Goal: Task Accomplishment & Management: Manage account settings

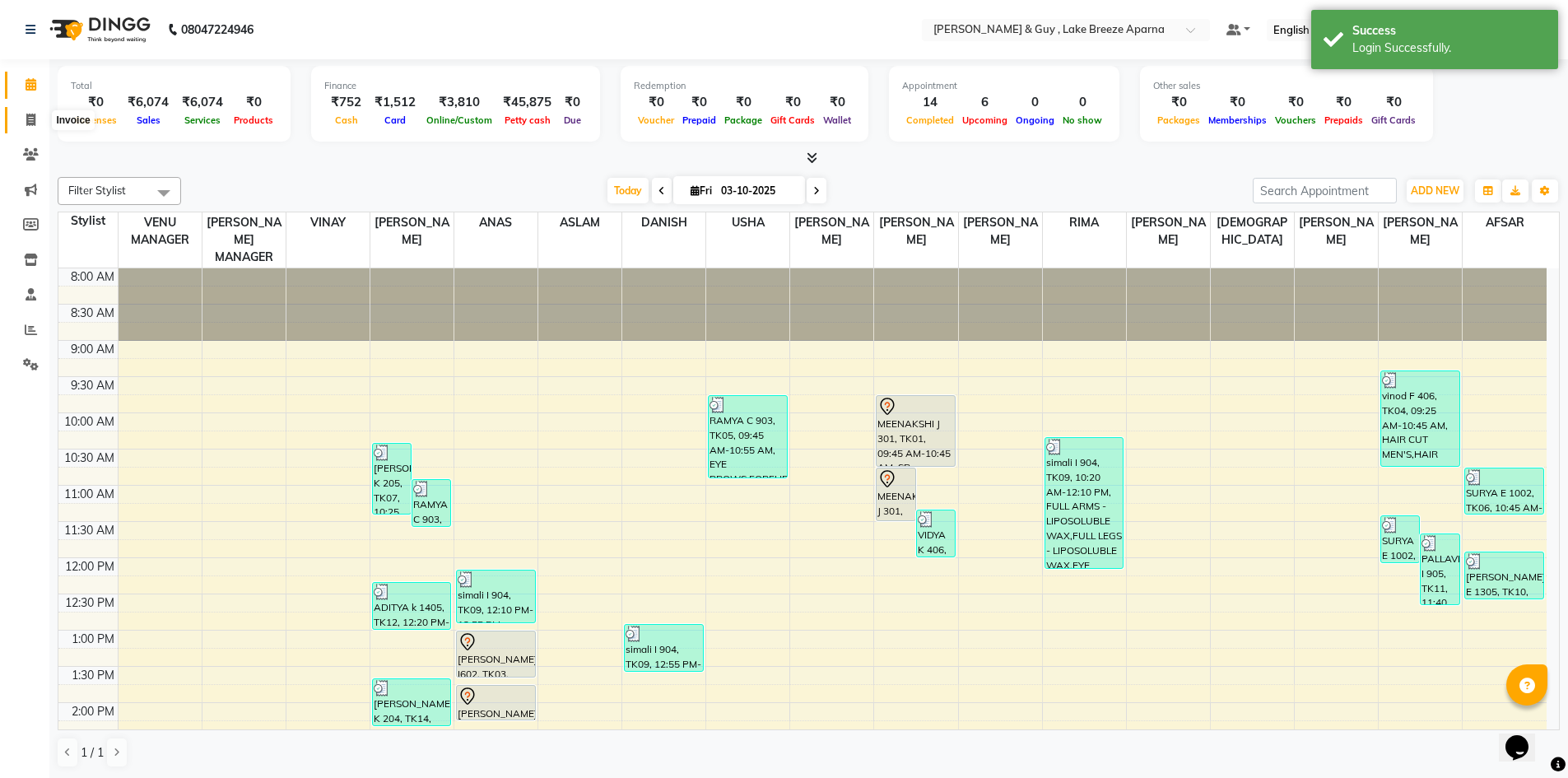
click at [22, 119] on span at bounding box center [30, 120] width 29 height 19
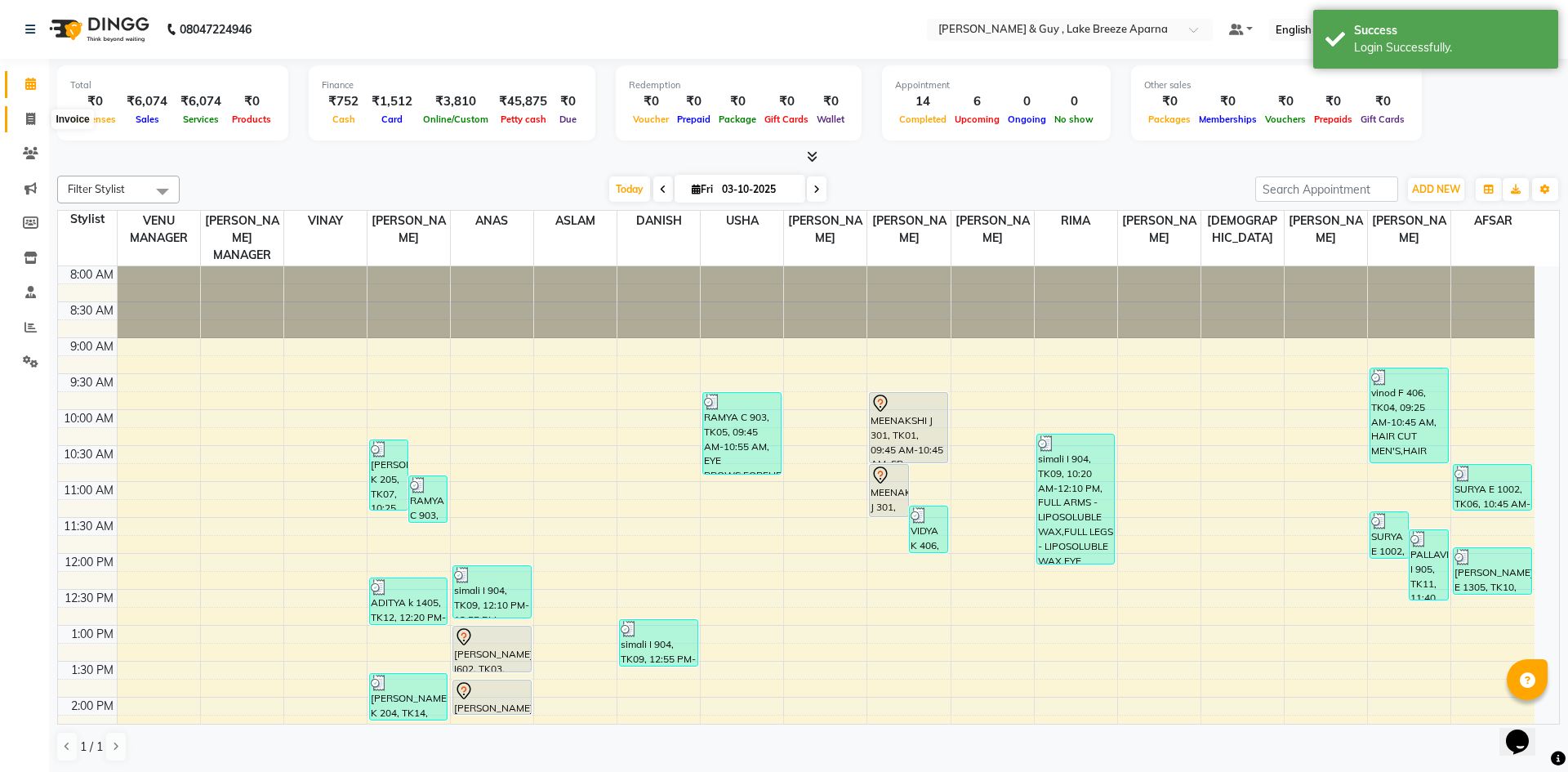
select select "8690"
select select "service"
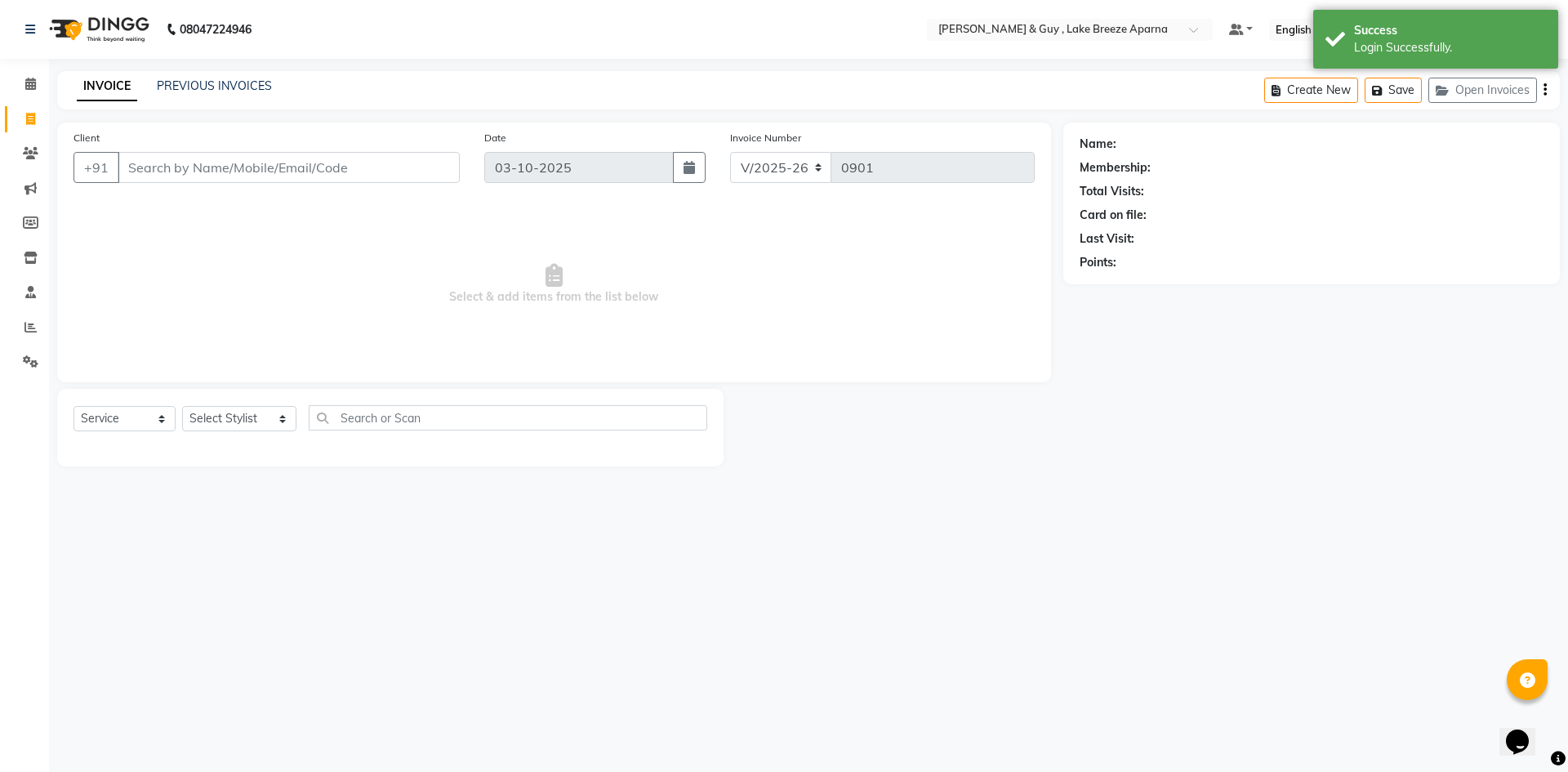
click at [237, 170] on input "Client" at bounding box center [288, 167] width 342 height 31
type input "7893268161"
click at [411, 165] on span "Add Client" at bounding box center [417, 167] width 64 height 16
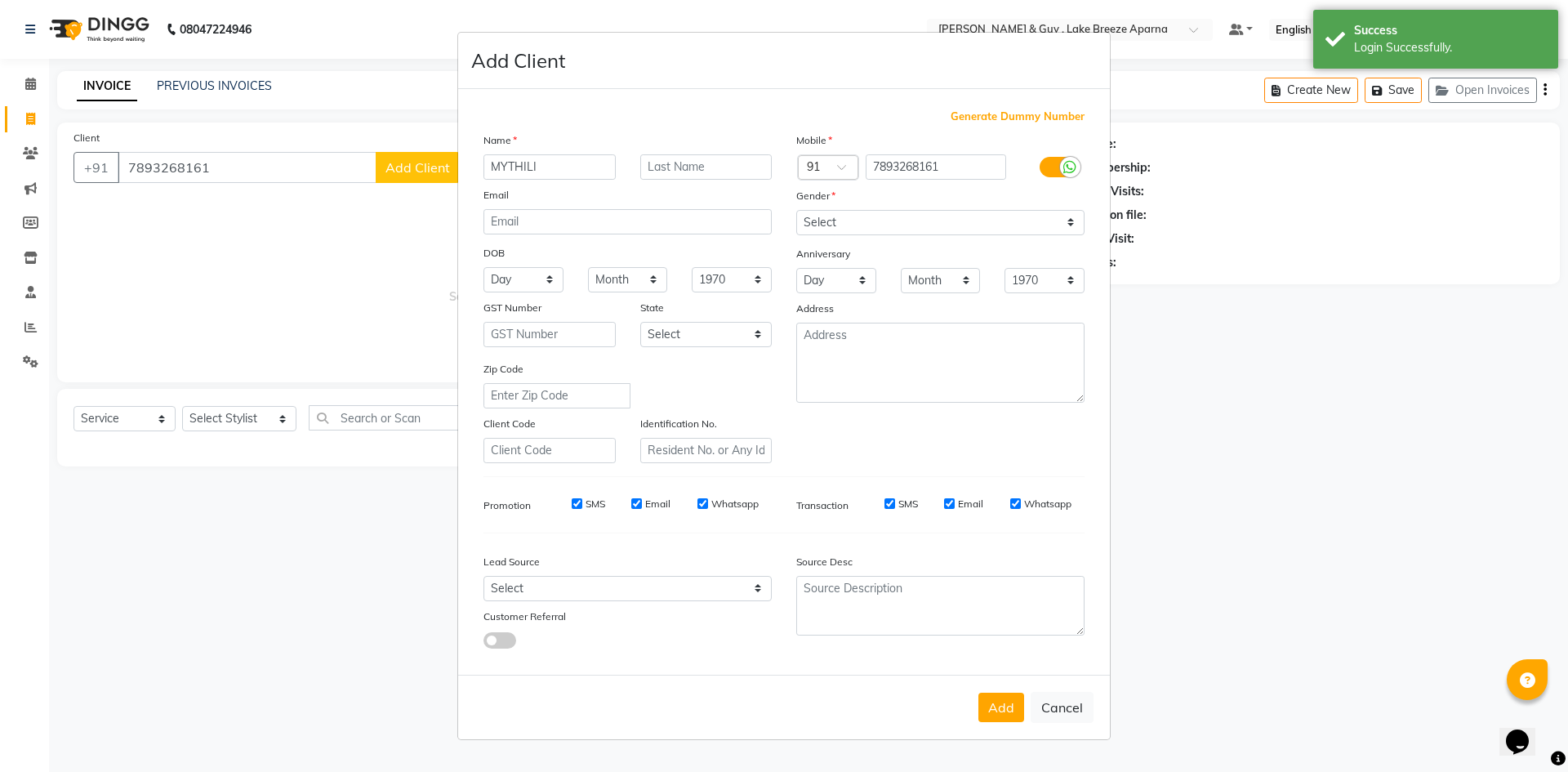
type input "MYTHILI"
type input "."
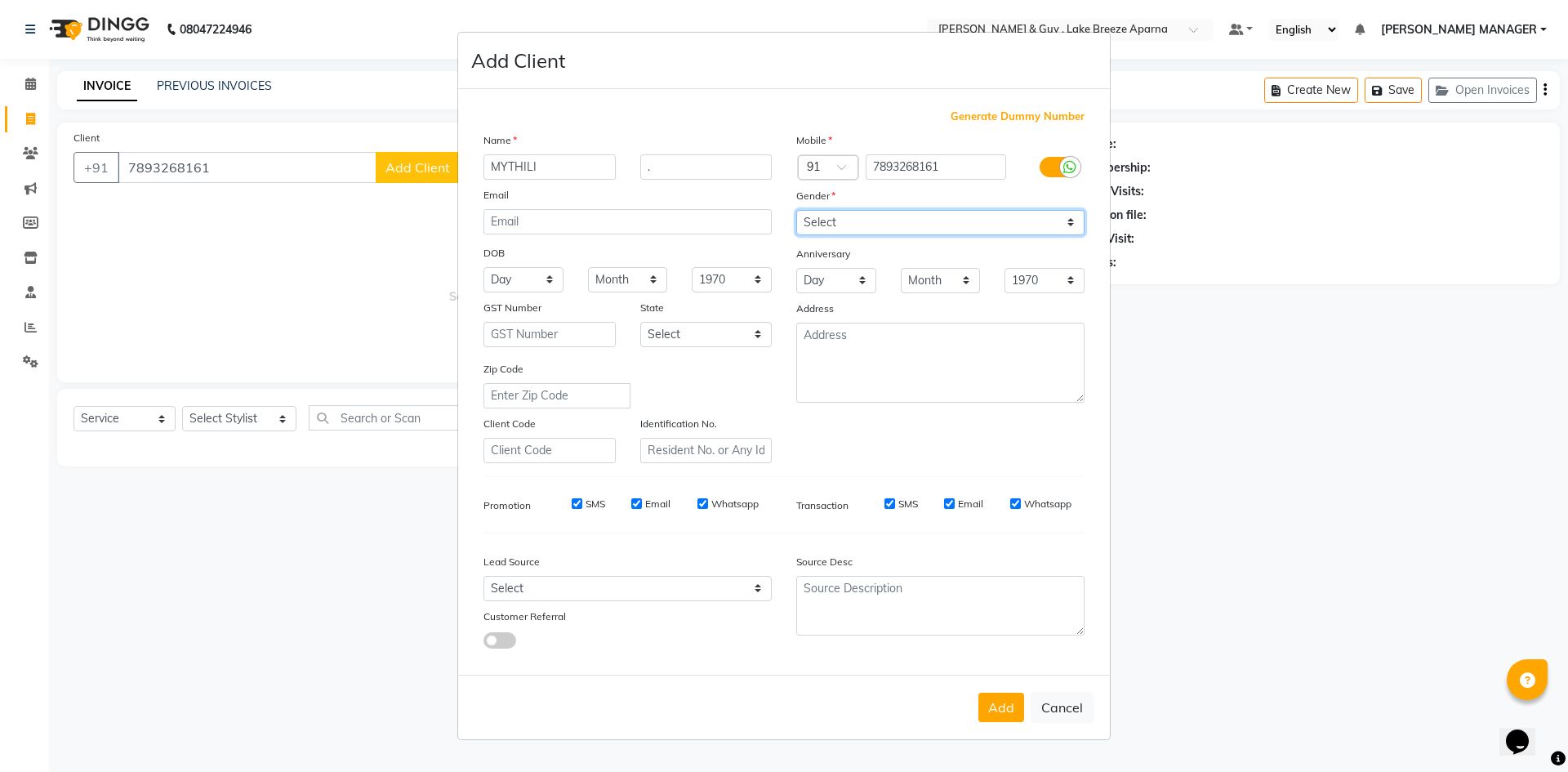
drag, startPoint x: 917, startPoint y: 228, endPoint x: 906, endPoint y: 234, distance: 12.5
click at [917, 228] on select "Select Male Female Other Prefer Not To Say" at bounding box center [941, 222] width 288 height 25
select select "female"
click at [796, 210] on select "Select Male Female Other Prefer Not To Say" at bounding box center [941, 222] width 288 height 25
click at [999, 708] on button "Add" at bounding box center [1001, 708] width 45 height 29
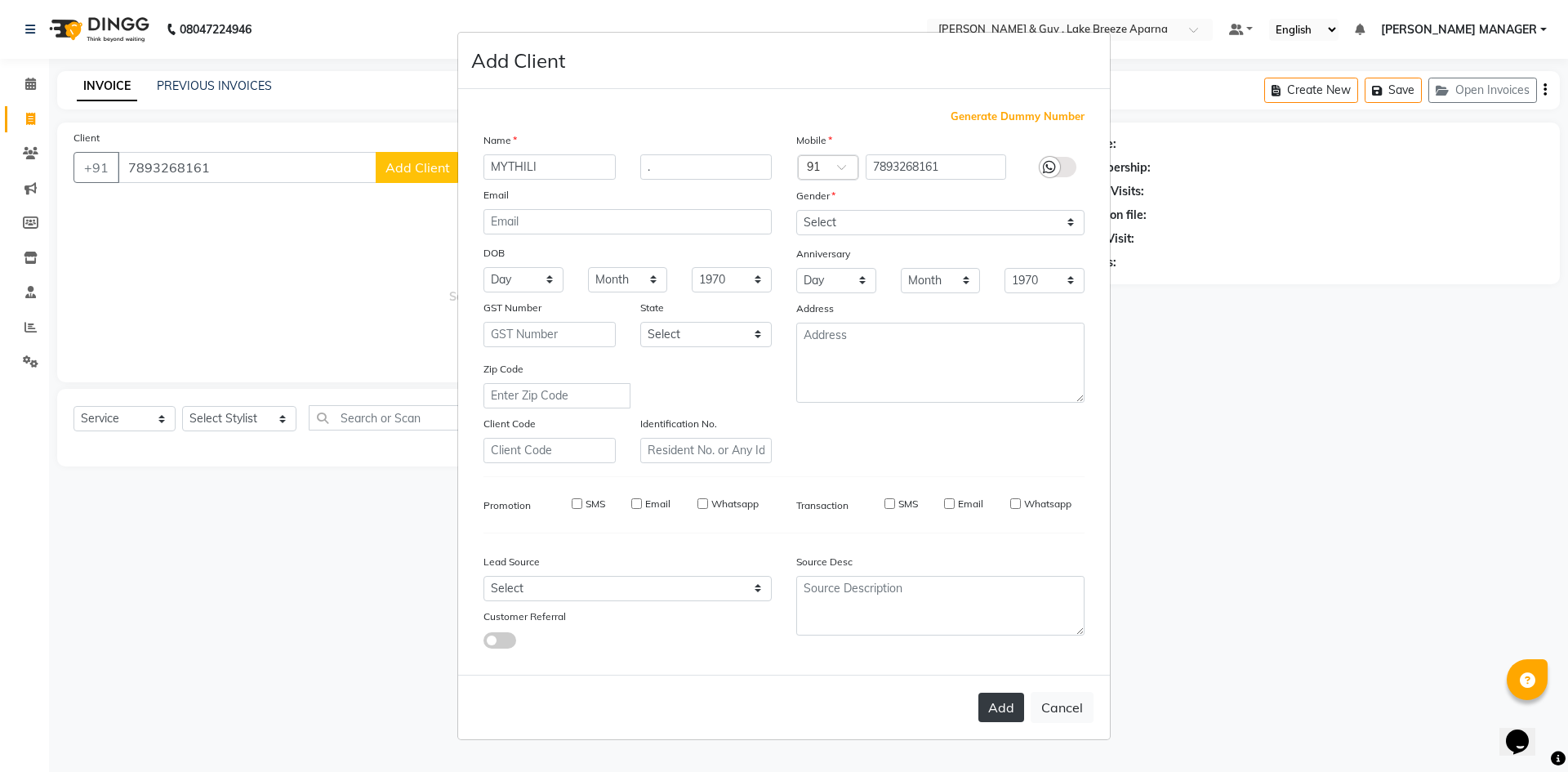
select select
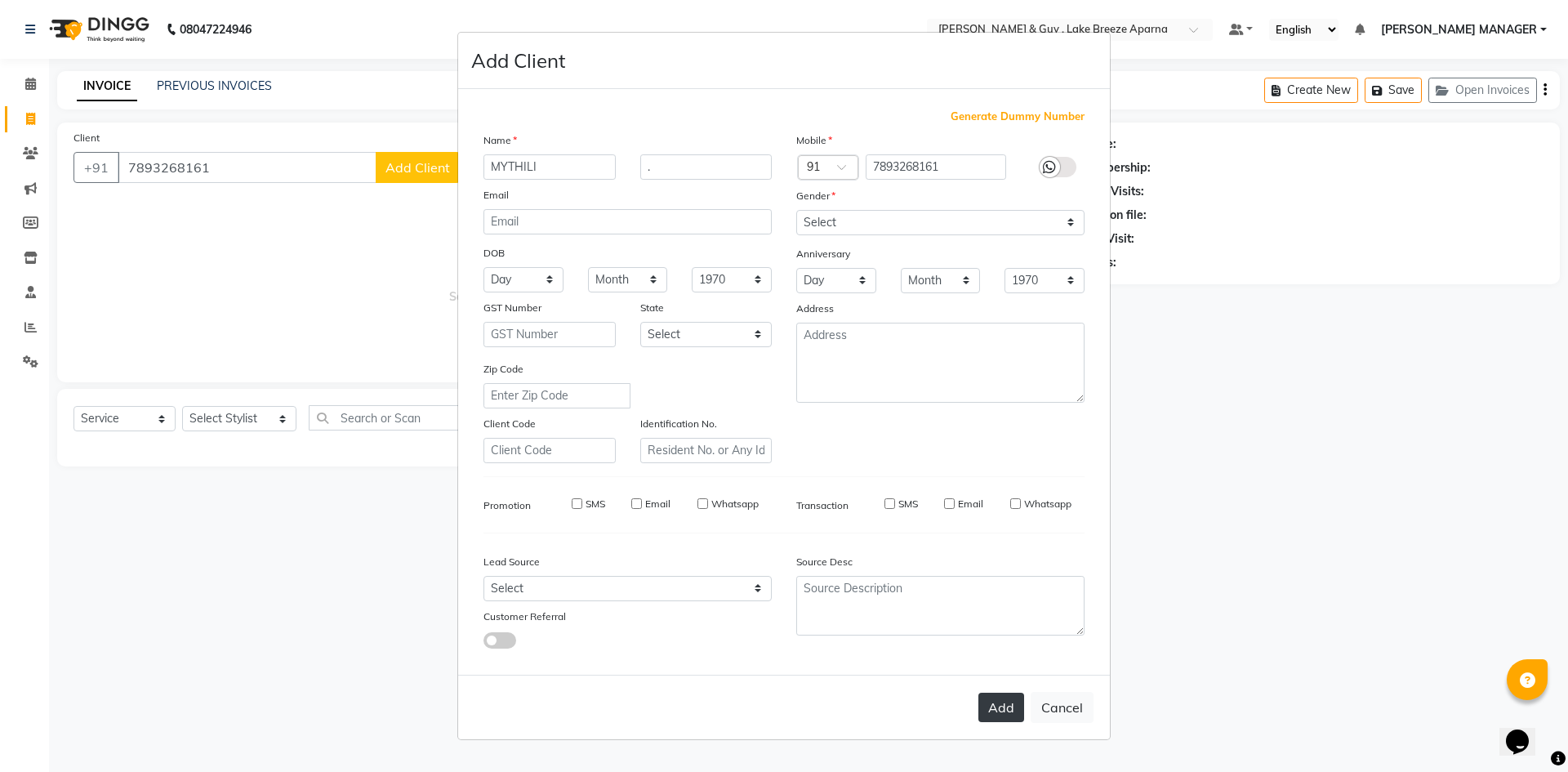
select select
checkbox input "false"
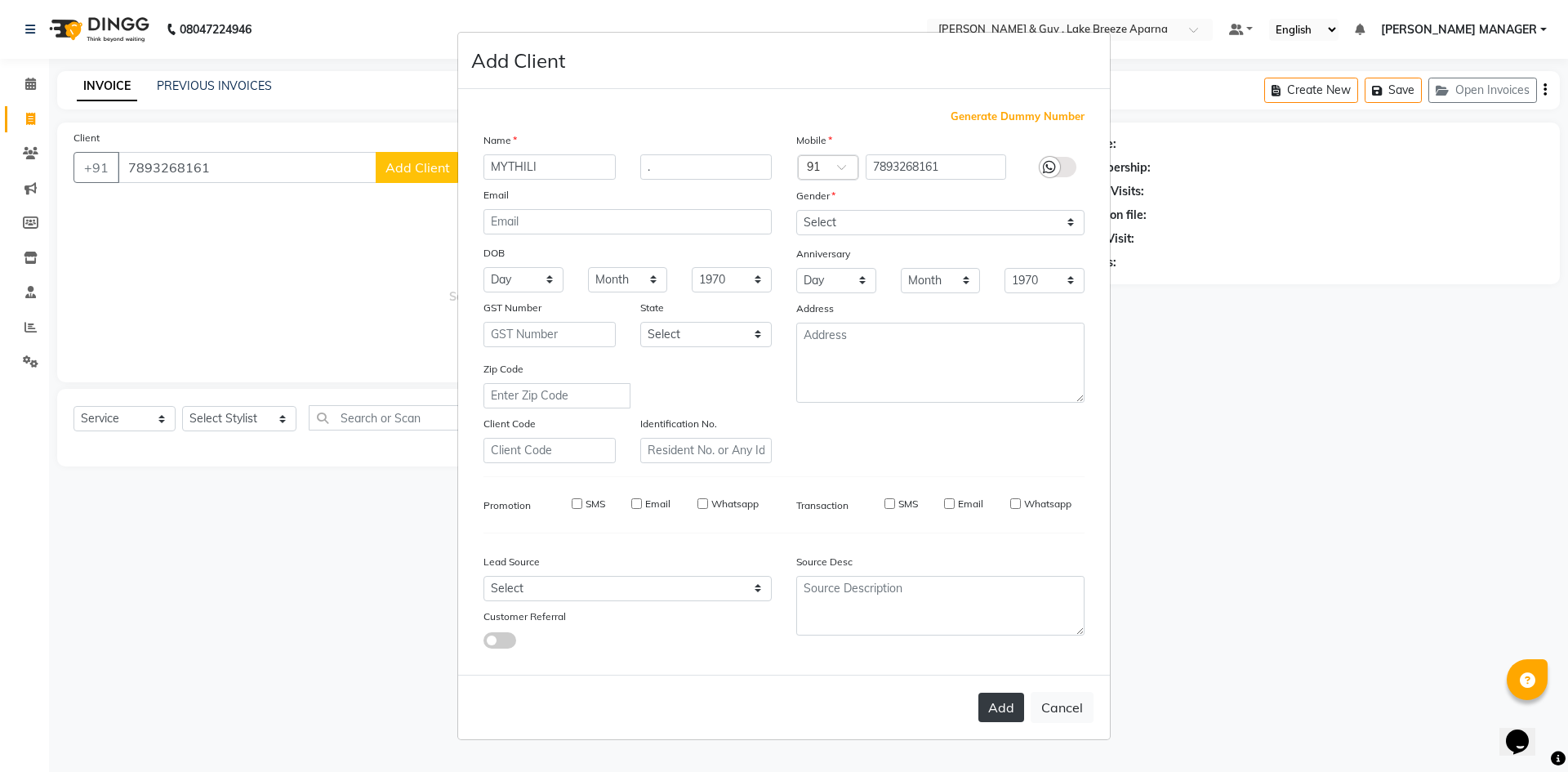
checkbox input "false"
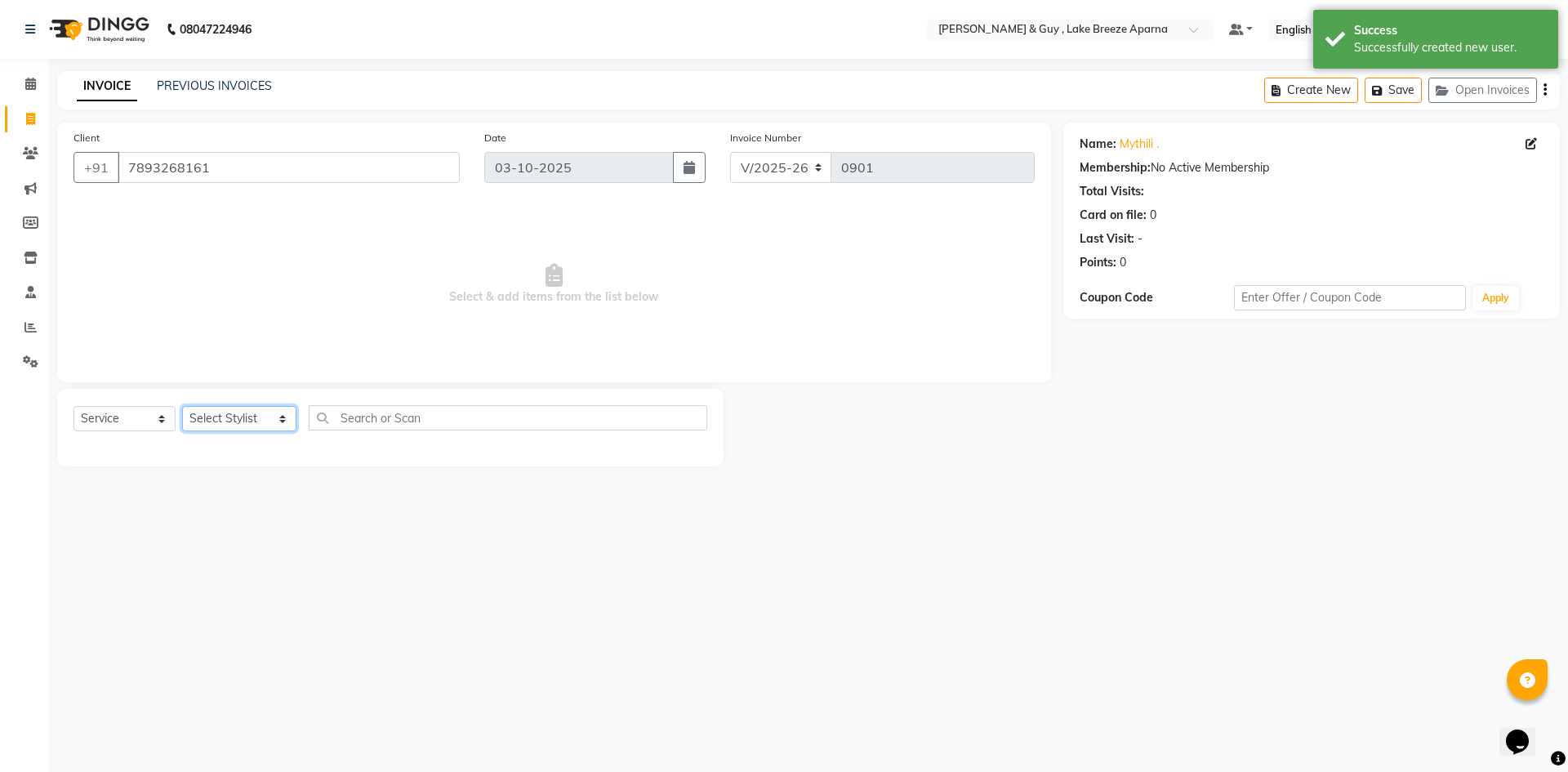
click at [248, 412] on select "Select Stylist [PERSON_NAME] ASLAM [DEMOGRAPHIC_DATA] [PERSON_NAME] MANAGER [PE…" at bounding box center [239, 418] width 114 height 25
select select "93526"
click at [182, 406] on select "Select Stylist [PERSON_NAME] ASLAM [DEMOGRAPHIC_DATA] [PERSON_NAME] MANAGER [PE…" at bounding box center [239, 418] width 114 height 25
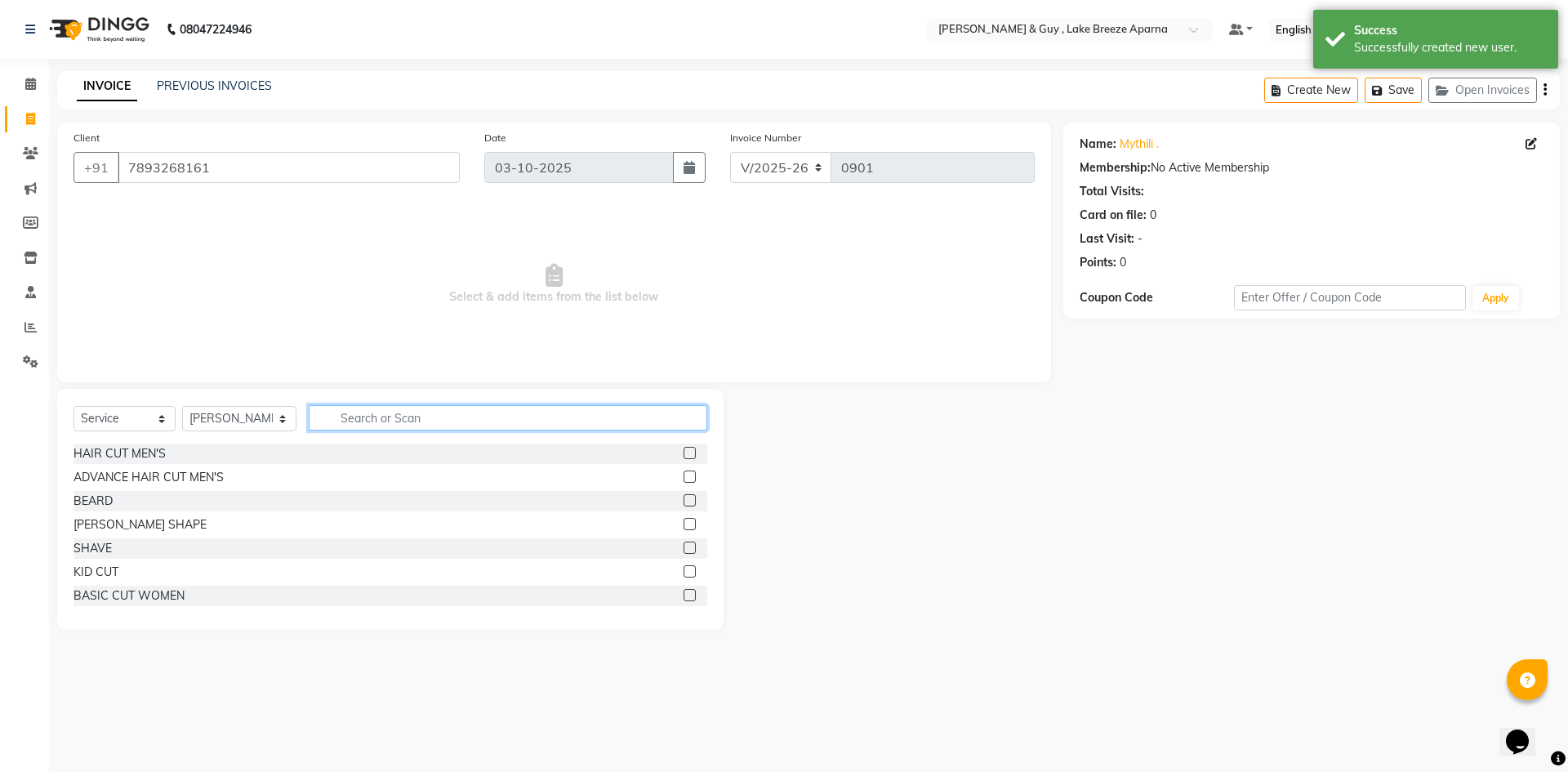
click at [343, 413] on input "text" at bounding box center [508, 417] width 398 height 25
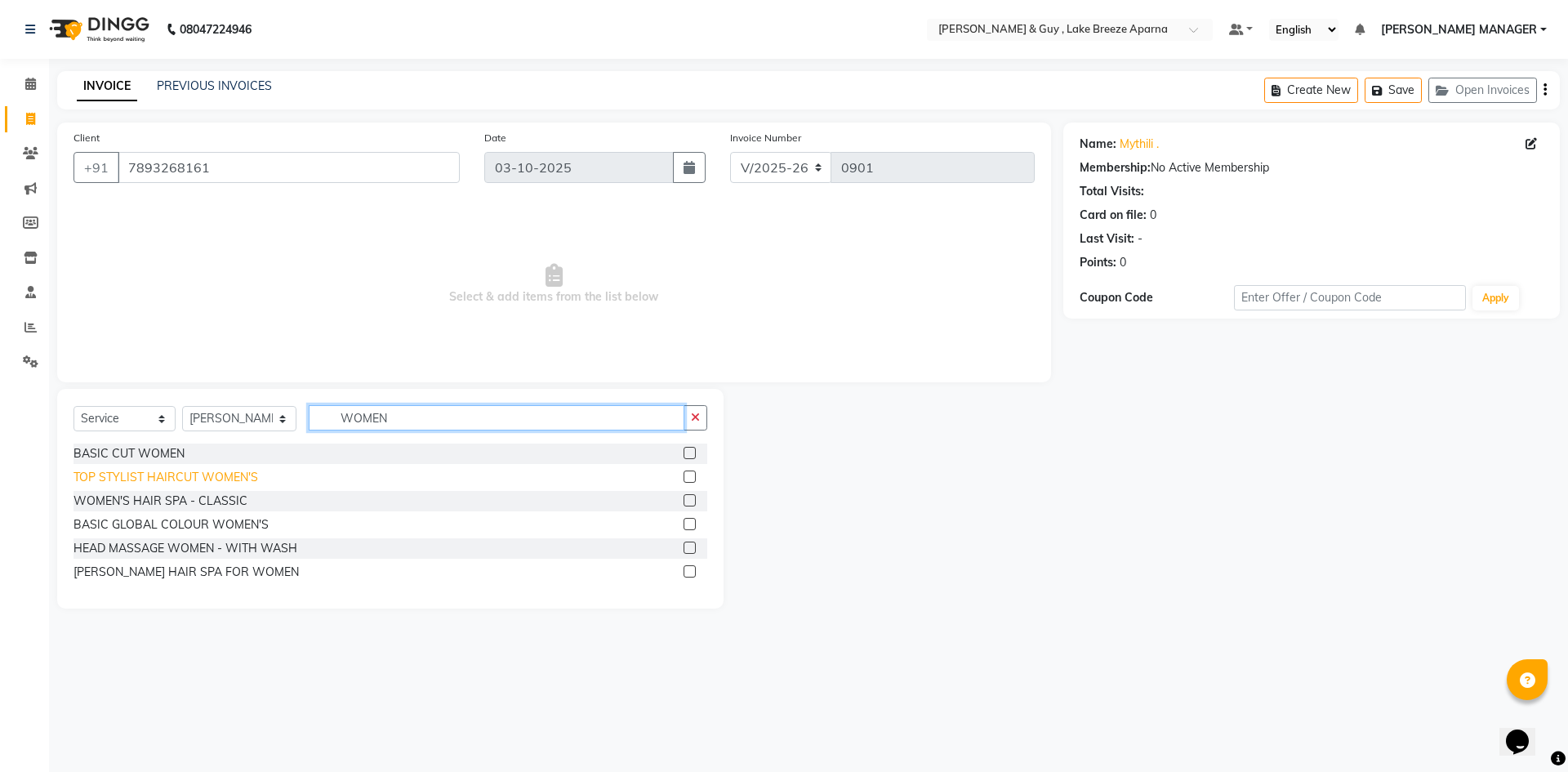
type input "WOMEN"
click at [202, 471] on div "TOP STYLIST HAIRCUT WOMEN'S" at bounding box center [166, 477] width 185 height 17
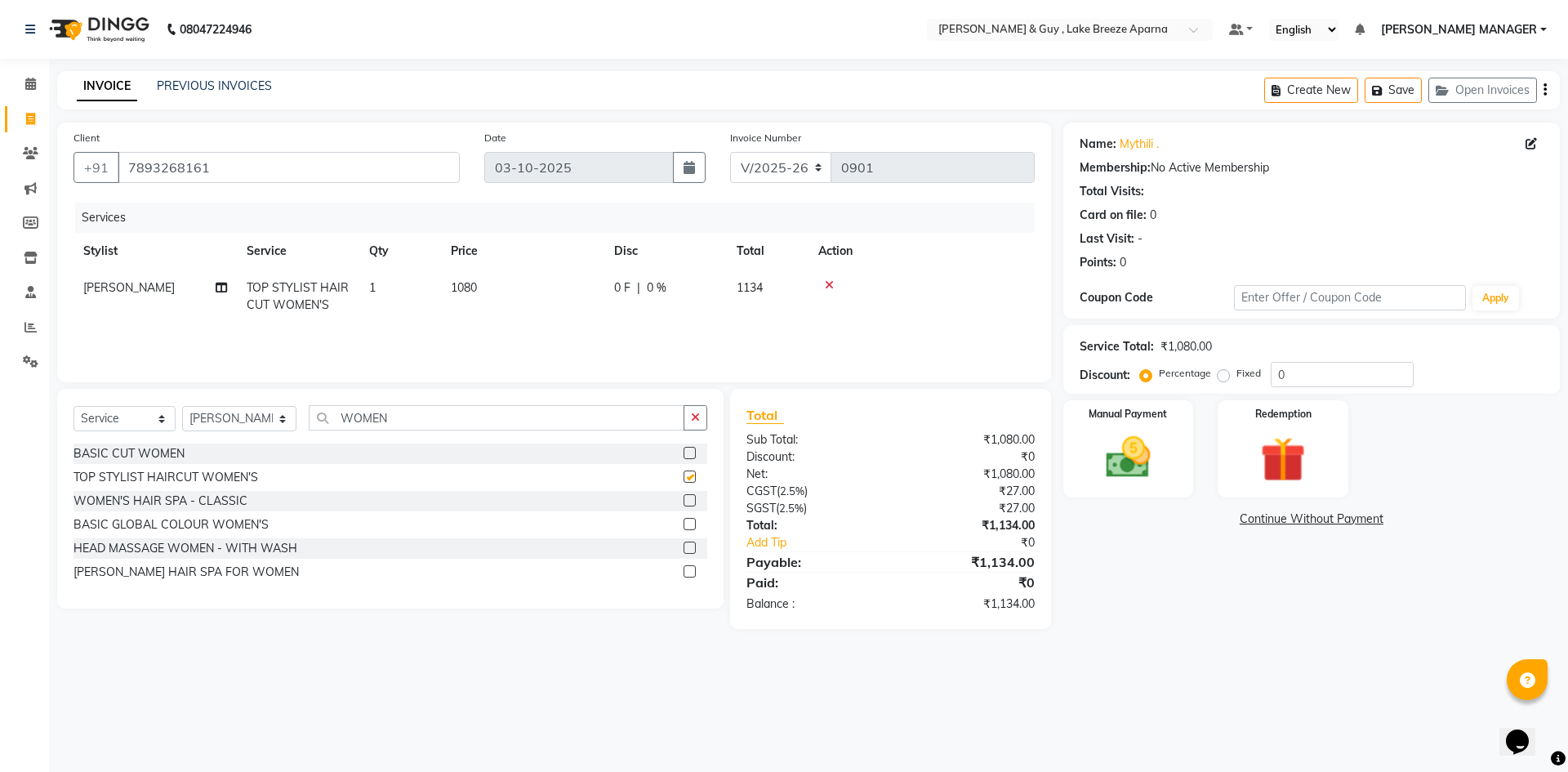
checkbox input "false"
click at [1135, 464] on img at bounding box center [1128, 457] width 76 height 54
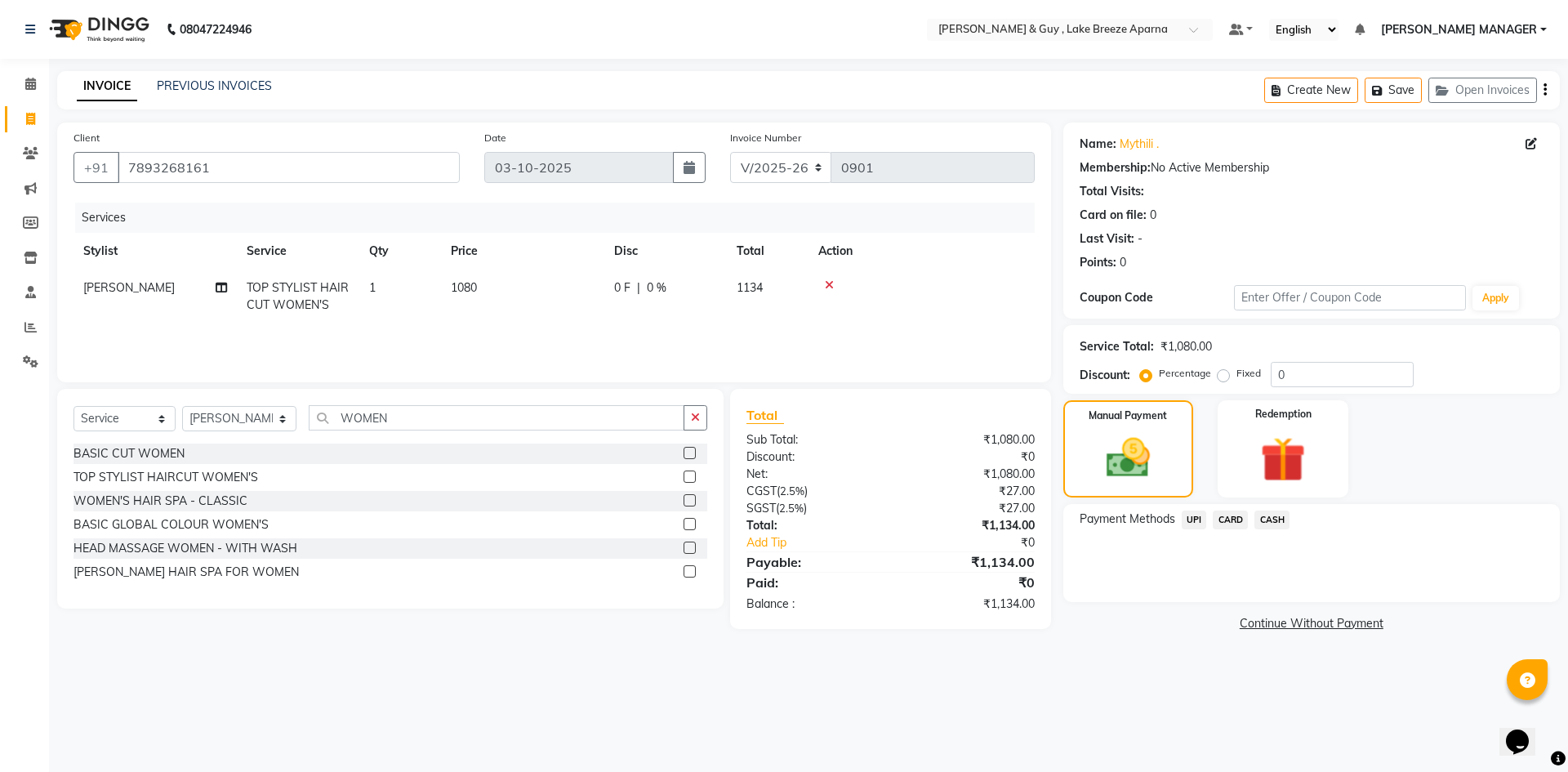
click at [1189, 520] on span "UPI" at bounding box center [1194, 520] width 25 height 19
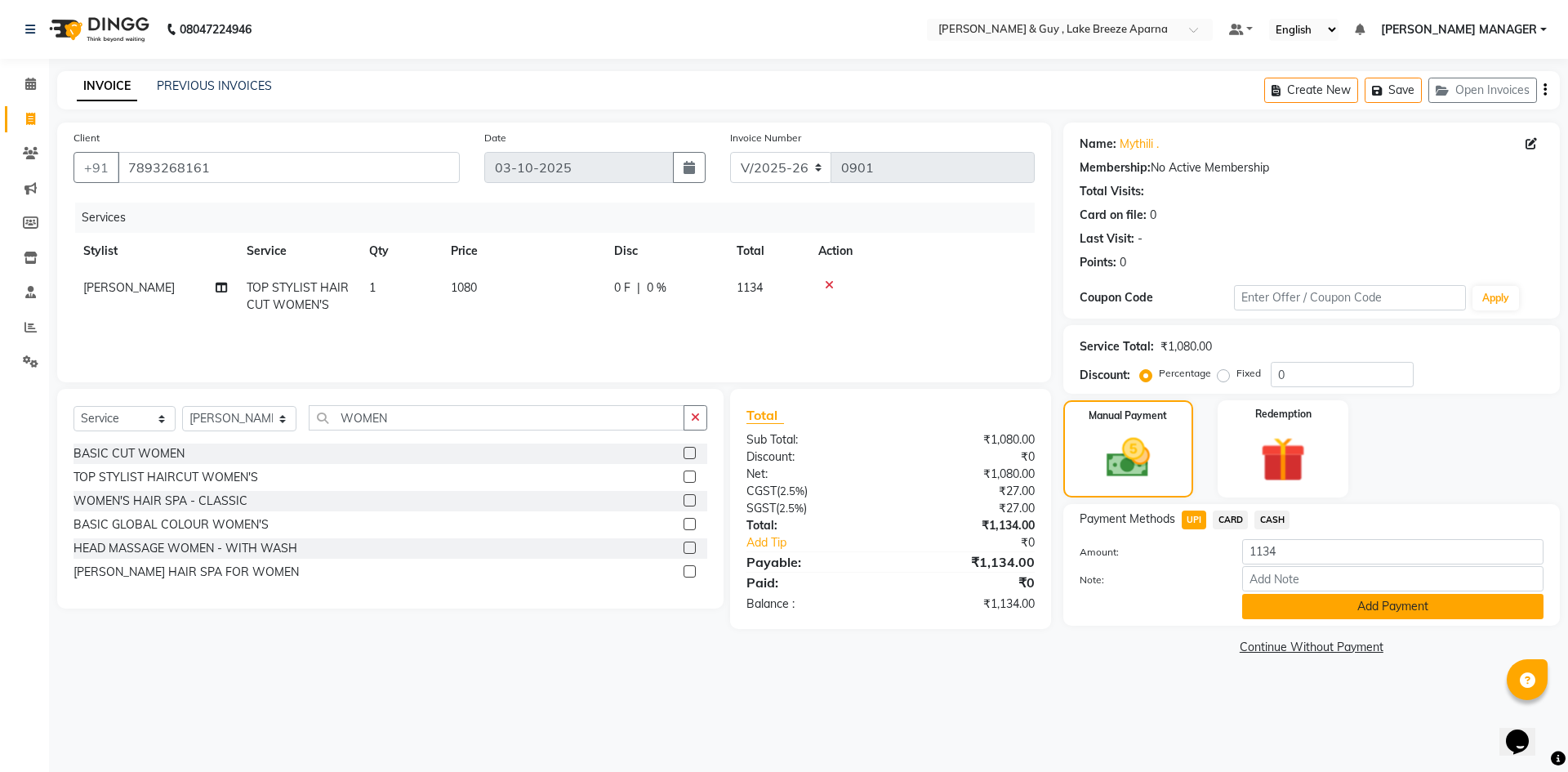
click at [1308, 613] on button "Add Payment" at bounding box center [1392, 606] width 301 height 25
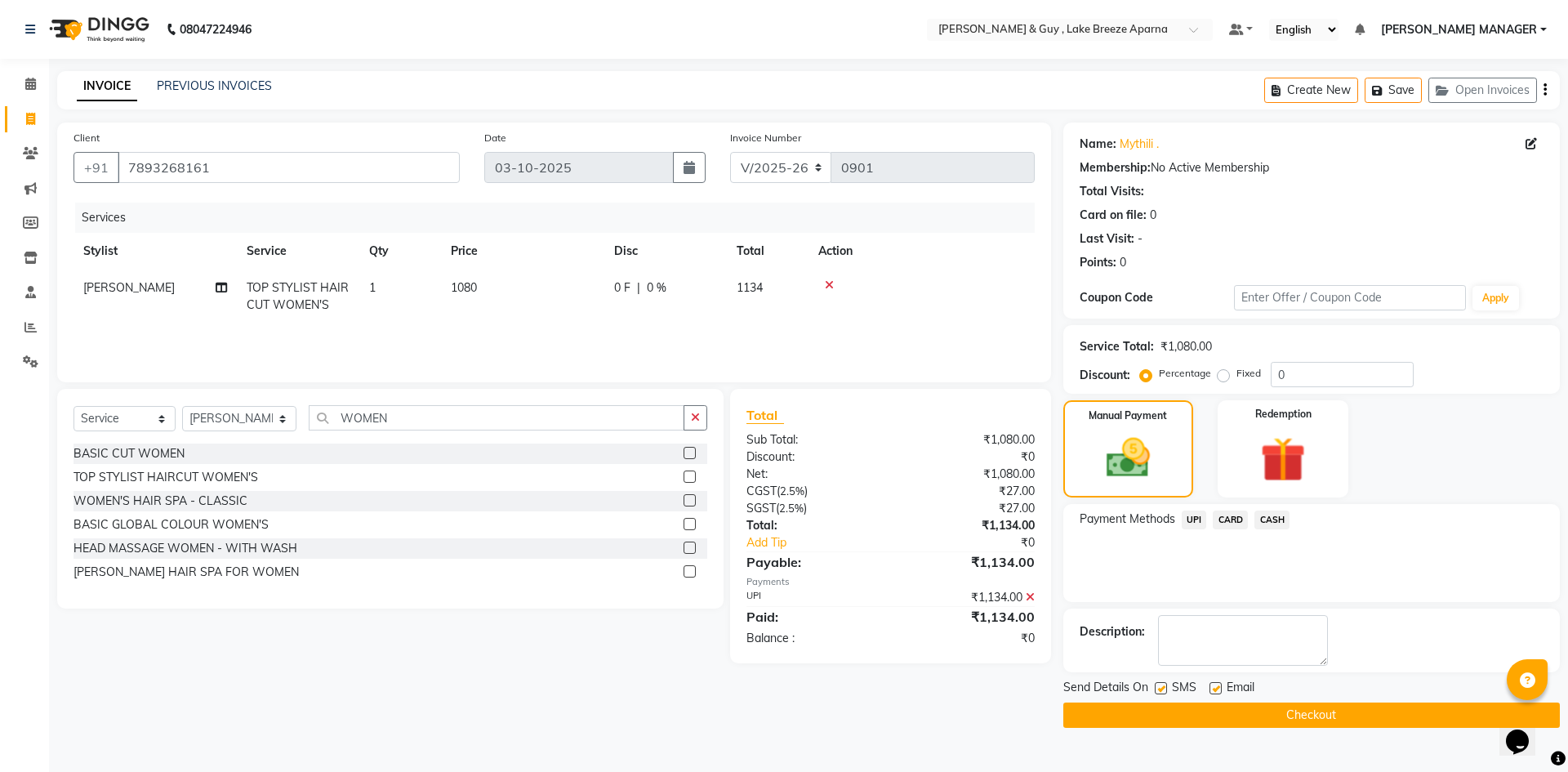
click at [1219, 688] on label at bounding box center [1215, 688] width 12 height 12
click at [1219, 688] on input "checkbox" at bounding box center [1214, 689] width 10 height 10
checkbox input "false"
click at [1232, 717] on button "Checkout" at bounding box center [1311, 714] width 497 height 25
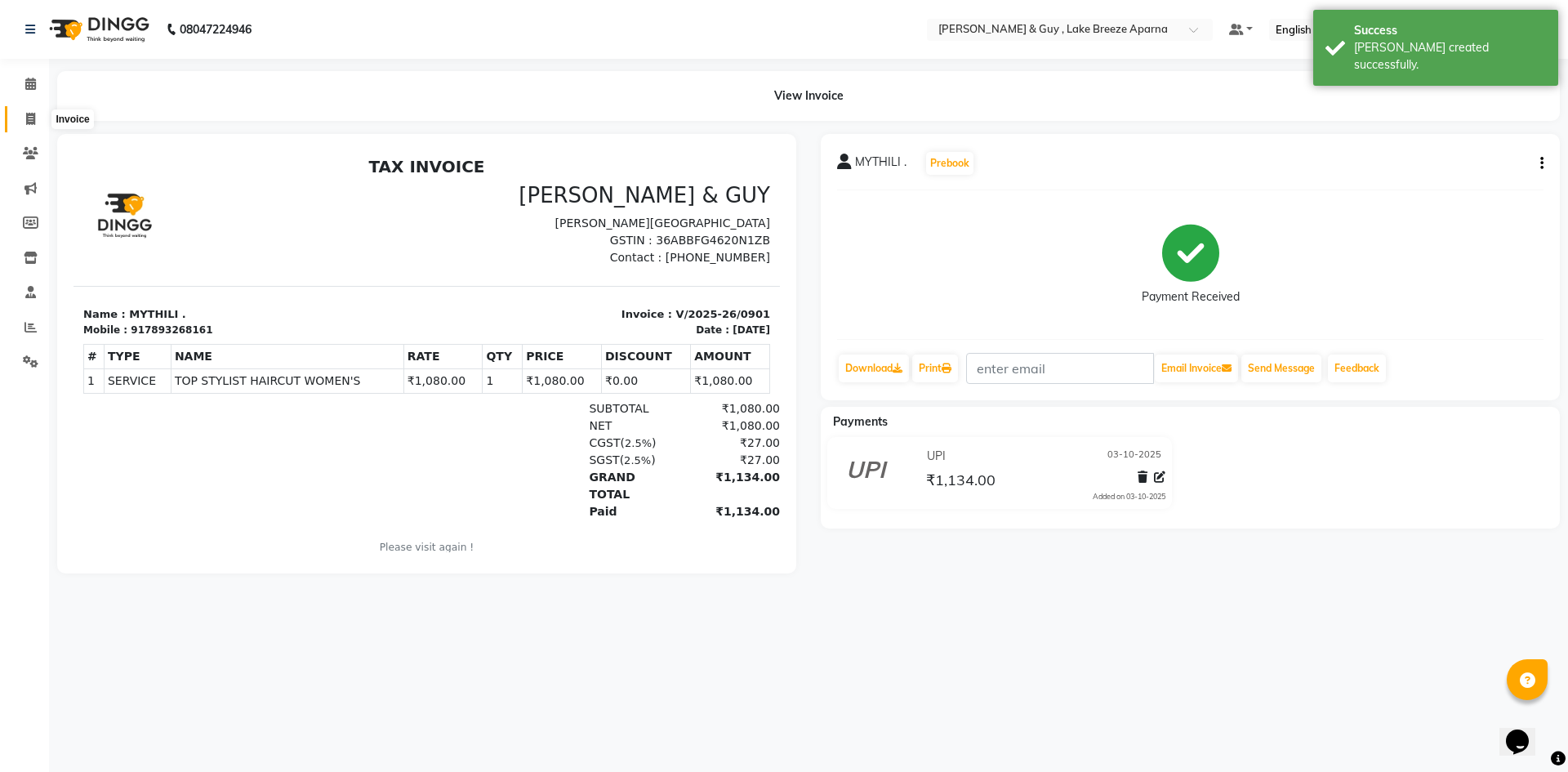
click at [37, 114] on span at bounding box center [30, 119] width 28 height 19
select select "8690"
select select "service"
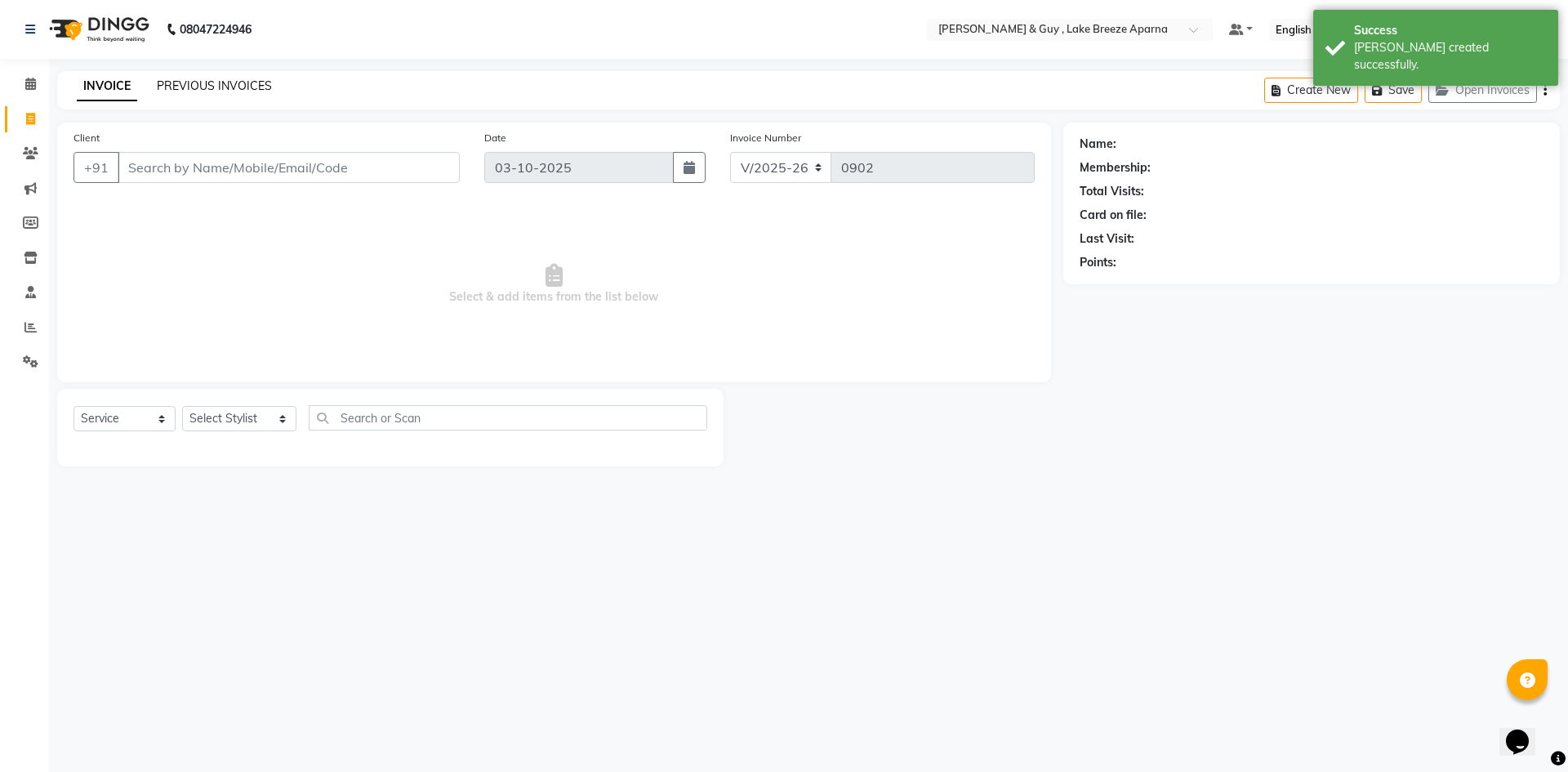
click at [217, 86] on link "PREVIOUS INVOICES" at bounding box center [215, 85] width 115 height 15
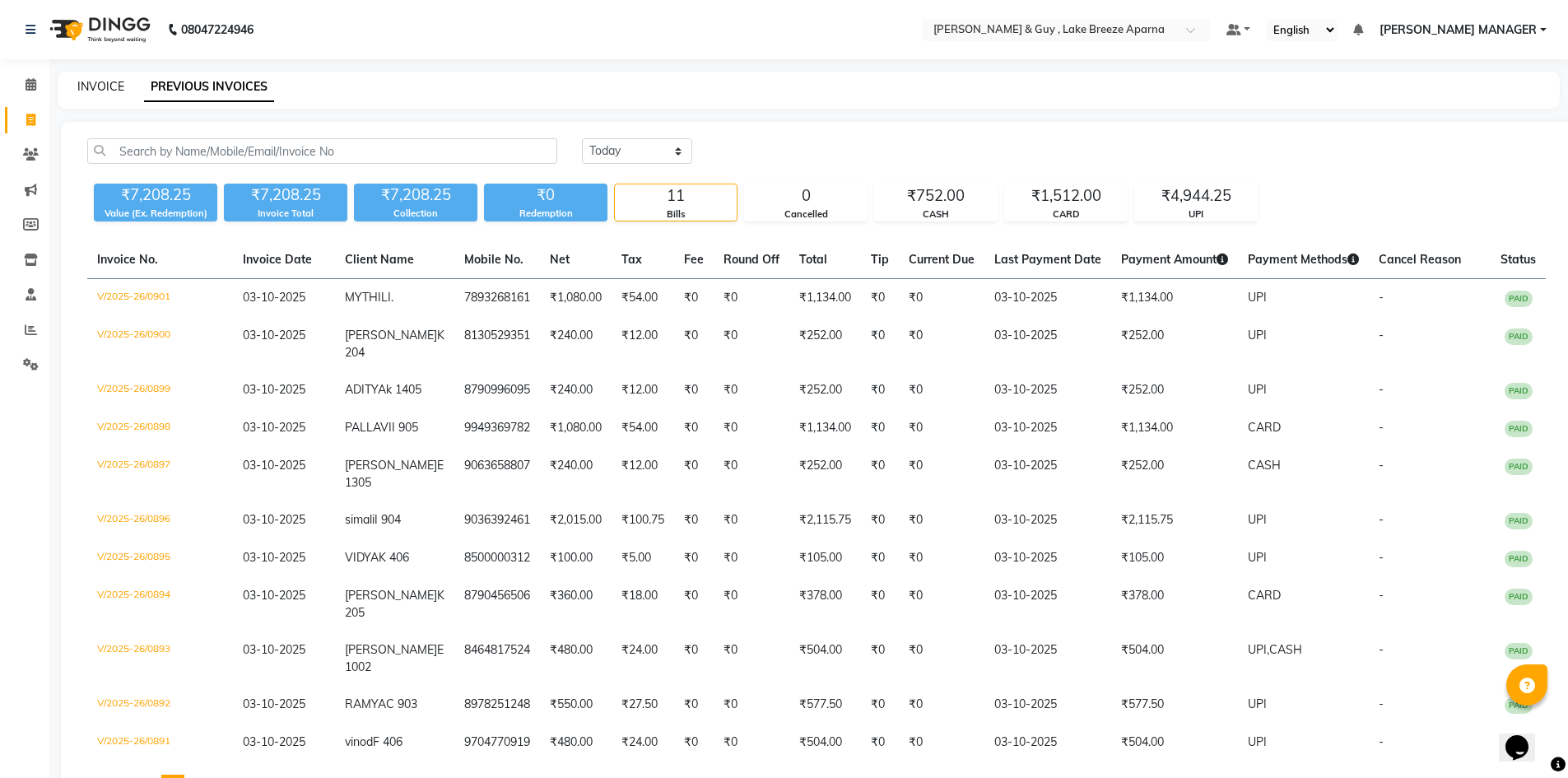
click at [80, 91] on link "INVOICE" at bounding box center [100, 86] width 47 height 15
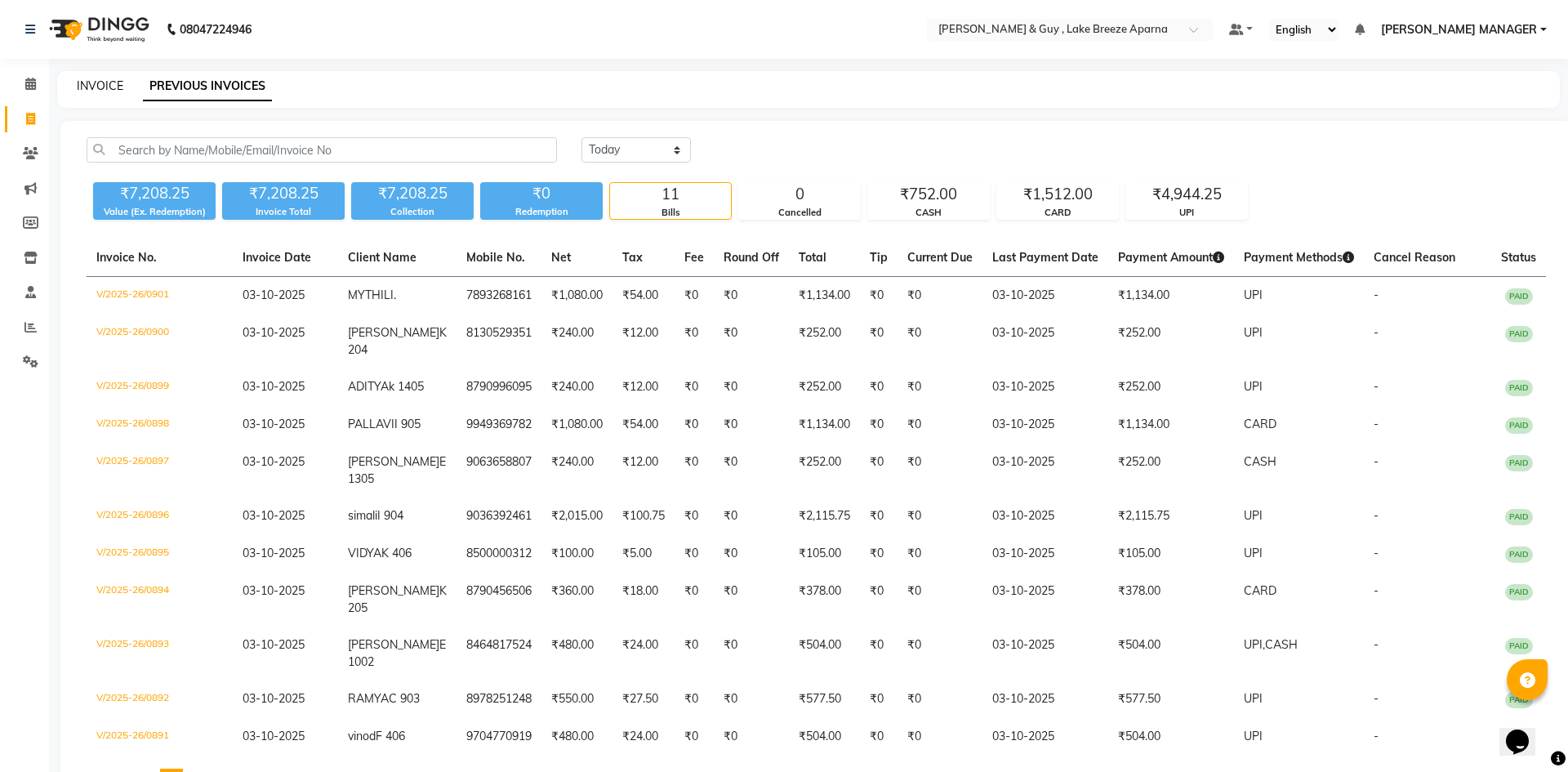
select select "8690"
select select "service"
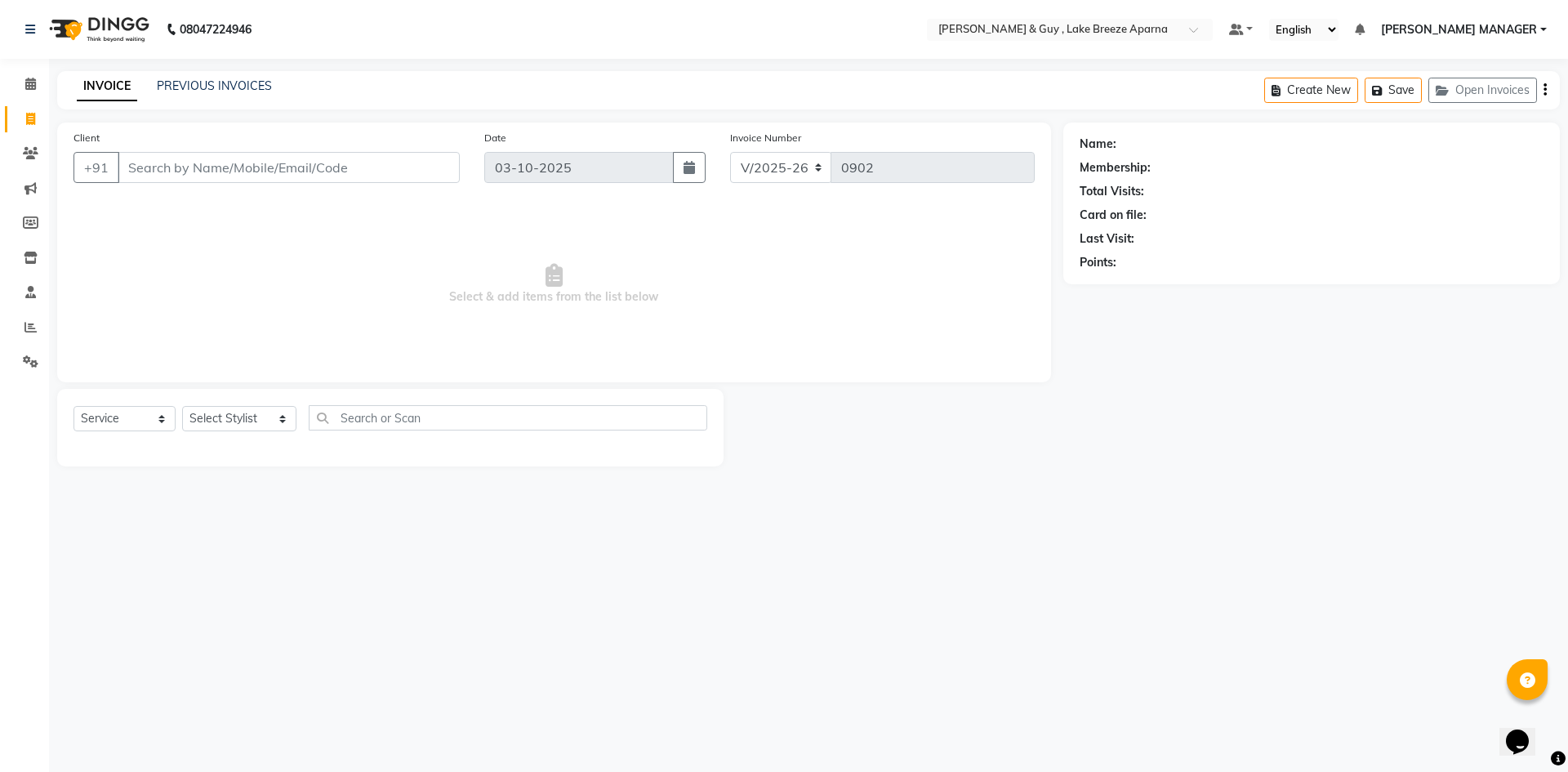
click at [192, 167] on input "Client" at bounding box center [288, 167] width 342 height 31
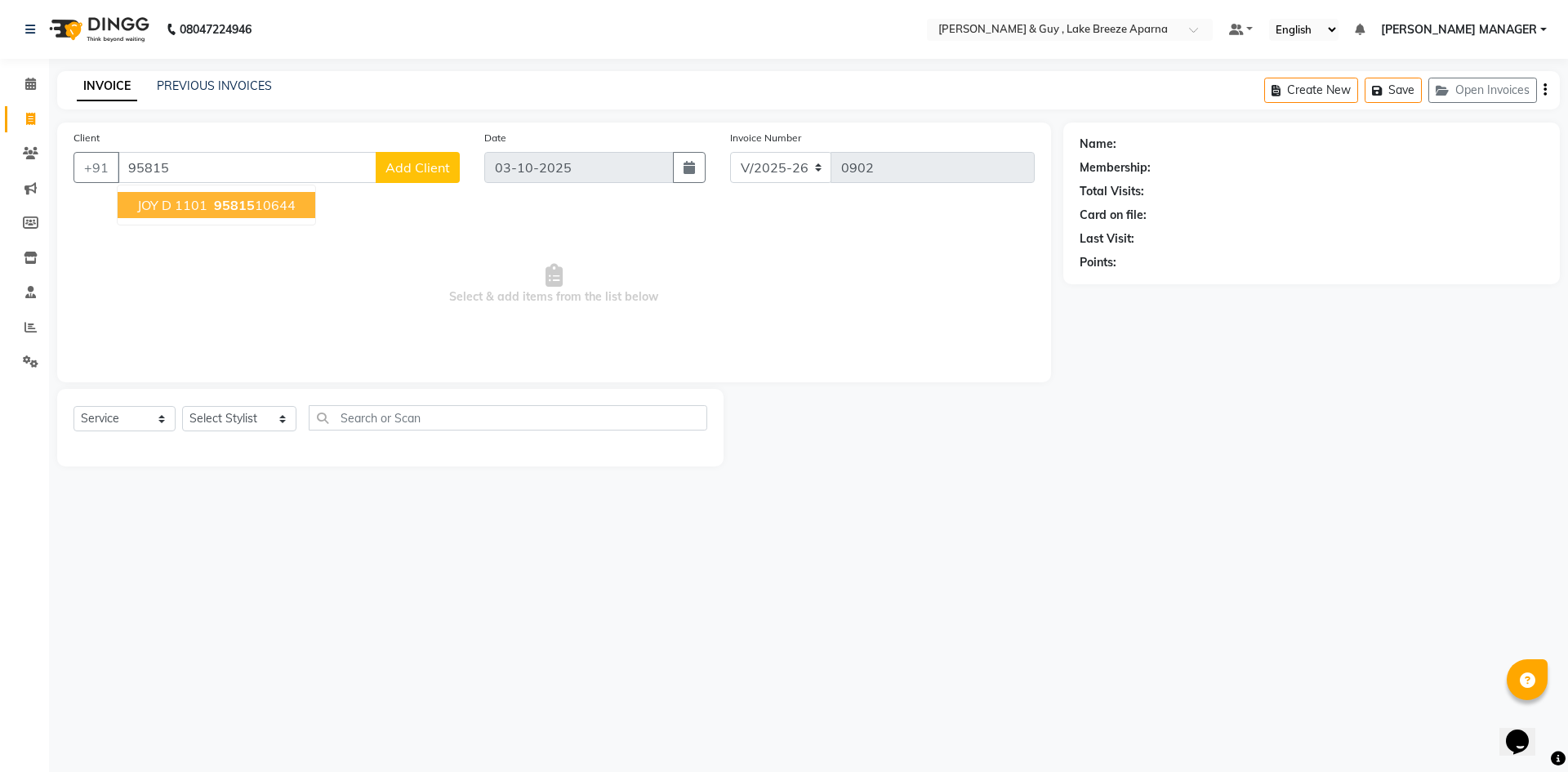
click at [198, 209] on span "JOY D 1101" at bounding box center [173, 204] width 70 height 16
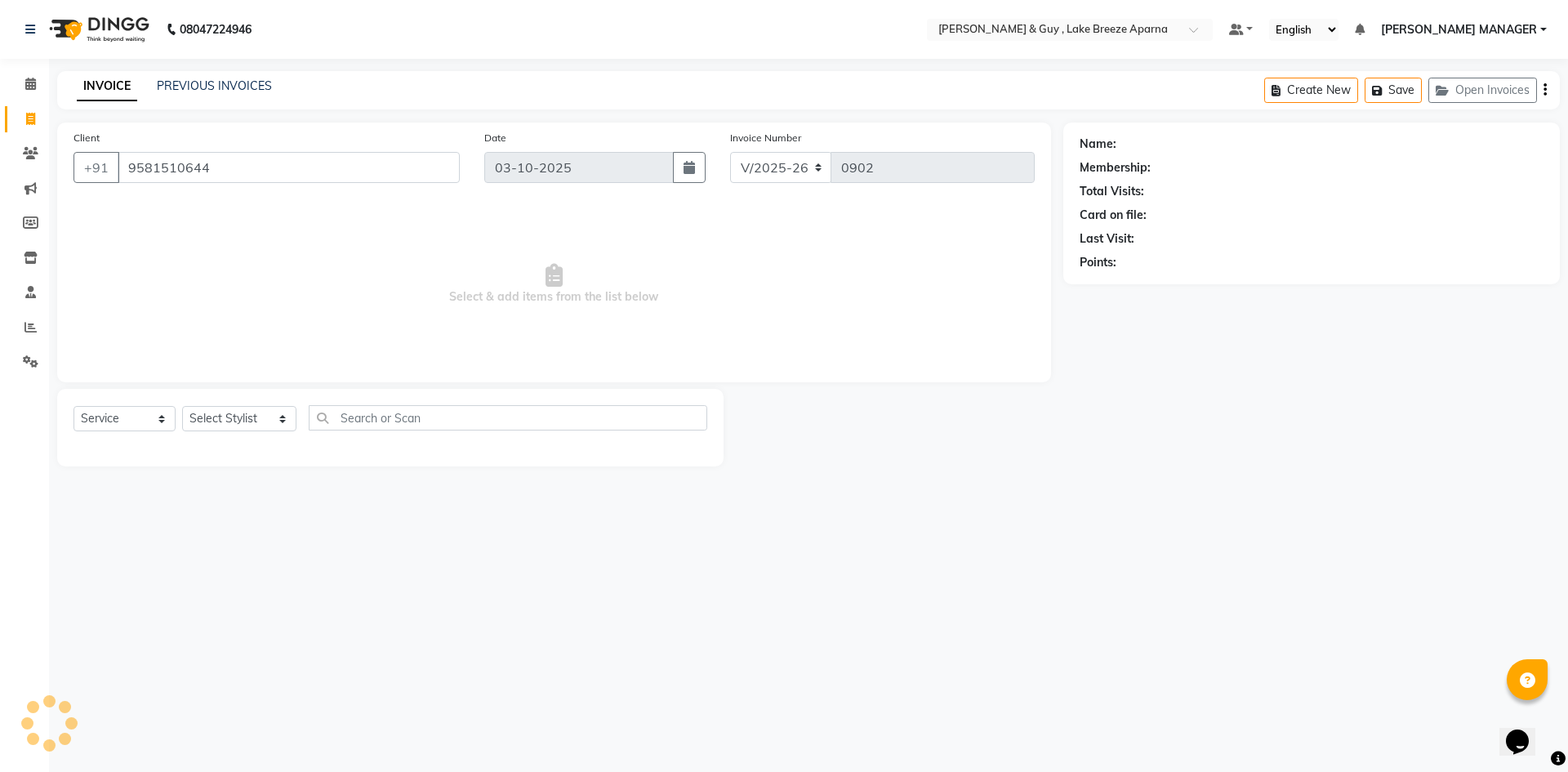
type input "9581510644"
click at [210, 438] on div "Select Service Product Membership Package Voucher Prepaid Gift Card Select Styl…" at bounding box center [390, 424] width 633 height 39
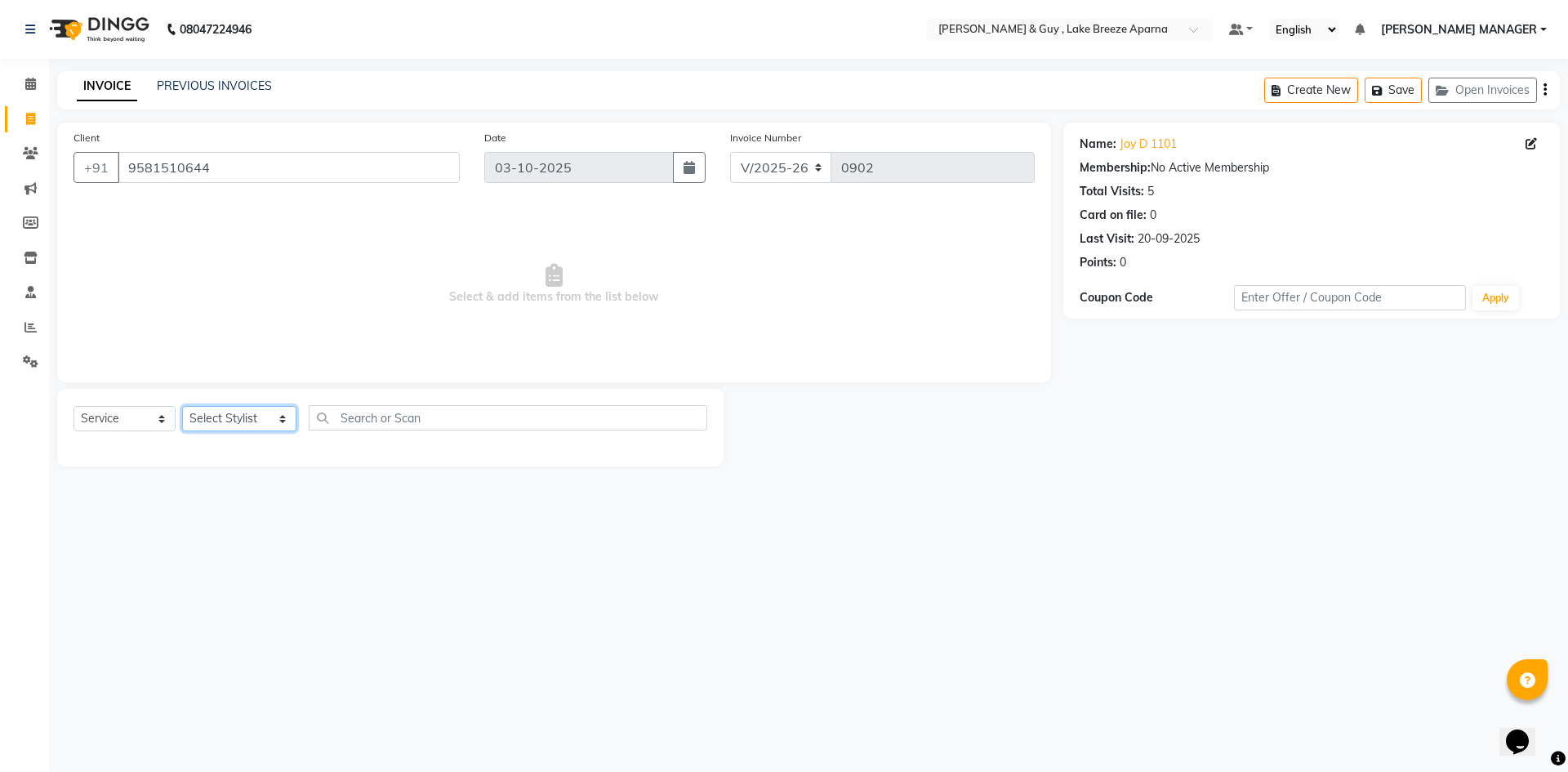
click at [225, 423] on select "Select Stylist [PERSON_NAME] ASLAM [DEMOGRAPHIC_DATA] [PERSON_NAME] MANAGER [PE…" at bounding box center [239, 418] width 114 height 25
select select "88277"
click at [182, 406] on select "Select Stylist [PERSON_NAME] ASLAM [DEMOGRAPHIC_DATA] [PERSON_NAME] MANAGER [PE…" at bounding box center [239, 418] width 114 height 25
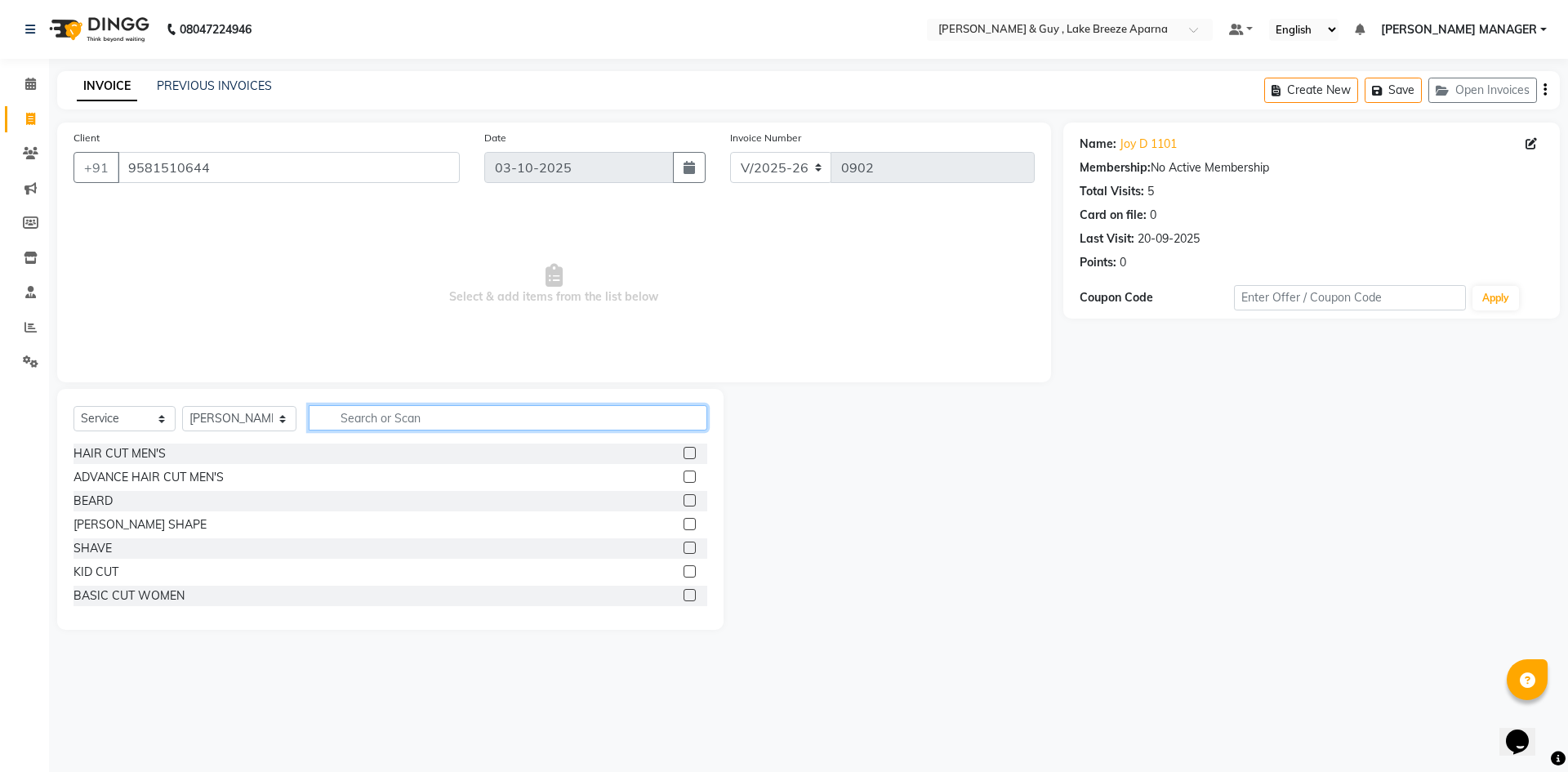
click at [382, 417] on input "text" at bounding box center [508, 417] width 398 height 25
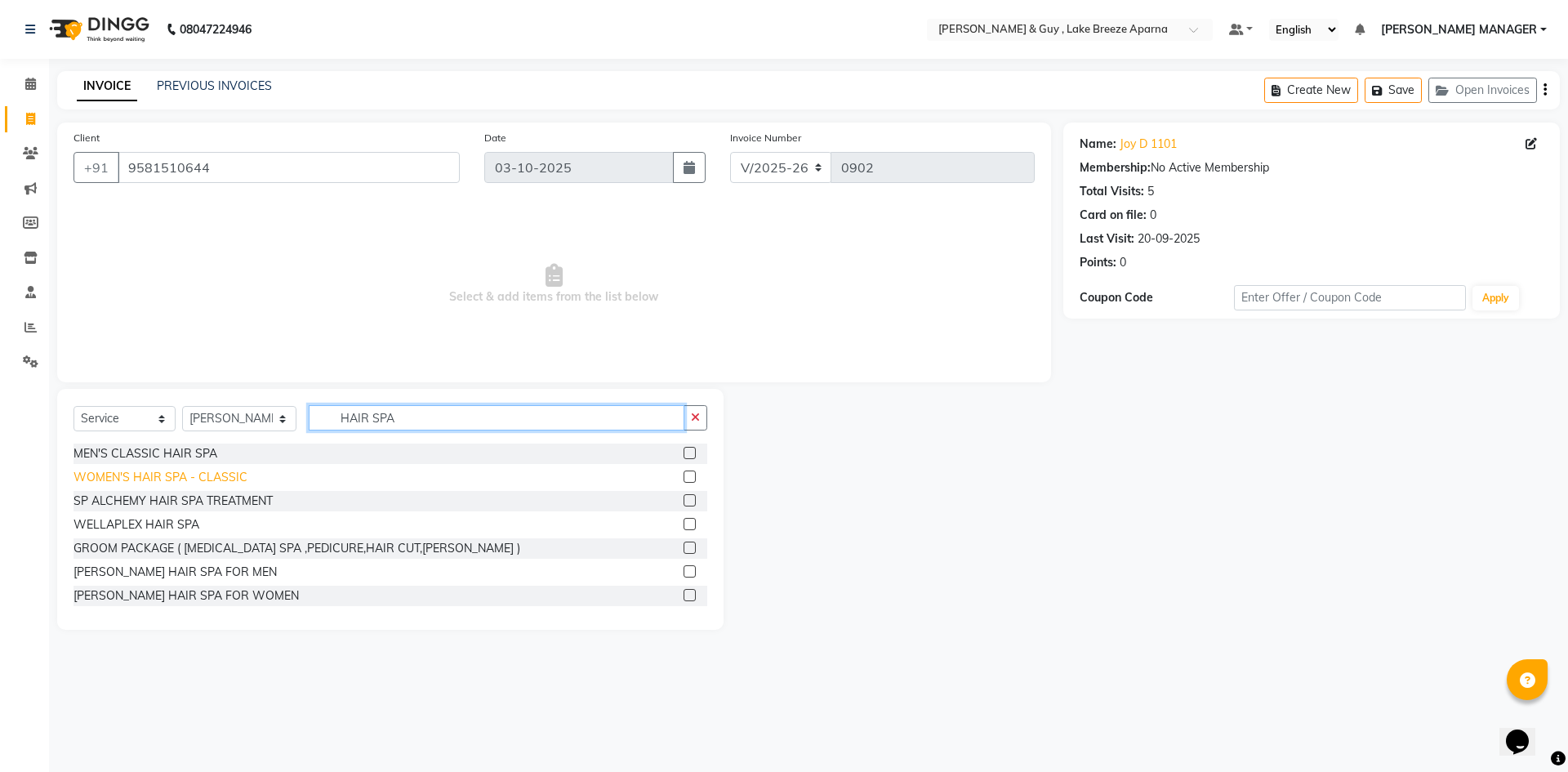
type input "HAIR SPA"
click at [209, 474] on div "WOMEN'S HAIR SPA - CLASSIC" at bounding box center [160, 477] width 174 height 17
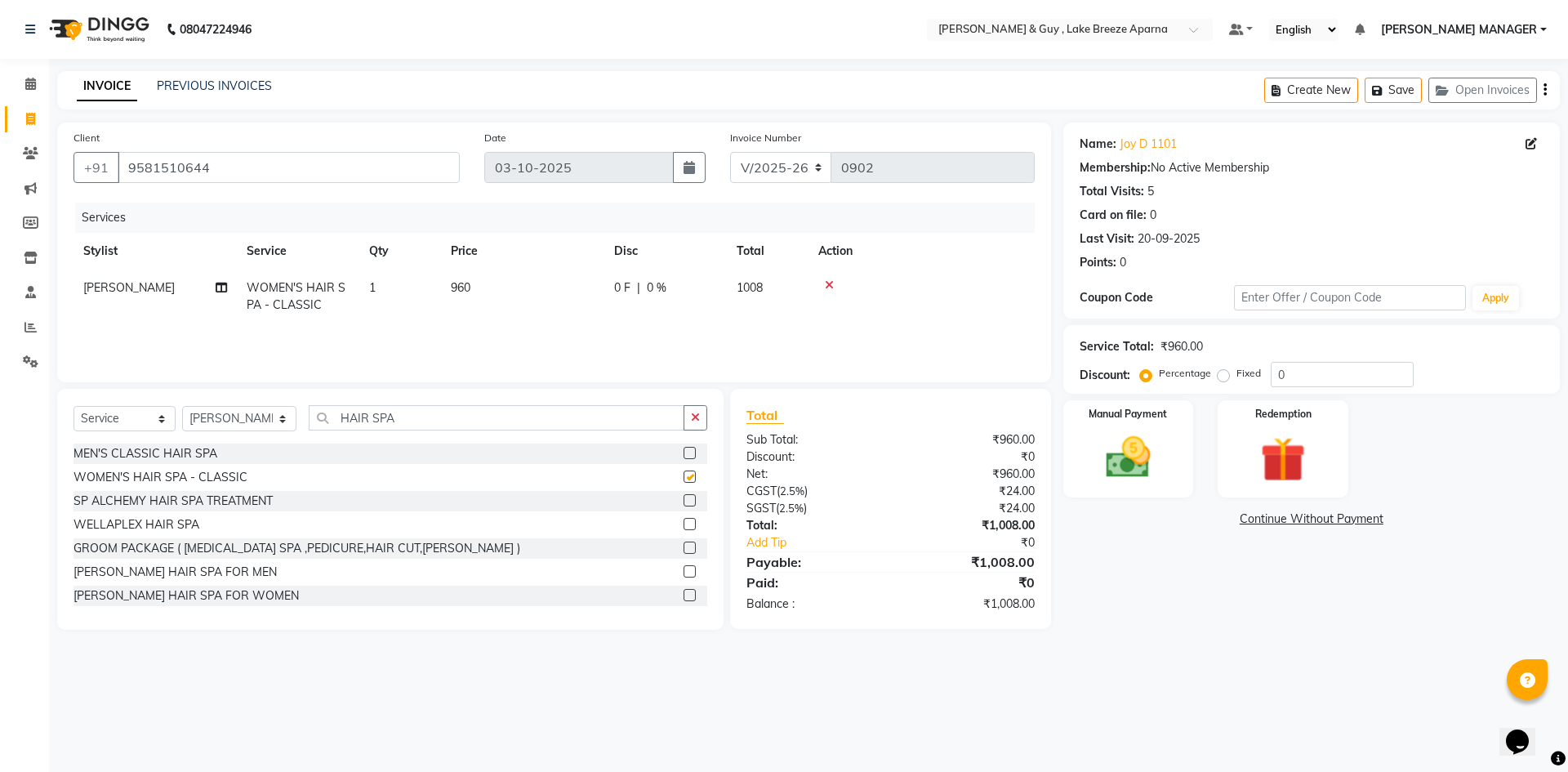
checkbox input "false"
click at [463, 283] on span "960" at bounding box center [460, 287] width 20 height 15
select select "88277"
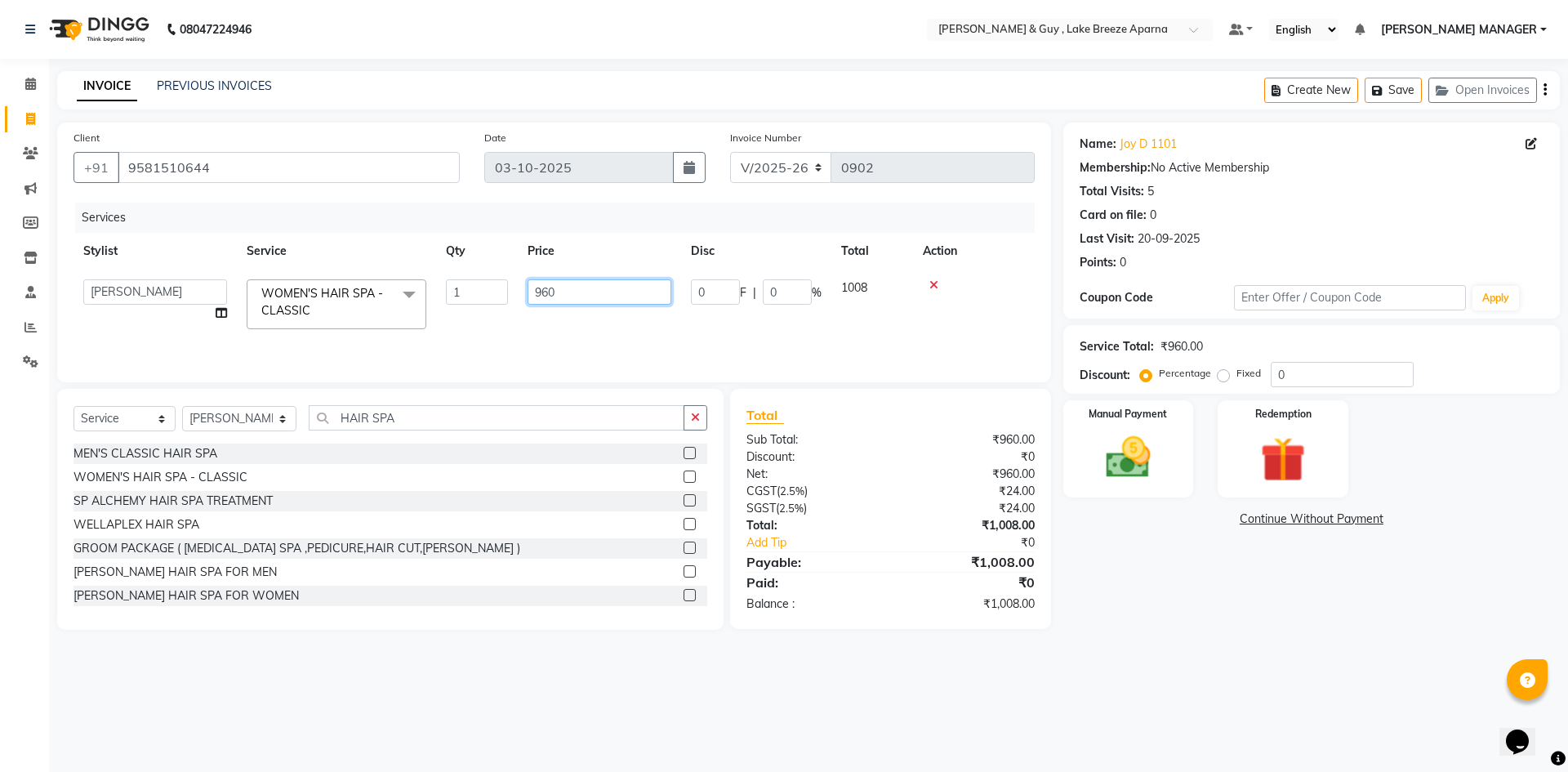
drag, startPoint x: 571, startPoint y: 292, endPoint x: 476, endPoint y: 295, distance: 95.0
click at [476, 295] on tr "AFSAR ANAS ASLAM DANISH HANISHA MANAGER LAXMI RIMA RINKU SALMAN SHANVI SRAVANTH…" at bounding box center [554, 304] width 961 height 70
type input "1080"
click at [737, 690] on div "08047224946 Select Location × Toni & Guy , Lake Breeze Aparna Default Panel My …" at bounding box center [784, 386] width 1568 height 772
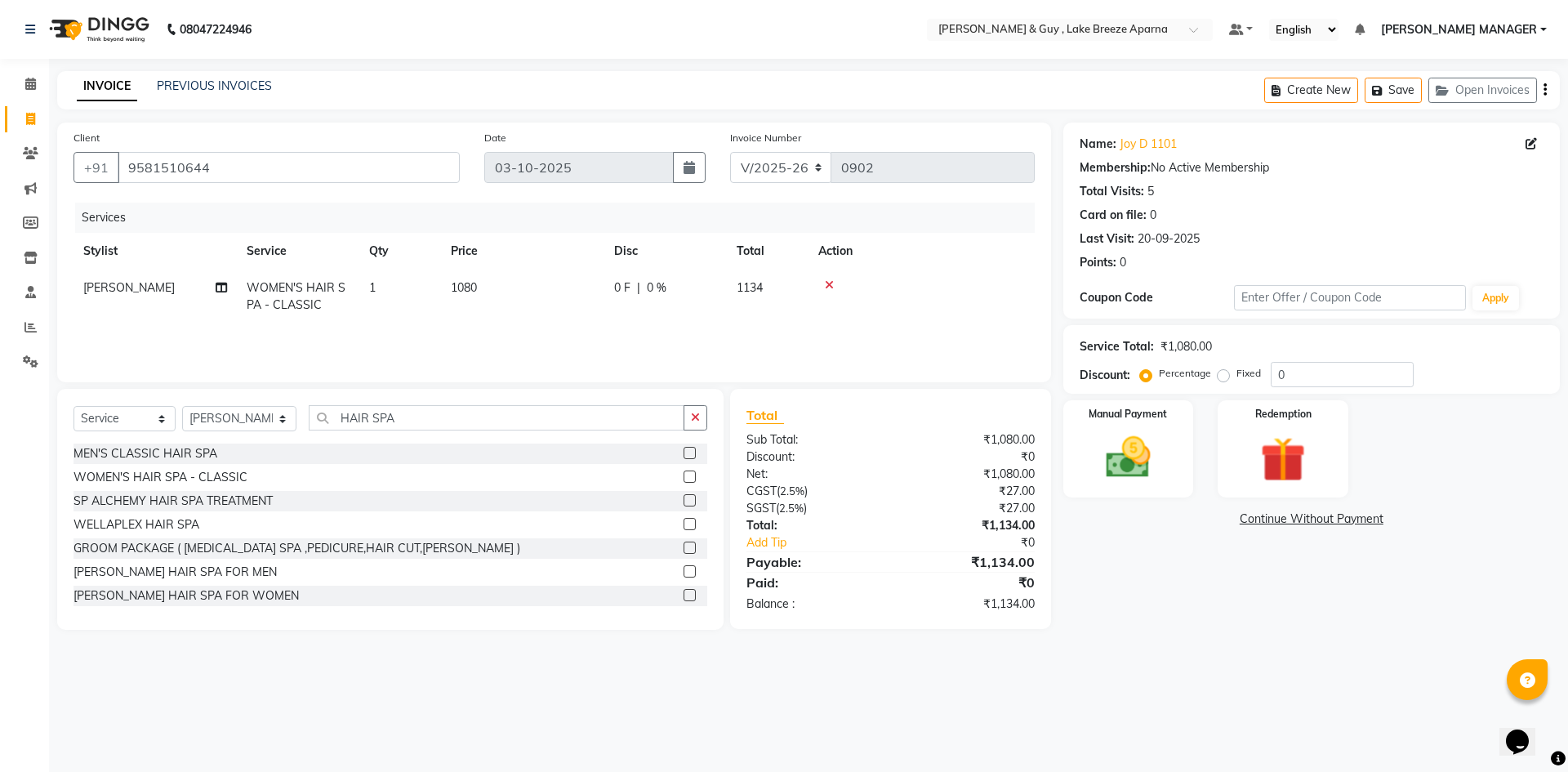
click at [1105, 632] on main "INVOICE PREVIOUS INVOICES Create New Save Open Invoices Client +91 9581510644 D…" at bounding box center [808, 362] width 1519 height 583
click at [106, 288] on span "[PERSON_NAME]" at bounding box center [129, 287] width 92 height 15
select select "88277"
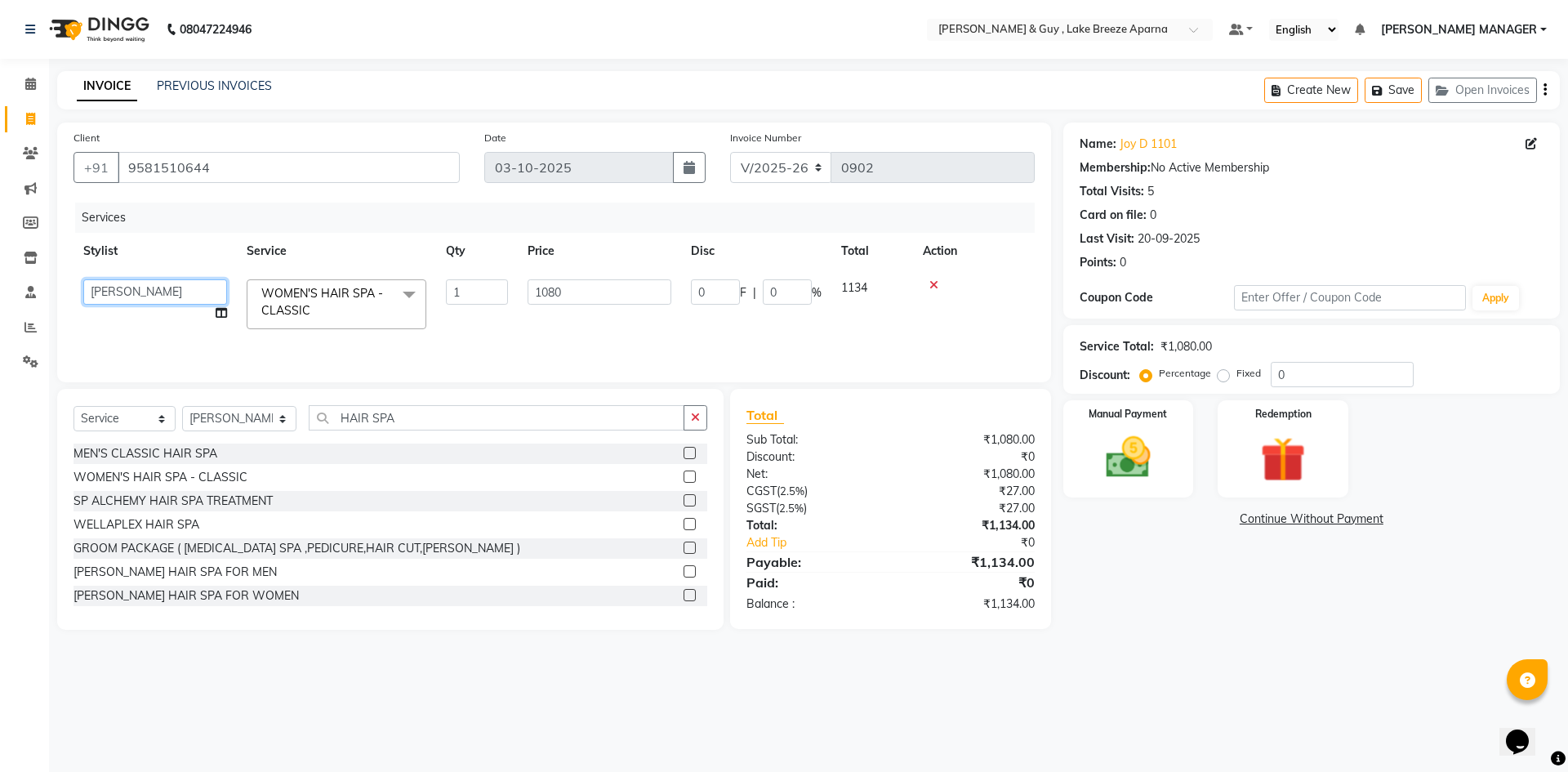
click at [106, 288] on select "AFSAR ANAS ASLAM DANISH HANISHA MANAGER LAXMI RIMA RINKU SALMAN SHANVI SRAVANTH…" at bounding box center [154, 291] width 143 height 25
click at [1160, 668] on div "08047224946 Select Location × Toni & Guy , Lake Breeze Aparna Default Panel My …" at bounding box center [784, 386] width 1568 height 772
click at [1116, 471] on img at bounding box center [1128, 457] width 76 height 54
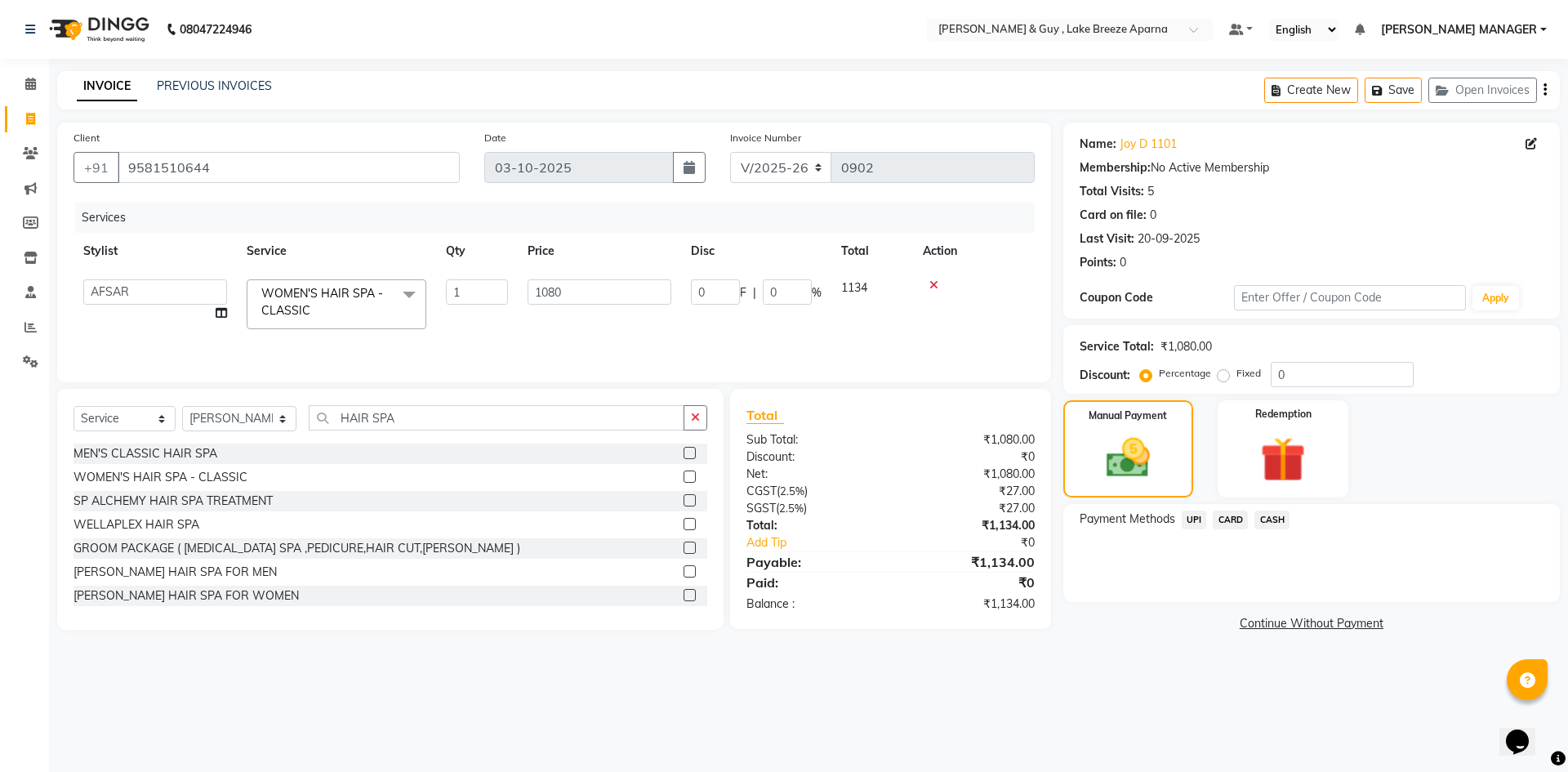
click at [1199, 521] on span "UPI" at bounding box center [1194, 520] width 25 height 19
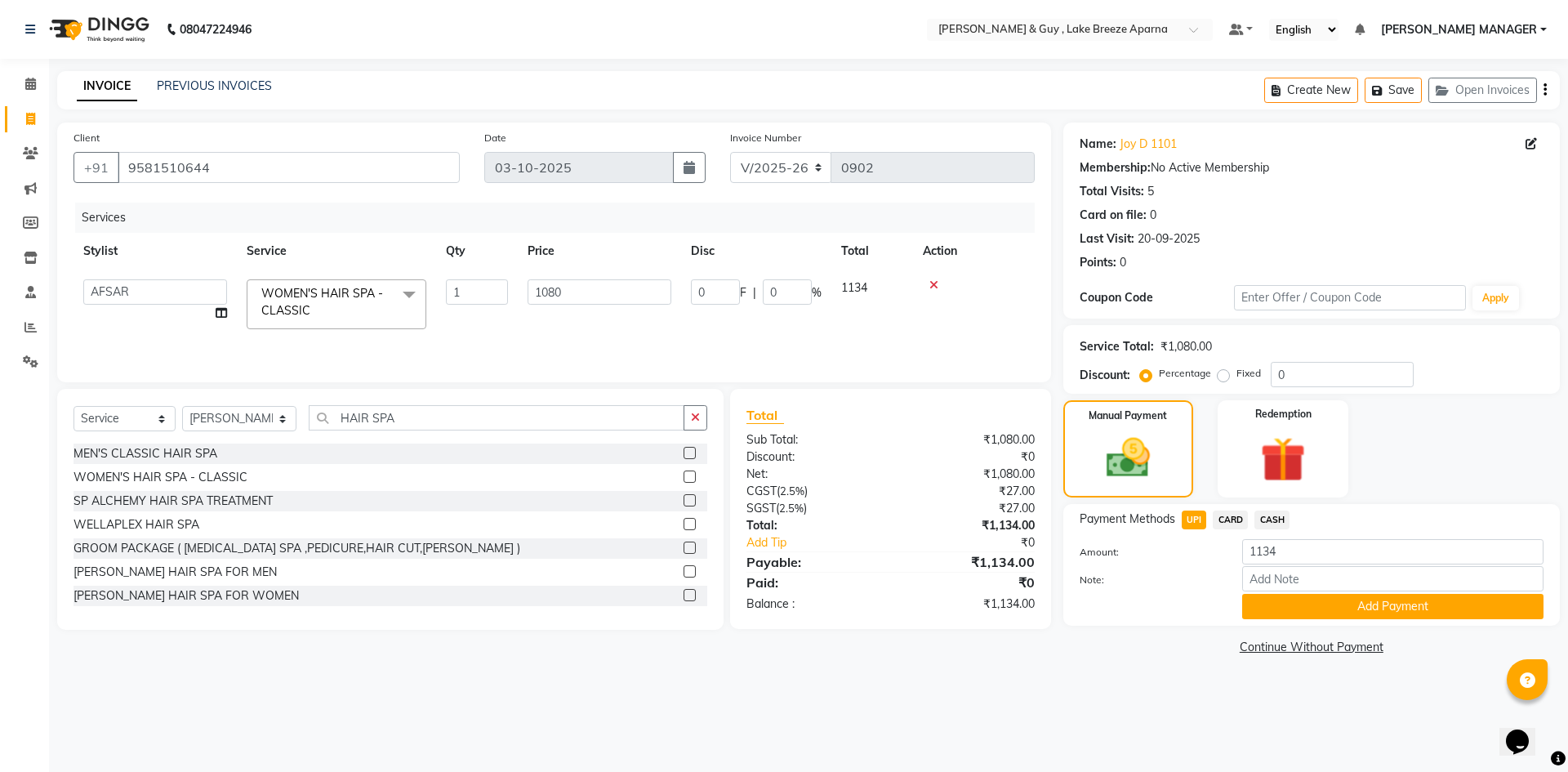
click at [1274, 619] on div "Payment Methods UPI CARD CASH Amount: 1134 Note: Add Payment" at bounding box center [1311, 565] width 497 height 122
click at [1273, 614] on button "Add Payment" at bounding box center [1392, 606] width 301 height 25
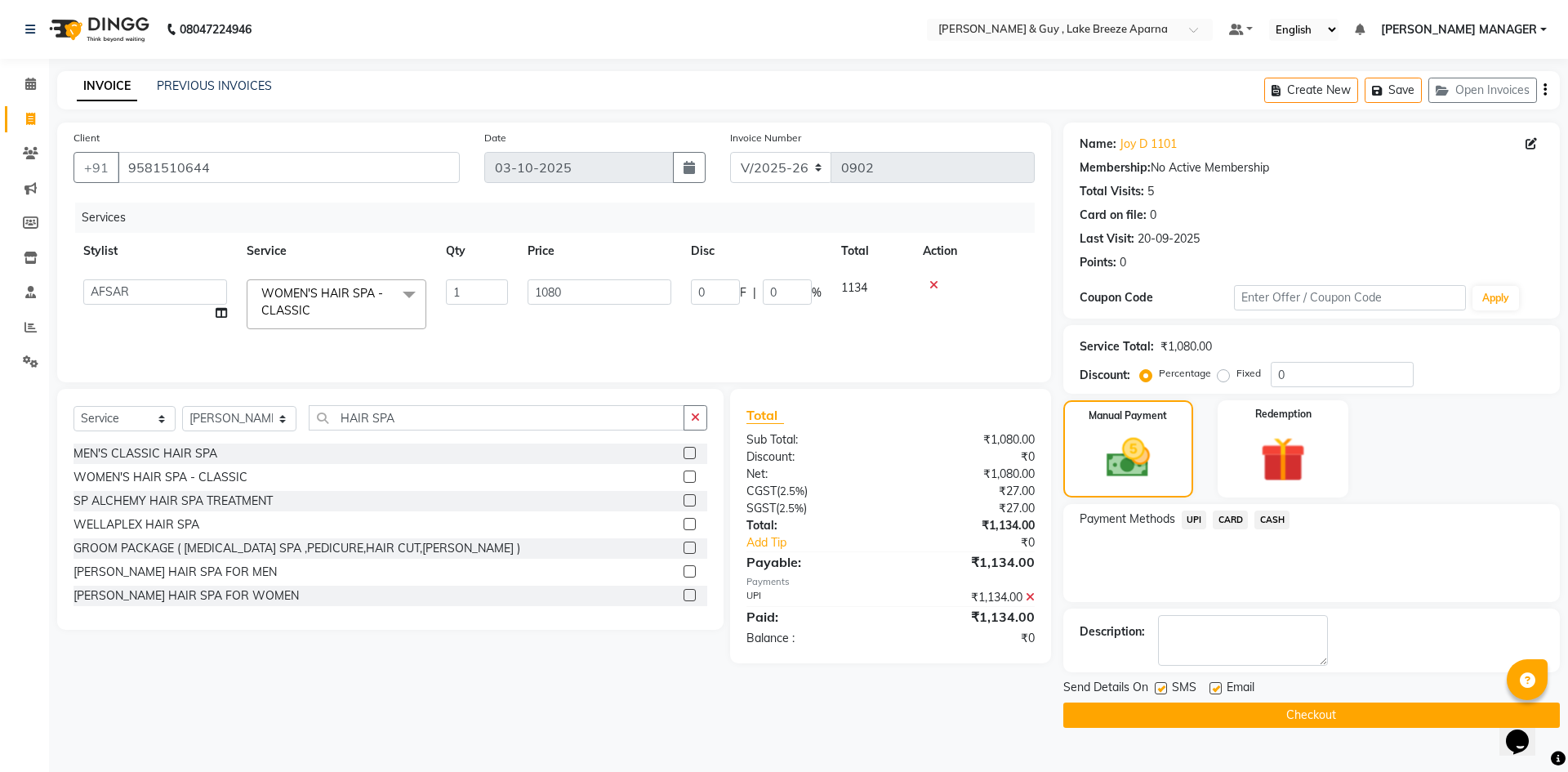
click at [1213, 686] on label at bounding box center [1215, 688] width 12 height 12
click at [1213, 686] on input "checkbox" at bounding box center [1214, 689] width 10 height 10
checkbox input "false"
click at [1257, 716] on button "Checkout" at bounding box center [1311, 714] width 497 height 25
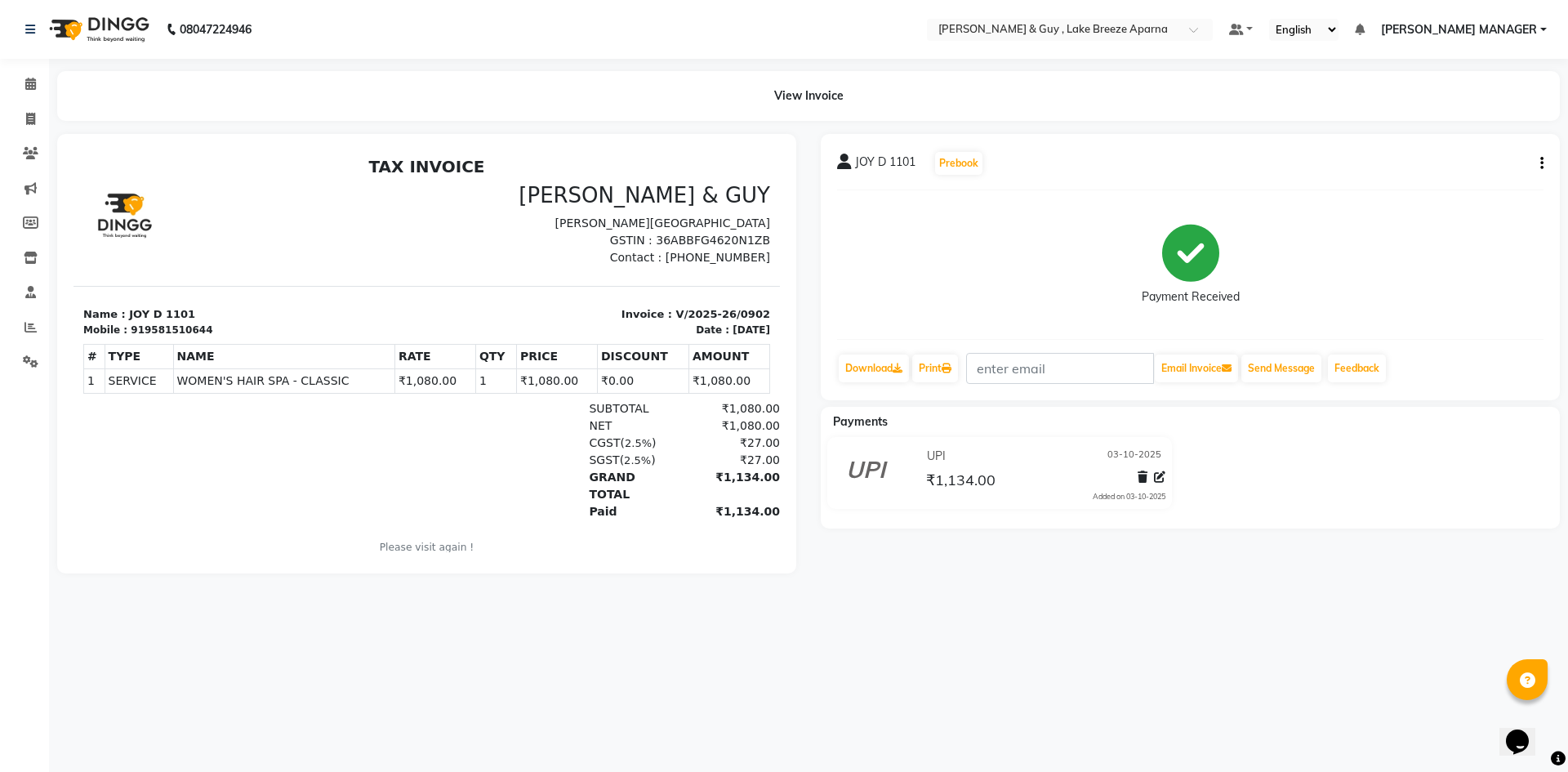
click at [972, 645] on div "08047224946 Select Location × Toni & Guy , Lake Breeze Aparna Default Panel My …" at bounding box center [784, 386] width 1568 height 772
click at [35, 120] on icon at bounding box center [30, 119] width 9 height 12
select select "8690"
select select "service"
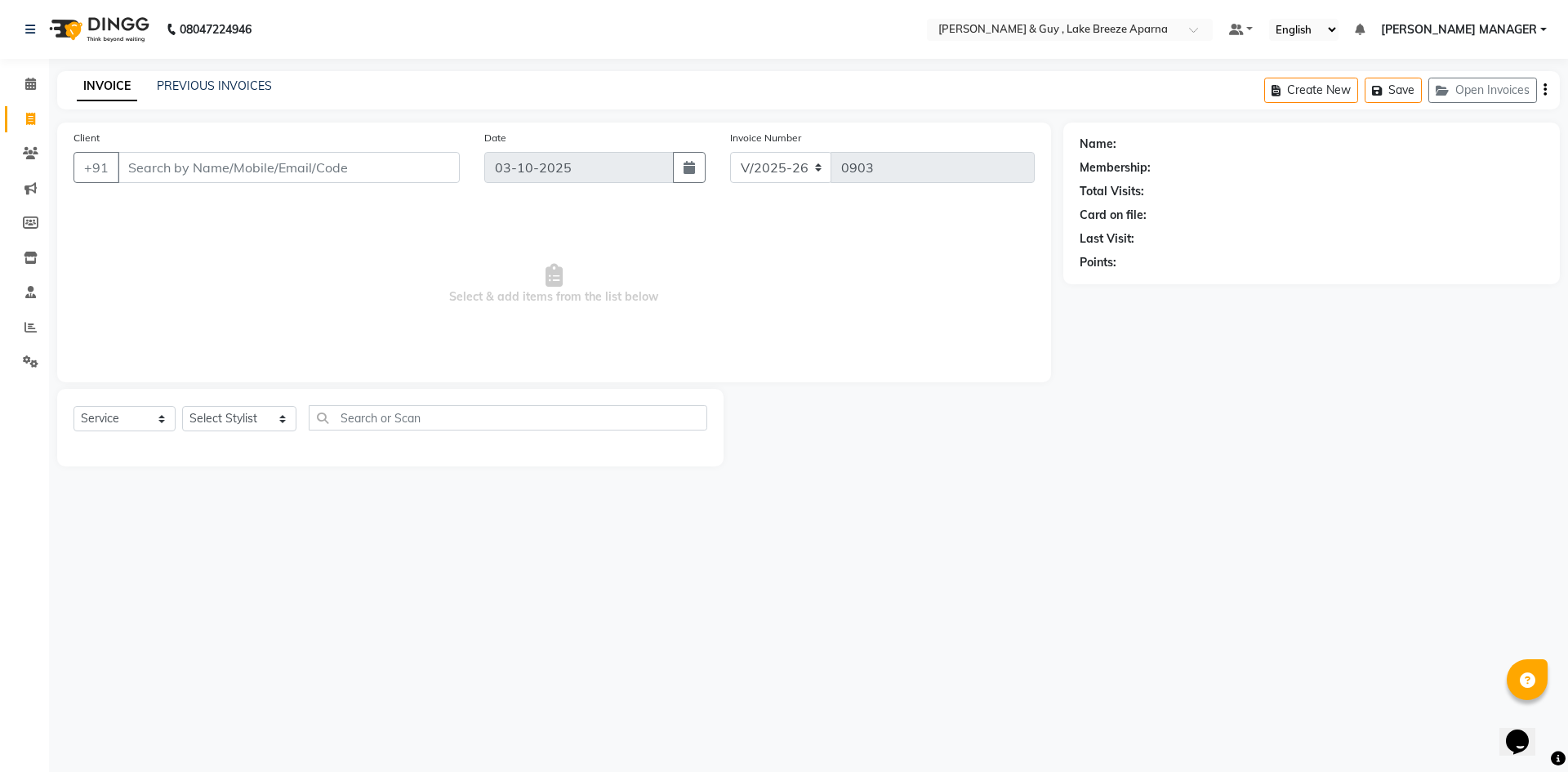
click at [210, 73] on div "INVOICE PREVIOUS INVOICES Create New Save Open Invoices" at bounding box center [808, 90] width 1503 height 39
click at [209, 87] on link "PREVIOUS INVOICES" at bounding box center [215, 85] width 115 height 15
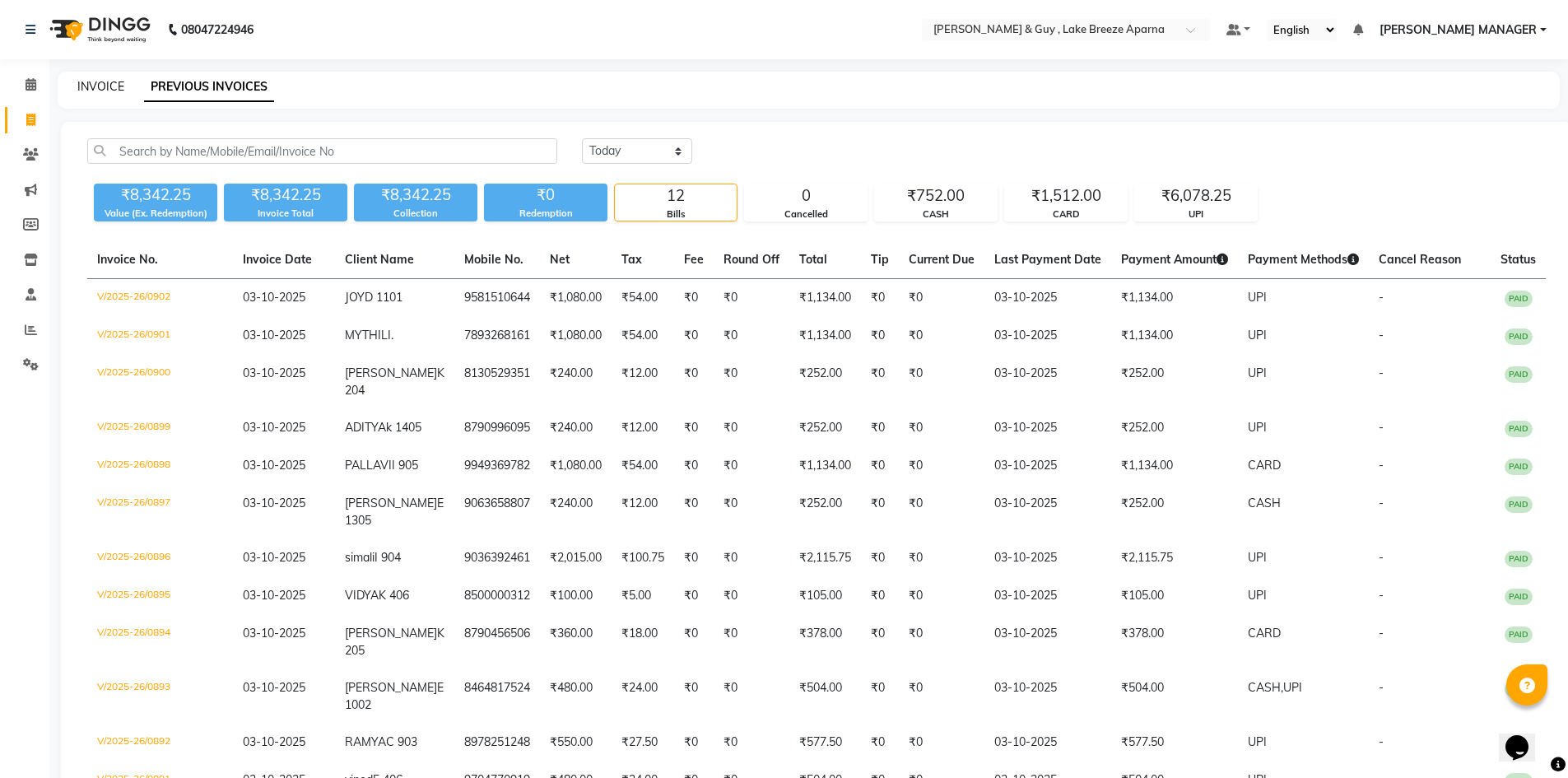
click at [118, 93] on link "INVOICE" at bounding box center [100, 86] width 47 height 15
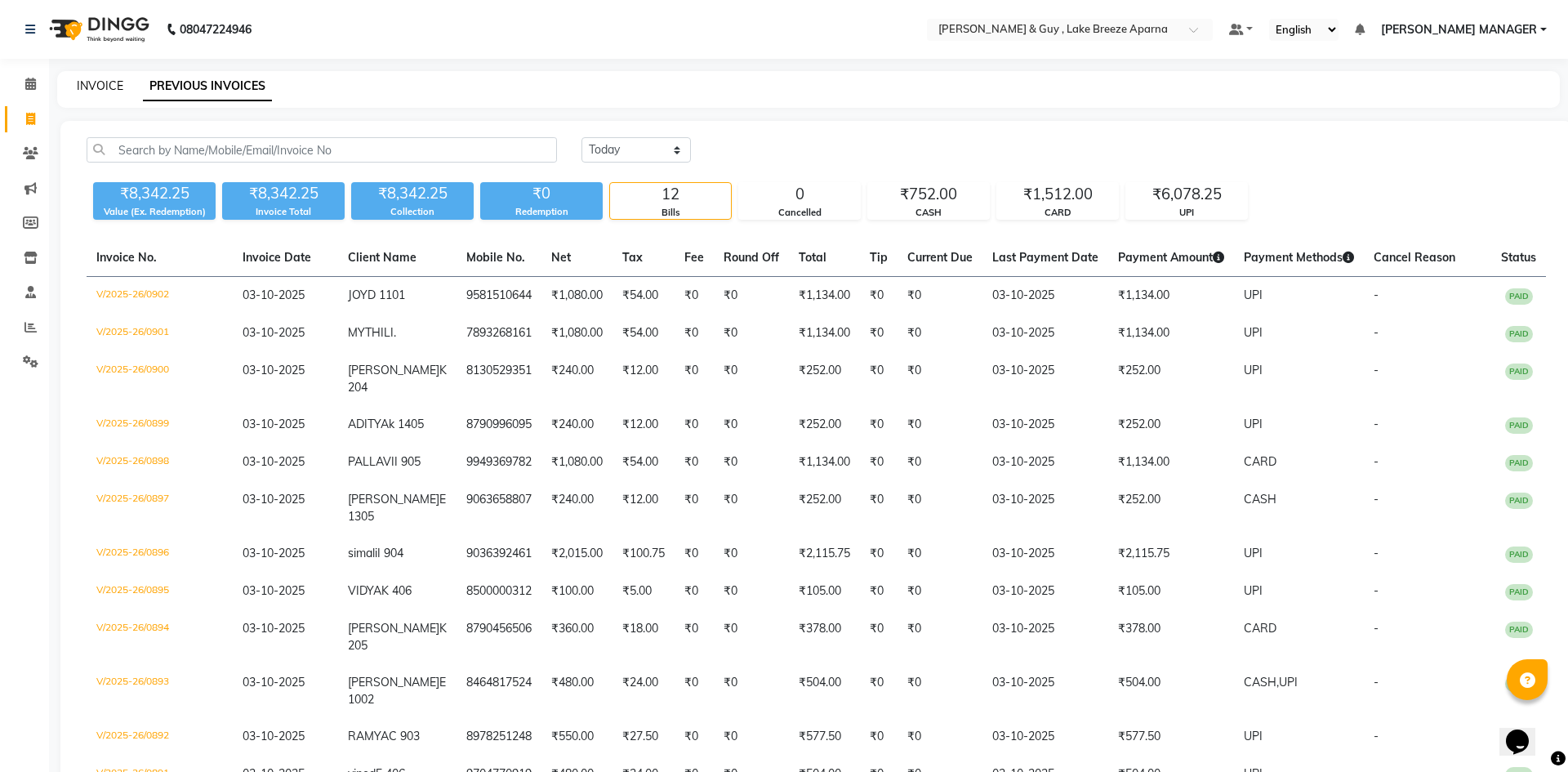
select select "service"
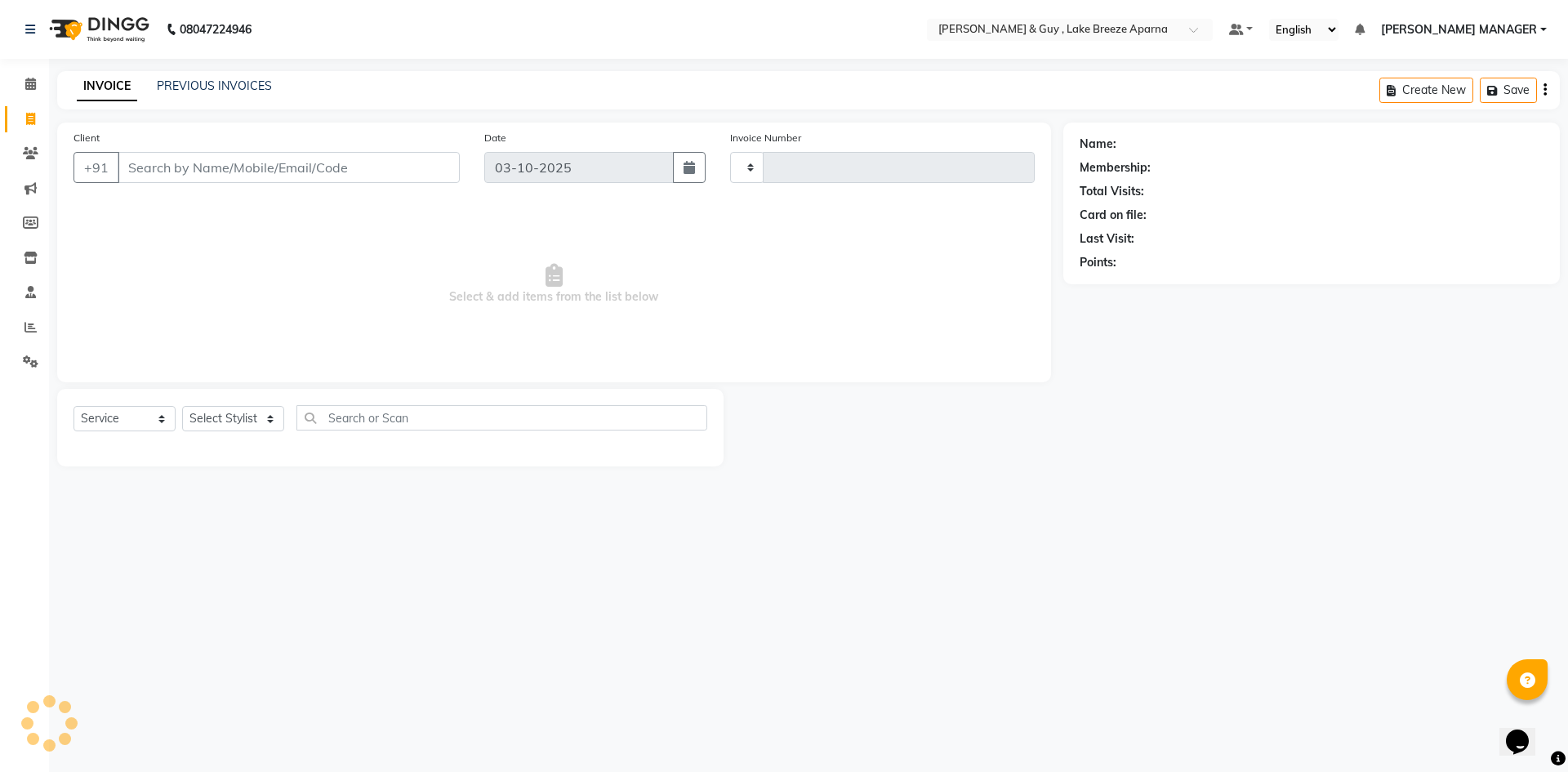
type input "0903"
select select "8690"
drag, startPoint x: 241, startPoint y: 93, endPoint x: 286, endPoint y: 121, distance: 53.0
click at [241, 93] on div "PREVIOUS INVOICES" at bounding box center [215, 86] width 115 height 17
click at [199, 77] on div "PREVIOUS INVOICES" at bounding box center [215, 86] width 115 height 17
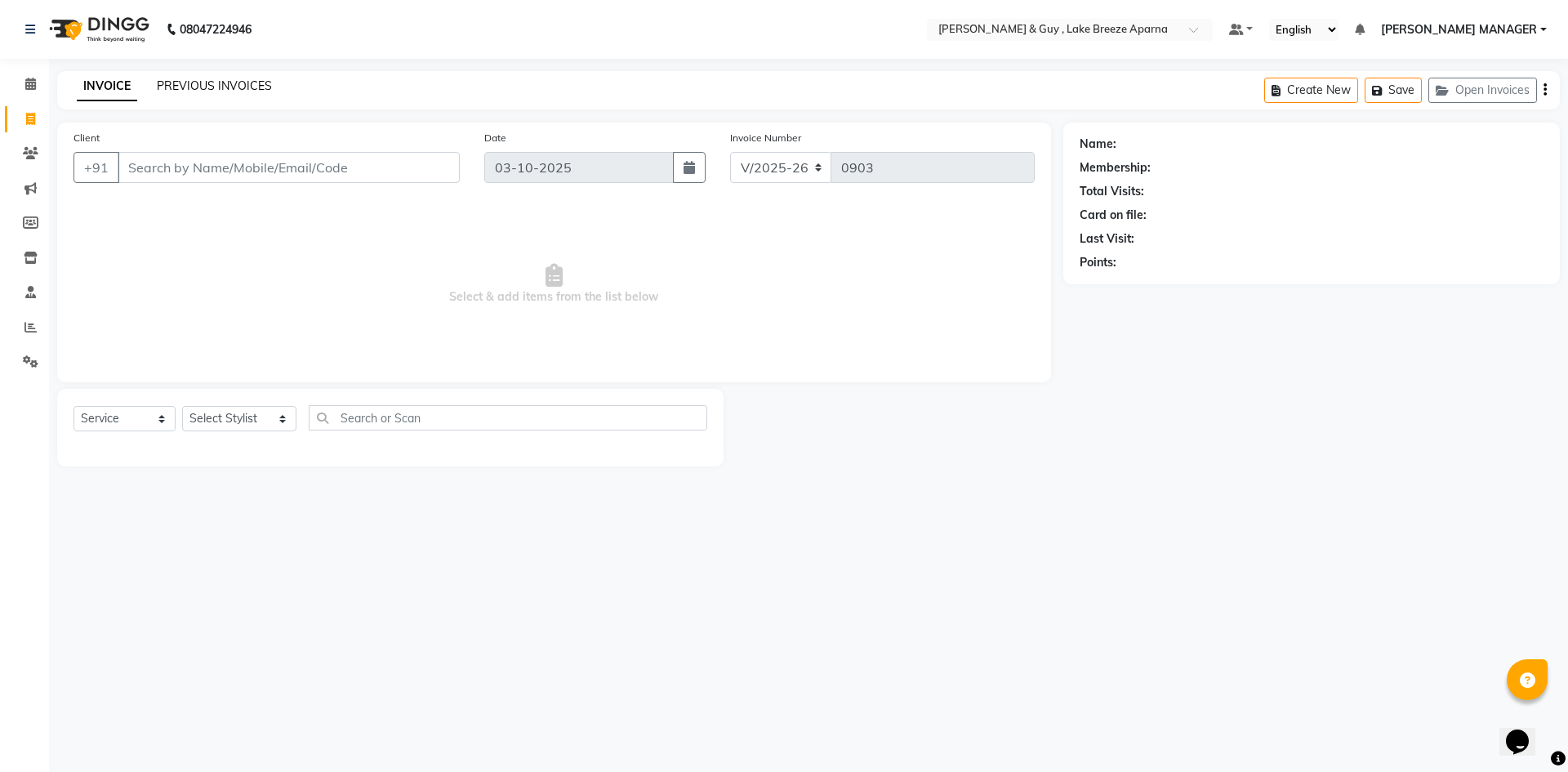
click at [203, 79] on link "PREVIOUS INVOICES" at bounding box center [215, 85] width 115 height 15
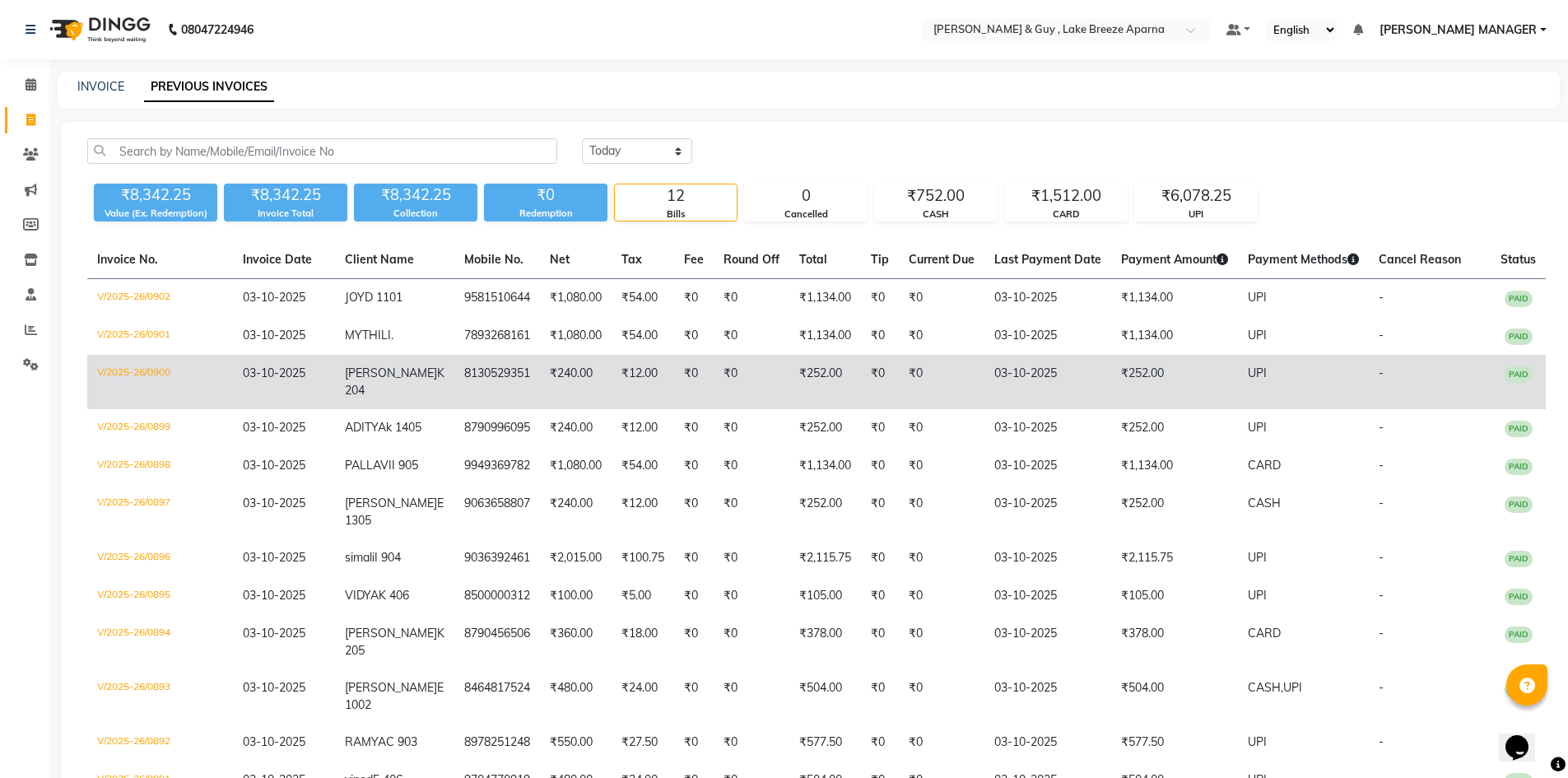
click at [364, 395] on span "K 204" at bounding box center [394, 381] width 99 height 32
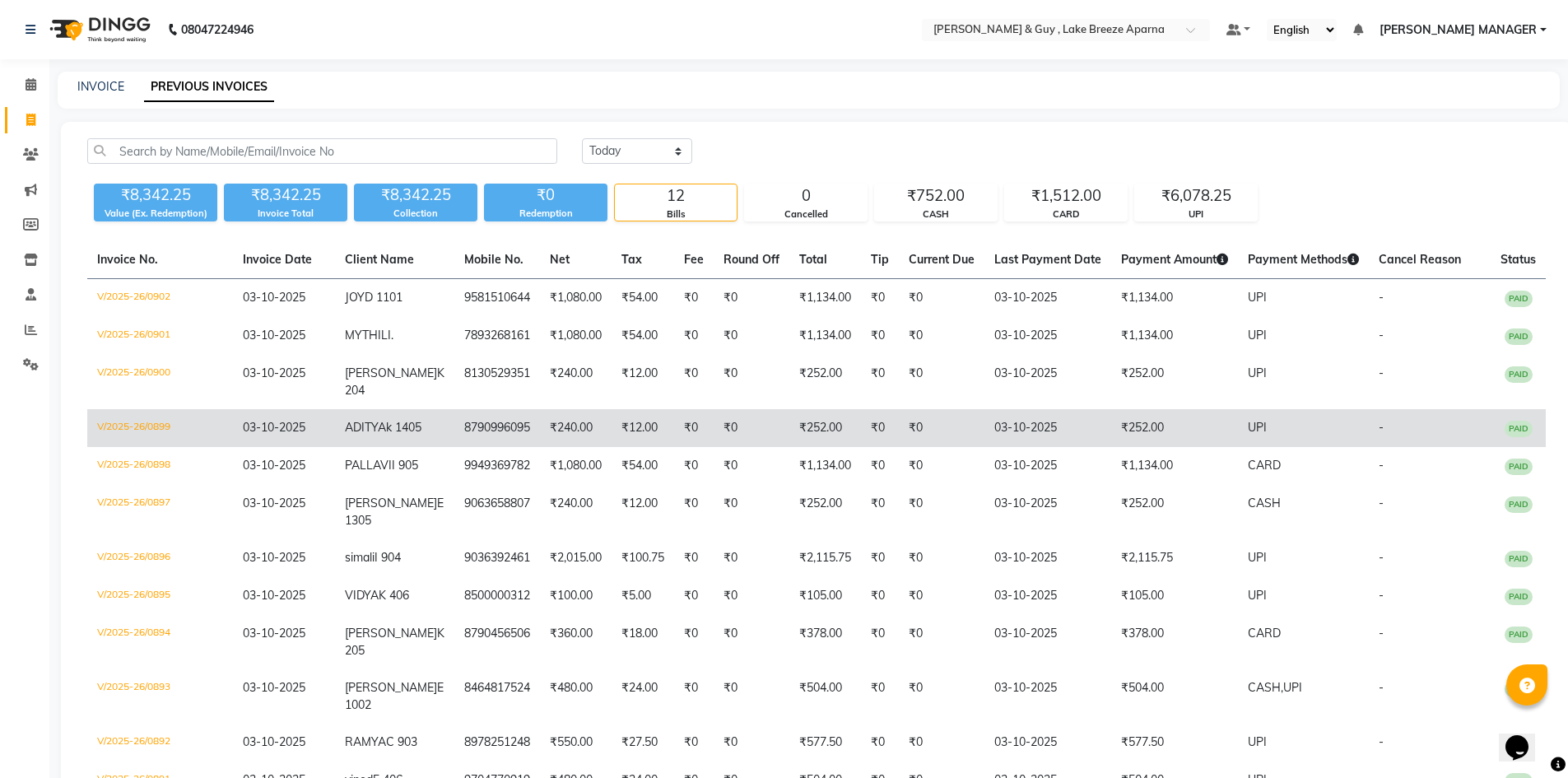
click at [386, 434] on span "k 1405" at bounding box center [403, 427] width 35 height 15
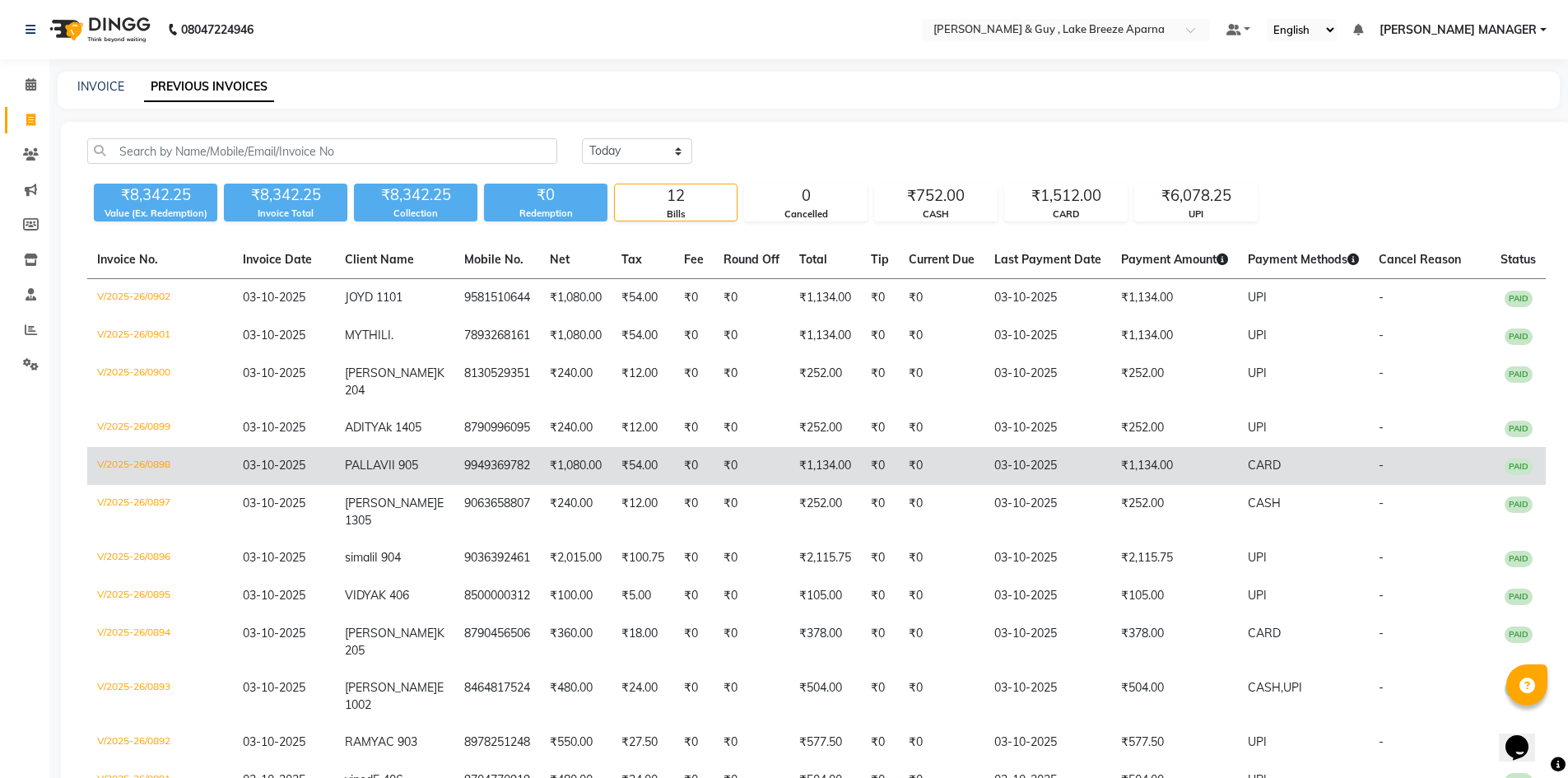
click at [454, 485] on td "9949369782" at bounding box center [496, 466] width 86 height 38
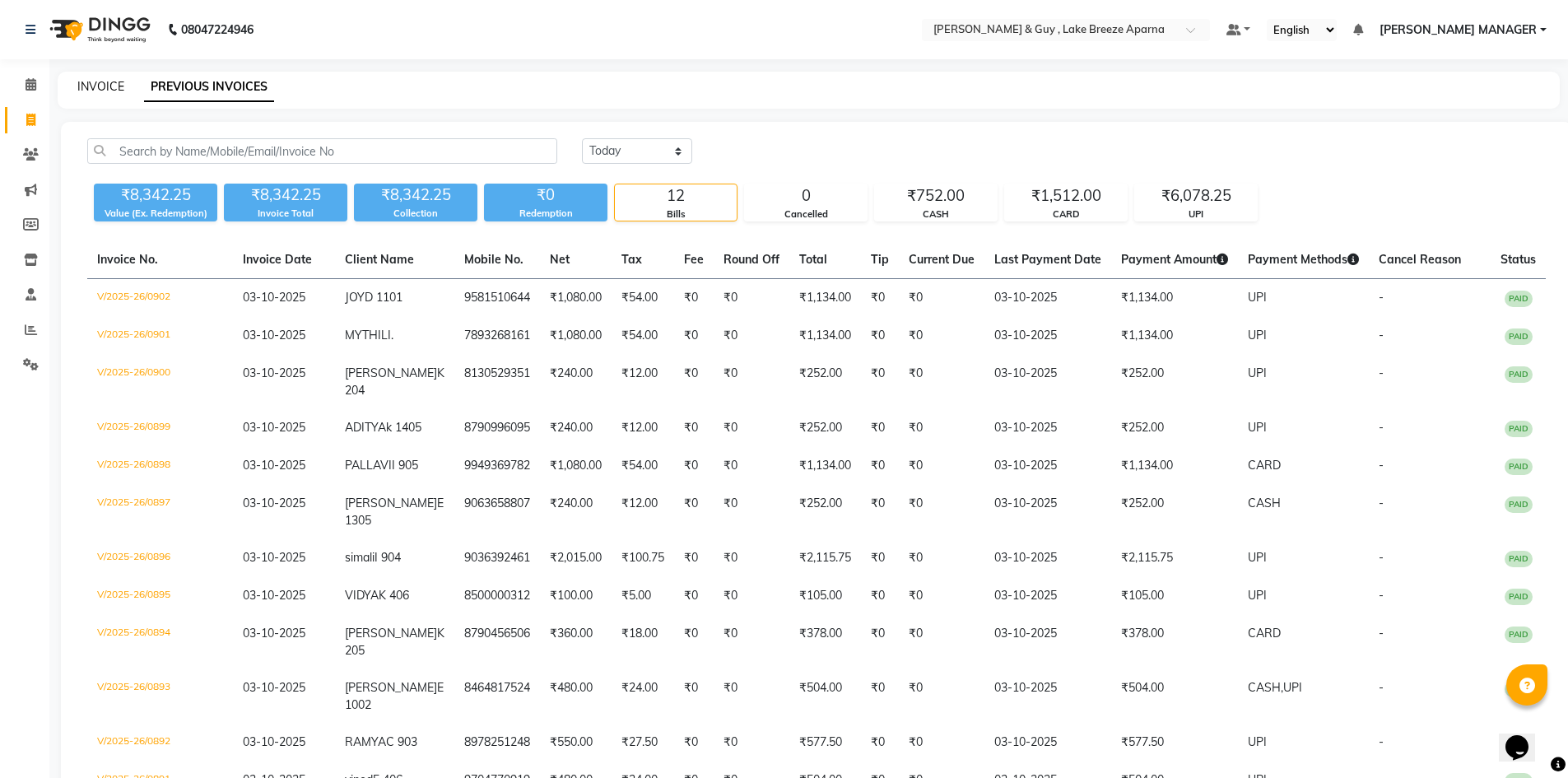
click at [95, 85] on link "INVOICE" at bounding box center [100, 86] width 47 height 15
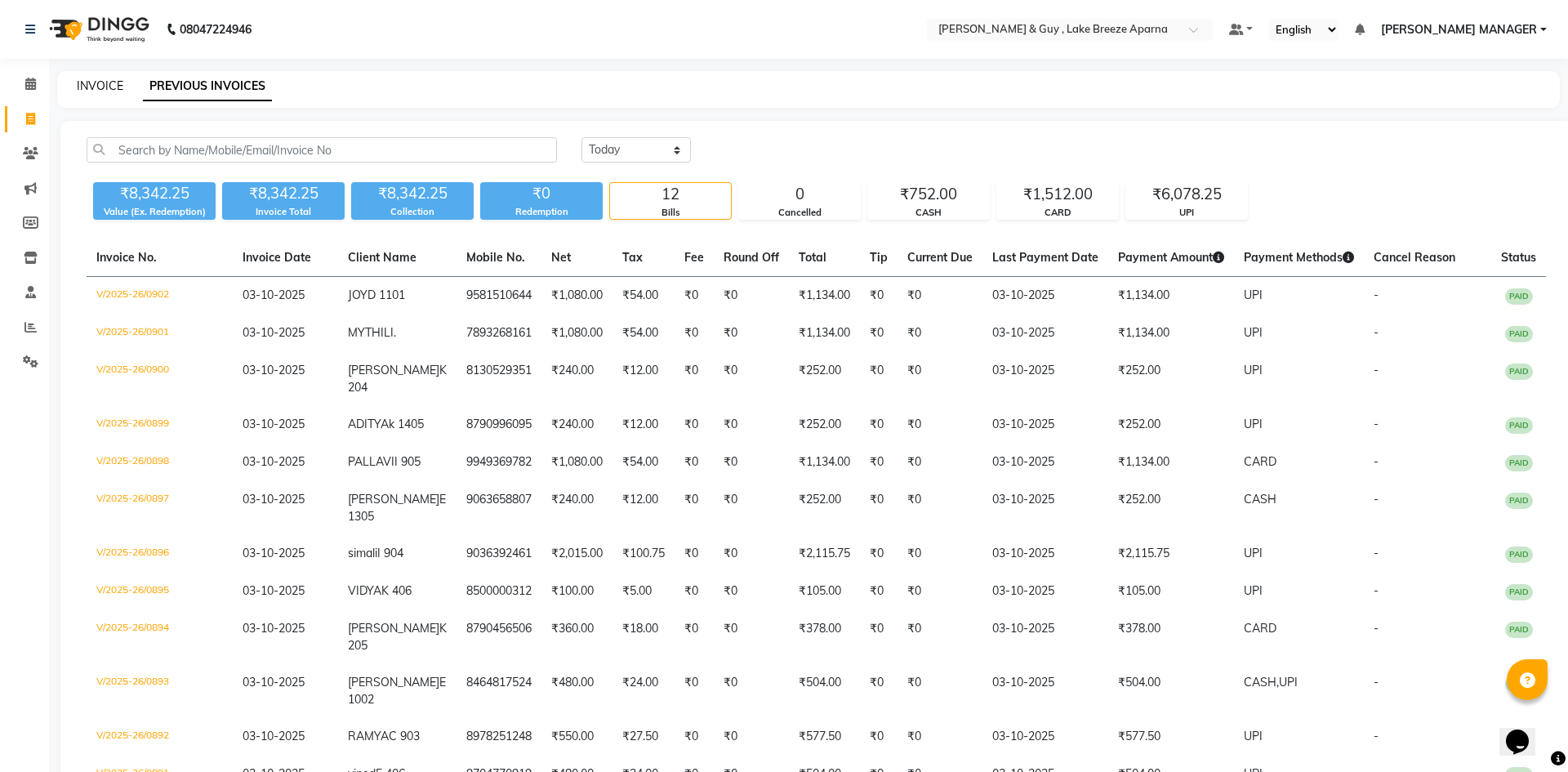
select select "8690"
select select "service"
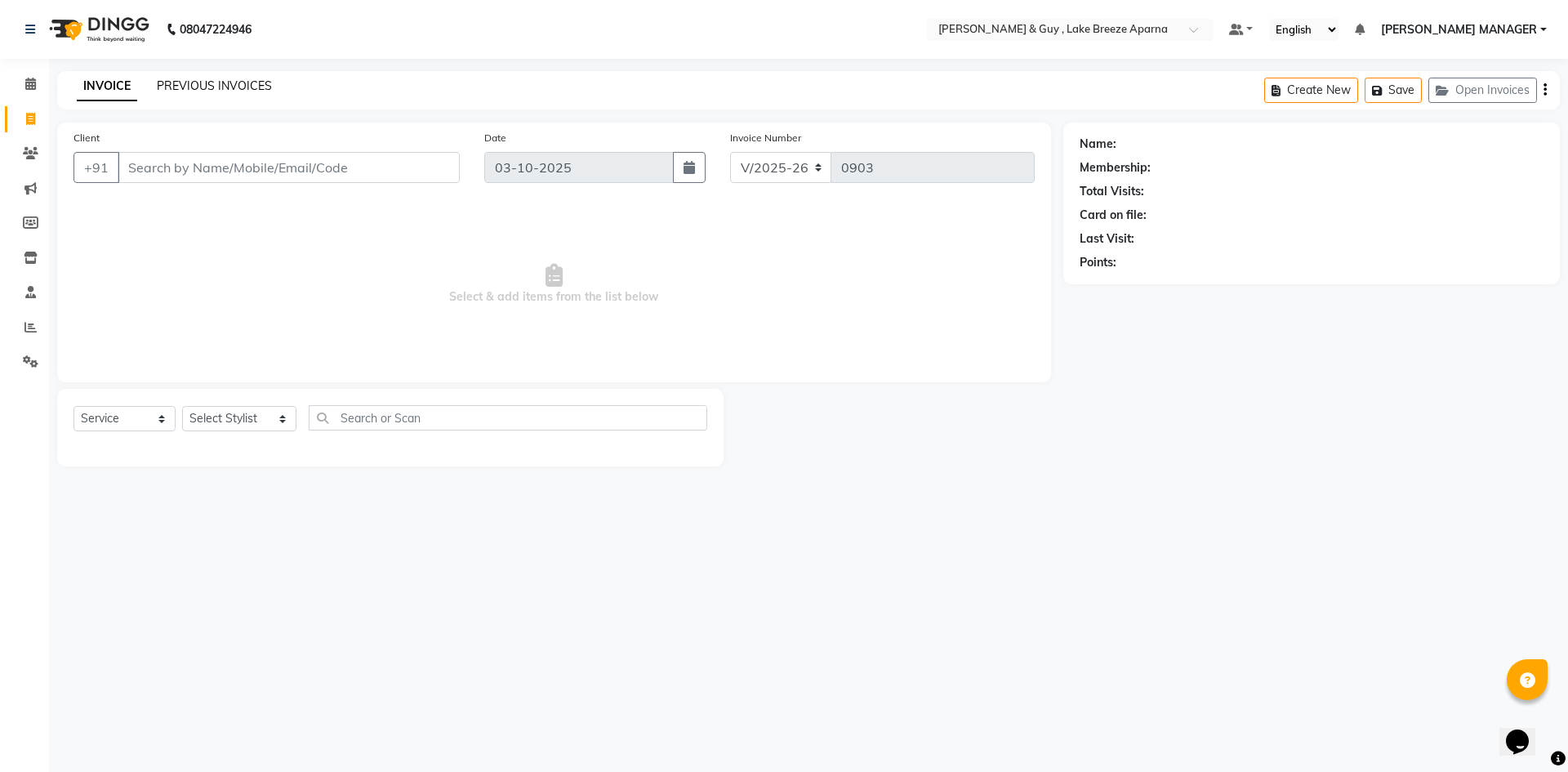
click at [194, 87] on link "PREVIOUS INVOICES" at bounding box center [215, 85] width 115 height 15
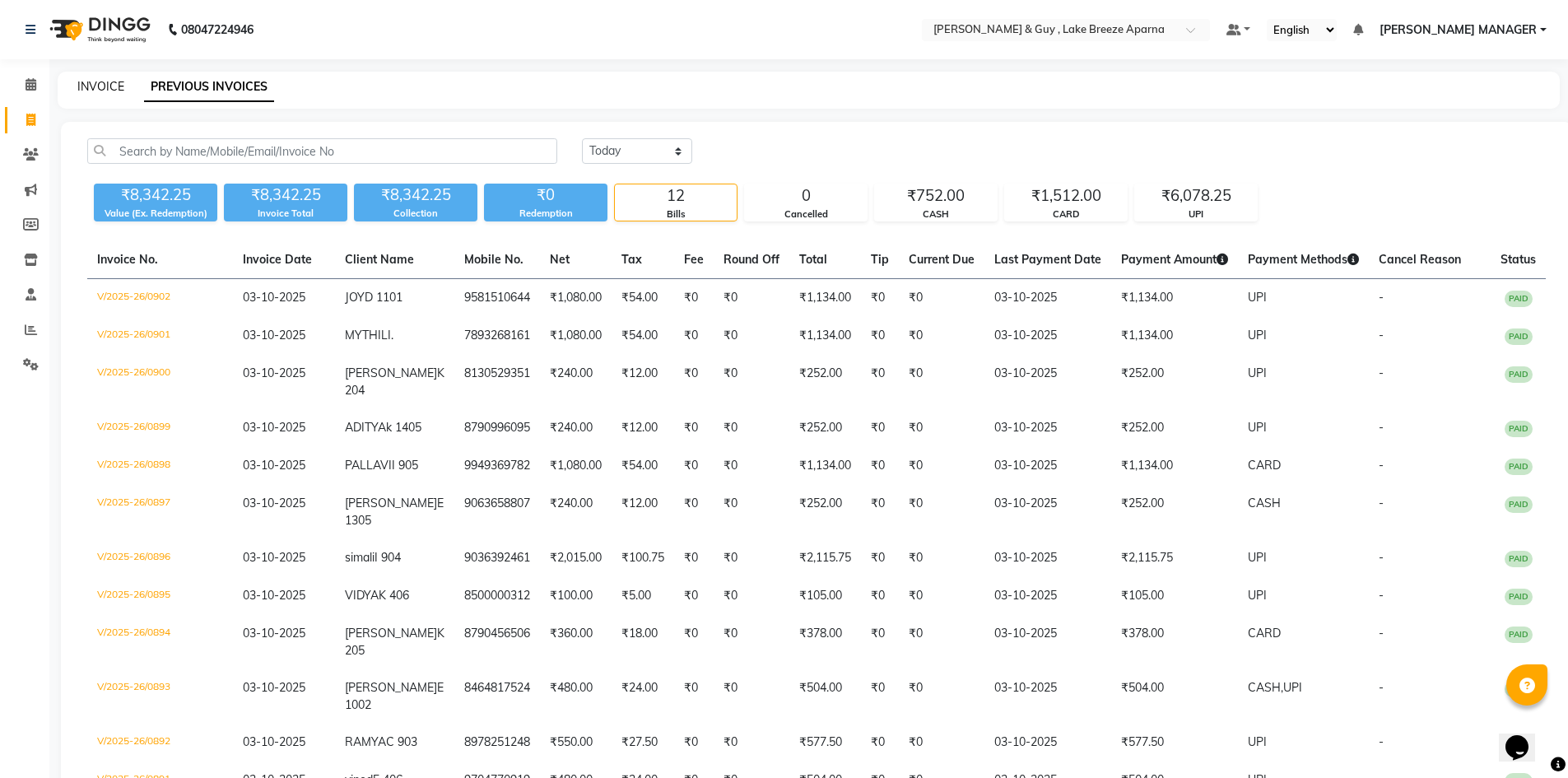
click at [80, 87] on link "INVOICE" at bounding box center [100, 86] width 47 height 15
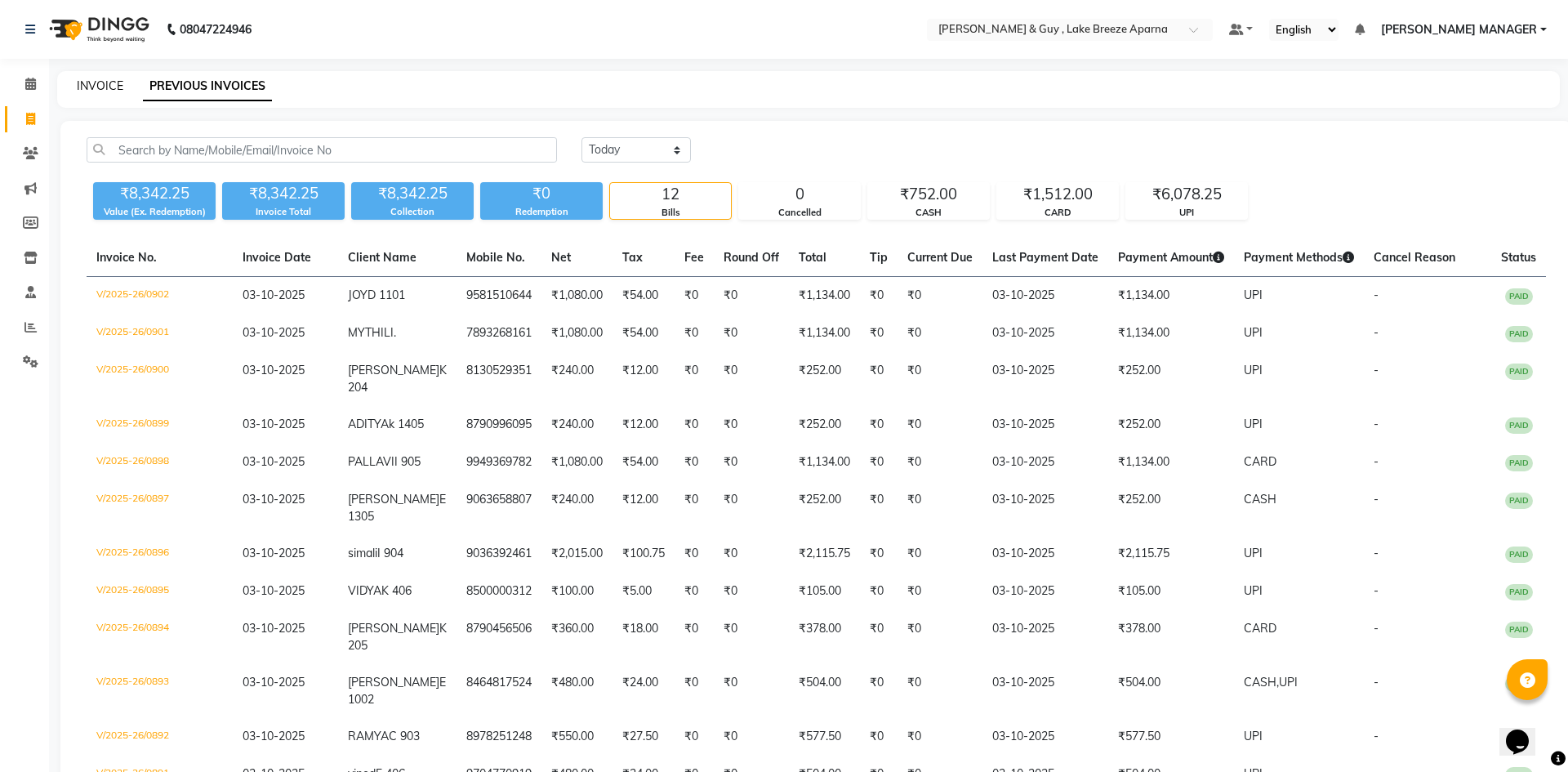
select select "8690"
select select "service"
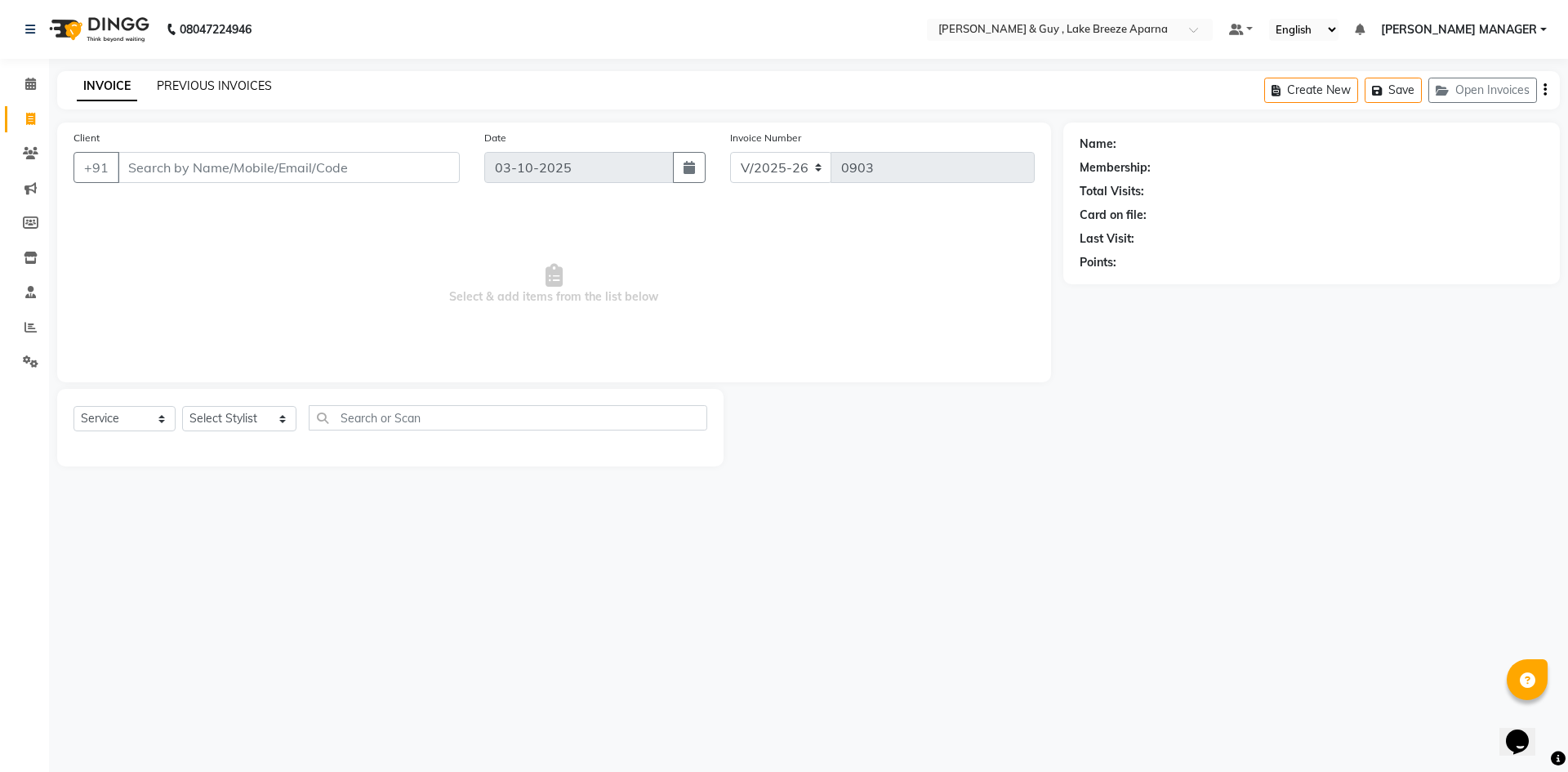
click at [210, 84] on link "PREVIOUS INVOICES" at bounding box center [215, 85] width 115 height 15
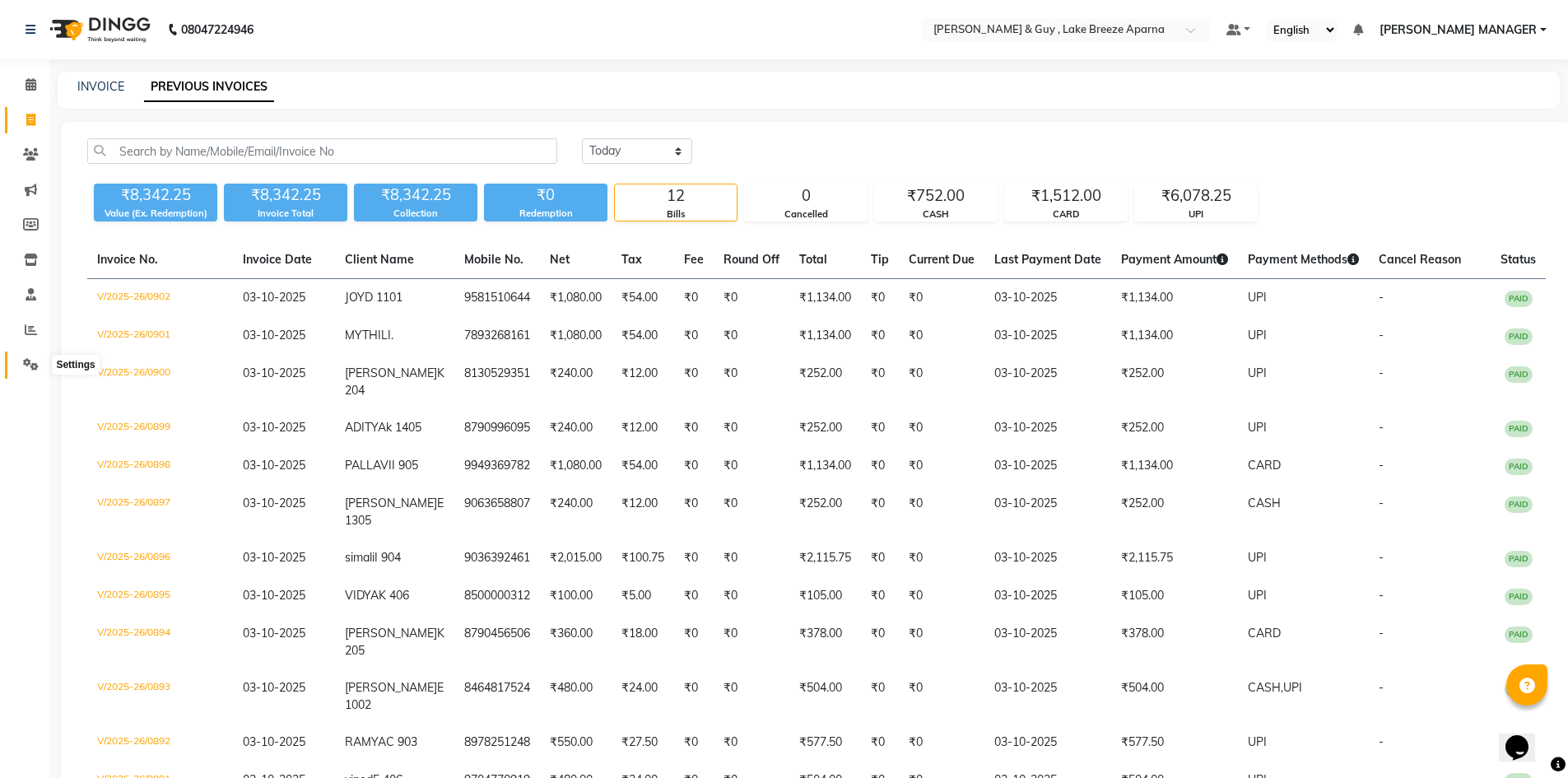
click at [24, 365] on icon at bounding box center [31, 364] width 16 height 12
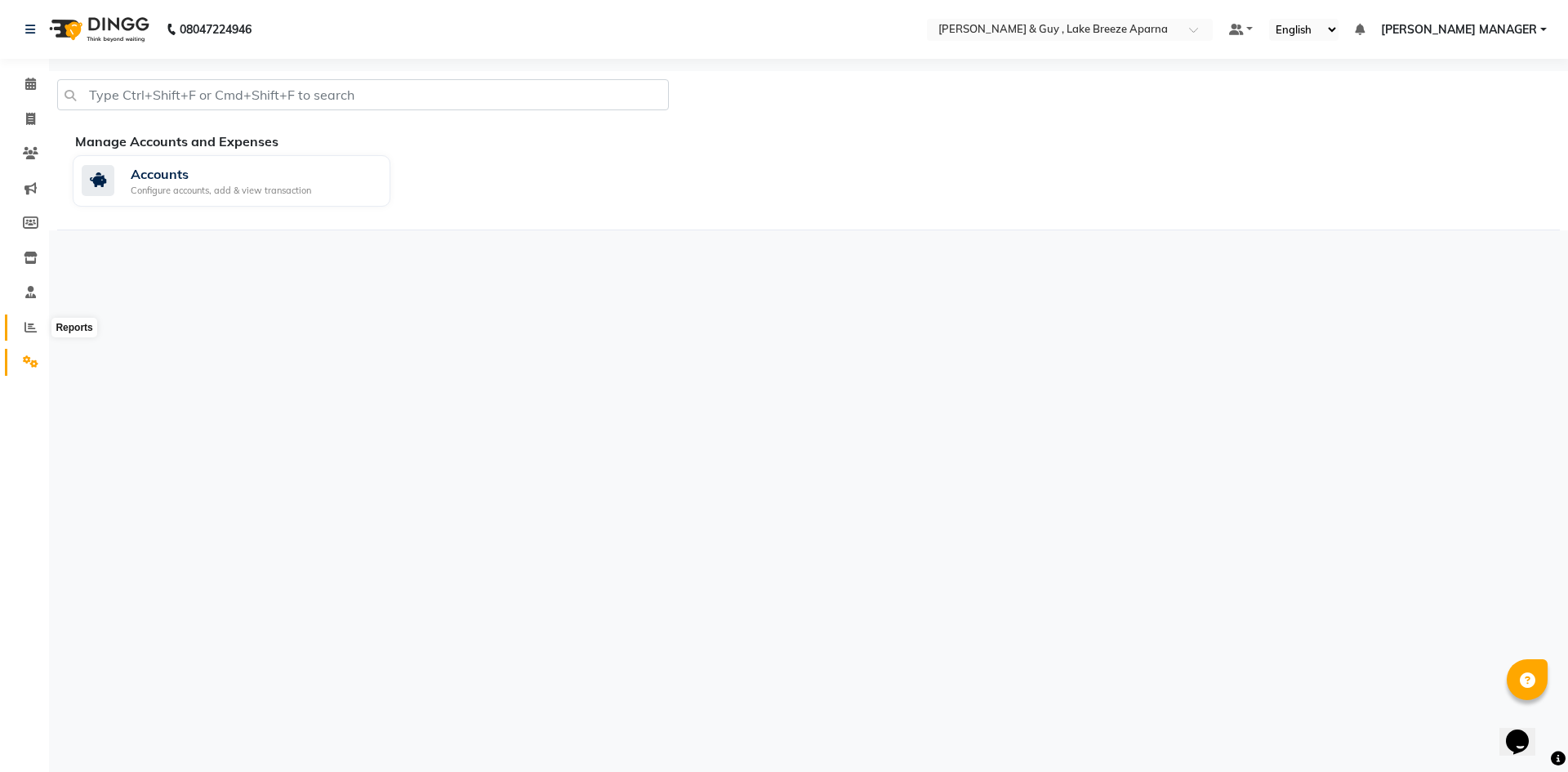
click at [40, 329] on span at bounding box center [30, 328] width 28 height 19
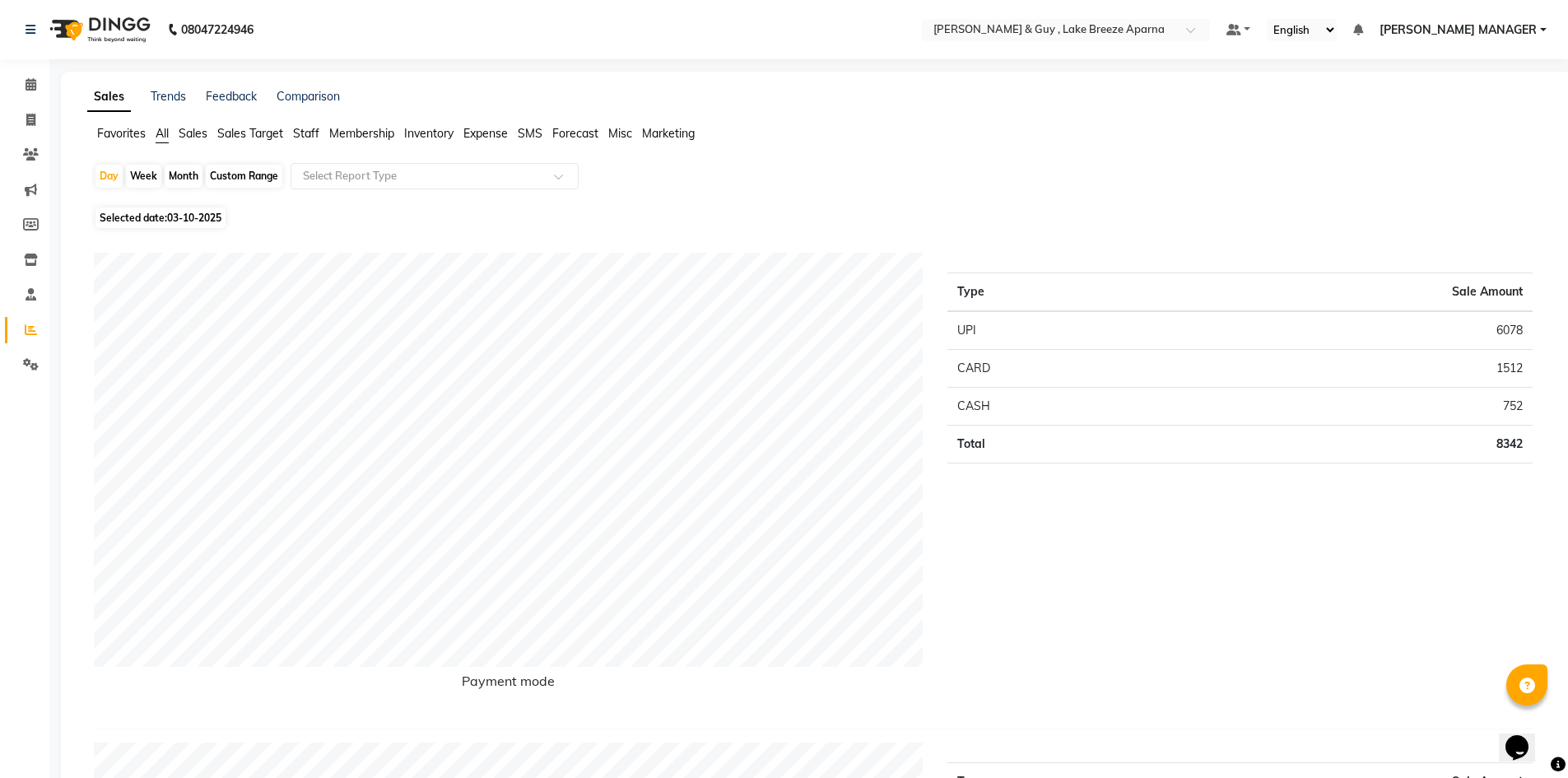
click at [229, 175] on div "Custom Range" at bounding box center [244, 176] width 76 height 23
select select "10"
select select "2025"
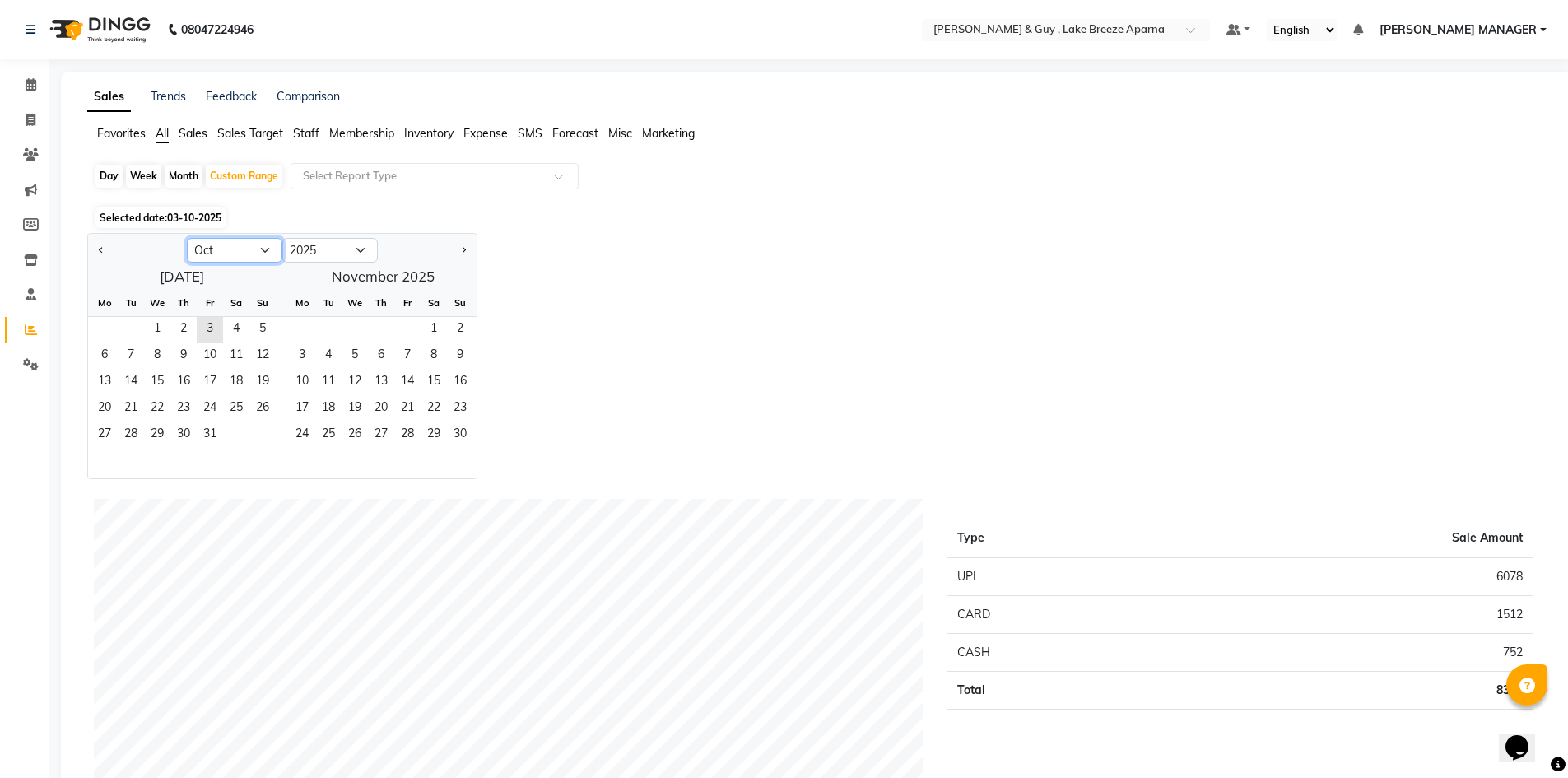
click at [252, 254] on select "Jan Feb Mar Apr May Jun Jul Aug Sep Oct Nov Dec" at bounding box center [234, 250] width 95 height 25
select select "9"
click at [187, 238] on select "Jan Feb Mar Apr May Jun Jul Aug Sep Oct Nov Dec" at bounding box center [234, 250] width 95 height 25
click at [108, 335] on span "1" at bounding box center [105, 330] width 26 height 26
click at [393, 283] on div "September 2025 Mo Tu We Th Fr Sa Su 1 2 3 4 5 6 7 8 9 10 11 12 13 14 15 16 17 1…" at bounding box center [282, 370] width 388 height 215
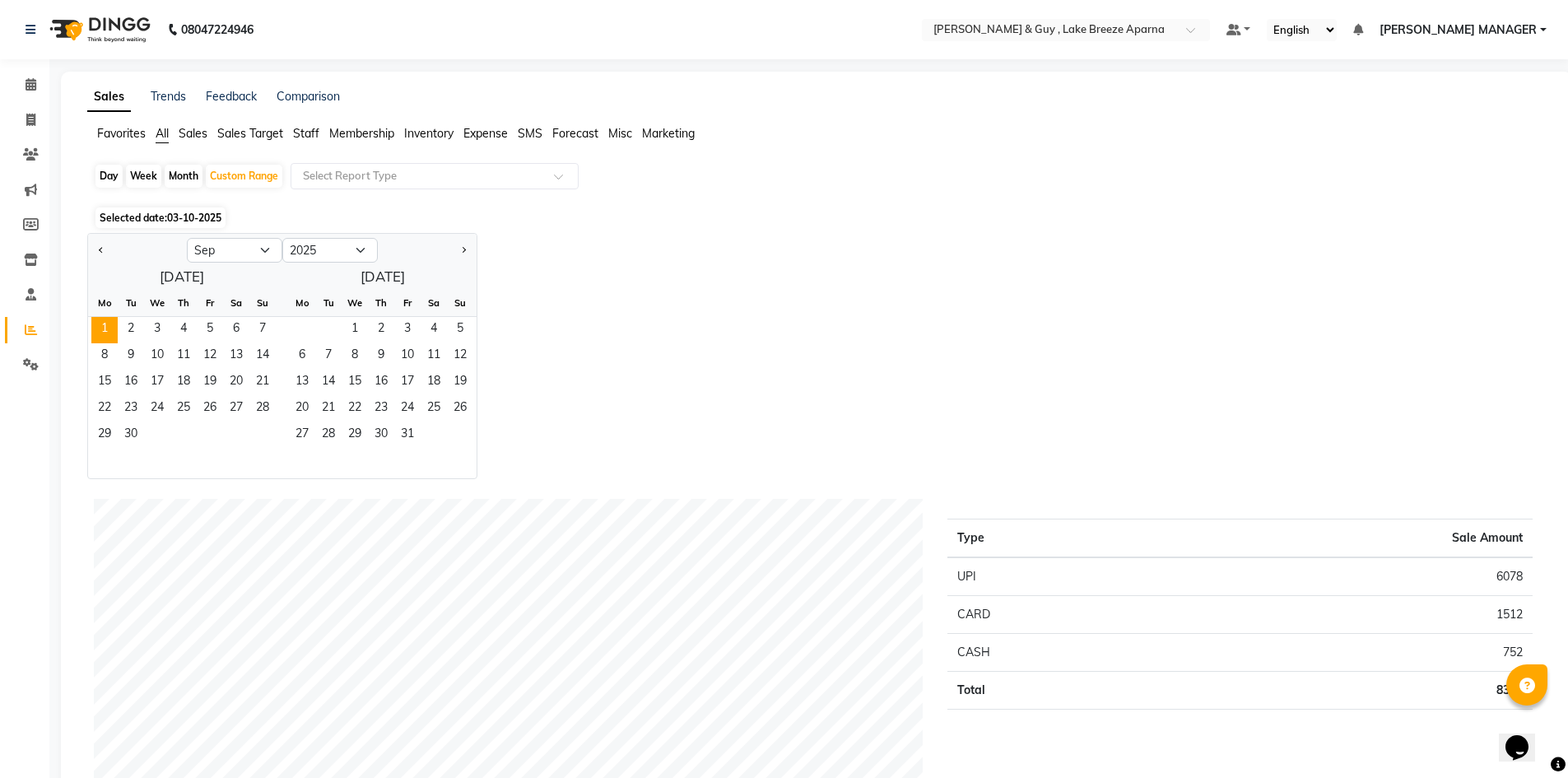
click at [403, 279] on div "September 2025 Mo Tu We Th Fr Sa Su 1 2 3 4 5 6 7 8 9 10 11 12 13 14 15 16 17 1…" at bounding box center [282, 370] width 388 height 215
click at [118, 442] on span "30" at bounding box center [131, 435] width 26 height 26
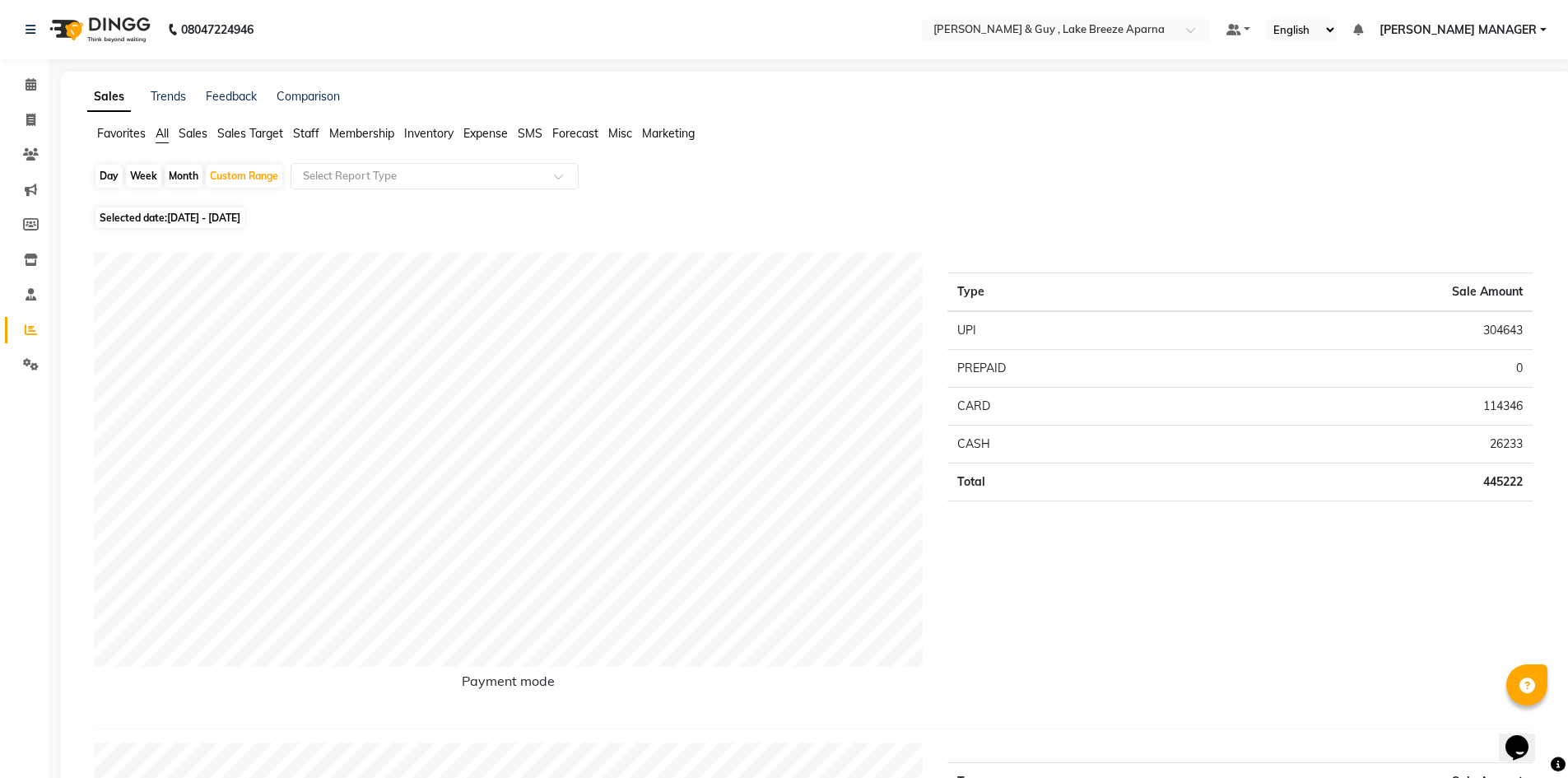
click at [194, 137] on span "Sales" at bounding box center [192, 133] width 29 height 15
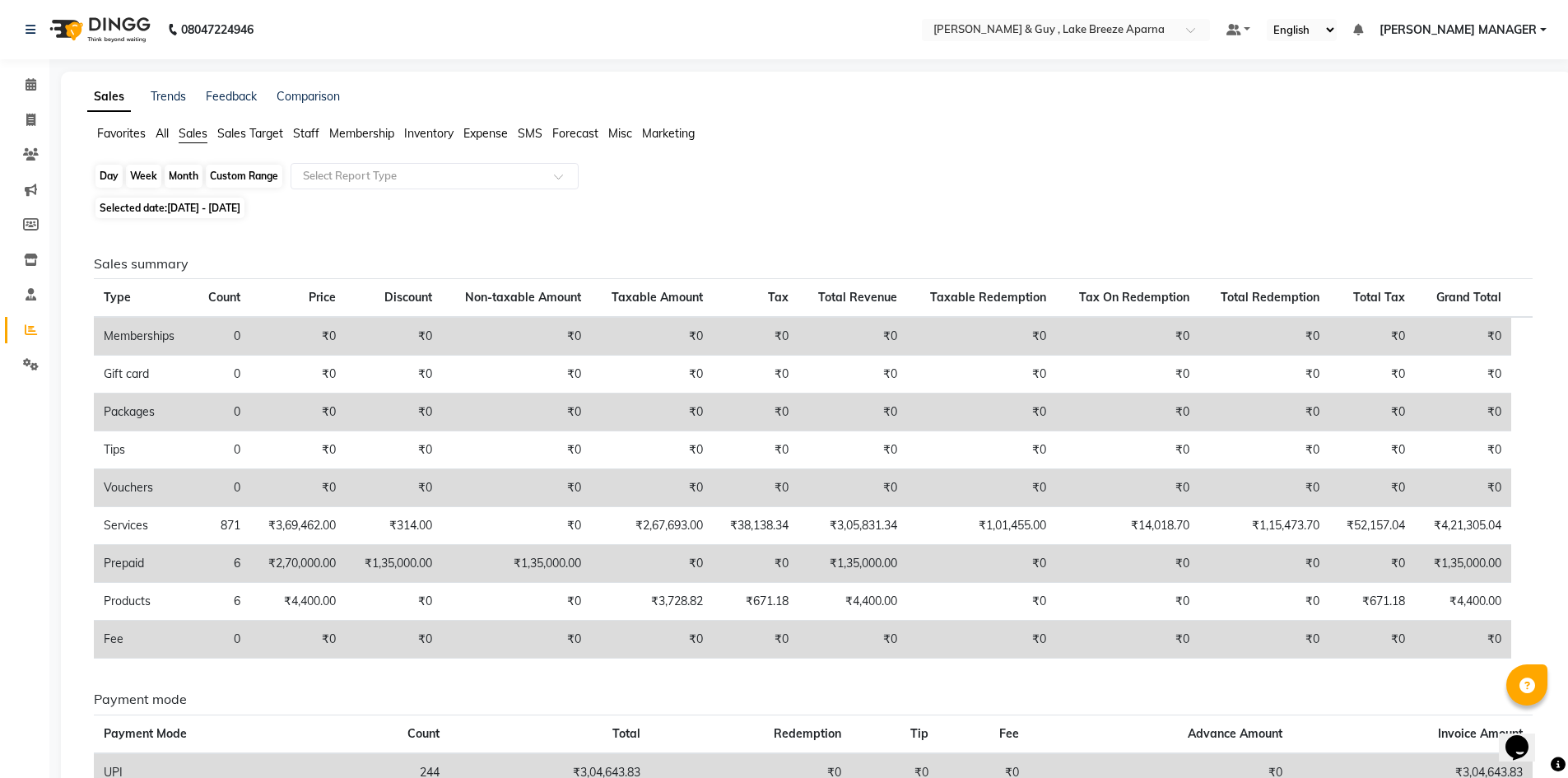
click at [253, 178] on div "Custom Range" at bounding box center [244, 176] width 76 height 23
select select "9"
select select "2025"
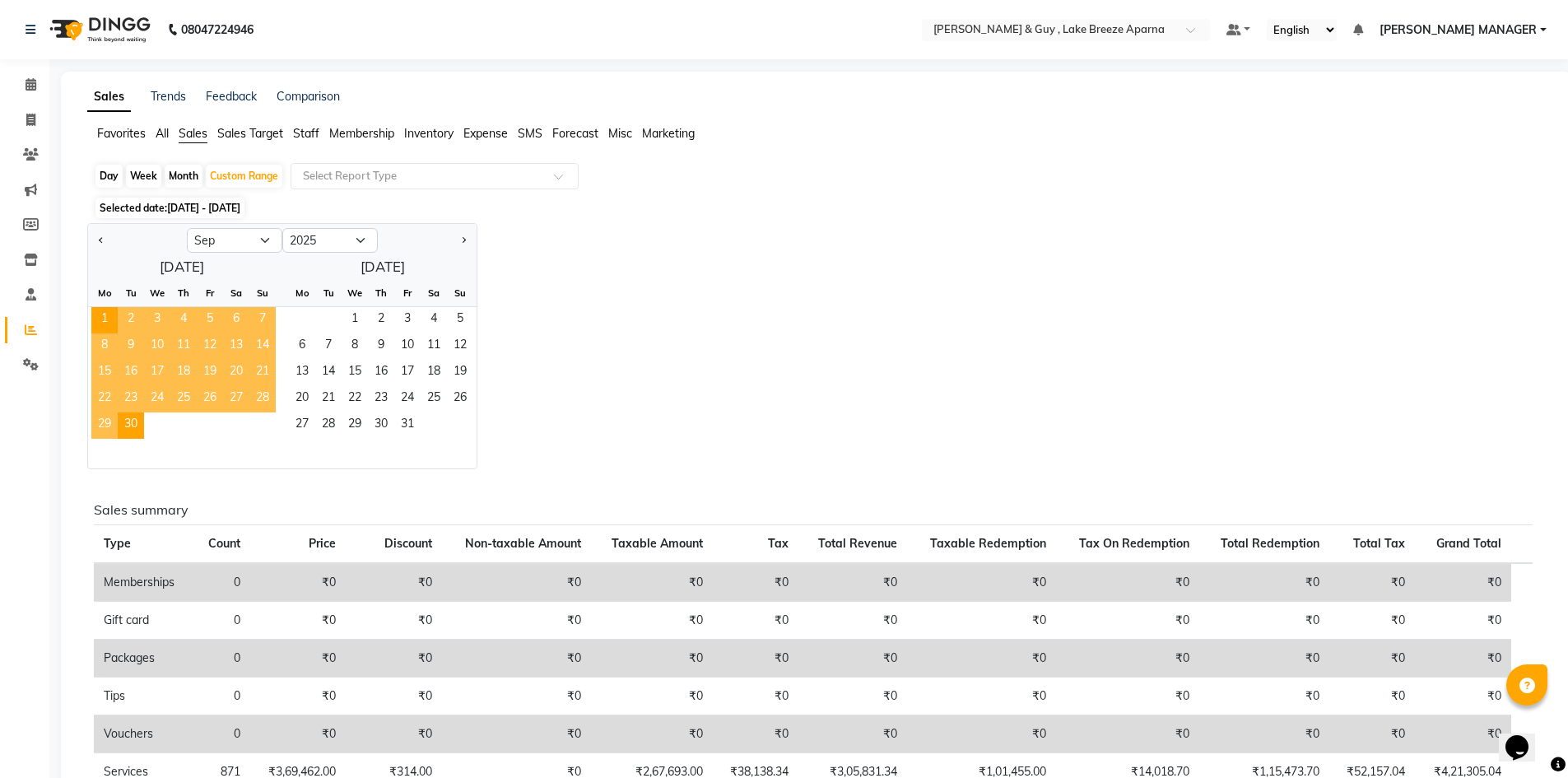
click at [736, 421] on div "Jan Feb Mar Apr May Jun Jul Aug Sep Oct Nov Dec 2015 2016 2017 2018 2019 2020 2…" at bounding box center [816, 346] width 1458 height 246
click at [618, 249] on div "Jan Feb Mar Apr May Jun Jul Aug Sep Oct Nov Dec 2015 2016 2017 2018 2019 2020 2…" at bounding box center [816, 346] width 1458 height 246
click at [712, 320] on div "Jan Feb Mar Apr May Jun Jul Aug Sep Oct Nov Dec 2015 2016 2017 2018 2019 2020 2…" at bounding box center [816, 346] width 1458 height 246
click at [403, 178] on input "text" at bounding box center [418, 176] width 237 height 16
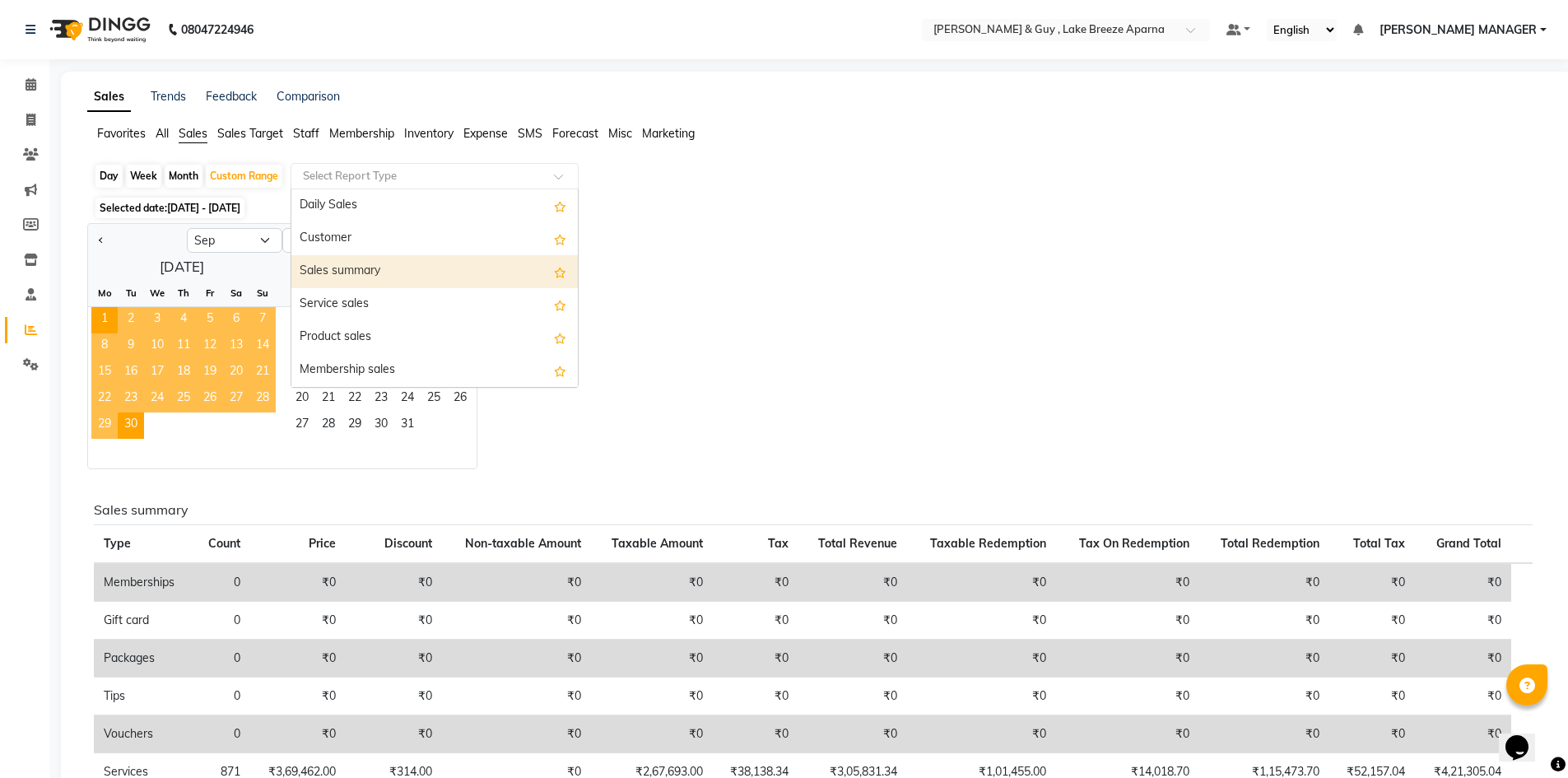
click at [386, 267] on div "Sales summary" at bounding box center [434, 272] width 286 height 33
select select "csv"
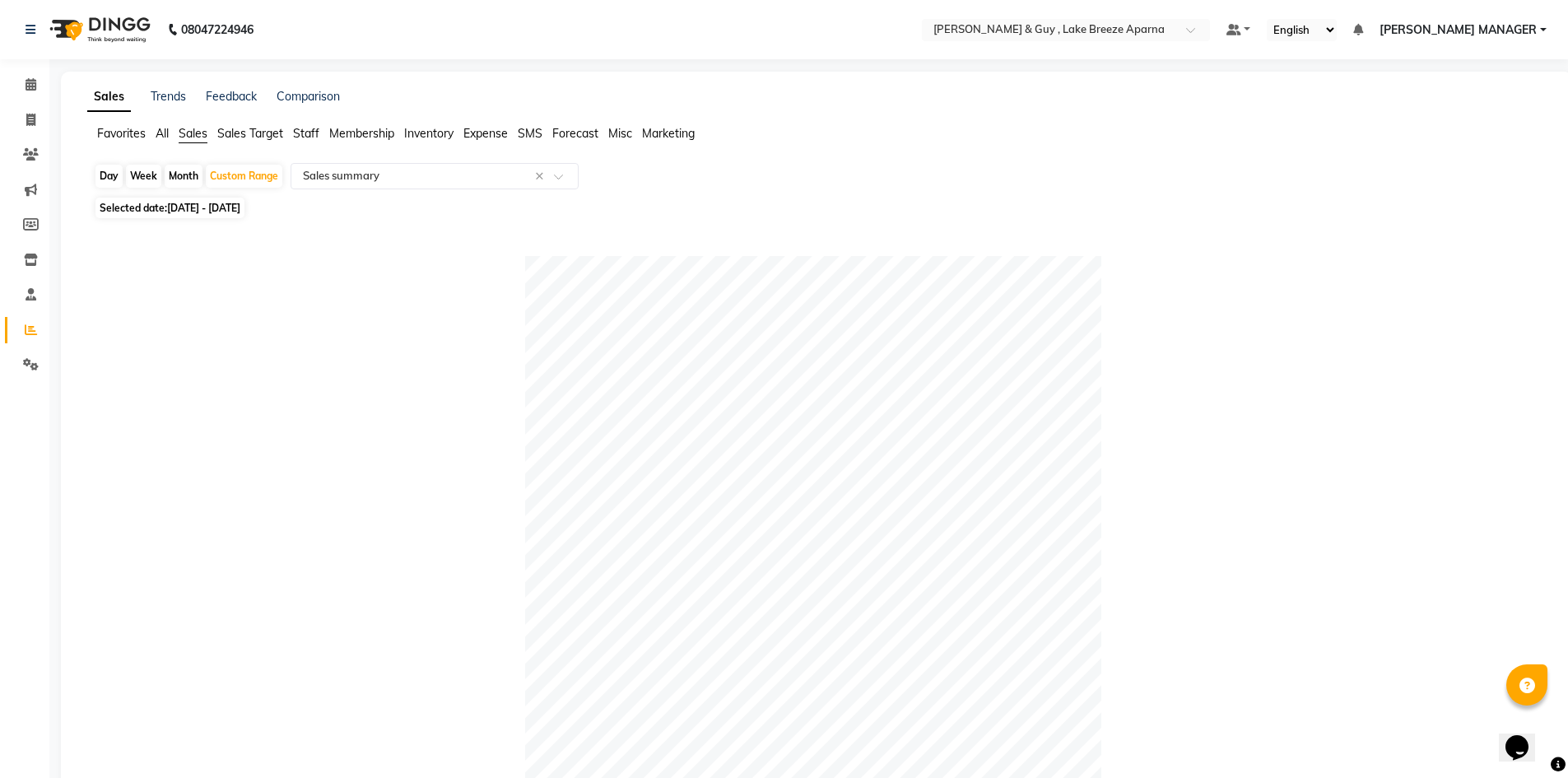
click at [243, 138] on span "Sales Target" at bounding box center [250, 133] width 66 height 15
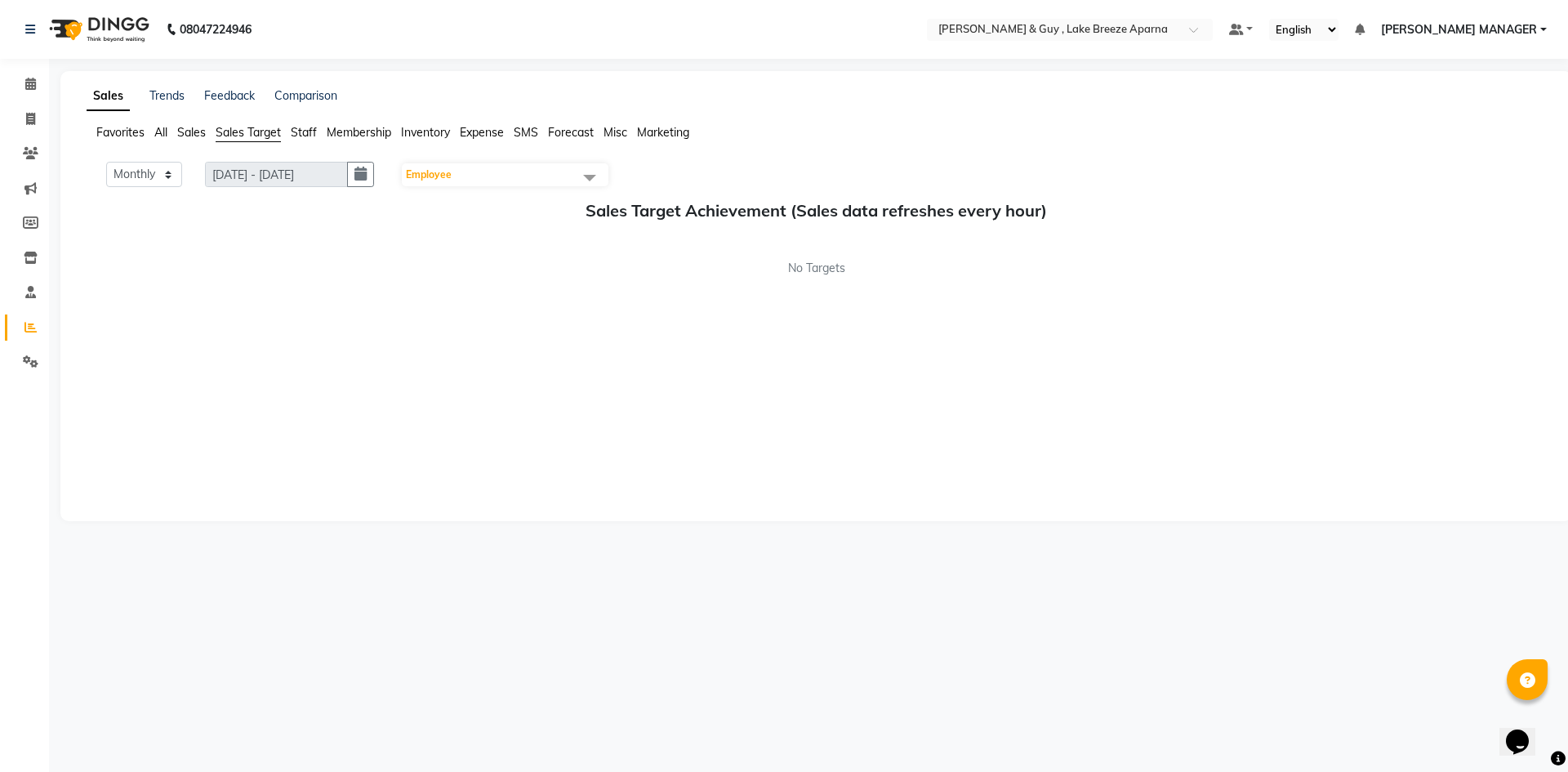
click at [306, 135] on span "Staff" at bounding box center [304, 132] width 26 height 15
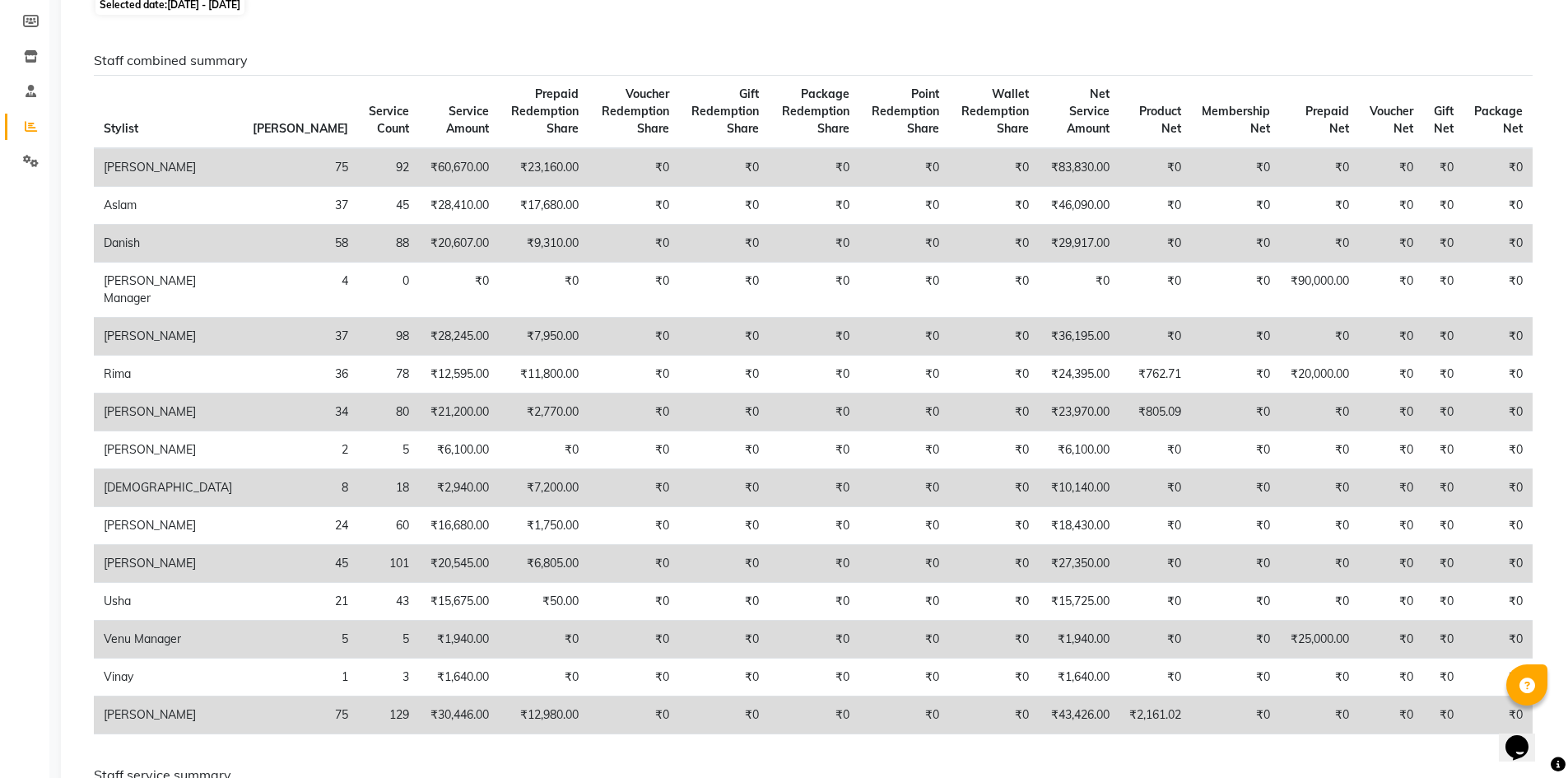
scroll to position [164, 0]
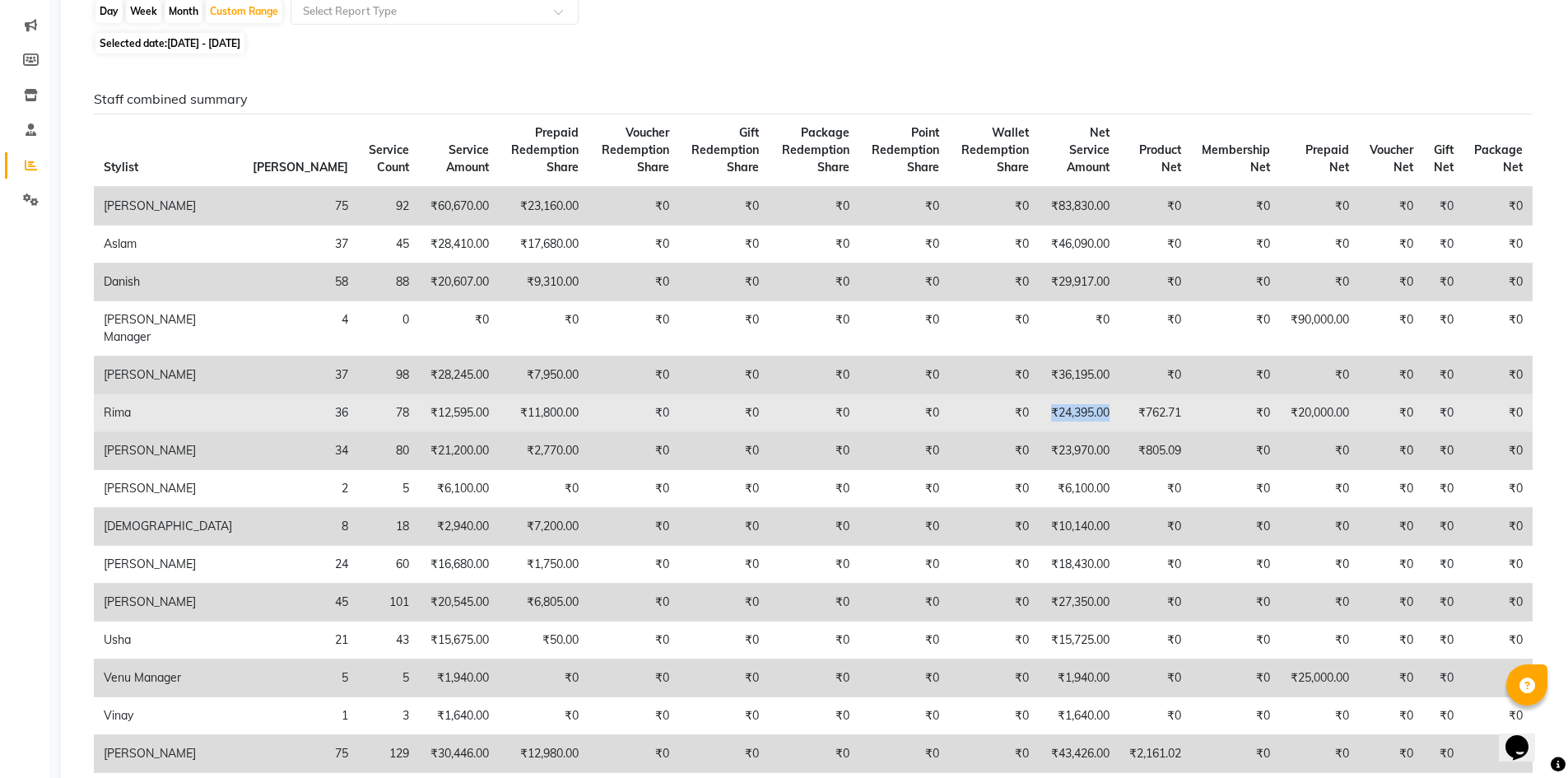
drag, startPoint x: 1014, startPoint y: 429, endPoint x: 1024, endPoint y: 416, distance: 16.4
click at [1039, 416] on td "₹24,395.00" at bounding box center [1078, 414] width 80 height 38
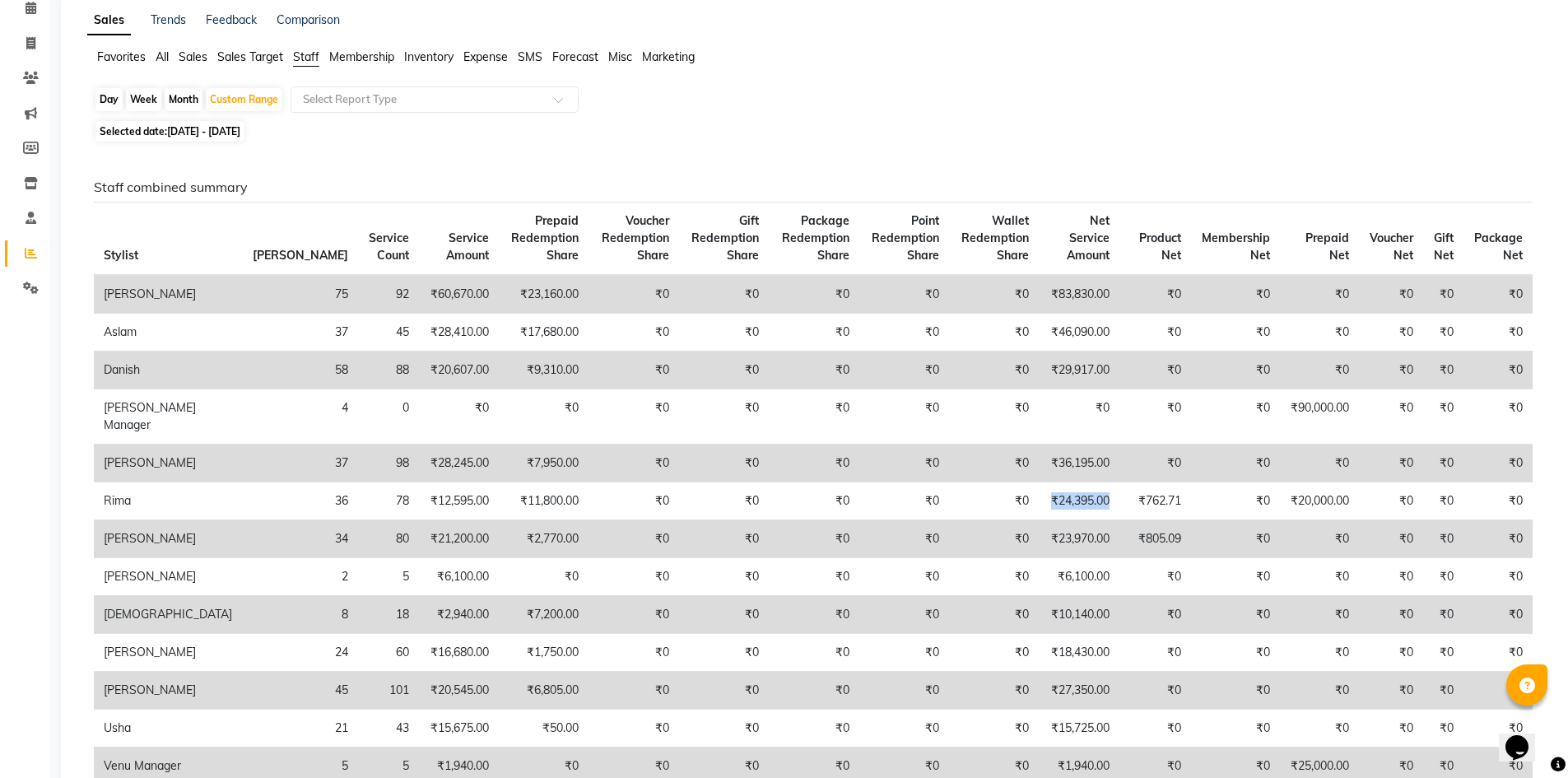
scroll to position [0, 0]
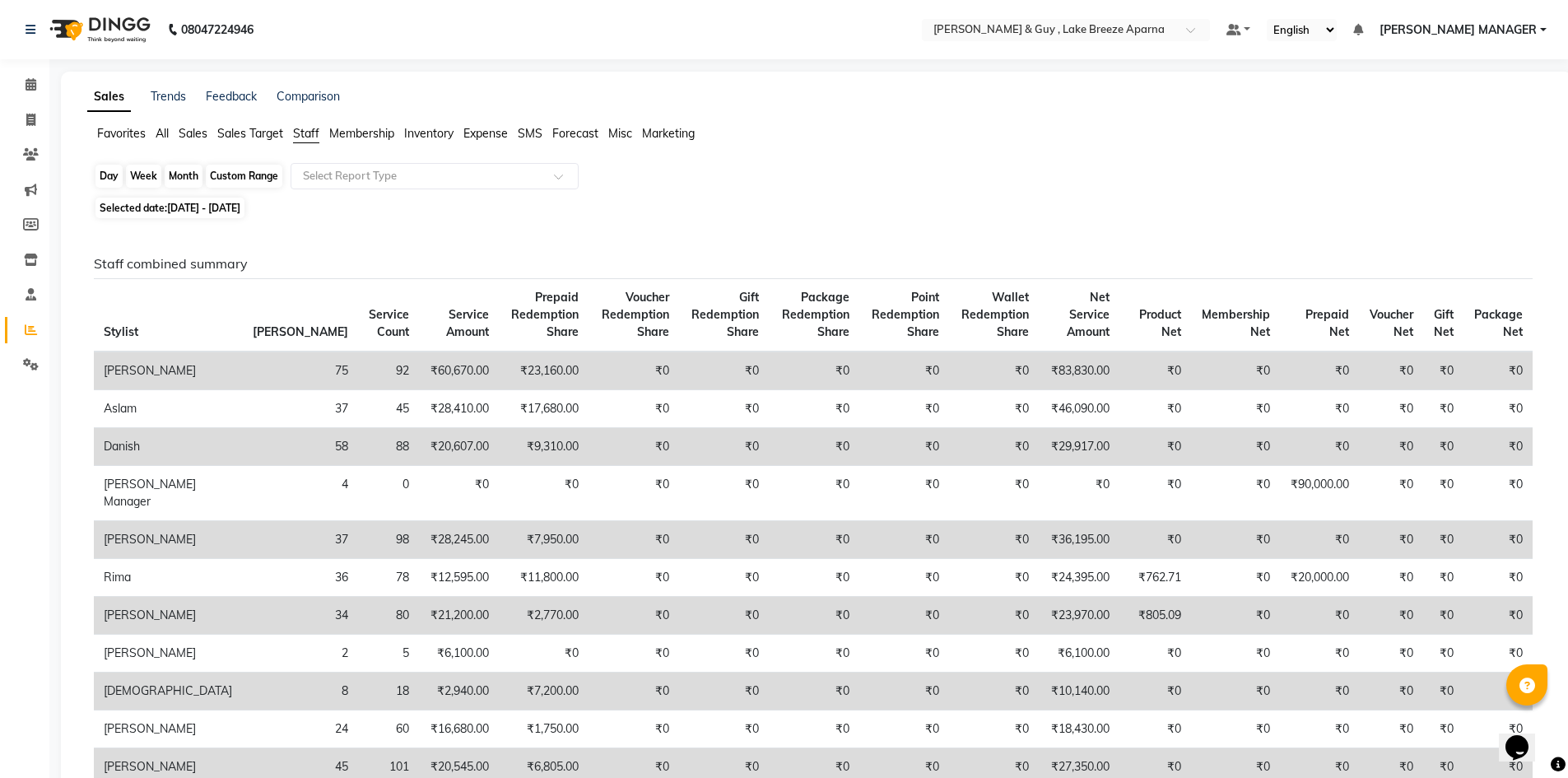
click at [254, 178] on div "Custom Range" at bounding box center [244, 176] width 76 height 23
select select "9"
select select "2025"
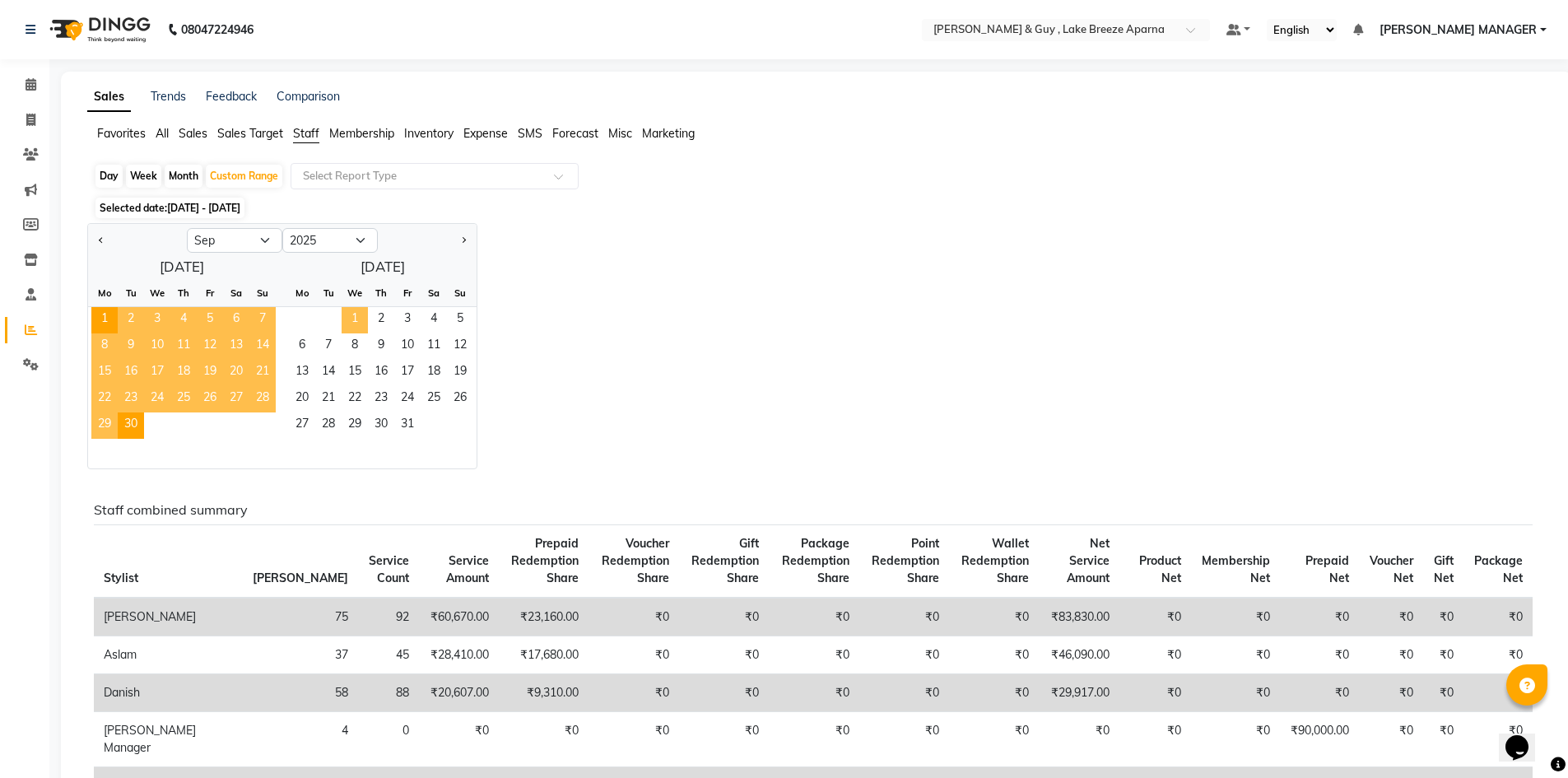
click at [353, 325] on span "1" at bounding box center [355, 320] width 26 height 26
select select "10"
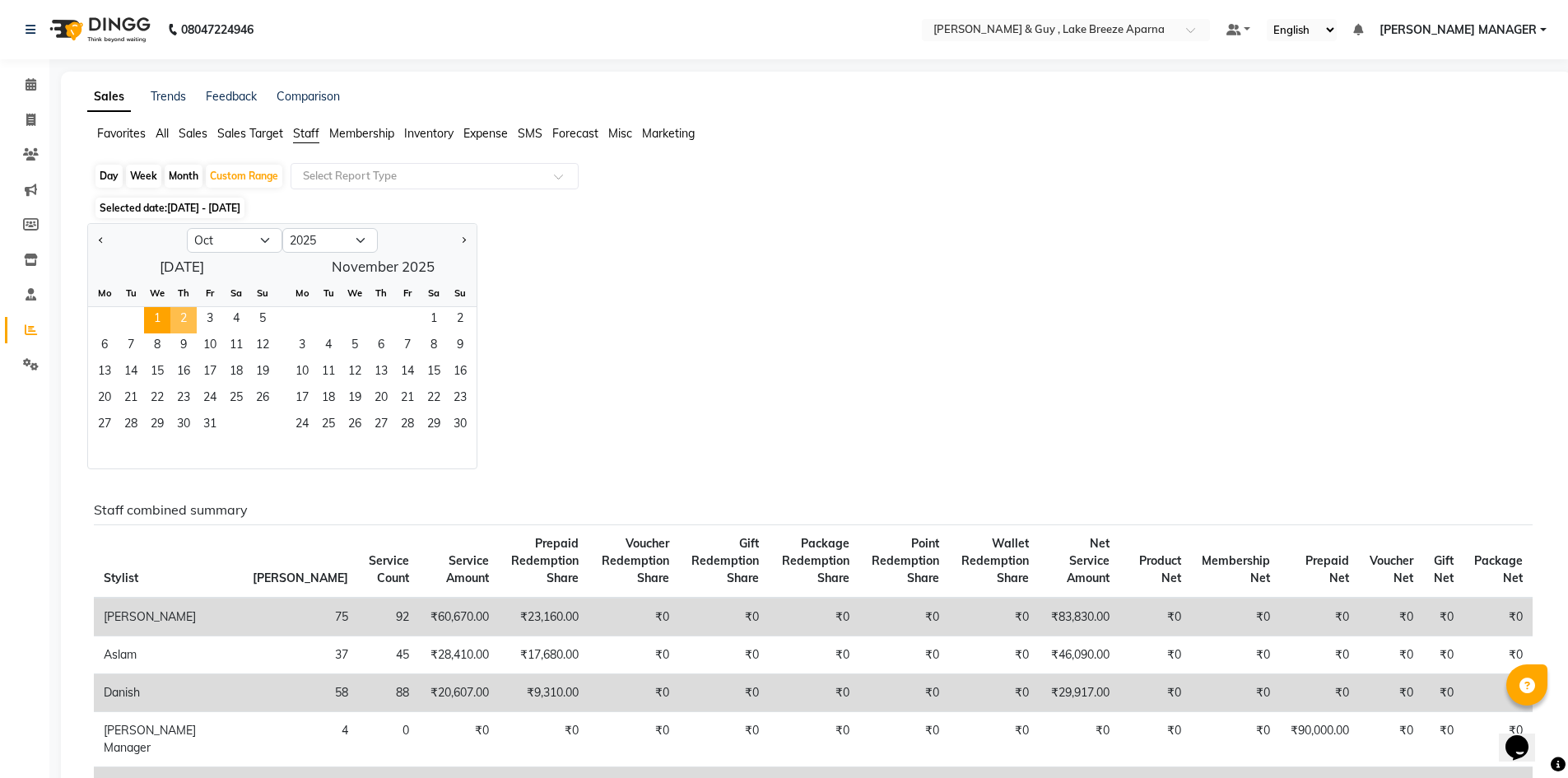
click at [183, 320] on span "2" at bounding box center [183, 320] width 26 height 26
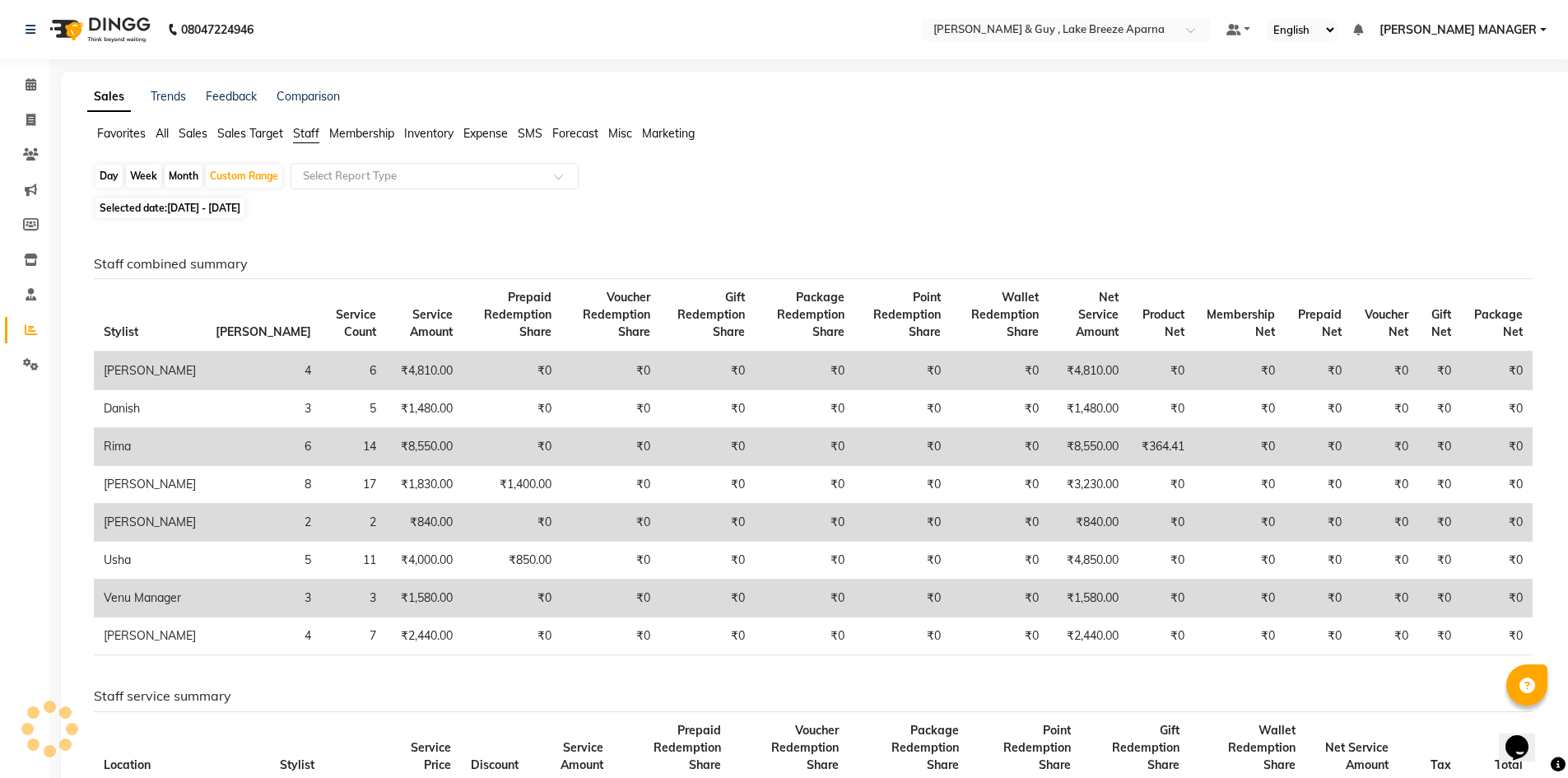
click at [755, 290] on th "Package Redemption Share" at bounding box center [804, 316] width 99 height 74
click at [33, 125] on icon at bounding box center [30, 119] width 9 height 12
select select "service"
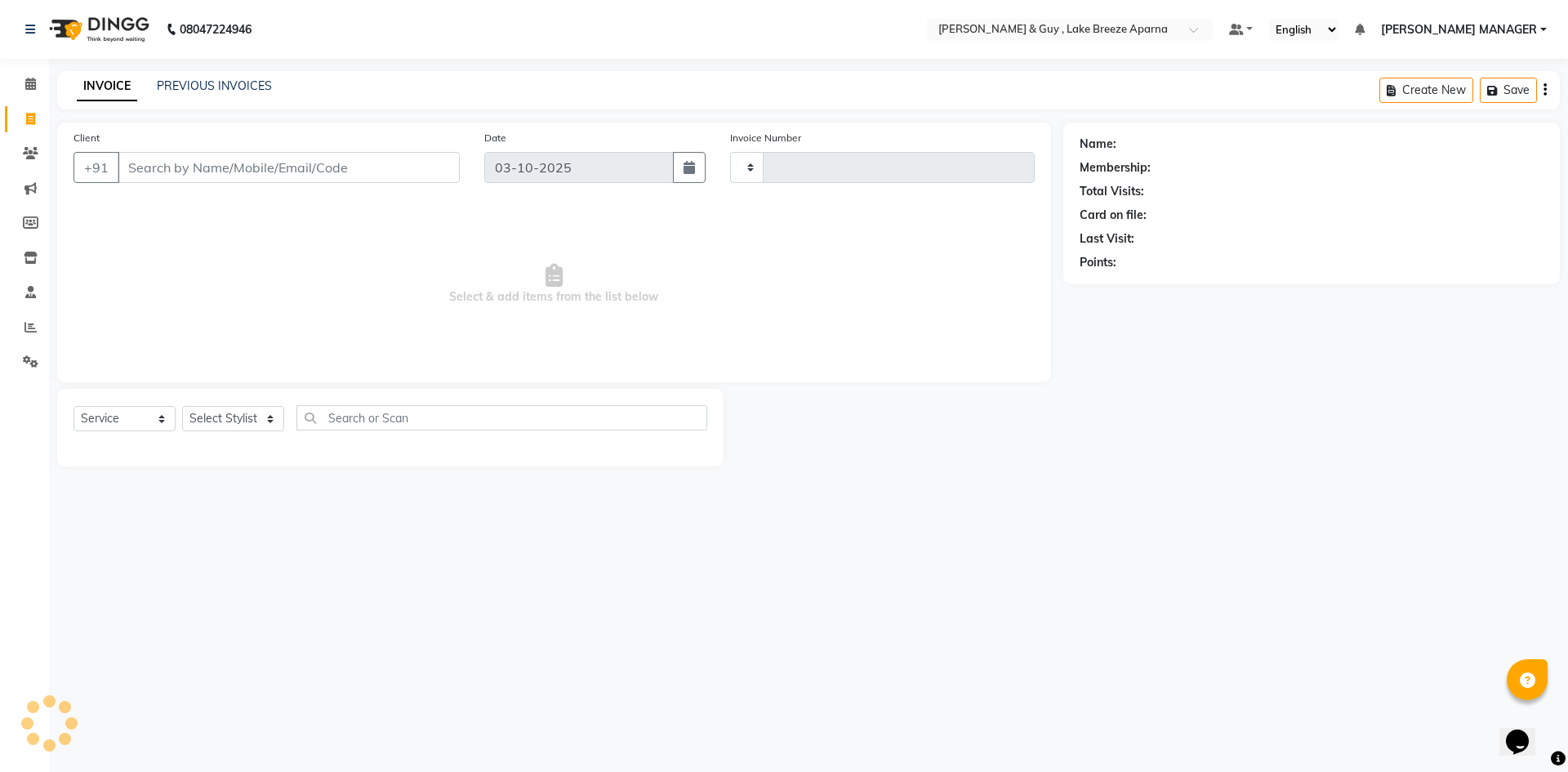
type input "0903"
select select "8690"
click at [201, 168] on input "Client" at bounding box center [288, 167] width 342 height 31
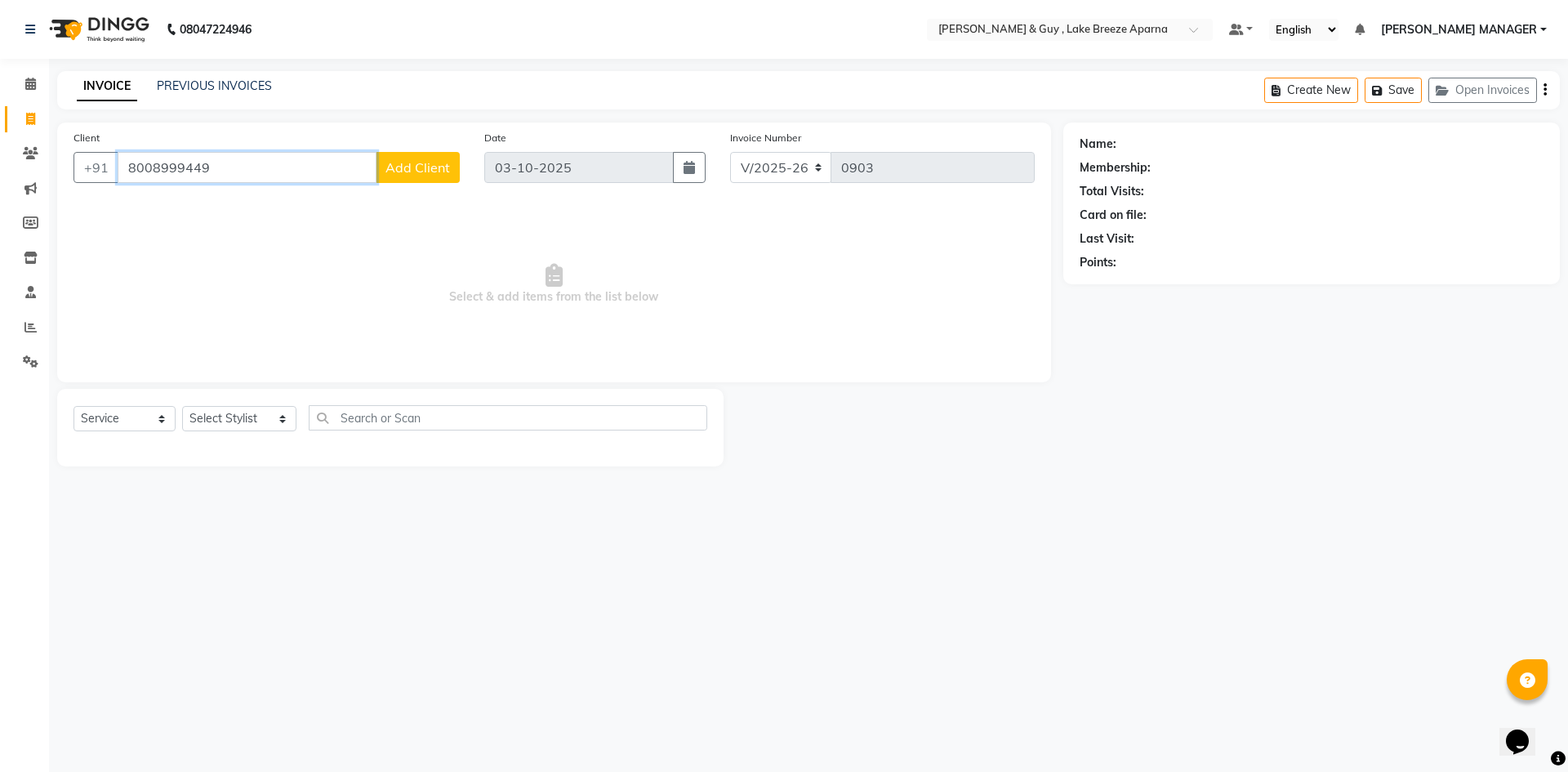
type input "8008999449"
click at [424, 171] on span "Add Client" at bounding box center [417, 167] width 64 height 16
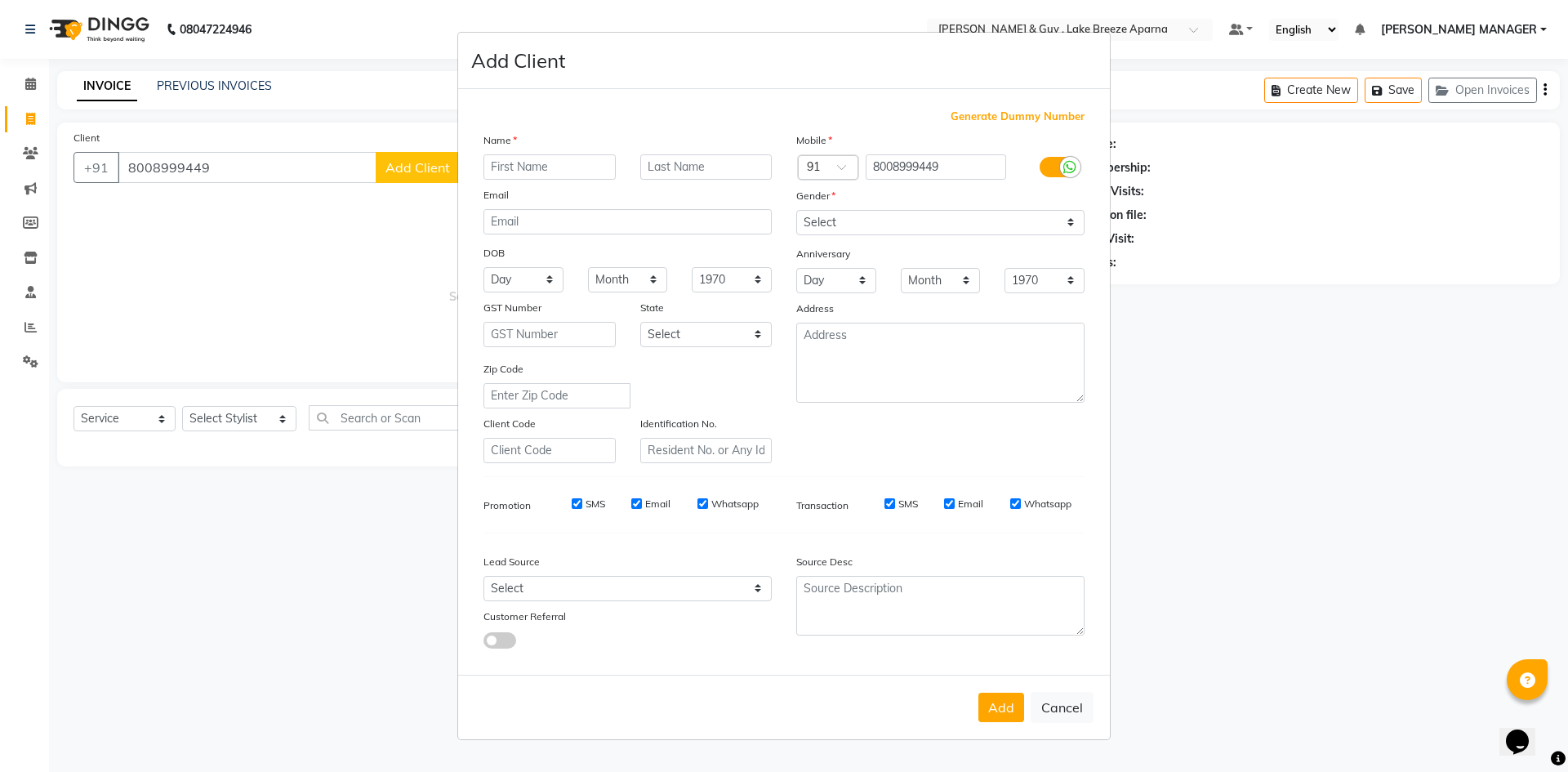
click at [572, 171] on input "text" at bounding box center [549, 167] width 132 height 25
type input "RAM"
type input "E 1206"
click at [869, 228] on select "Select Male Female Other Prefer Not To Say" at bounding box center [941, 222] width 288 height 25
select select "male"
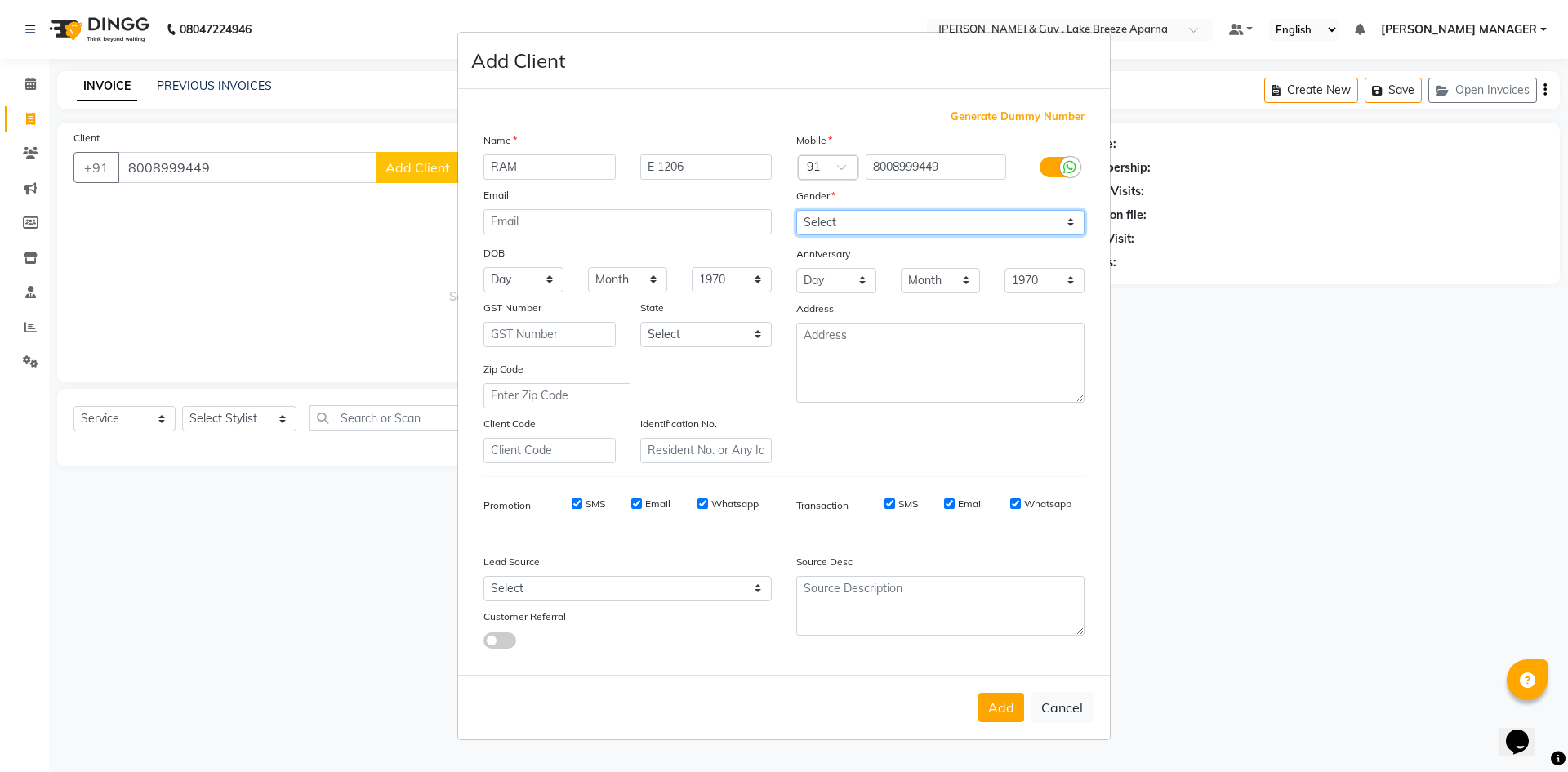
click at [796, 210] on select "Select Male Female Other Prefer Not To Say" at bounding box center [941, 222] width 288 height 25
click at [1020, 719] on button "Add" at bounding box center [1001, 708] width 45 height 29
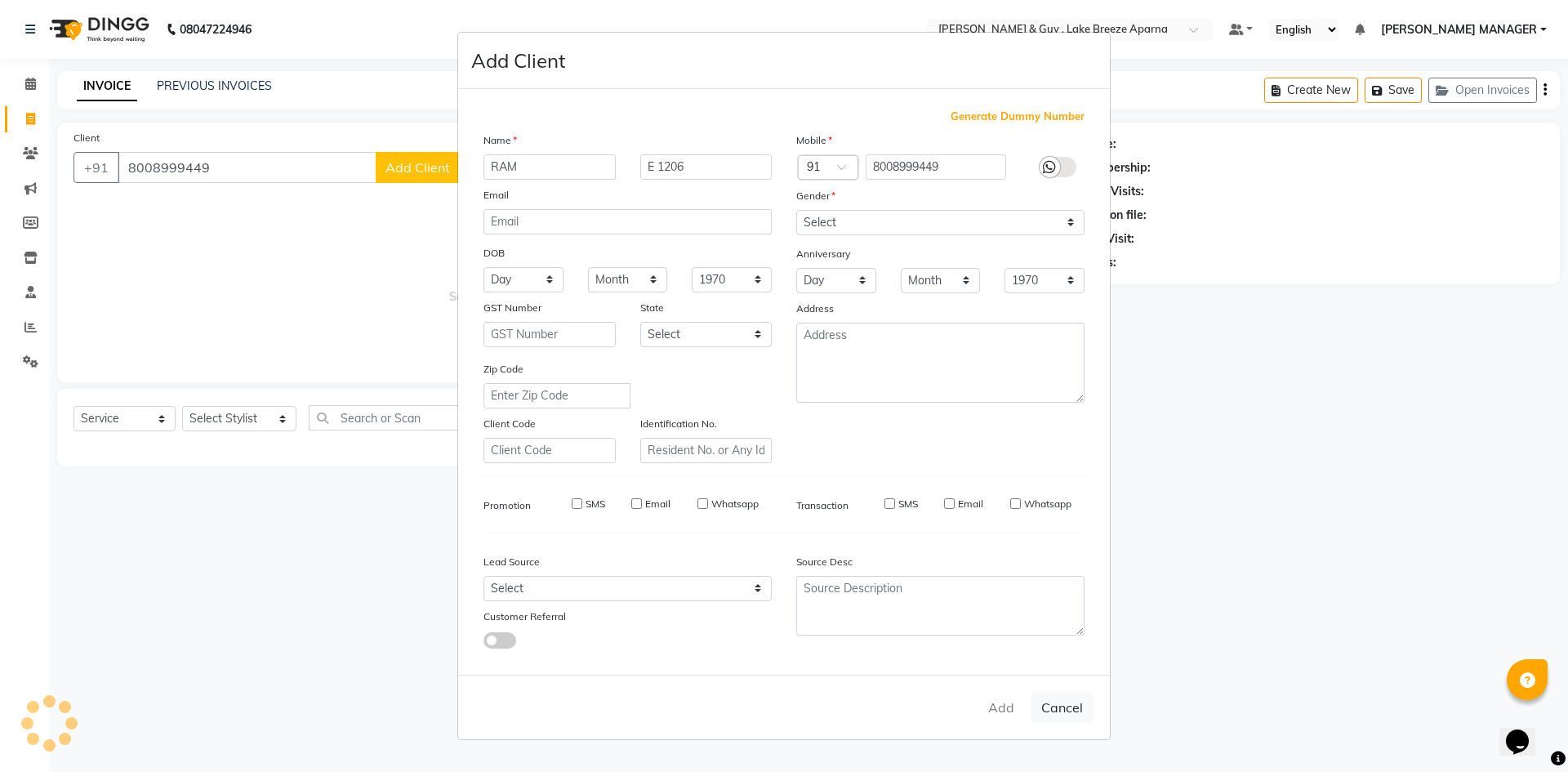
select select
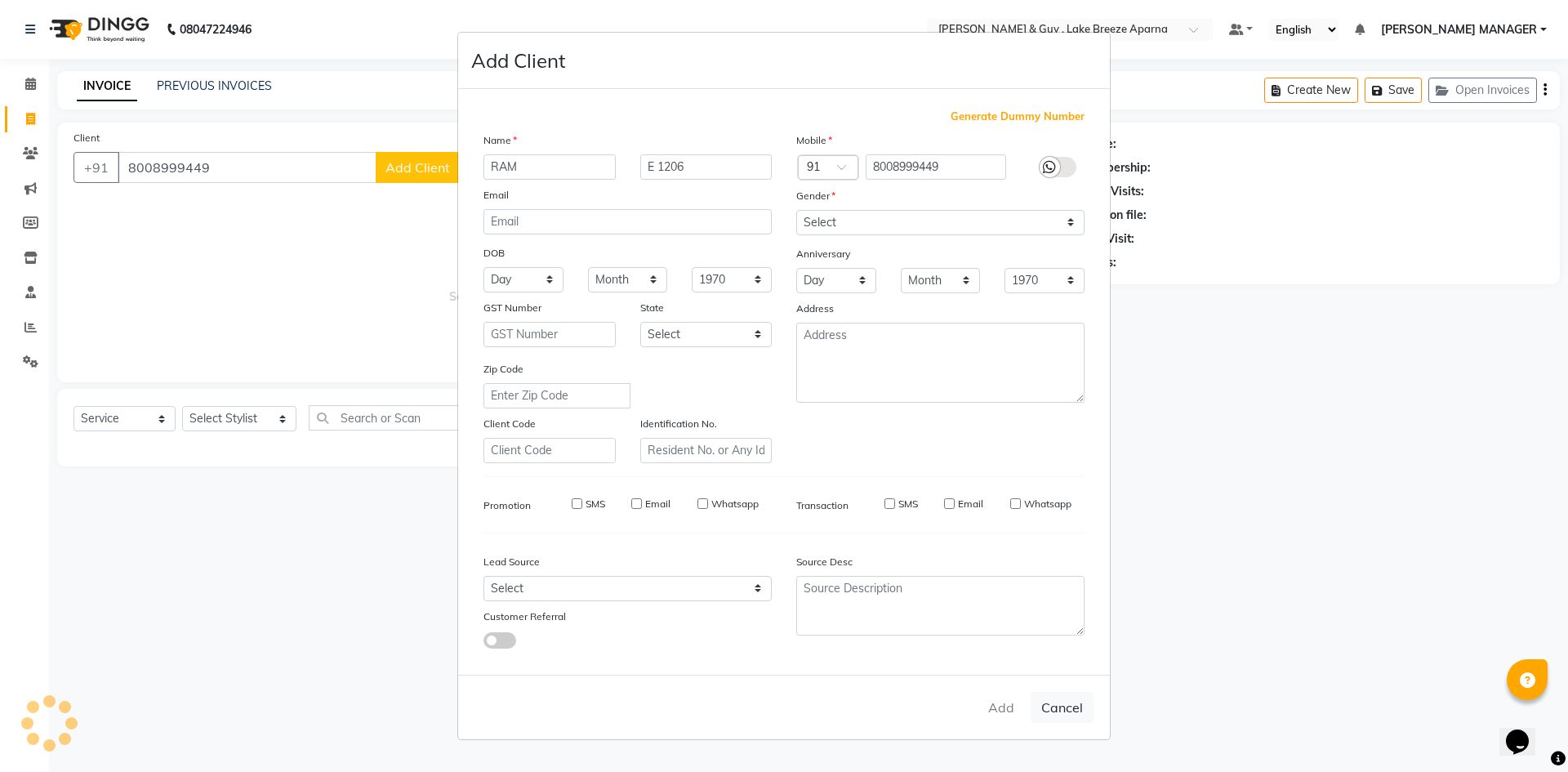
select select
checkbox input "false"
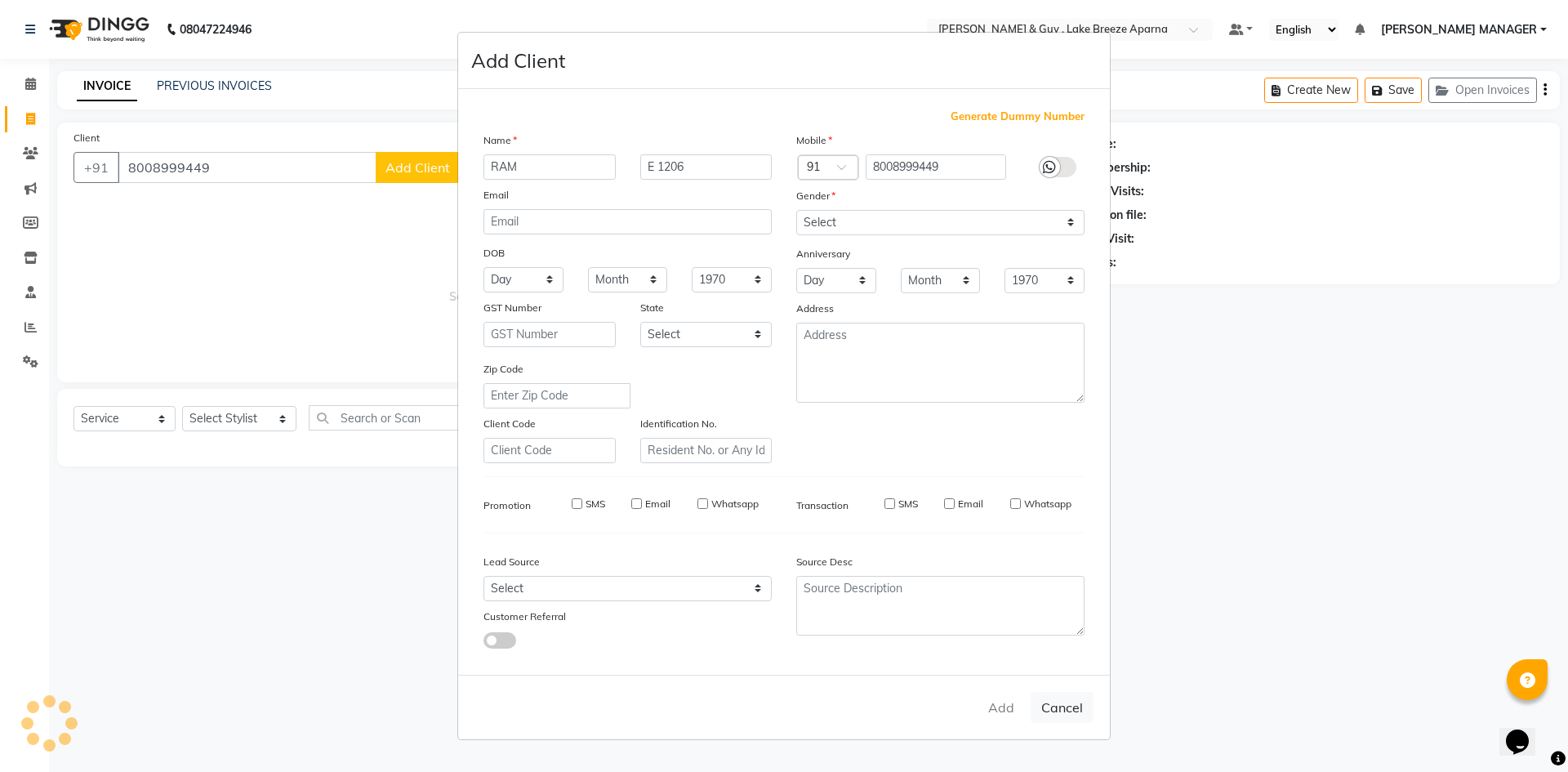
checkbox input "false"
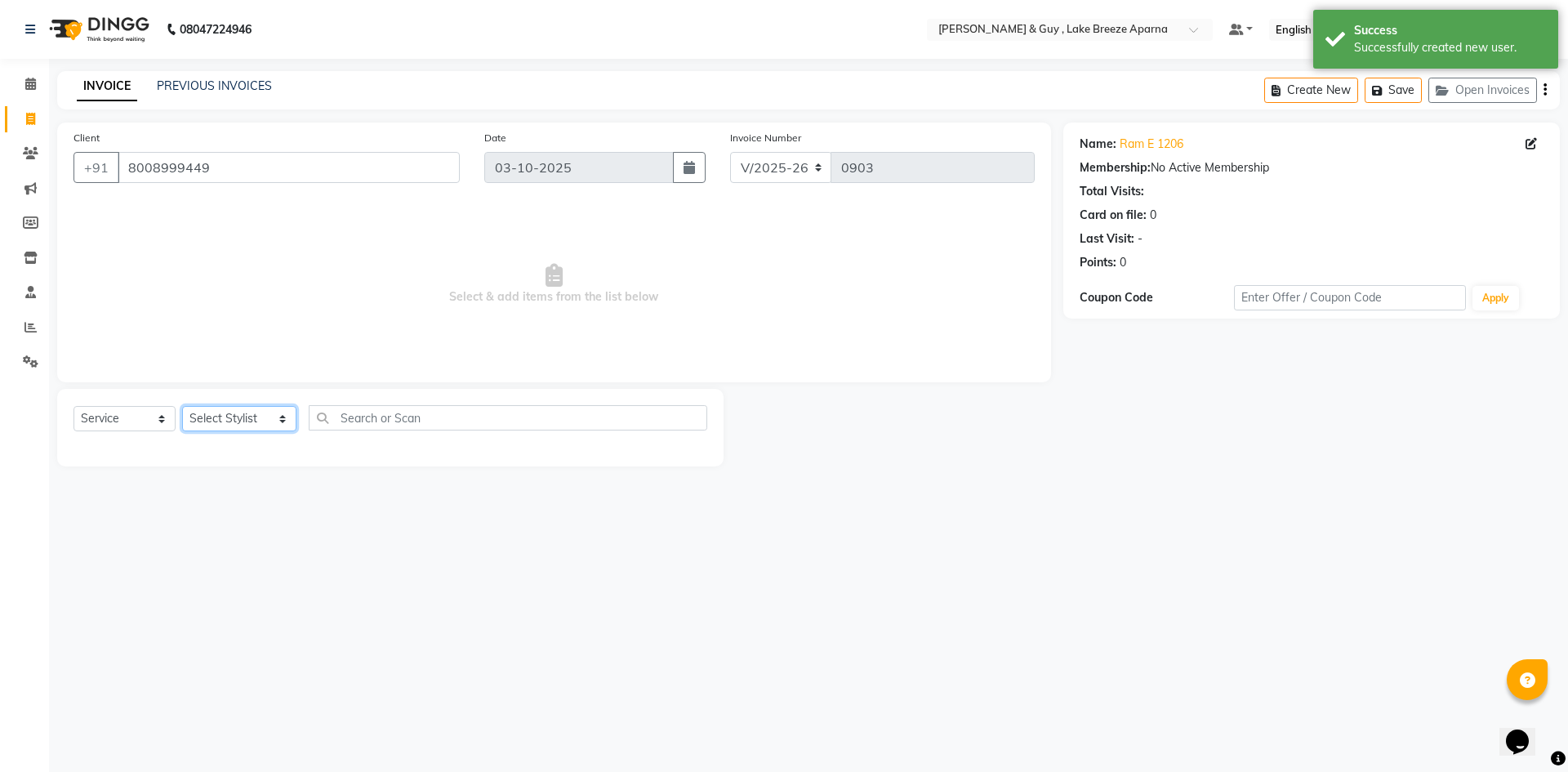
click at [245, 422] on select "Select Stylist [PERSON_NAME] ASLAM [DEMOGRAPHIC_DATA] [PERSON_NAME] MANAGER [PE…" at bounding box center [239, 418] width 114 height 25
select select "87995"
click at [182, 406] on select "Select Stylist [PERSON_NAME] ASLAM [DEMOGRAPHIC_DATA] [PERSON_NAME] MANAGER [PE…" at bounding box center [239, 418] width 114 height 25
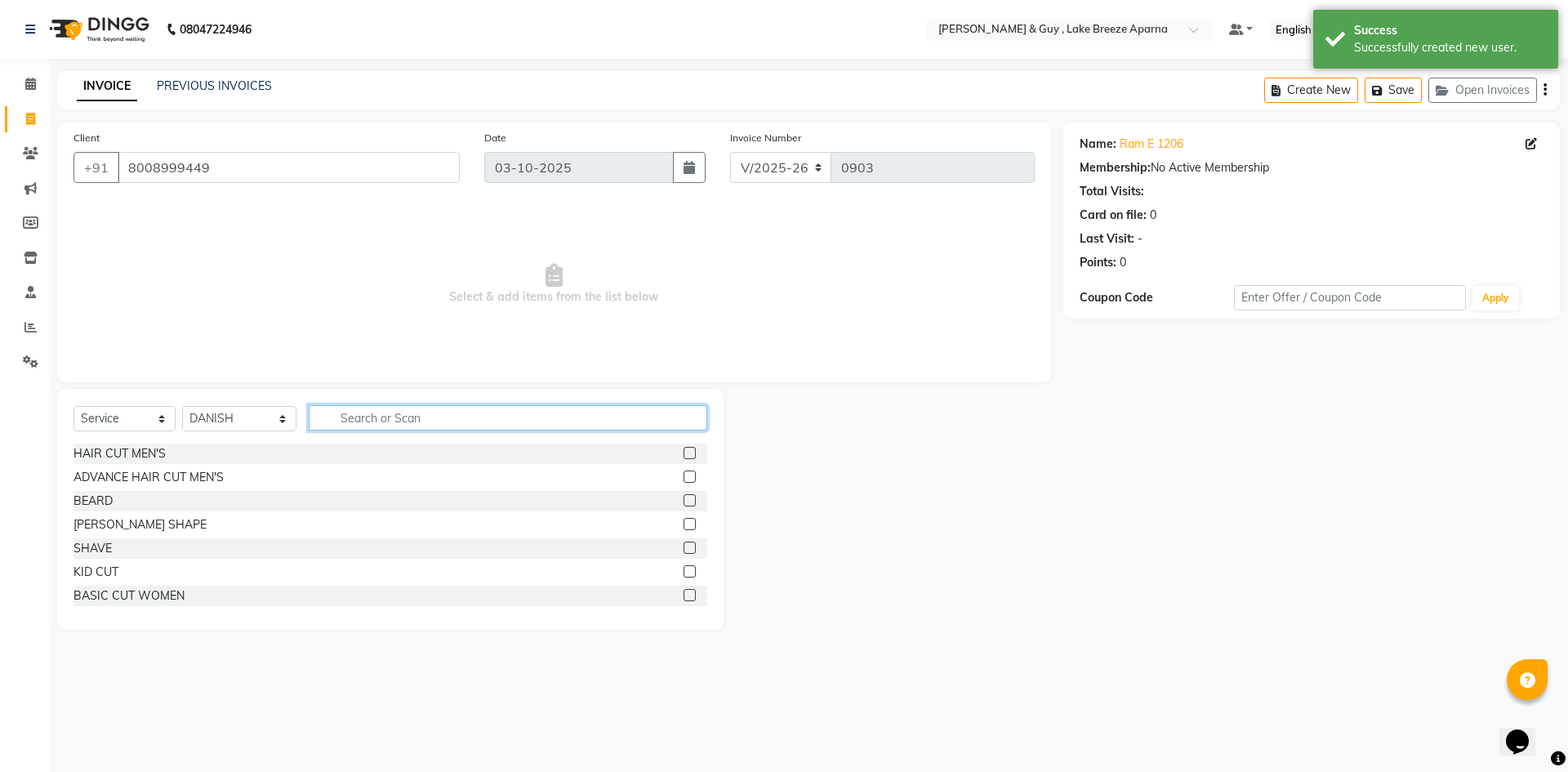
click at [380, 416] on input "text" at bounding box center [508, 417] width 398 height 25
click at [143, 456] on div "HAIR CUT MEN'S" at bounding box center [120, 454] width 93 height 17
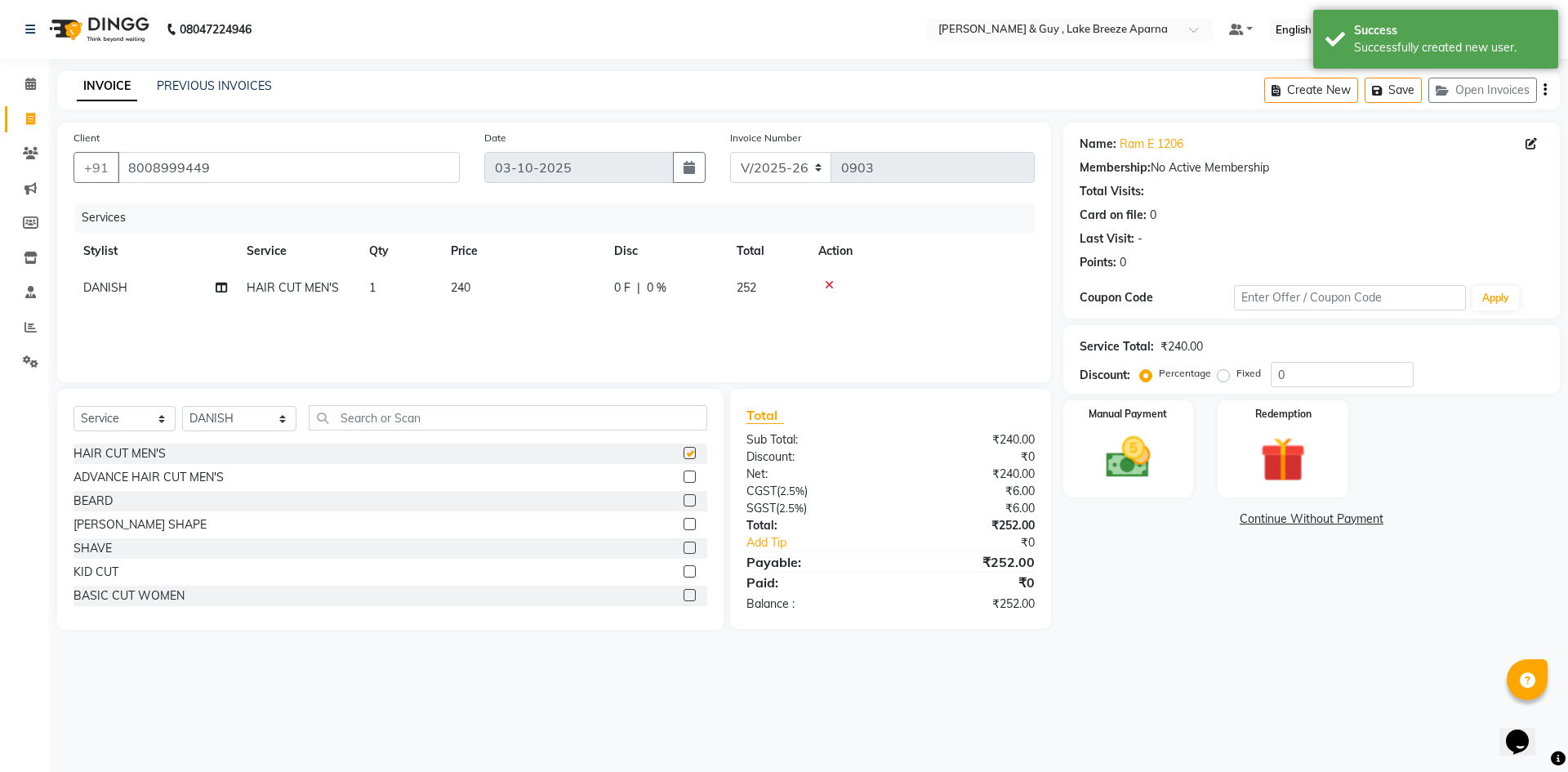
checkbox input "false"
click at [279, 717] on div "08047224946 Select Location × Toni & Guy , Lake Breeze Aparna Default Panel My …" at bounding box center [784, 386] width 1568 height 772
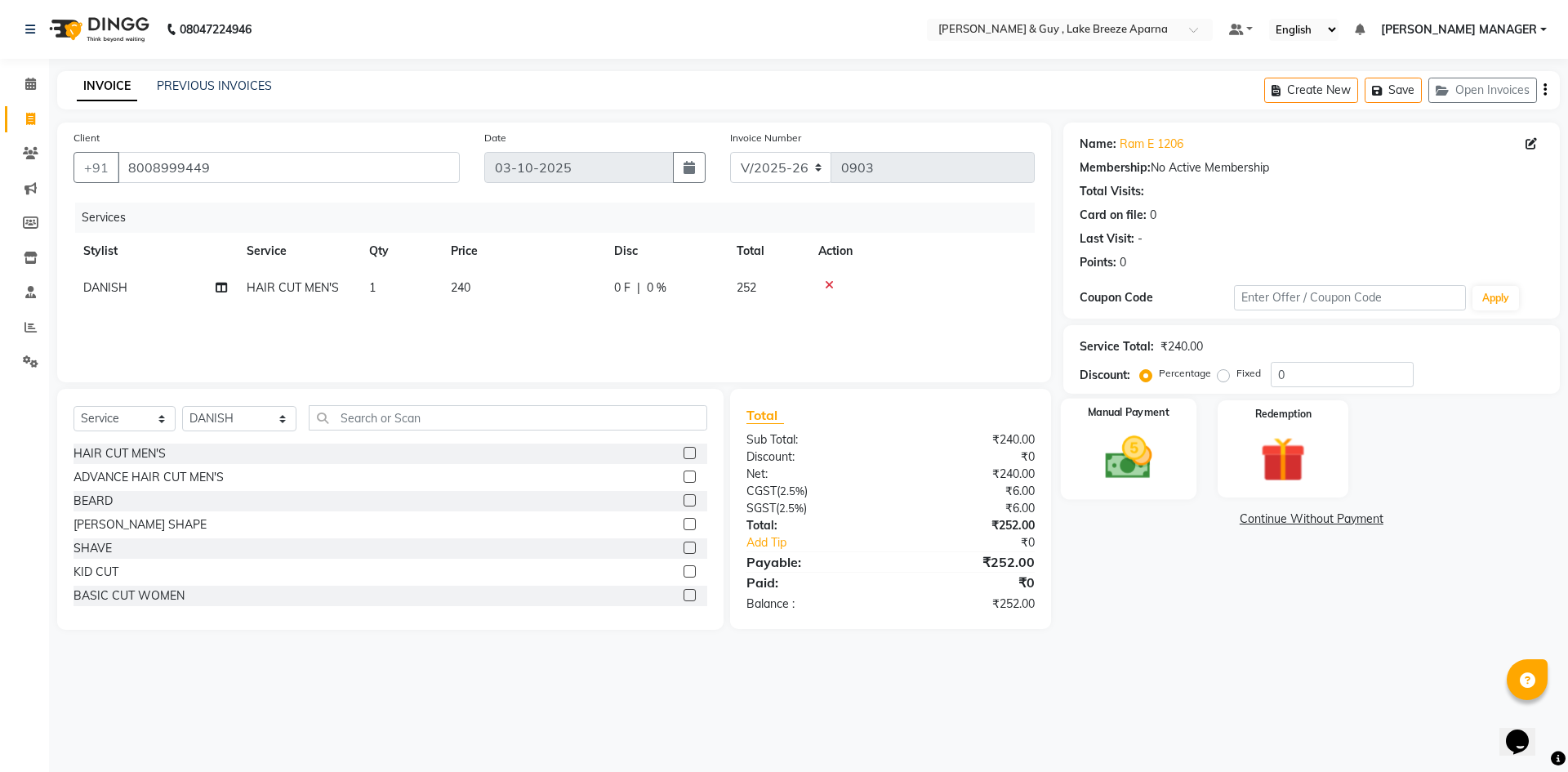
click at [1109, 464] on img at bounding box center [1128, 457] width 76 height 54
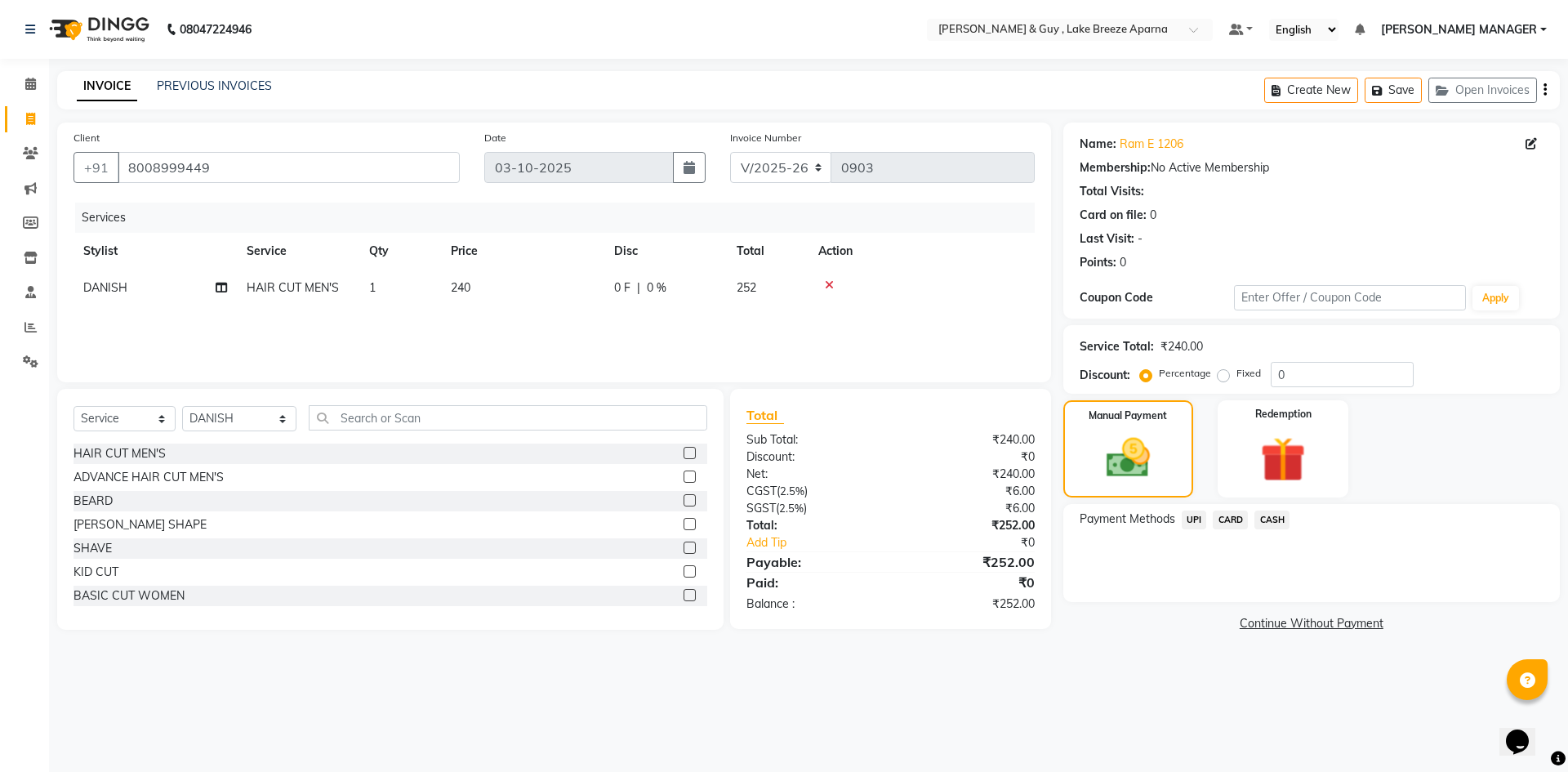
click at [1233, 520] on span "CARD" at bounding box center [1230, 520] width 35 height 19
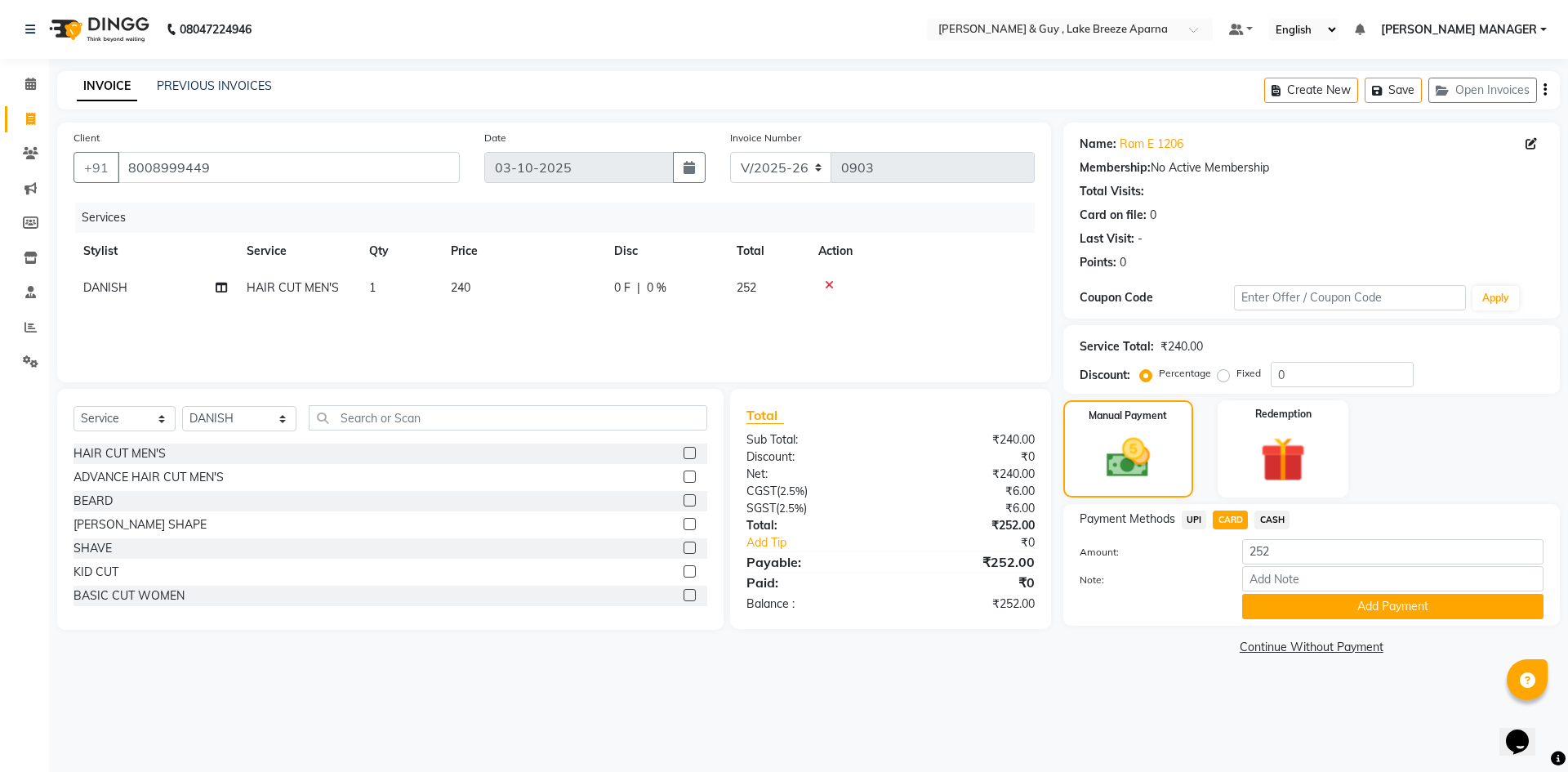
click at [1273, 619] on div "Payment Methods UPI CARD CASH Amount: 252 Note: Add Payment" at bounding box center [1311, 565] width 497 height 122
click at [1279, 612] on button "Add Payment" at bounding box center [1392, 606] width 301 height 25
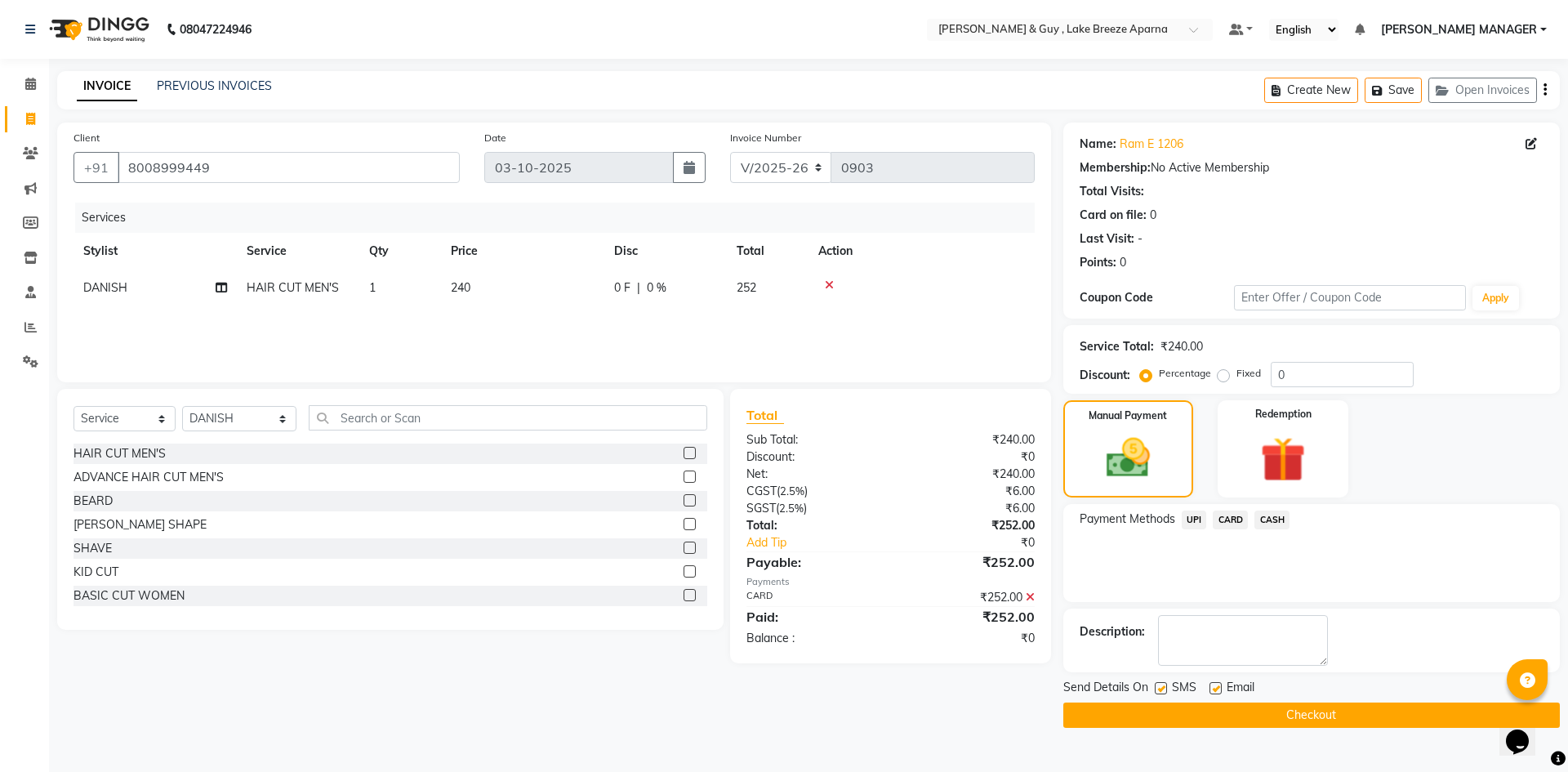
click at [1220, 687] on label at bounding box center [1215, 688] width 12 height 12
click at [1220, 687] on input "checkbox" at bounding box center [1214, 689] width 10 height 10
checkbox input "false"
click at [1213, 713] on button "Checkout" at bounding box center [1311, 714] width 497 height 25
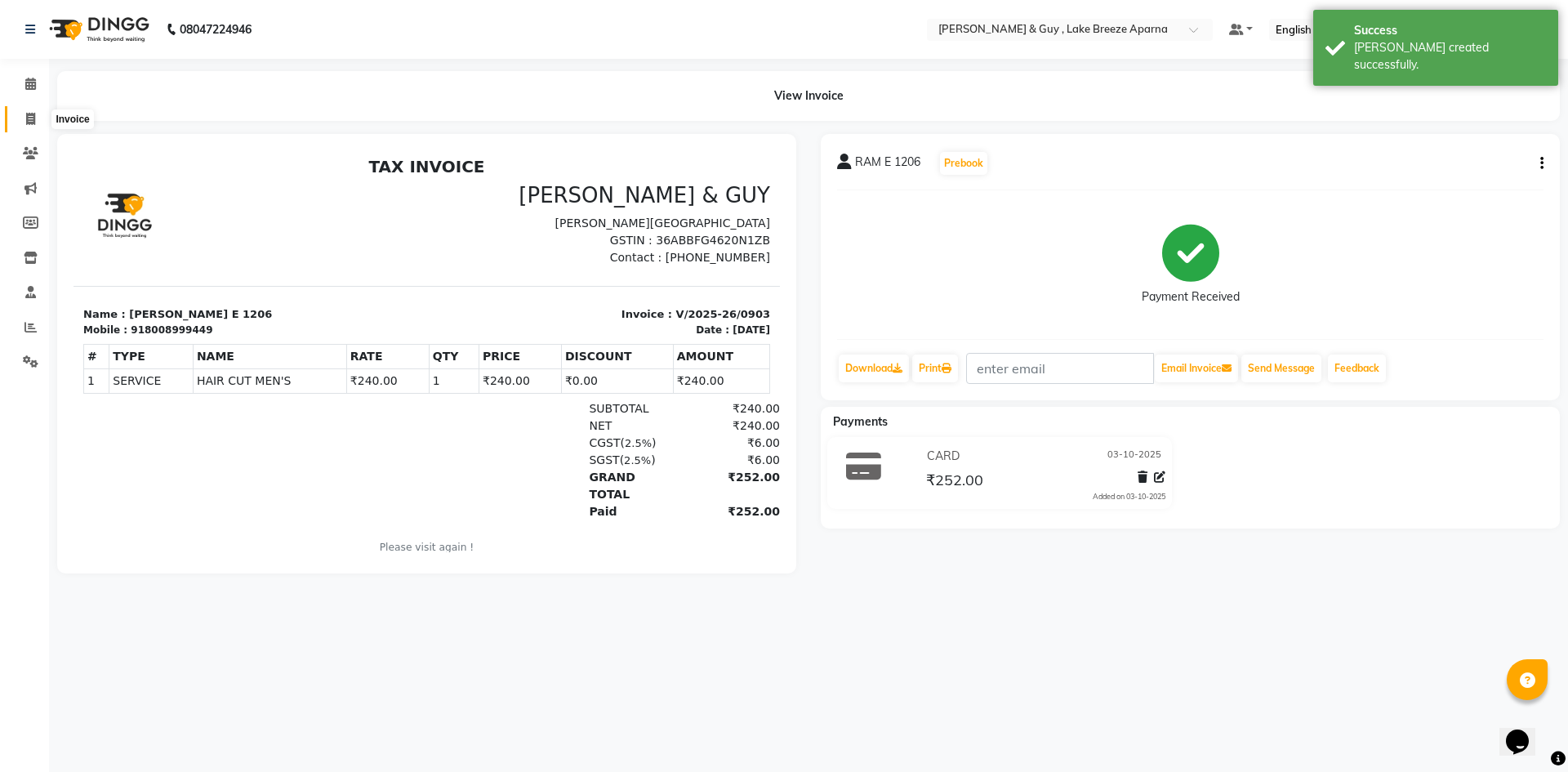
click at [27, 115] on icon at bounding box center [30, 119] width 9 height 12
select select "8690"
select select "service"
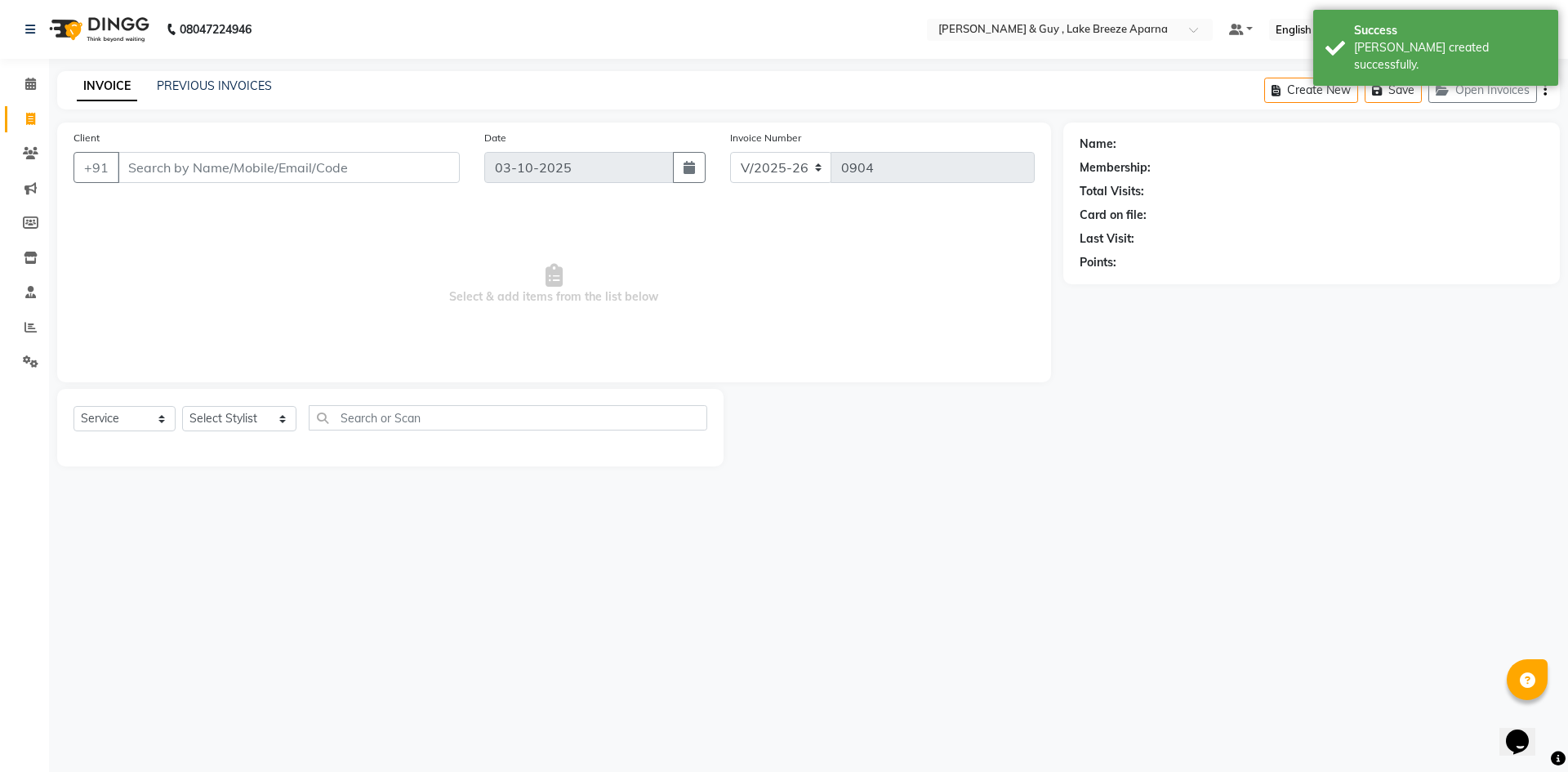
click at [1047, 465] on div at bounding box center [893, 428] width 340 height 77
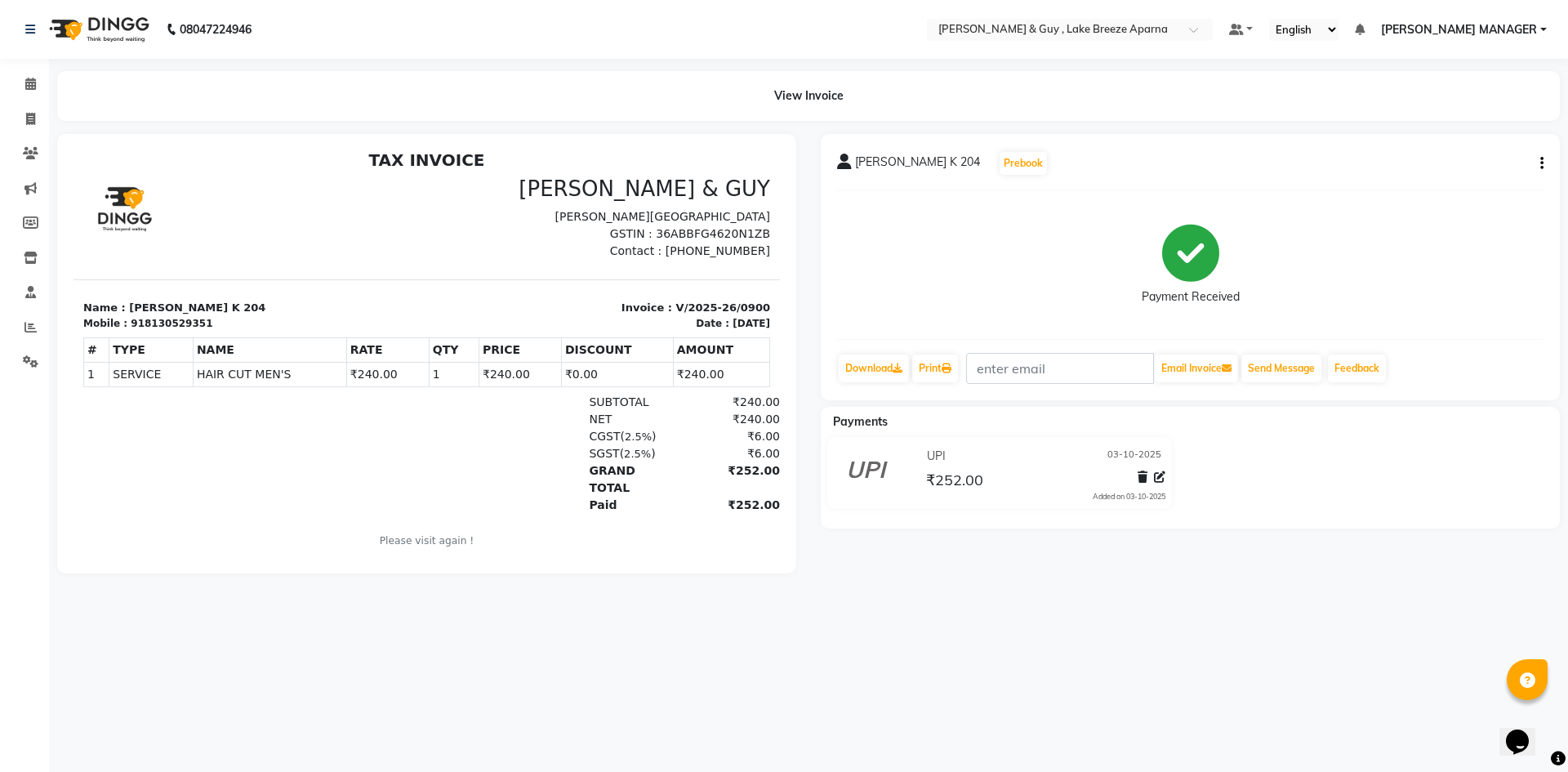
scroll to position [13, 0]
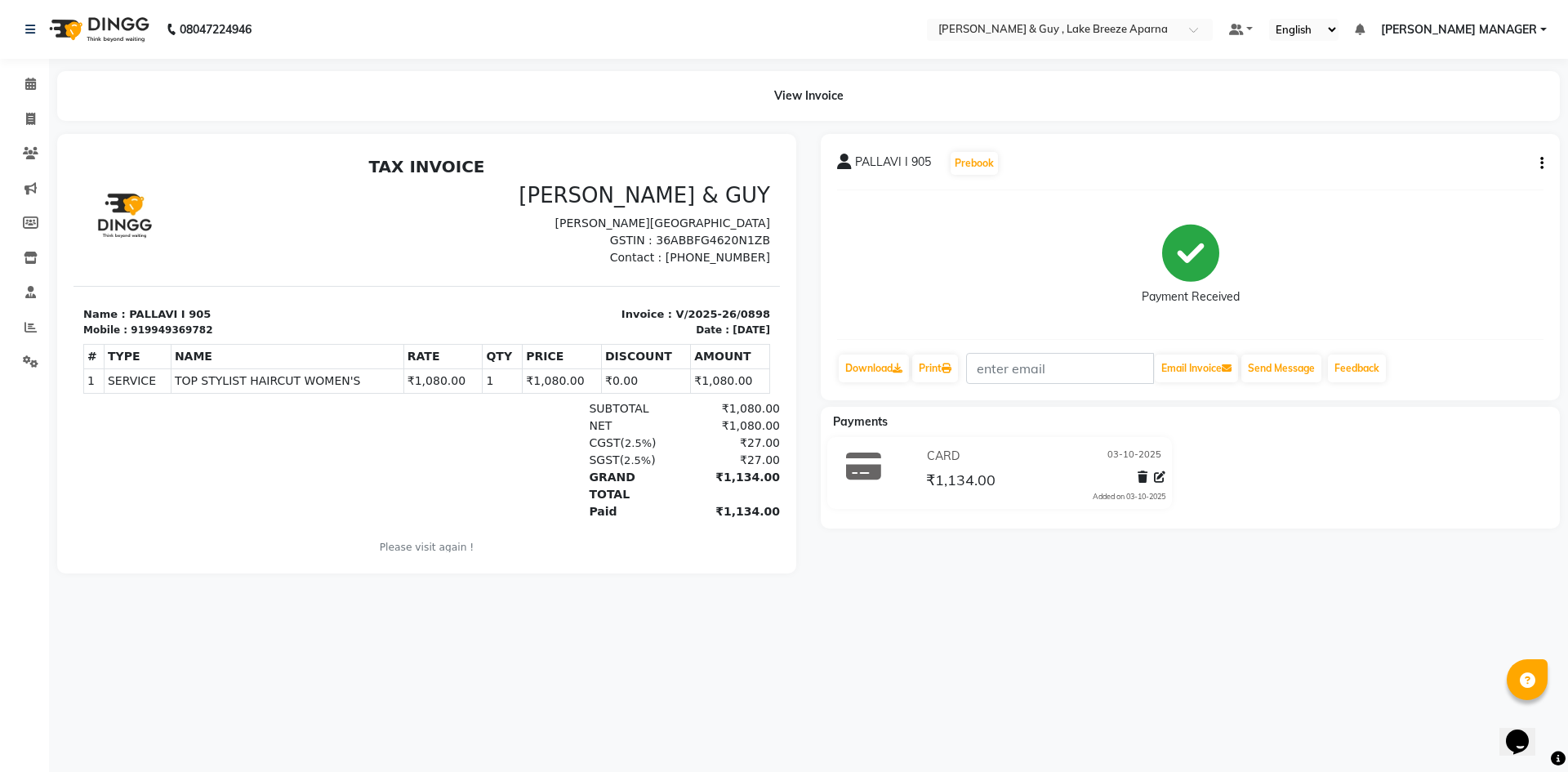
scroll to position [13, 0]
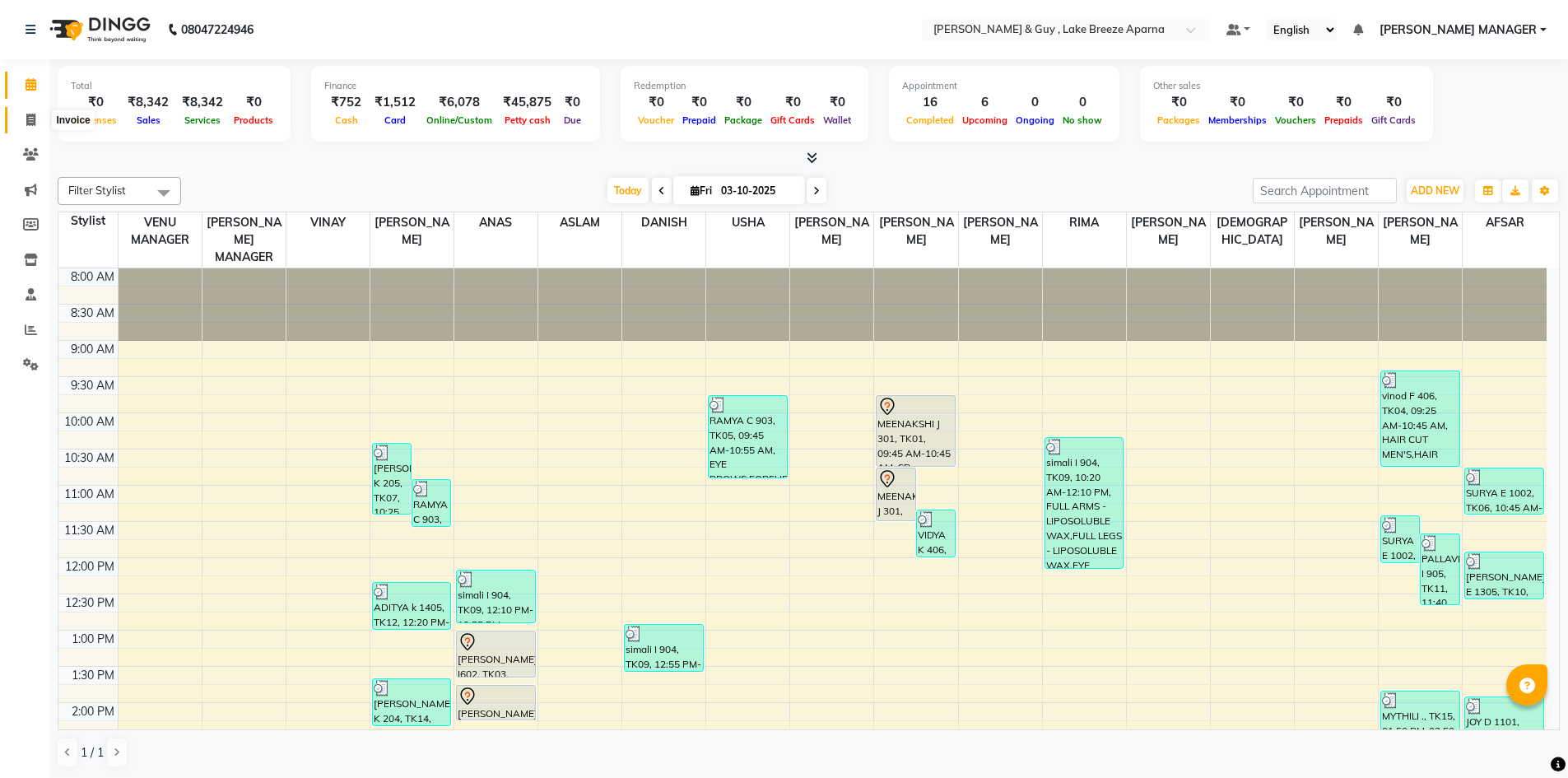
click at [29, 117] on icon at bounding box center [30, 119] width 9 height 12
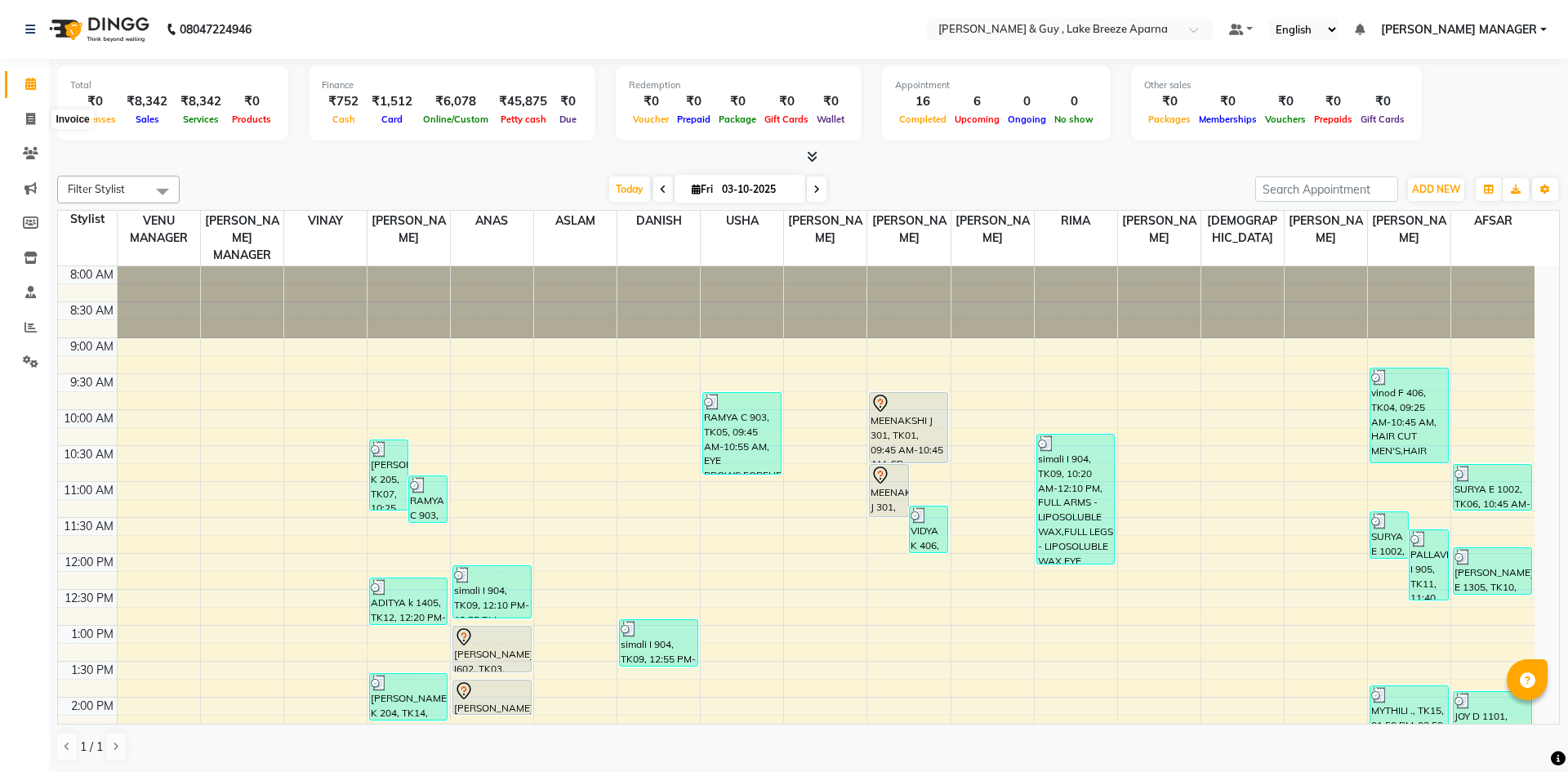
select select "8690"
select select "service"
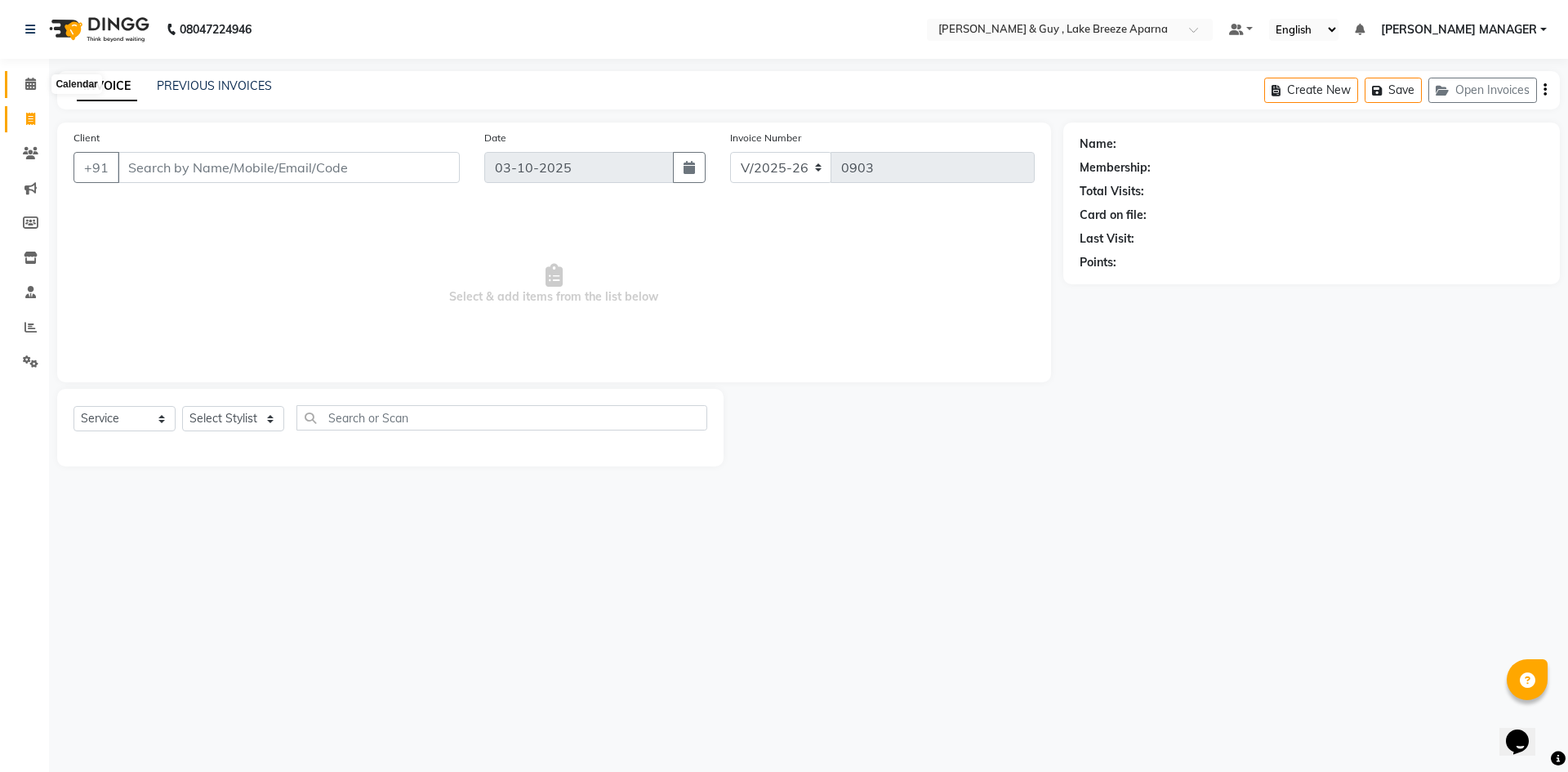
click at [27, 86] on icon at bounding box center [30, 83] width 10 height 12
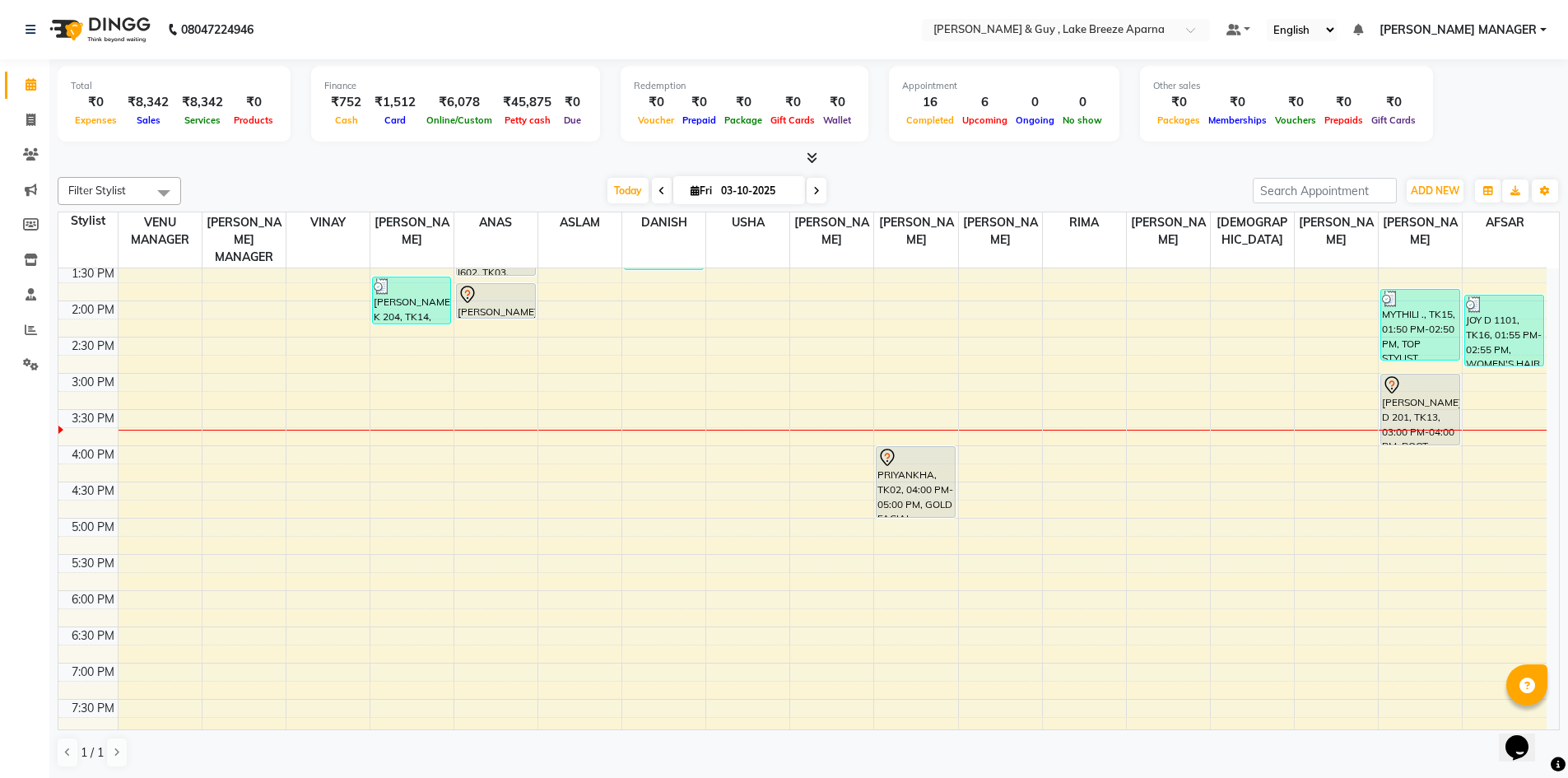
scroll to position [412, 0]
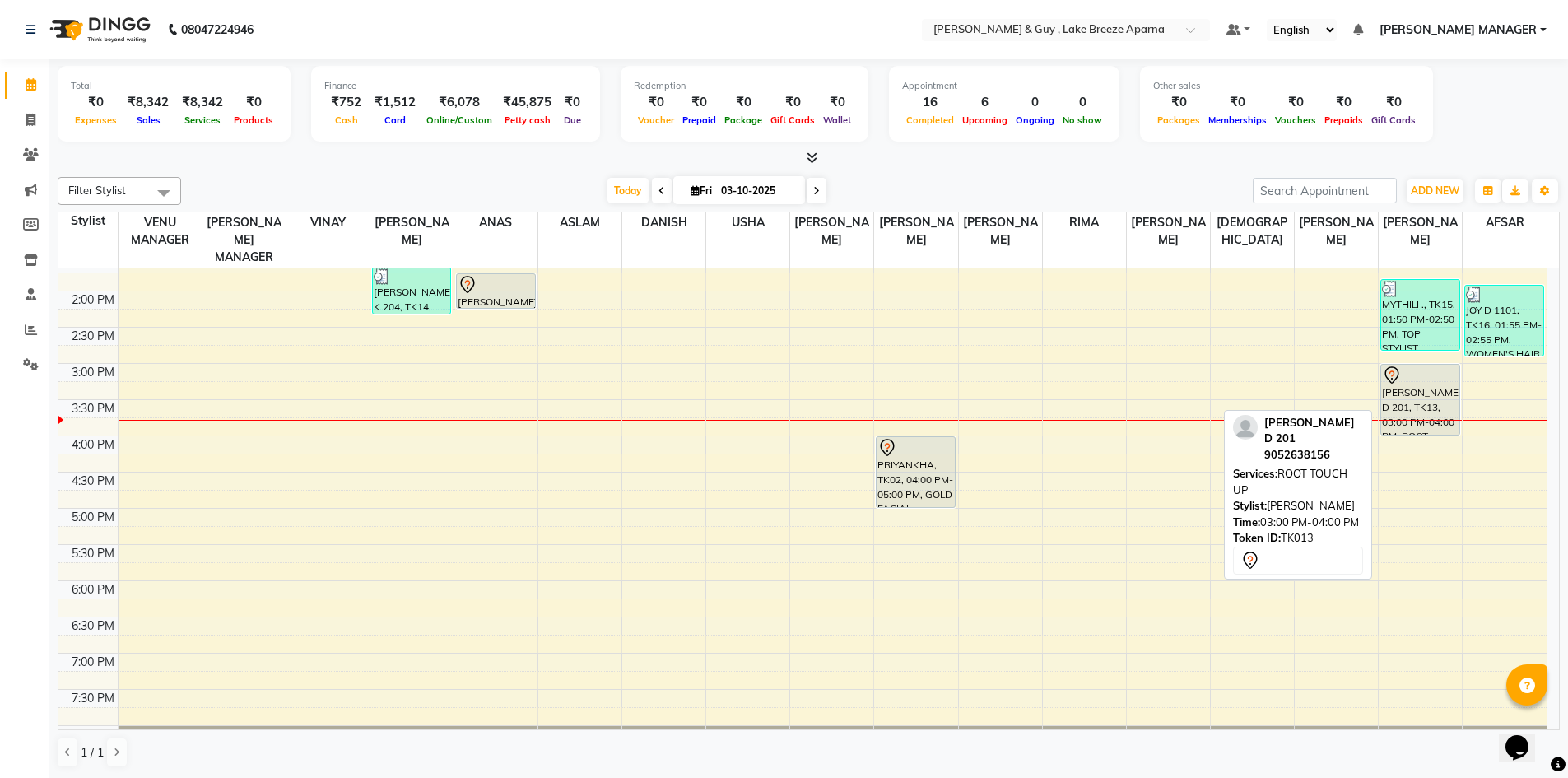
click at [1405, 398] on div "NIKITHA D 201, TK13, 03:00 PM-04:00 PM, ROOT TOUCH UP" at bounding box center [1420, 400] width 78 height 70
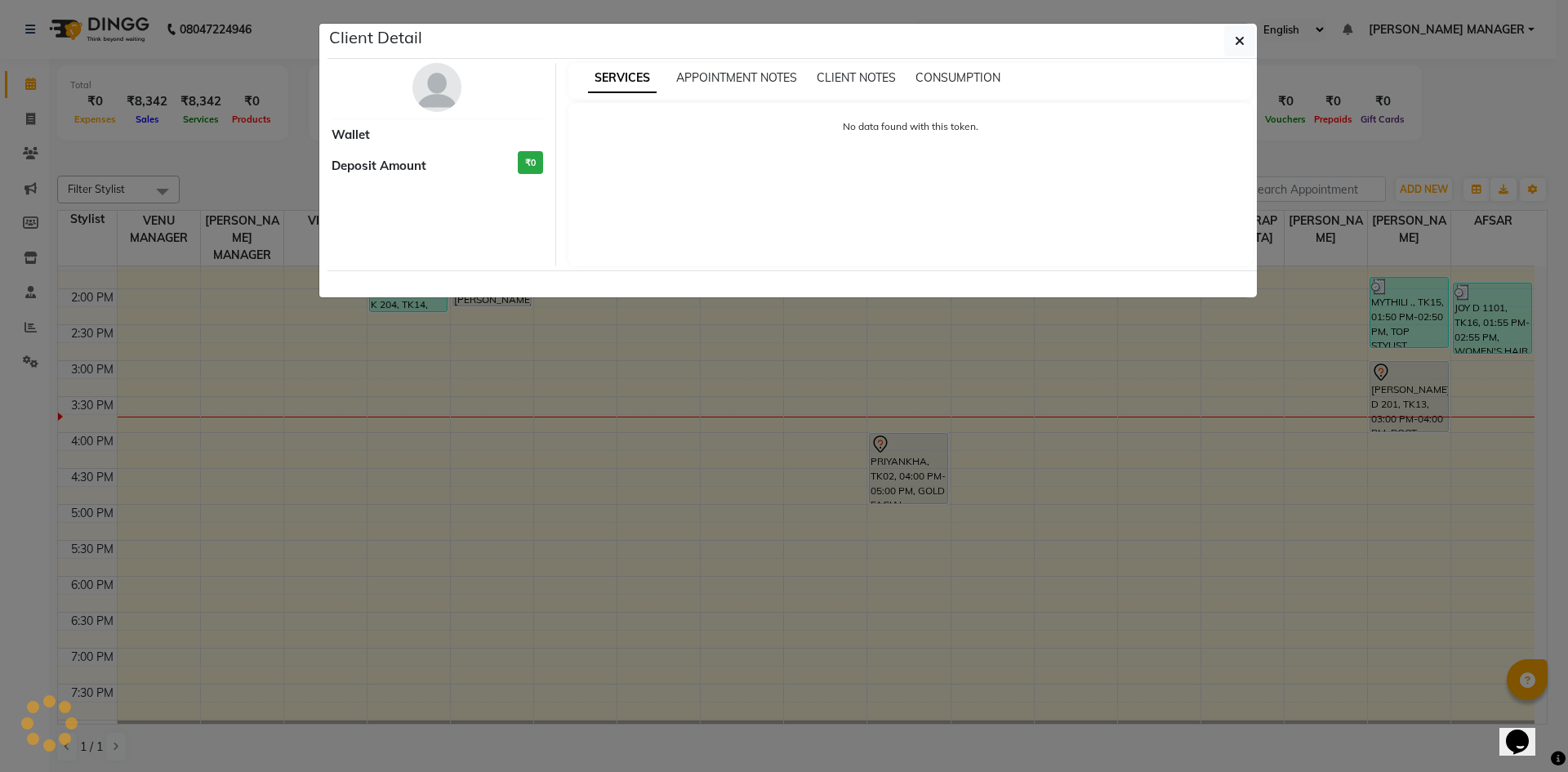
select select "7"
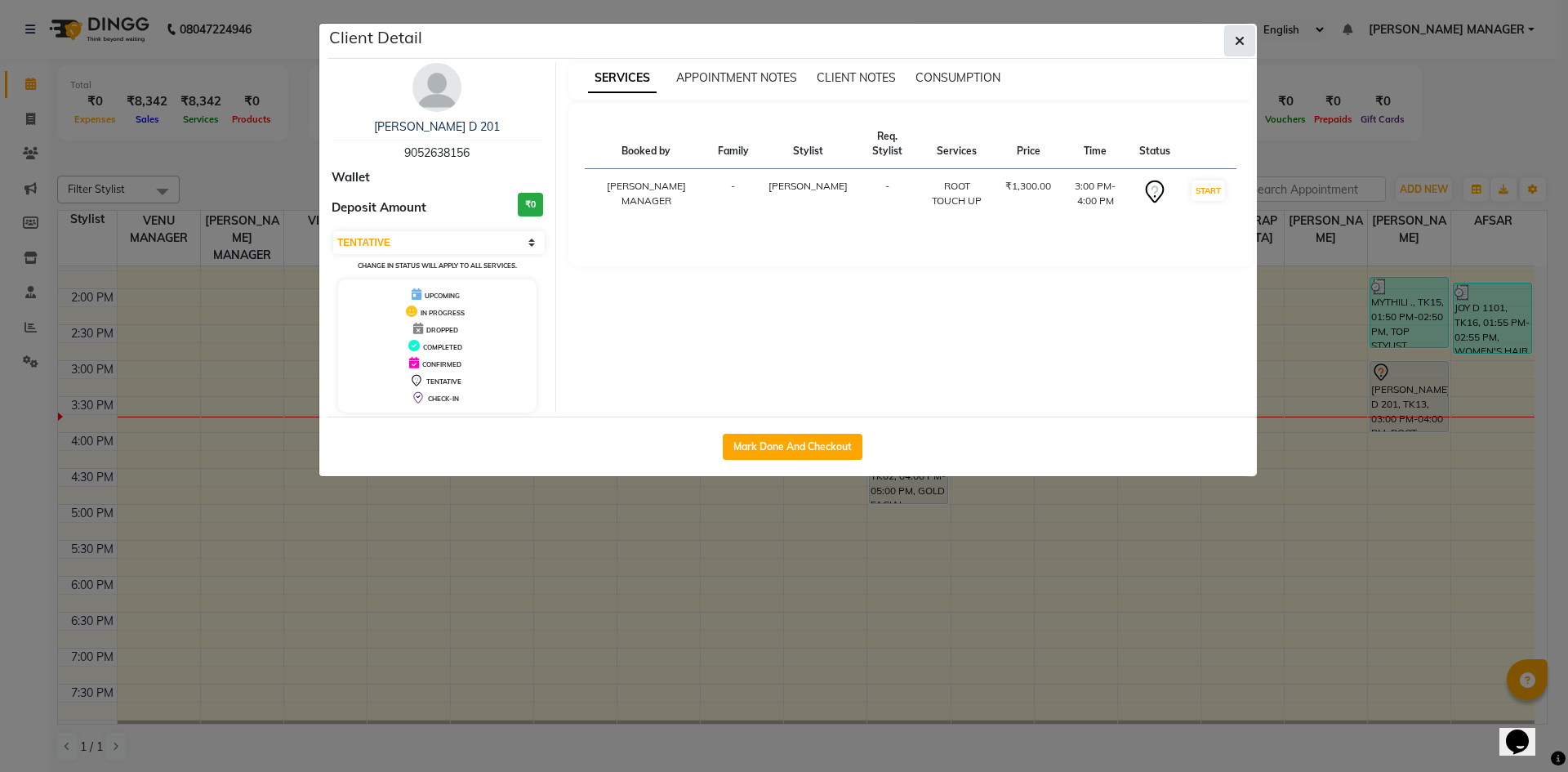
click at [1245, 46] on button "button" at bounding box center [1239, 40] width 31 height 31
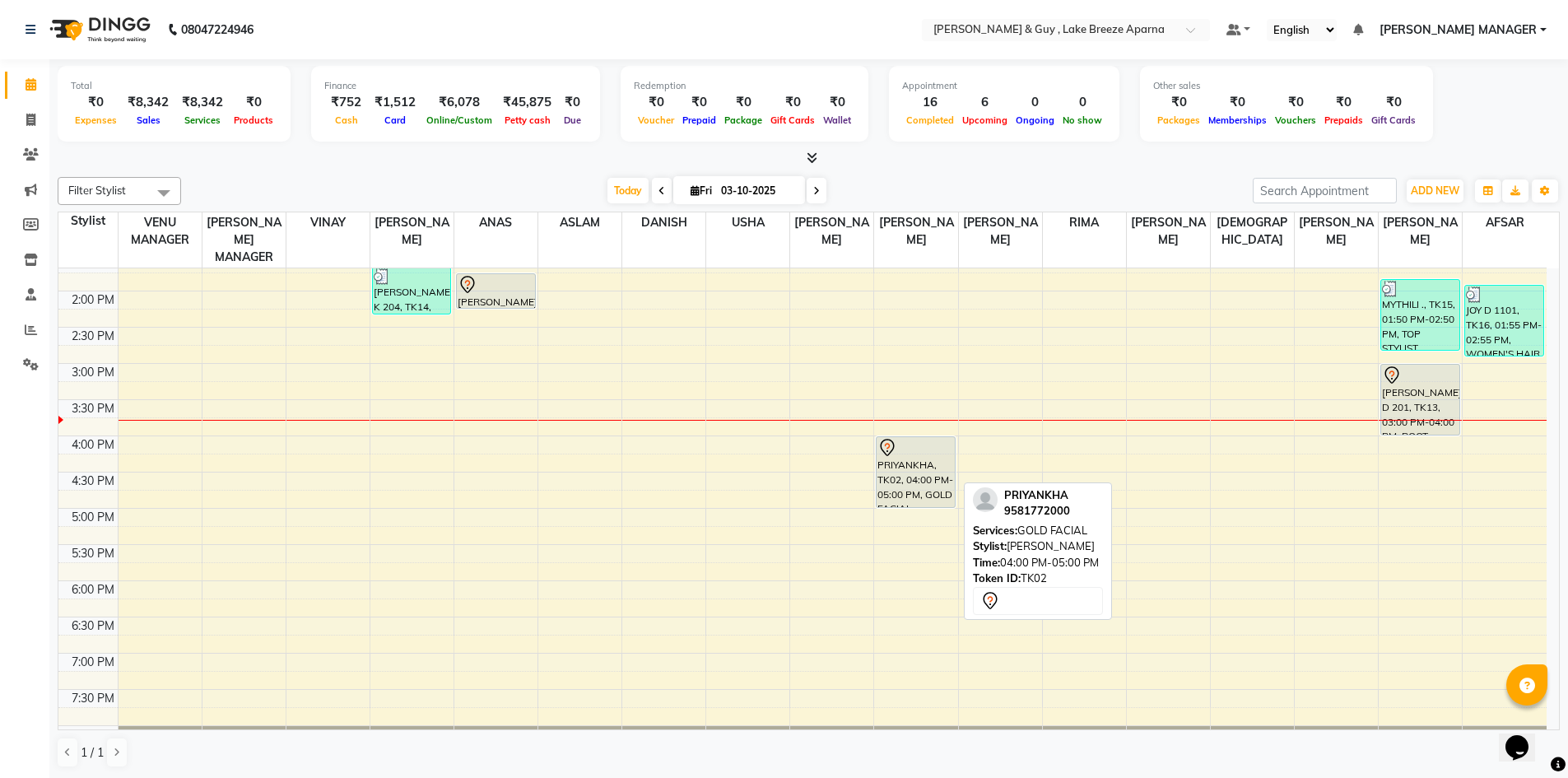
click at [906, 449] on div "PRIYANKHA, TK02, 04:00 PM-05:00 PM, GOLD FACIAL" at bounding box center [915, 472] width 78 height 70
select select "7"
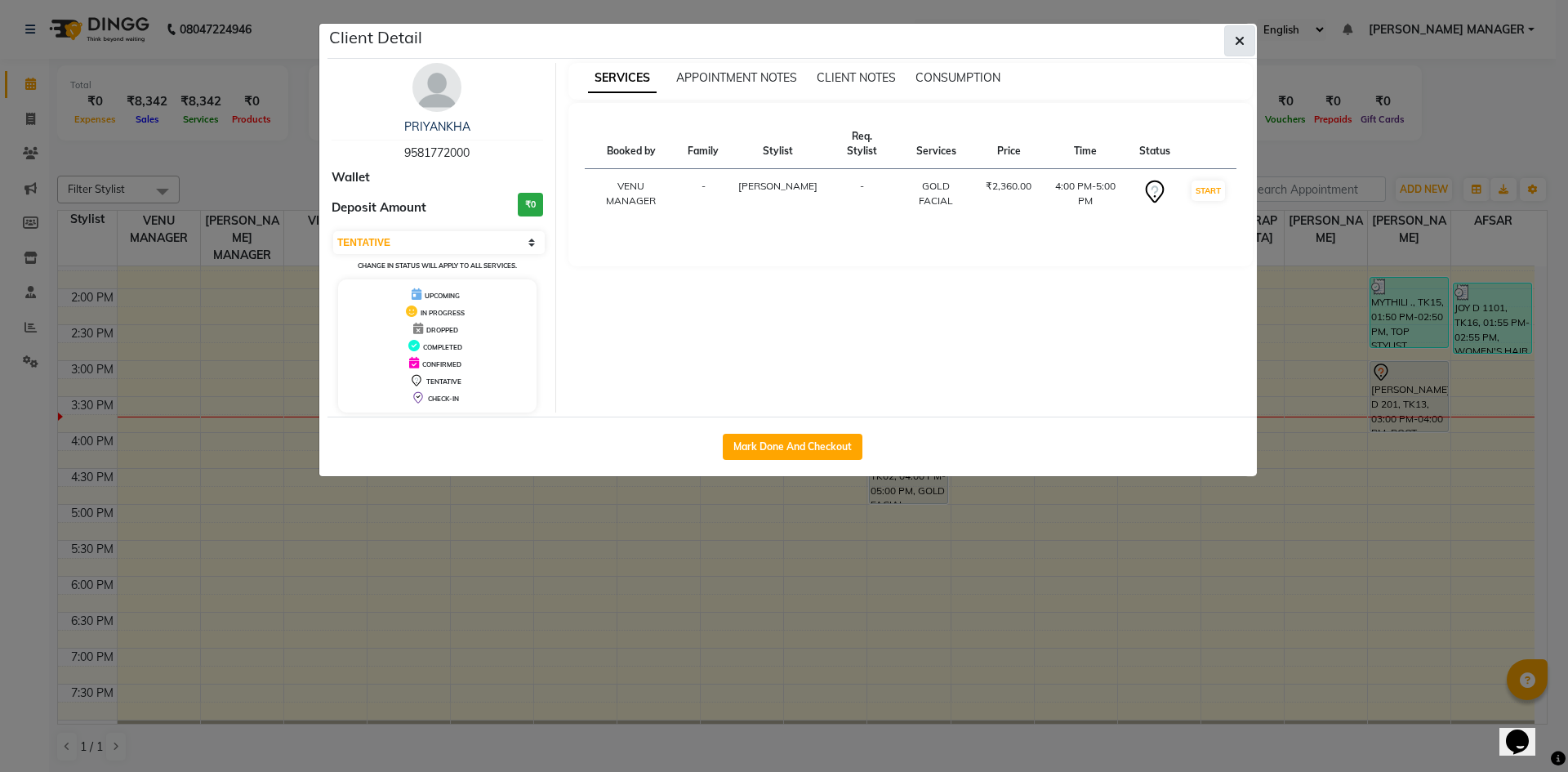
click at [1246, 31] on button "button" at bounding box center [1239, 40] width 31 height 31
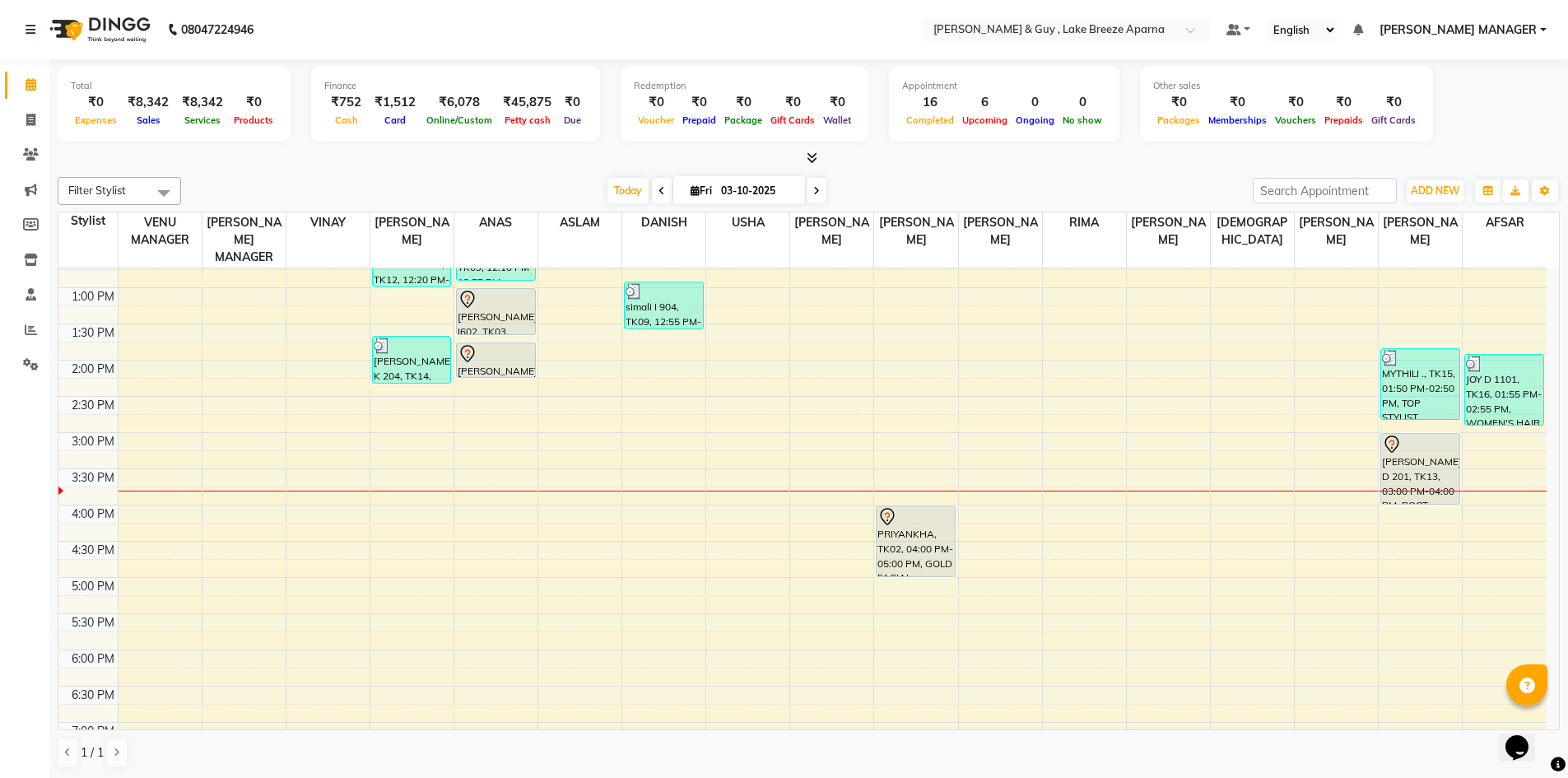
scroll to position [247, 0]
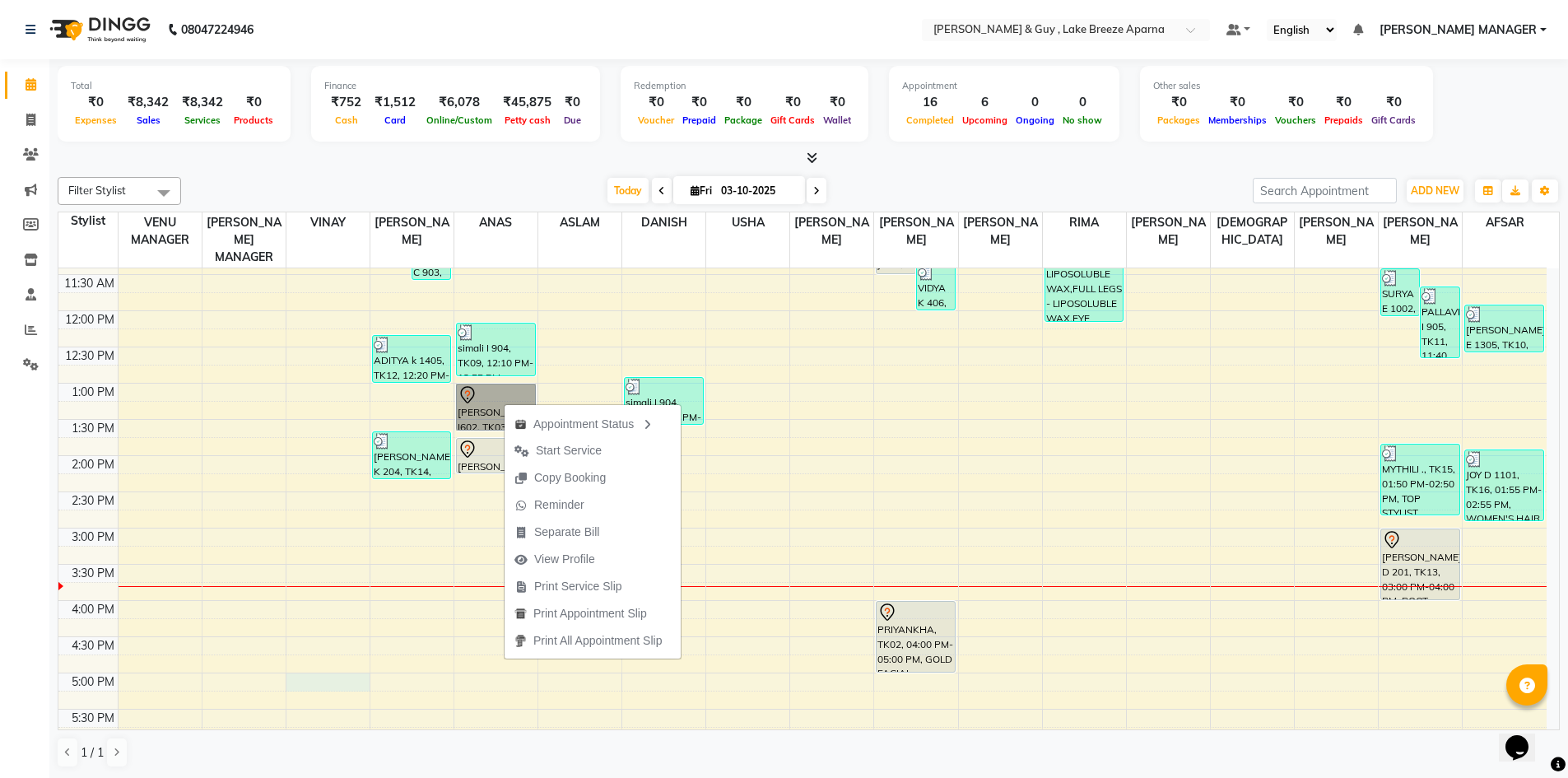
click at [345, 662] on div "8:00 AM 8:30 AM 9:00 AM 9:30 AM 10:00 AM 10:30 AM 11:00 AM 11:30 AM 12:00 PM 12…" at bounding box center [803, 492] width 1488 height 942
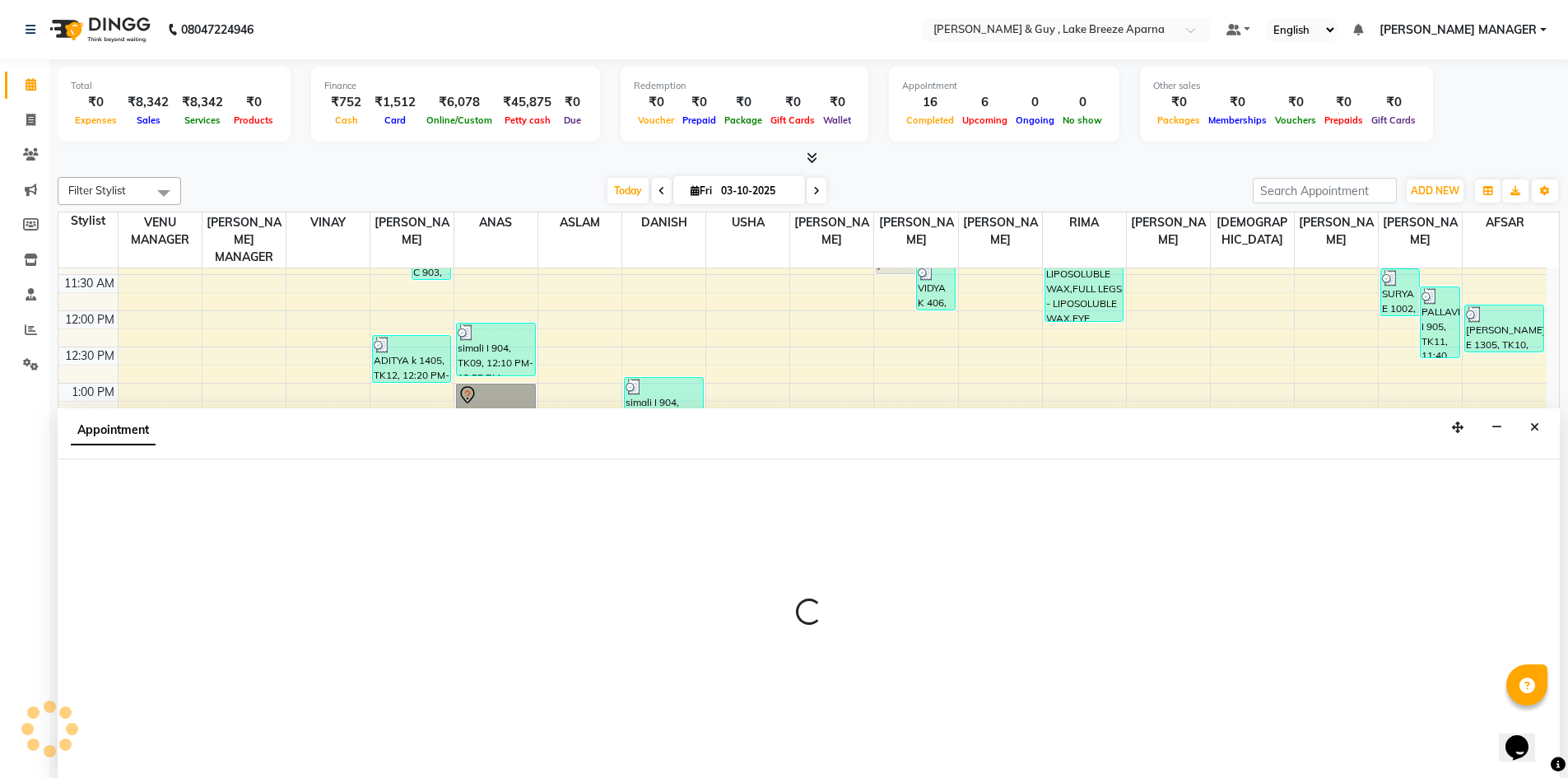
scroll to position [1, 0]
select select "87989"
select select "1020"
select select "tentative"
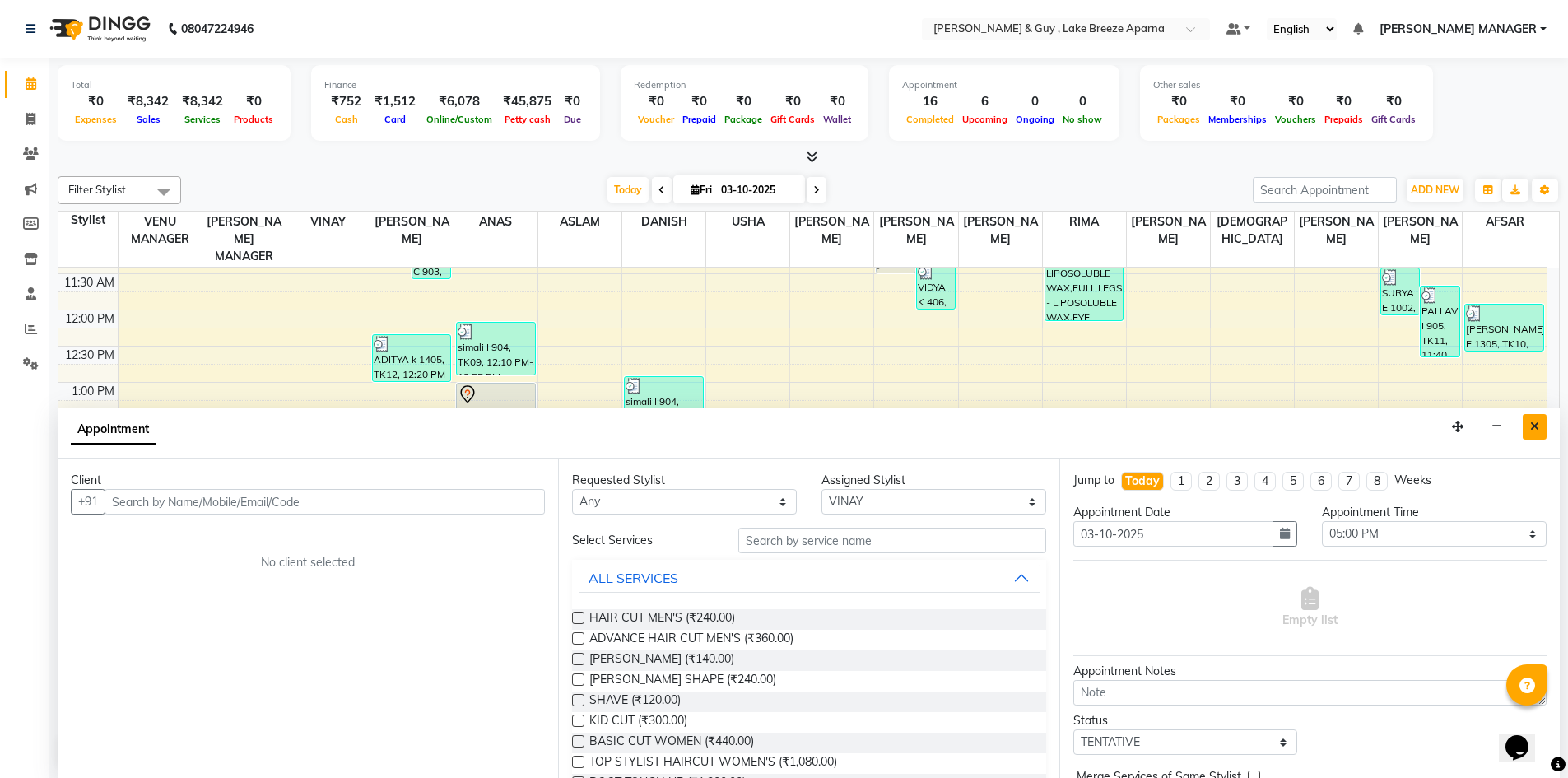
click at [1533, 433] on button "Close" at bounding box center [1534, 427] width 24 height 25
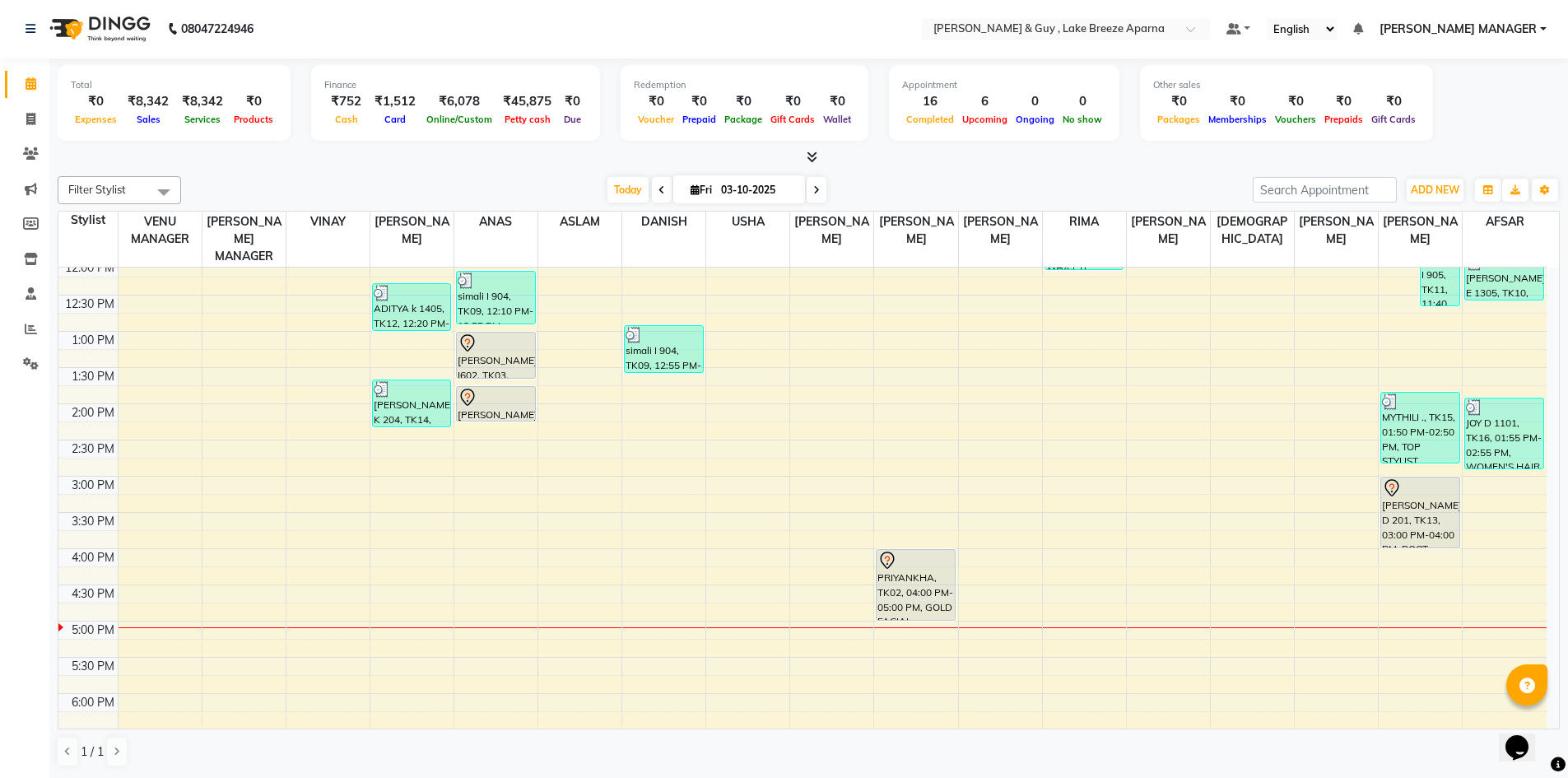
scroll to position [215, 0]
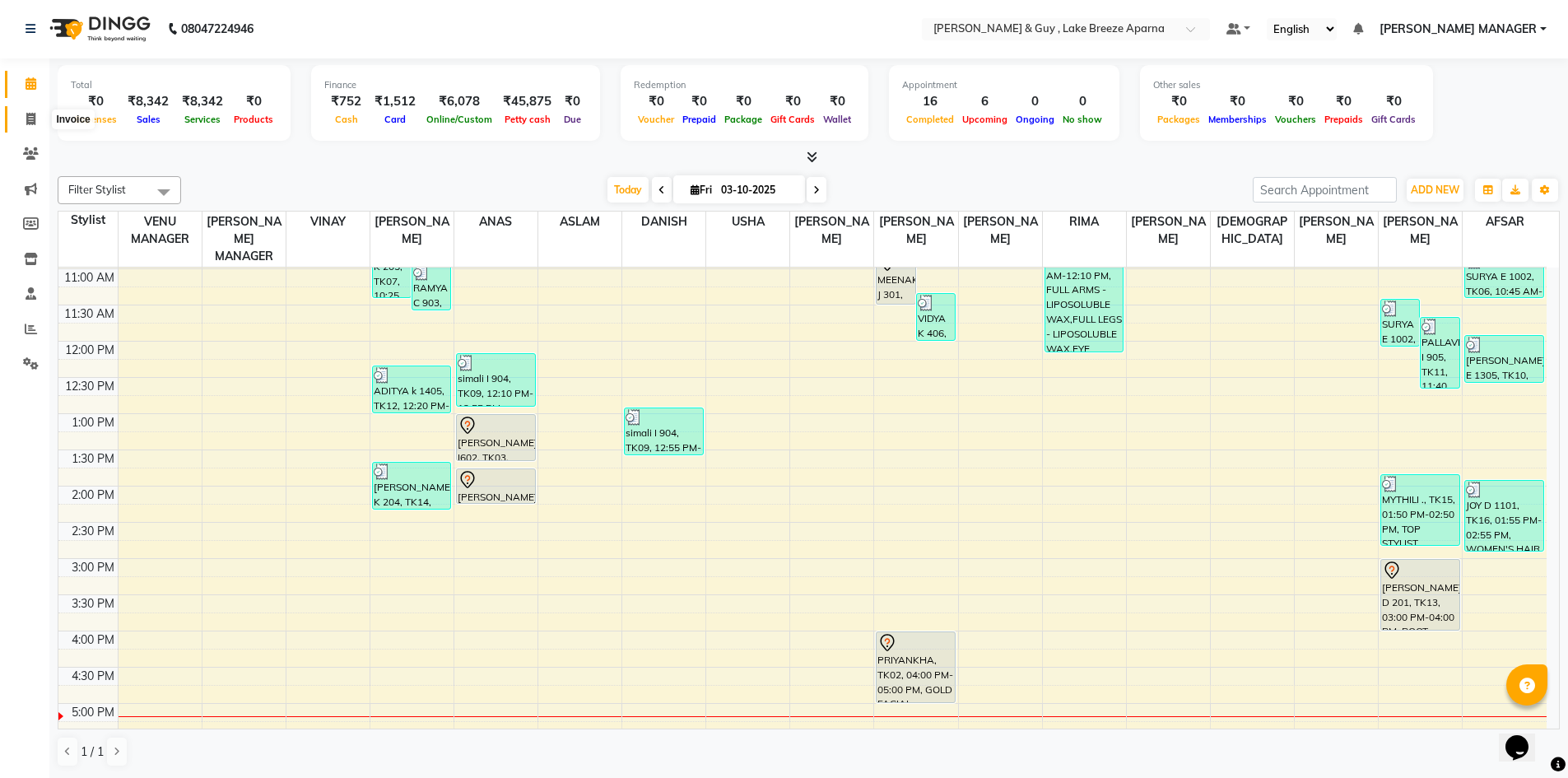
click at [38, 116] on span at bounding box center [30, 120] width 29 height 19
select select "service"
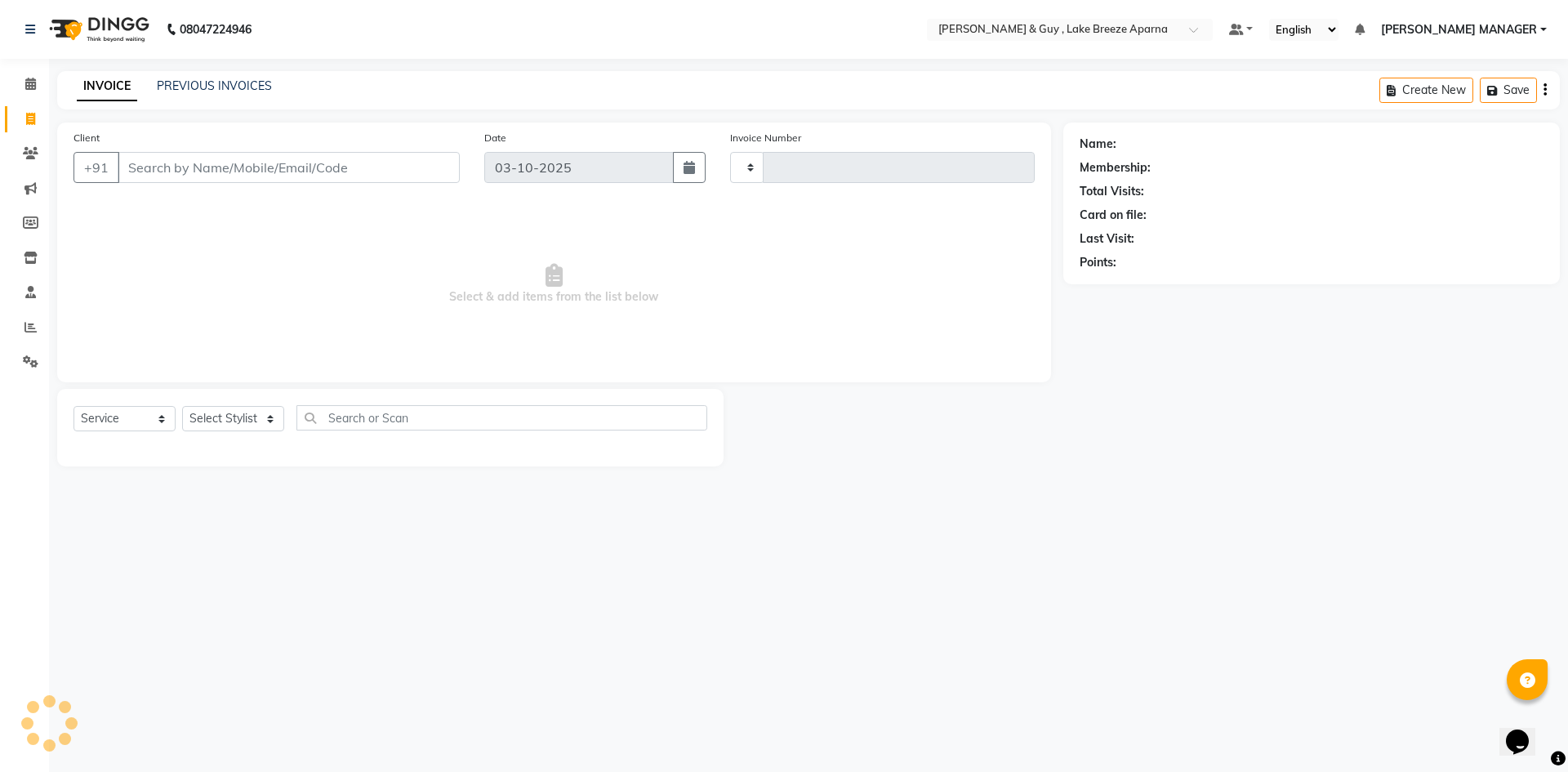
type input "0906"
select select "8690"
click at [1508, 28] on span "[PERSON_NAME] MANAGER" at bounding box center [1459, 30] width 156 height 17
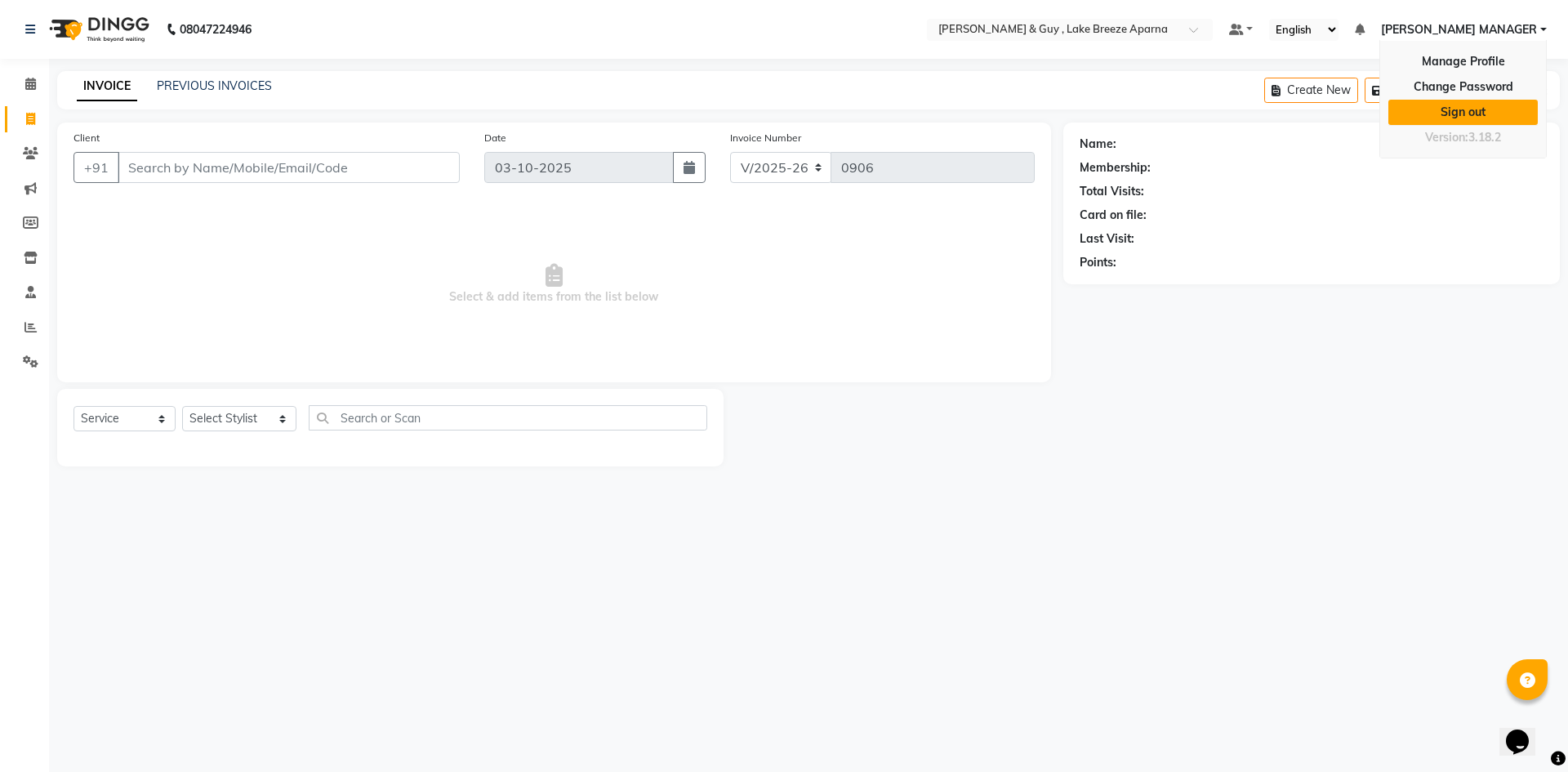
click at [1486, 106] on link "Sign out" at bounding box center [1463, 112] width 149 height 25
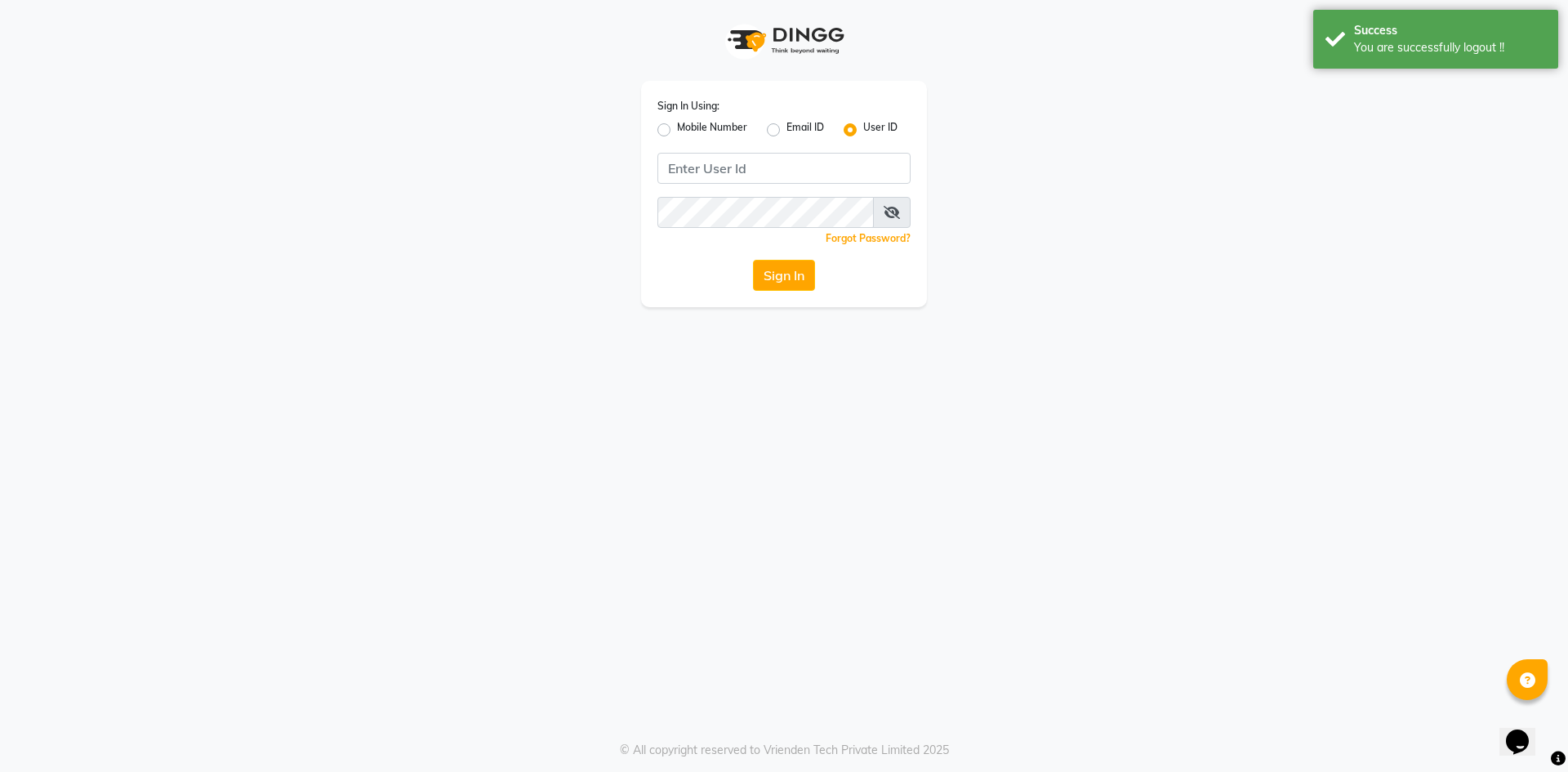
click at [677, 130] on label "Mobile Number" at bounding box center [712, 130] width 70 height 20
click at [677, 130] on input "Mobile Number" at bounding box center [682, 125] width 10 height 10
radio input "true"
radio input "false"
click at [754, 175] on input "Username" at bounding box center [811, 168] width 198 height 31
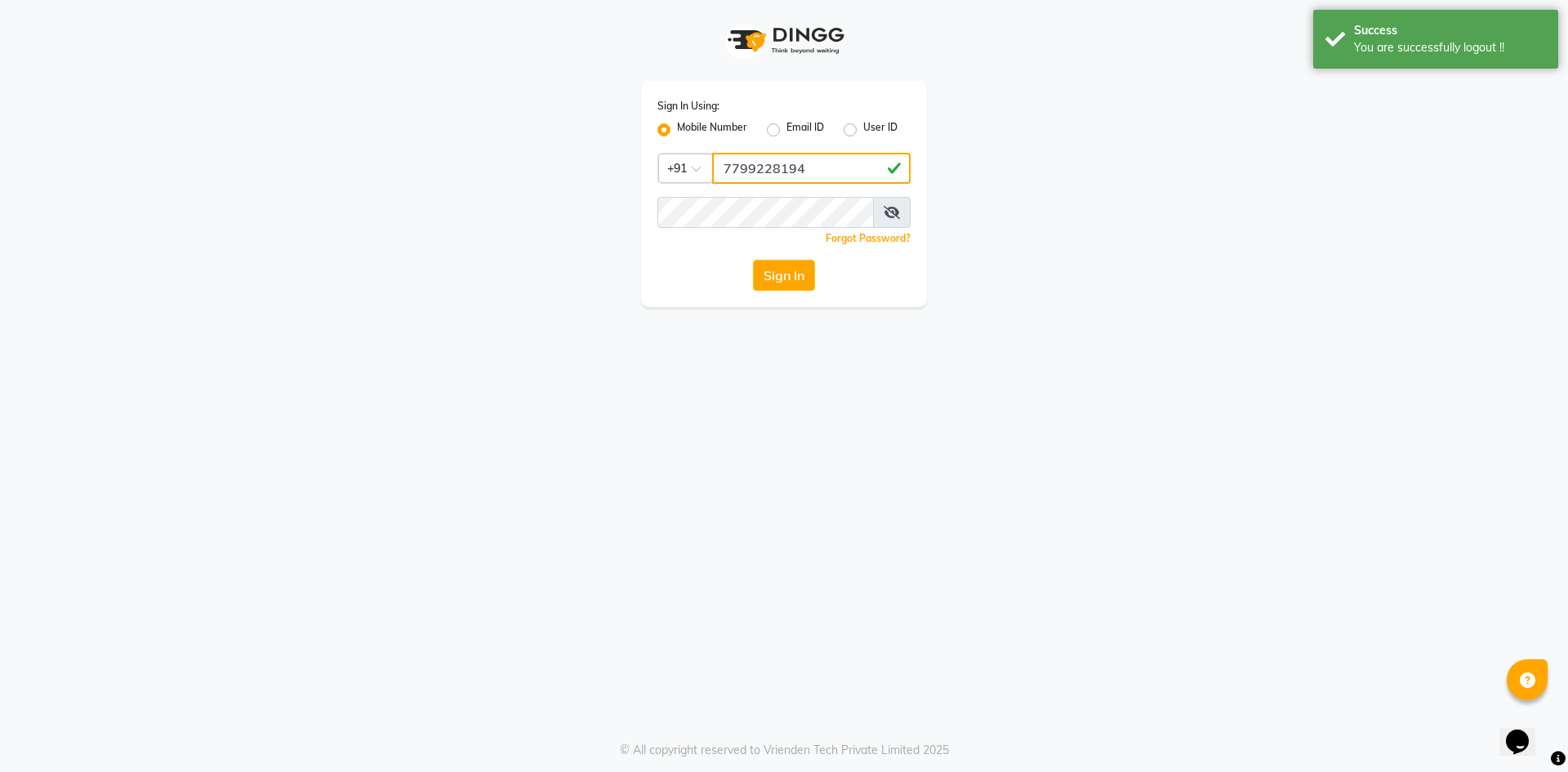
type input "7799228194"
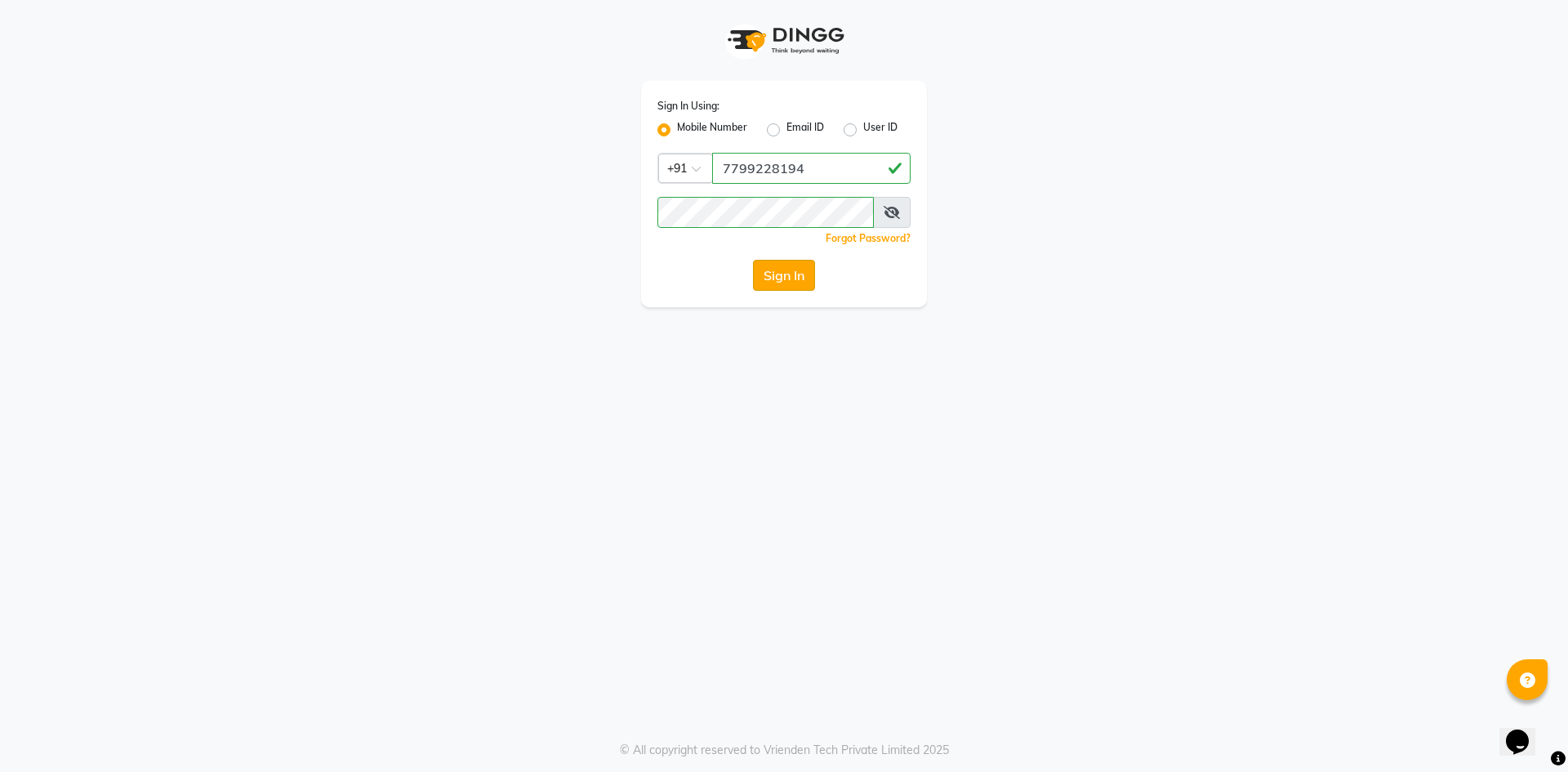
click at [800, 285] on button "Sign In" at bounding box center [784, 276] width 62 height 31
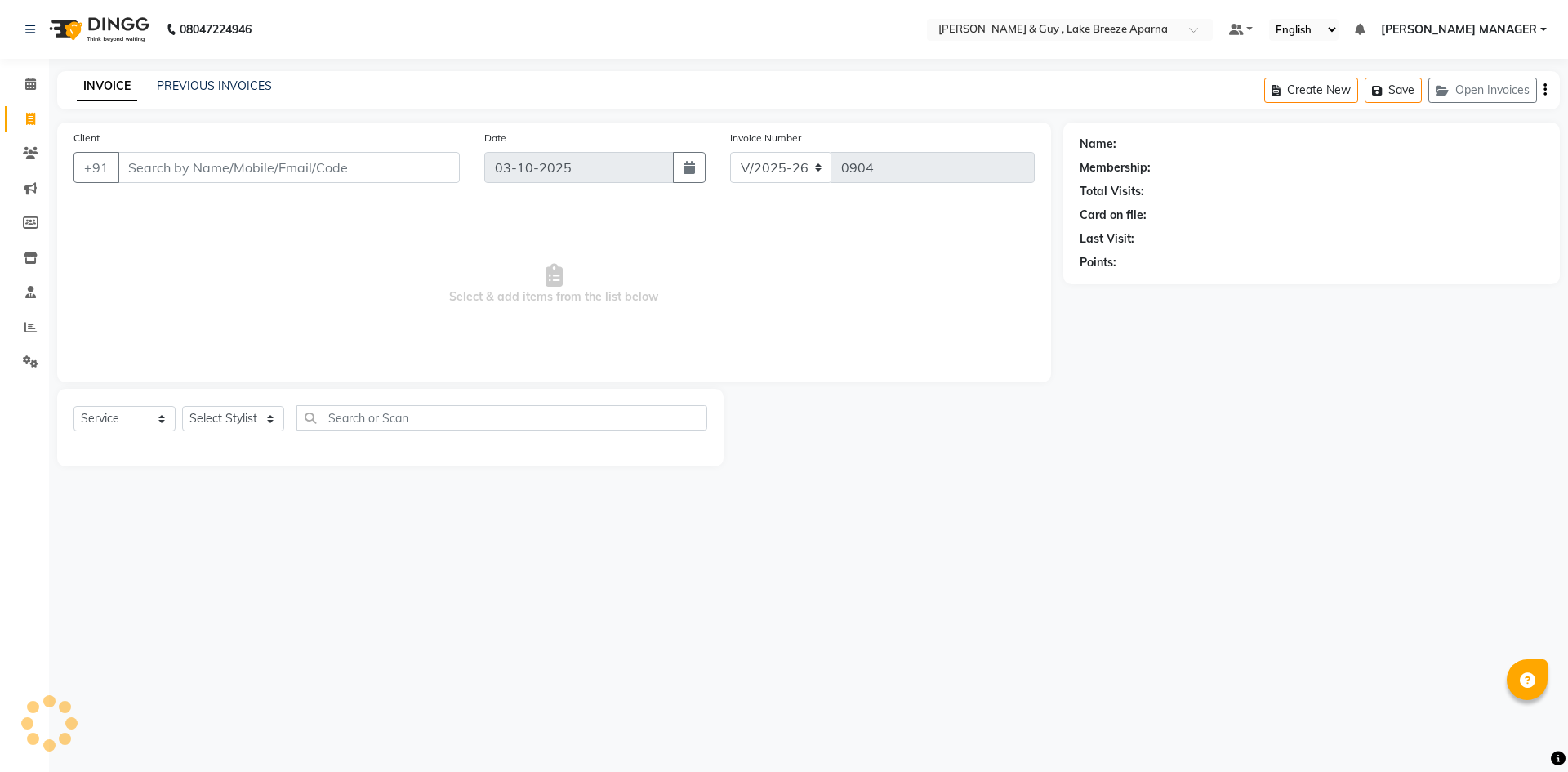
select select "8690"
select select "service"
click at [209, 167] on input "Client" at bounding box center [288, 167] width 342 height 31
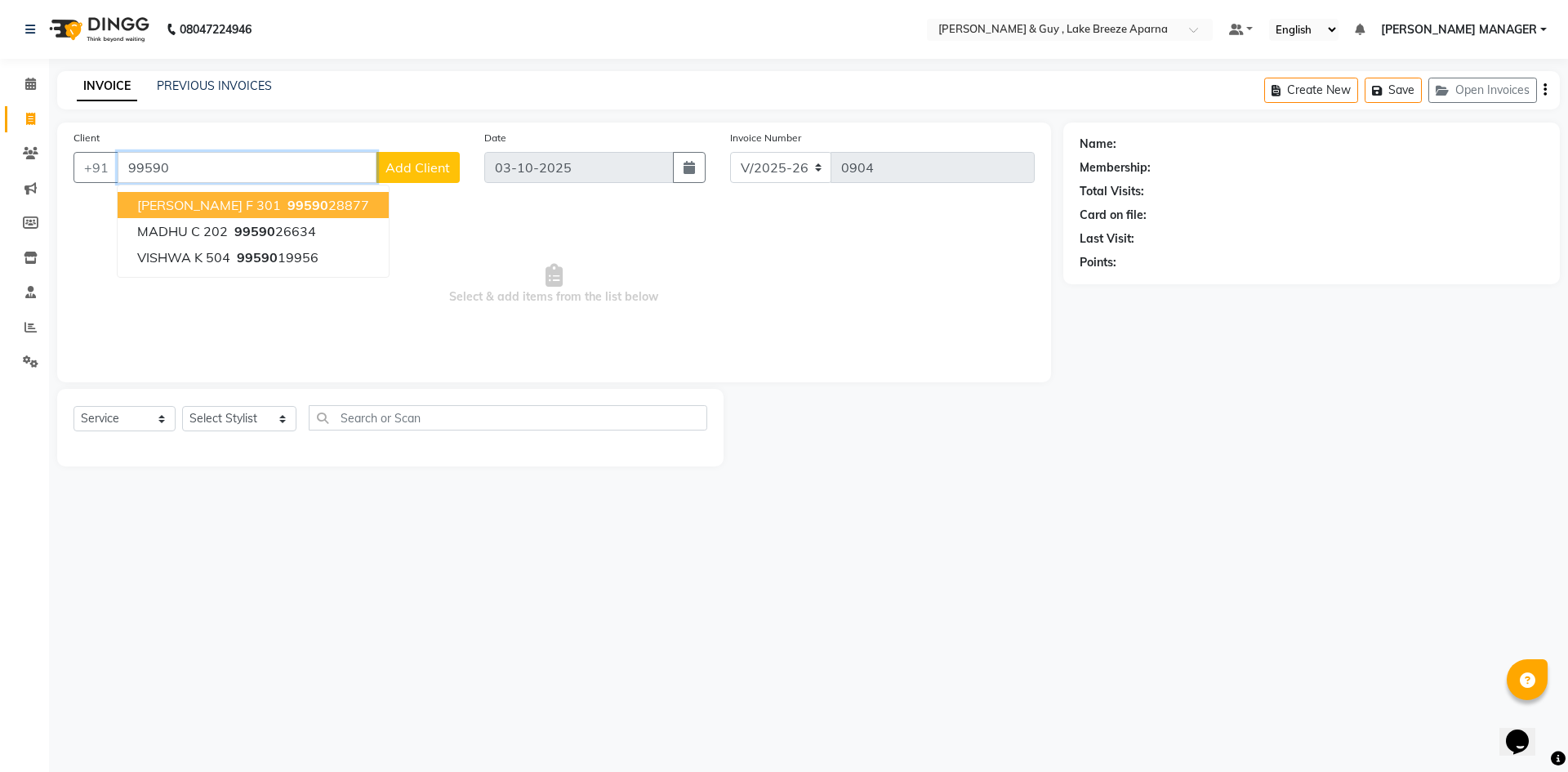
click at [207, 174] on input "99590" at bounding box center [247, 167] width 259 height 31
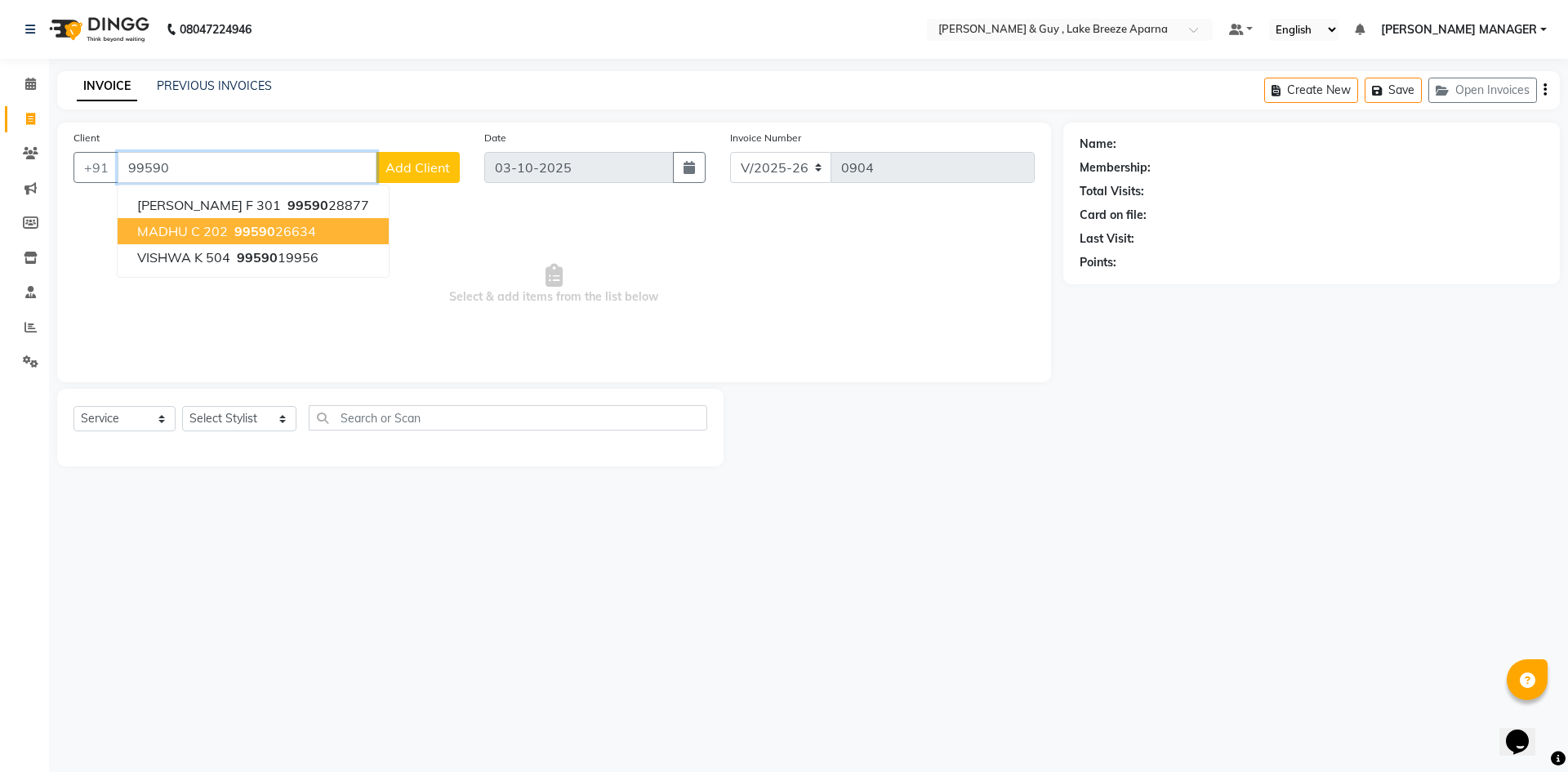
click at [255, 237] on span "99590" at bounding box center [255, 231] width 41 height 16
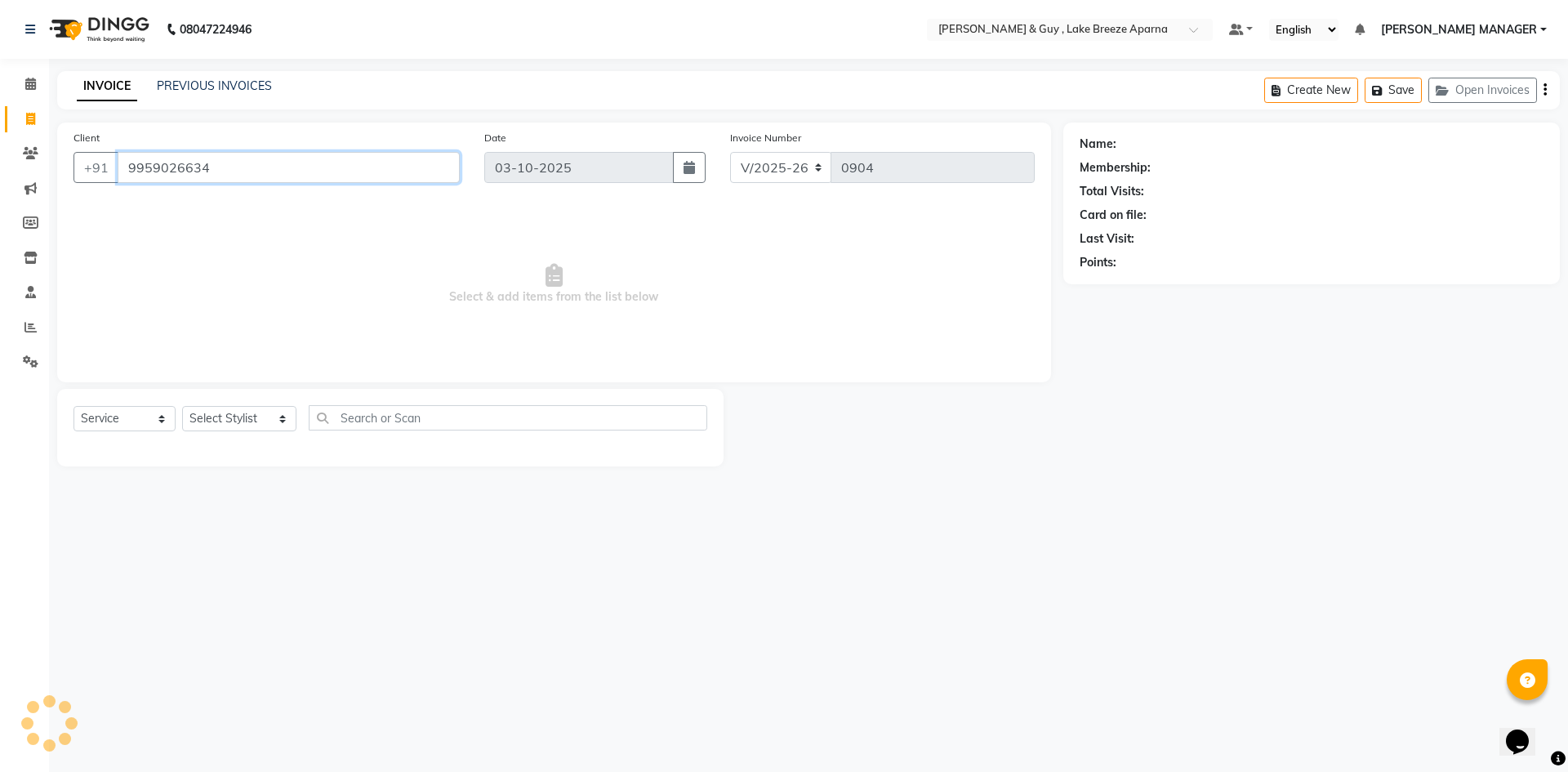
type input "9959026634"
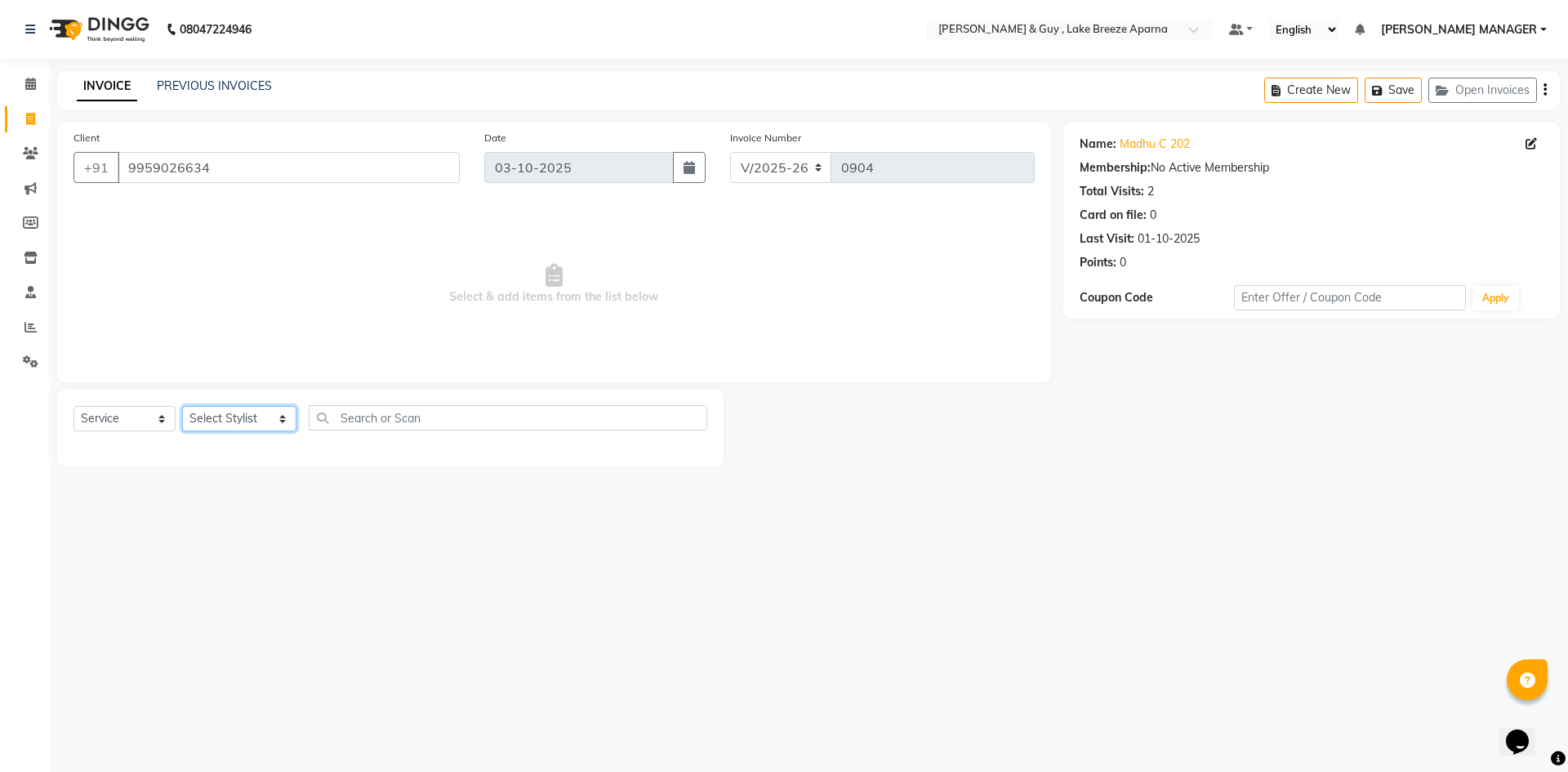
click at [236, 411] on select "Select Stylist [PERSON_NAME] ASLAM [DEMOGRAPHIC_DATA] [PERSON_NAME] MANAGER [PE…" at bounding box center [239, 418] width 114 height 25
select select "93597"
click at [182, 406] on select "Select Stylist [PERSON_NAME] ASLAM [DEMOGRAPHIC_DATA] [PERSON_NAME] MANAGER [PE…" at bounding box center [239, 418] width 114 height 25
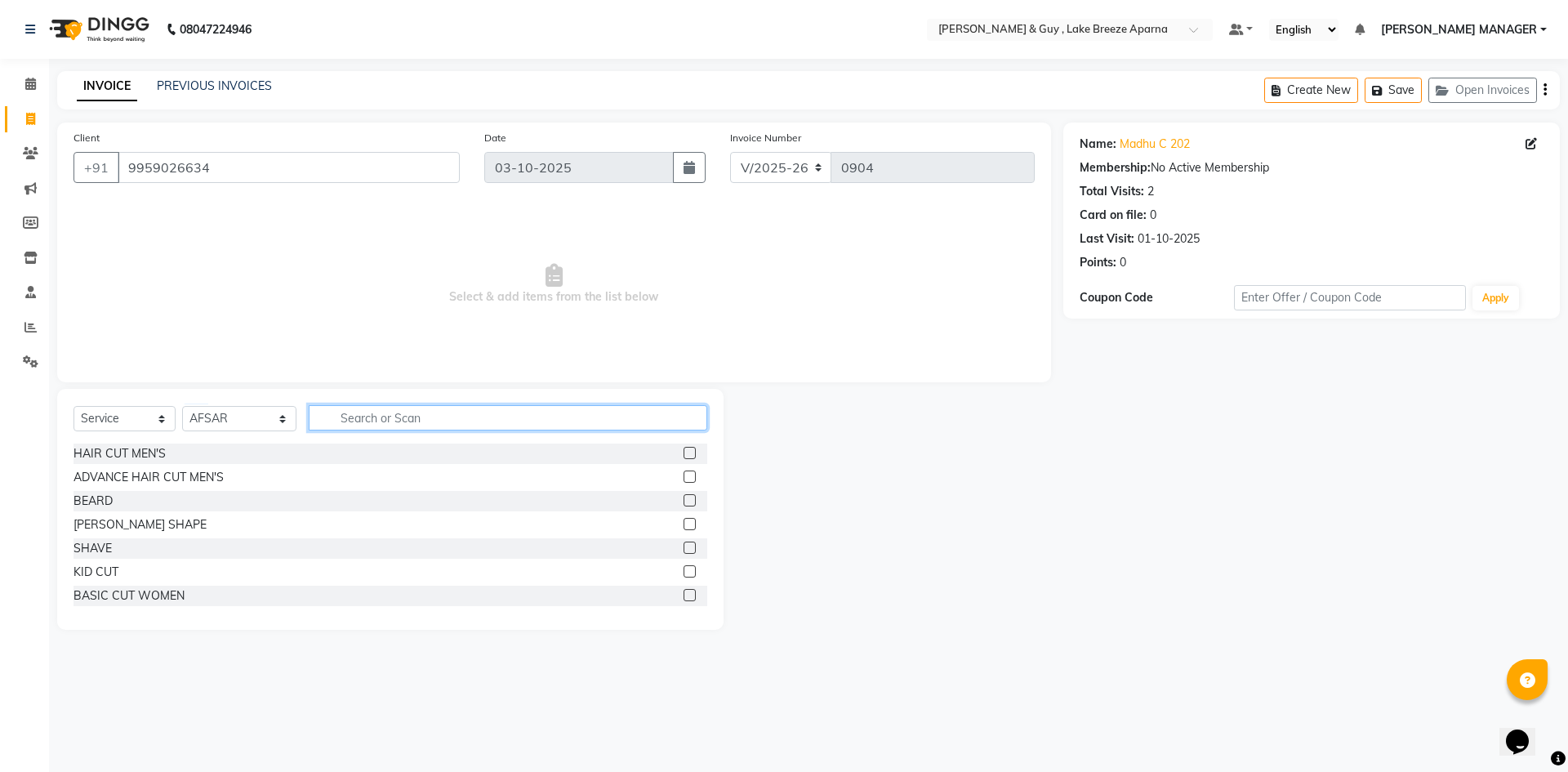
click at [413, 413] on input "text" at bounding box center [508, 417] width 398 height 25
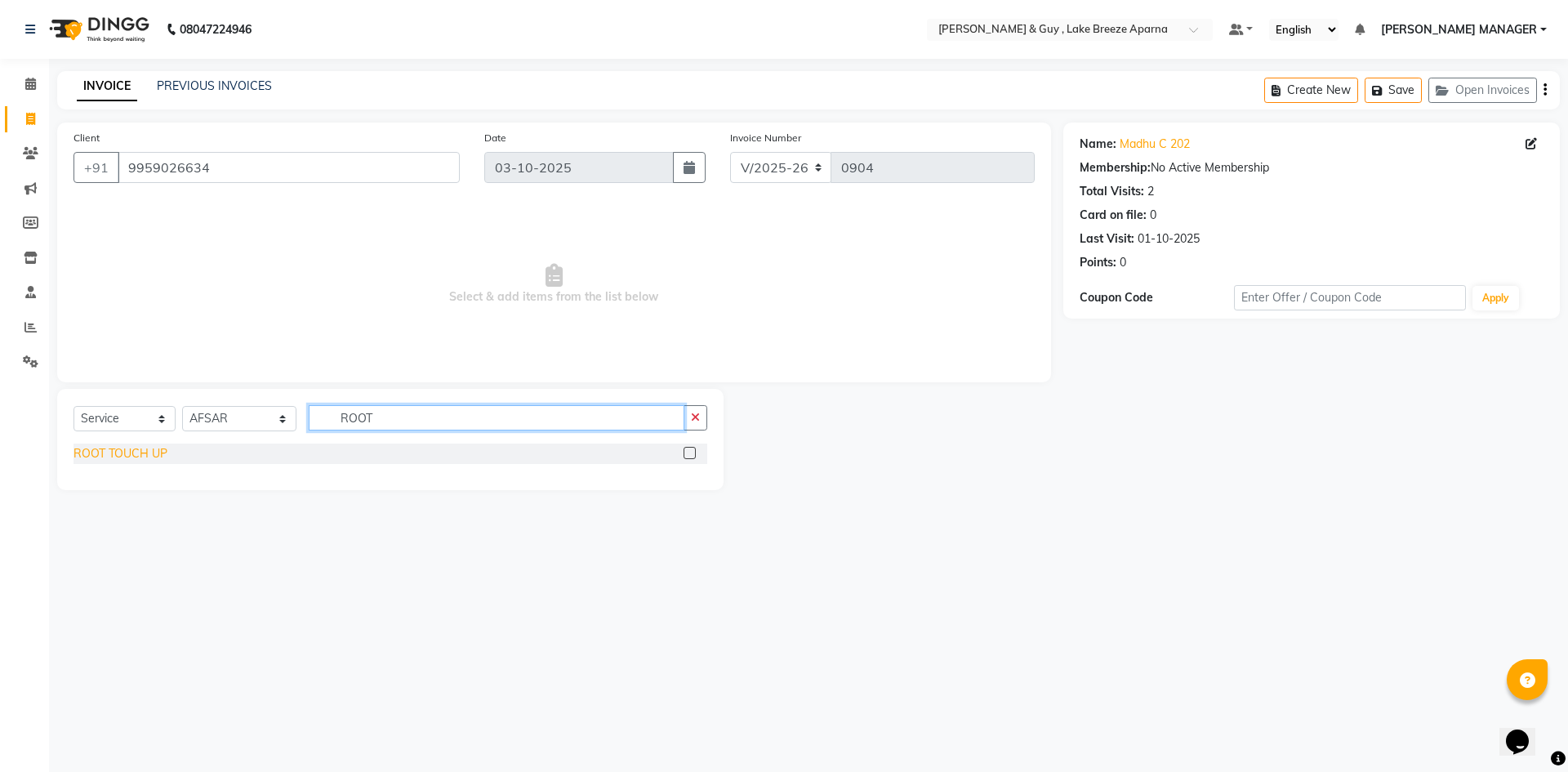
type input "ROOT"
click at [100, 459] on div "ROOT TOUCH UP" at bounding box center [120, 454] width 94 height 17
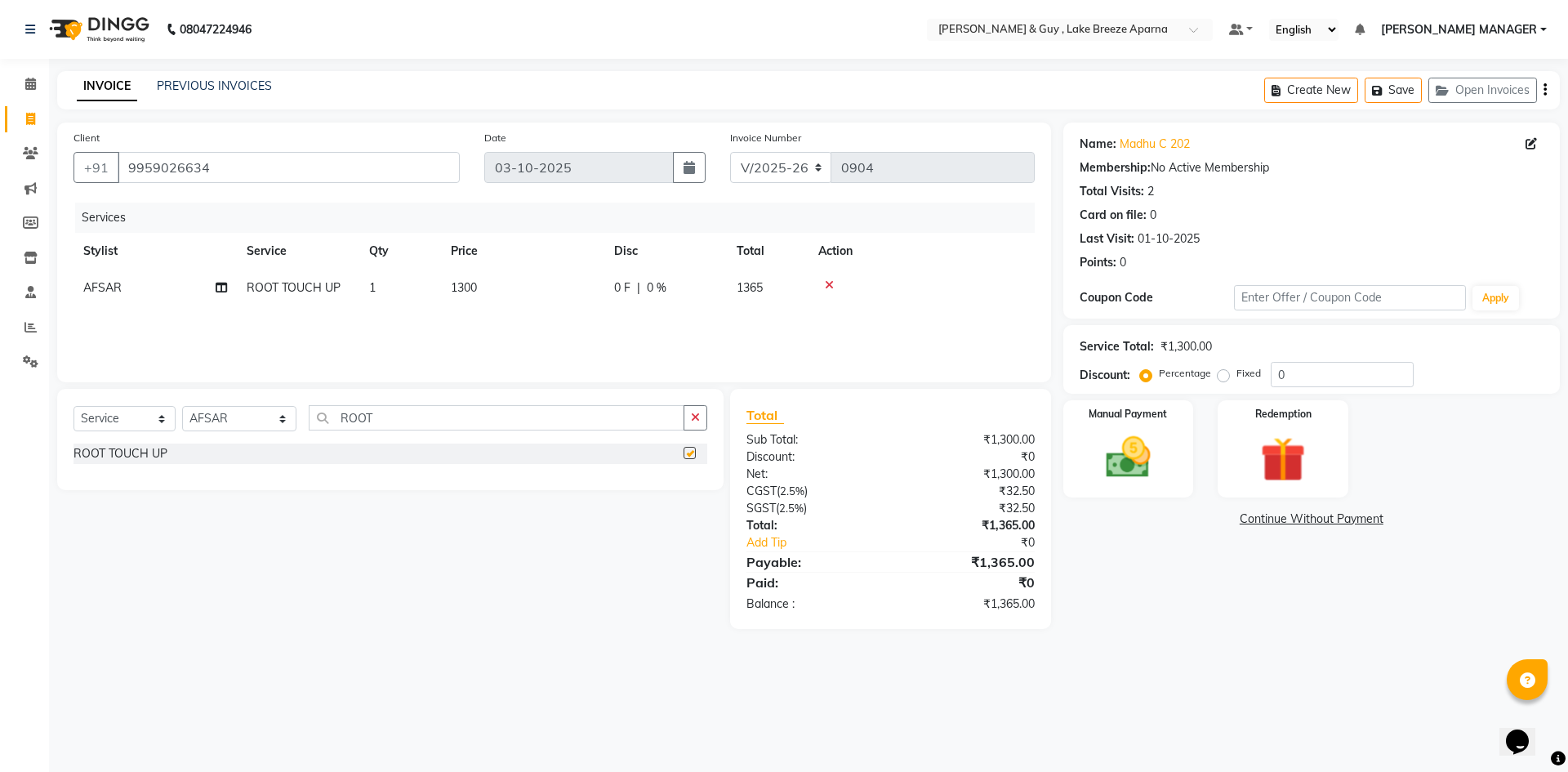
checkbox input "false"
click at [337, 420] on input "ROOT" at bounding box center [497, 417] width 376 height 25
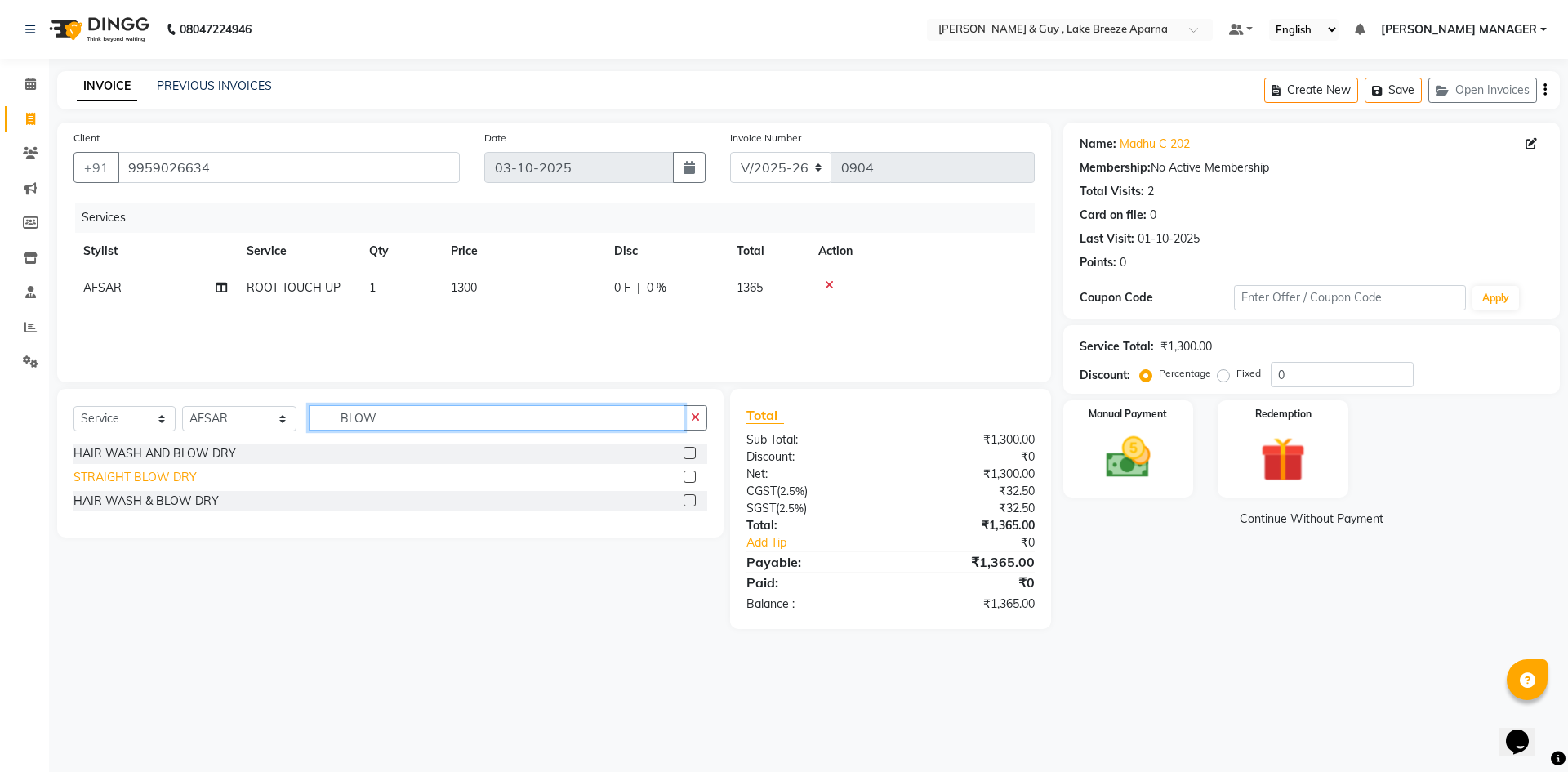
type input "BLOW"
click at [161, 480] on div "STRAIGHT BLOW DRY" at bounding box center [136, 477] width 124 height 17
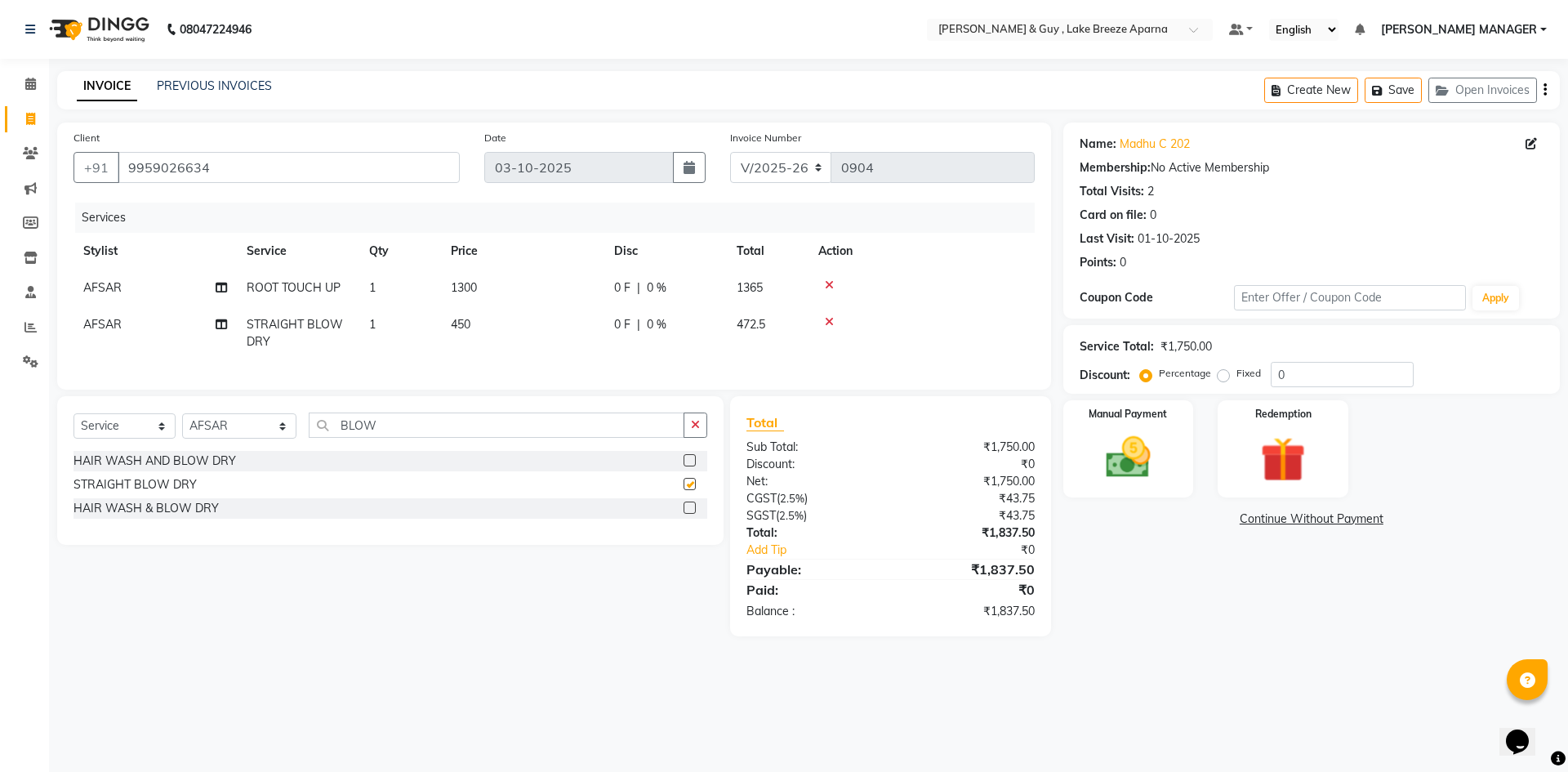
checkbox input "false"
click at [480, 326] on td "450" at bounding box center [523, 333] width 163 height 54
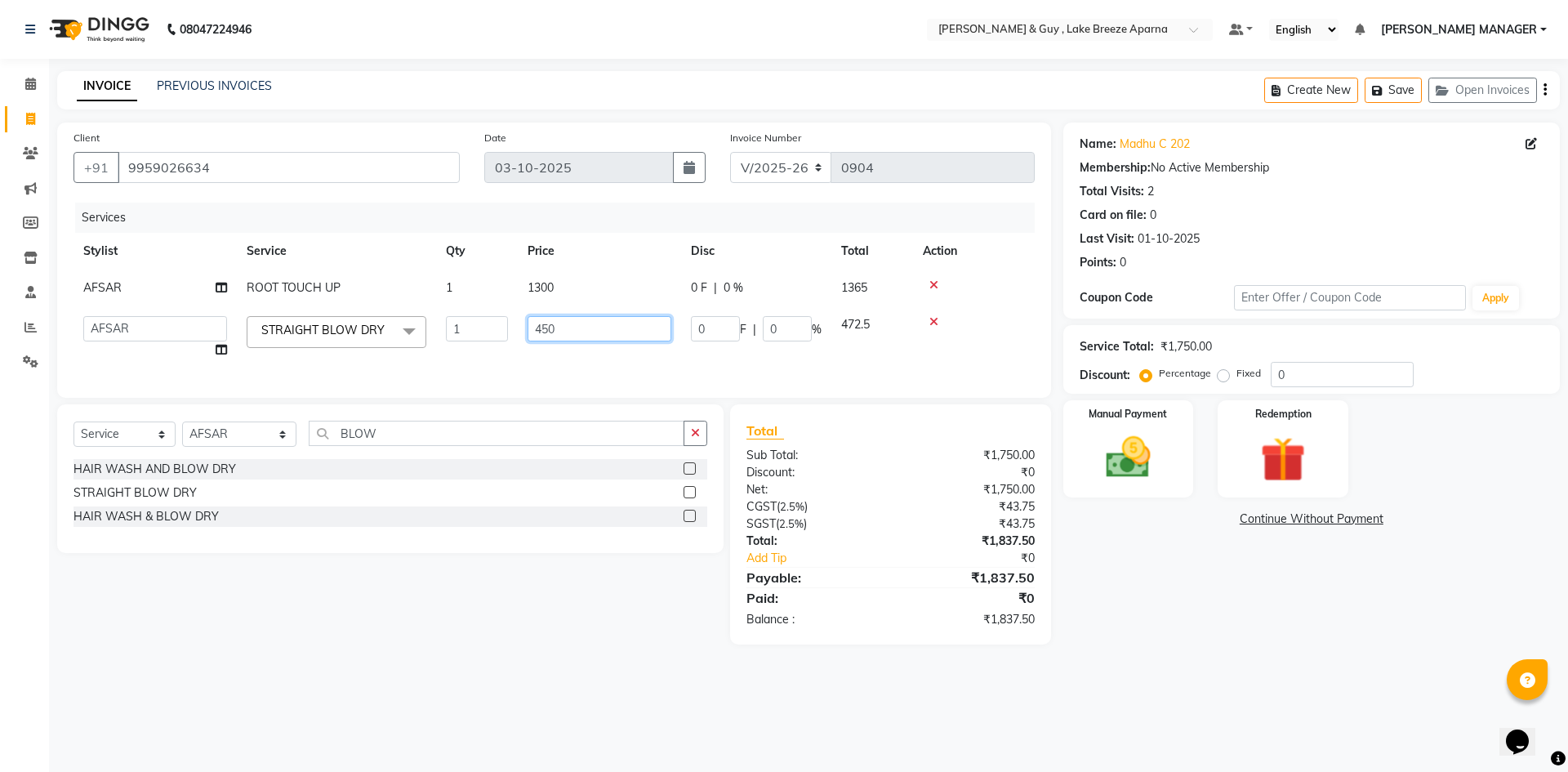
drag, startPoint x: 558, startPoint y: 326, endPoint x: 536, endPoint y: 332, distance: 22.8
click at [536, 332] on input "450" at bounding box center [599, 328] width 143 height 25
type input "600"
click at [493, 682] on div "08047224946 Select Location × Toni & Guy , Lake Breeze Aparna Default Panel My …" at bounding box center [784, 386] width 1568 height 772
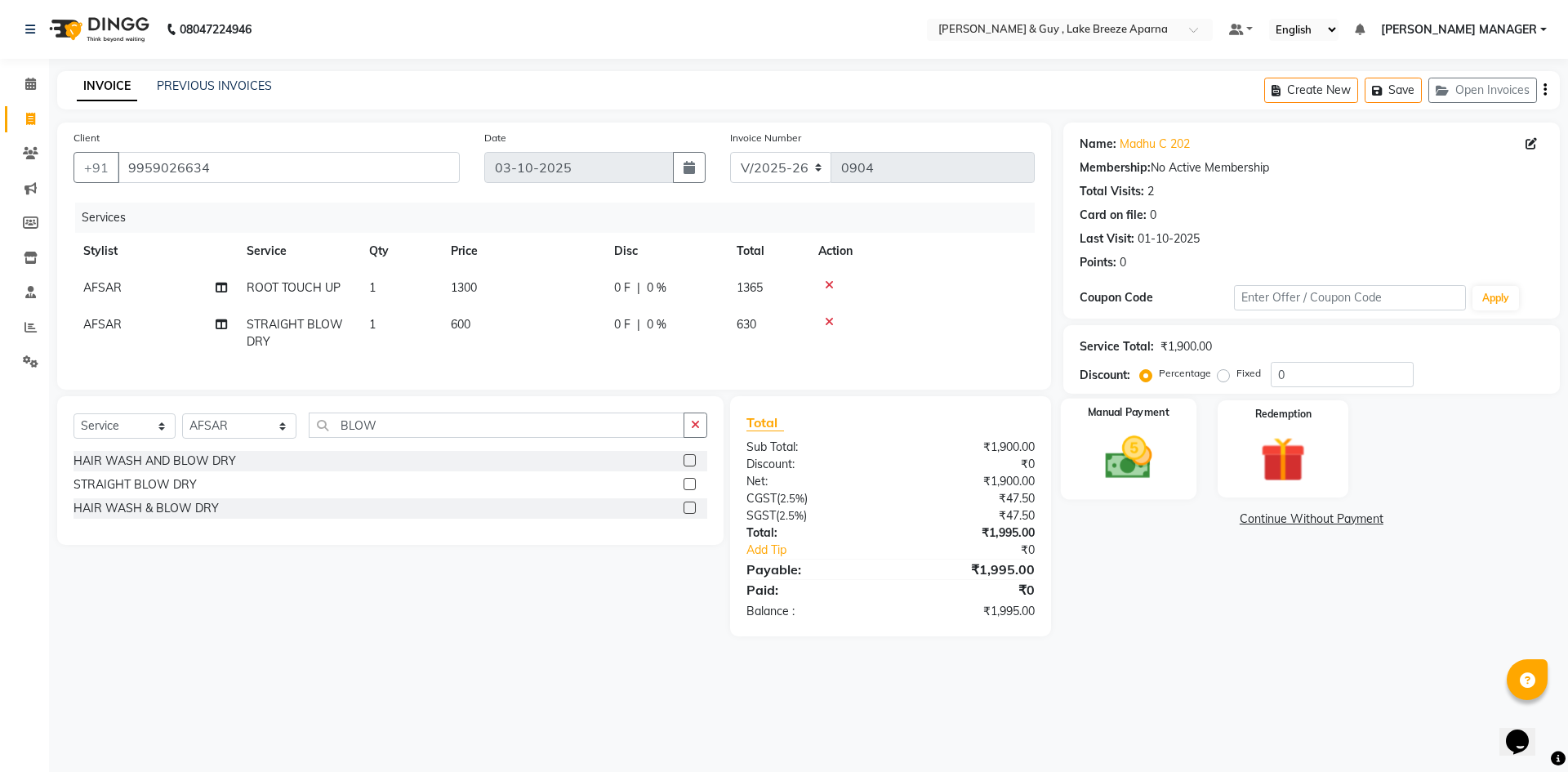
click at [1118, 429] on div "Manual Payment" at bounding box center [1128, 448] width 136 height 100
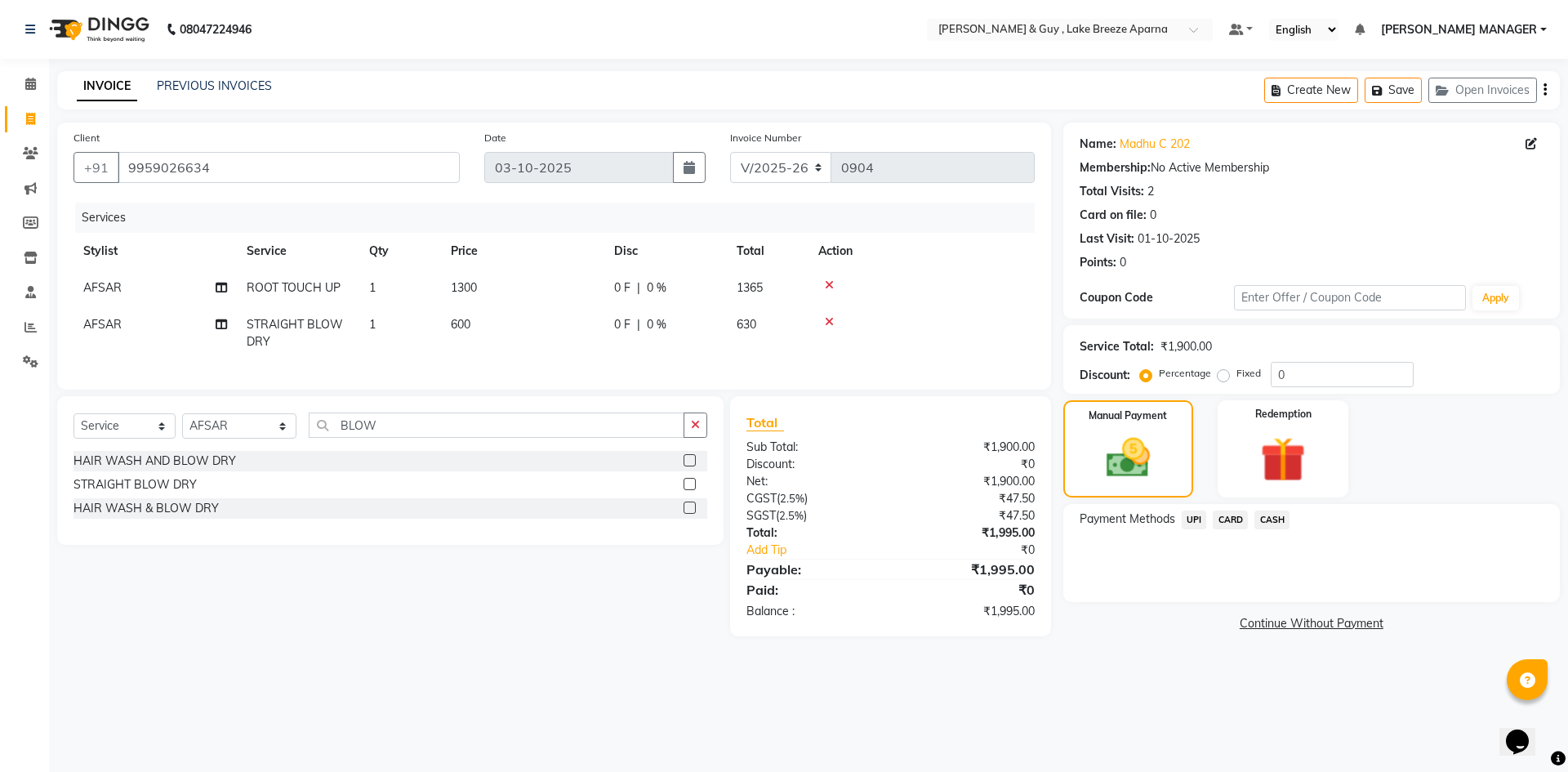
click at [1193, 520] on span "UPI" at bounding box center [1194, 520] width 25 height 19
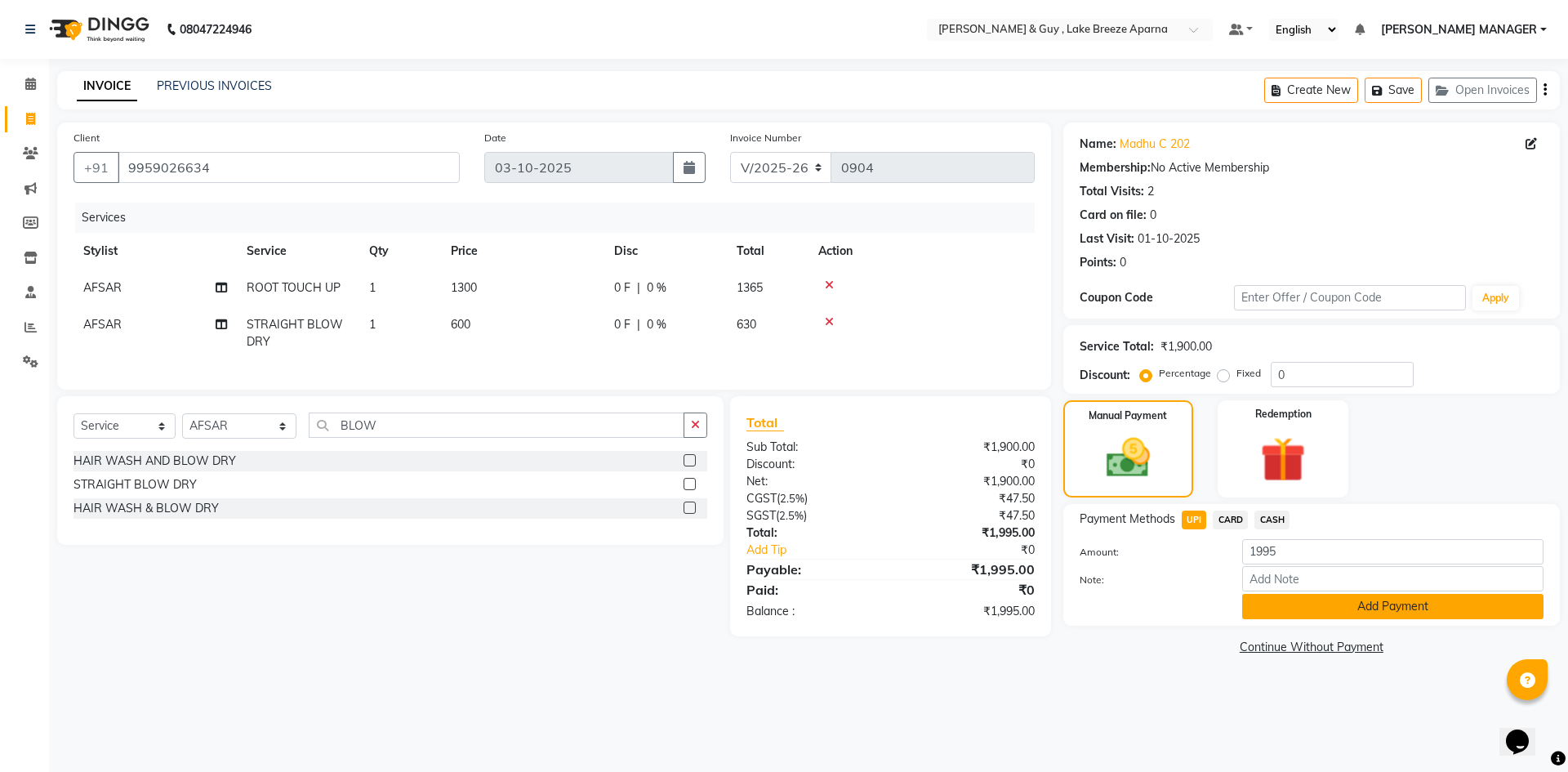
click at [1272, 603] on button "Add Payment" at bounding box center [1392, 606] width 301 height 25
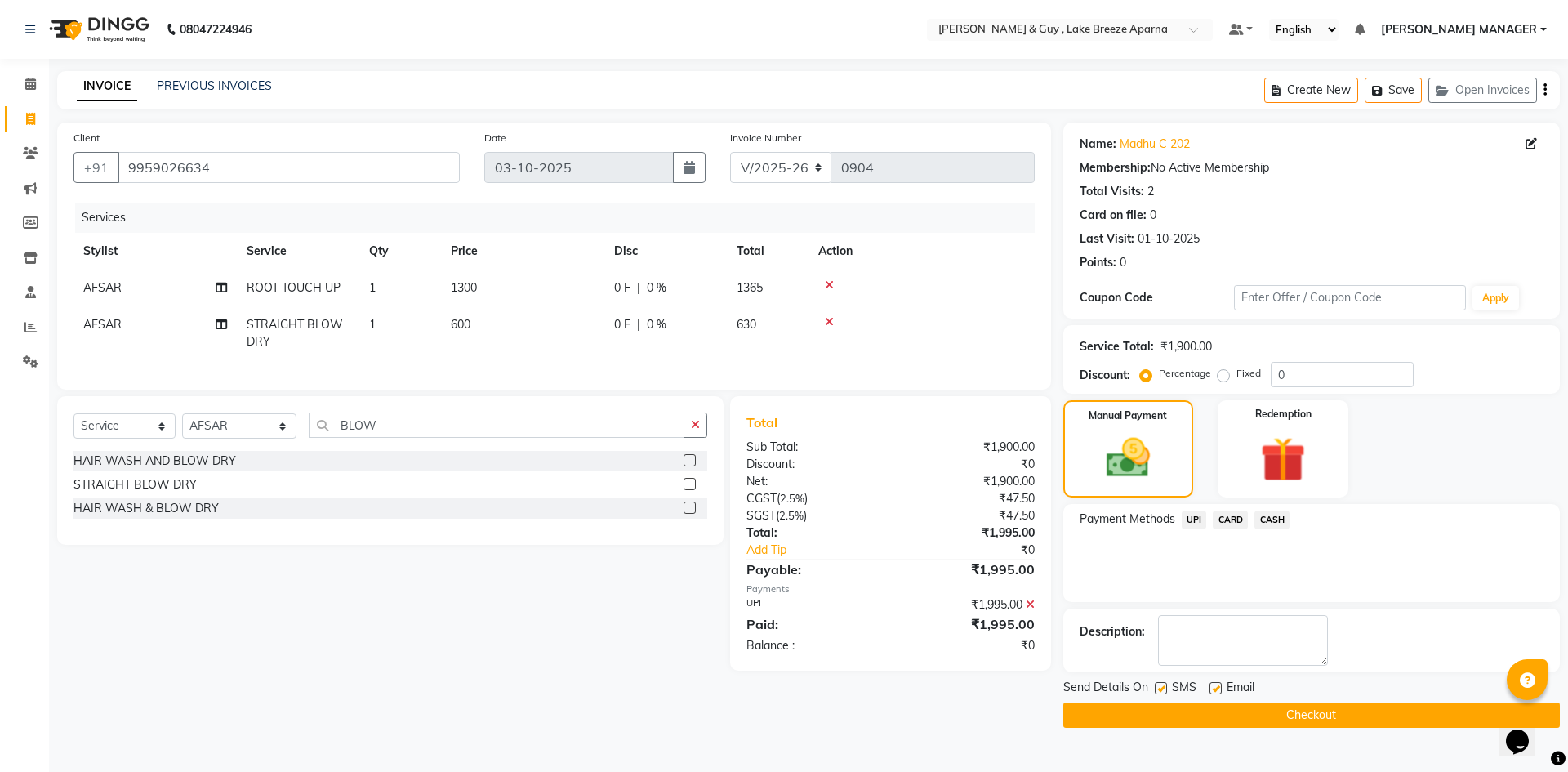
click at [1215, 689] on label at bounding box center [1215, 688] width 12 height 12
click at [1215, 689] on input "checkbox" at bounding box center [1214, 689] width 10 height 10
checkbox input "false"
click at [1178, 714] on button "Checkout" at bounding box center [1311, 714] width 497 height 25
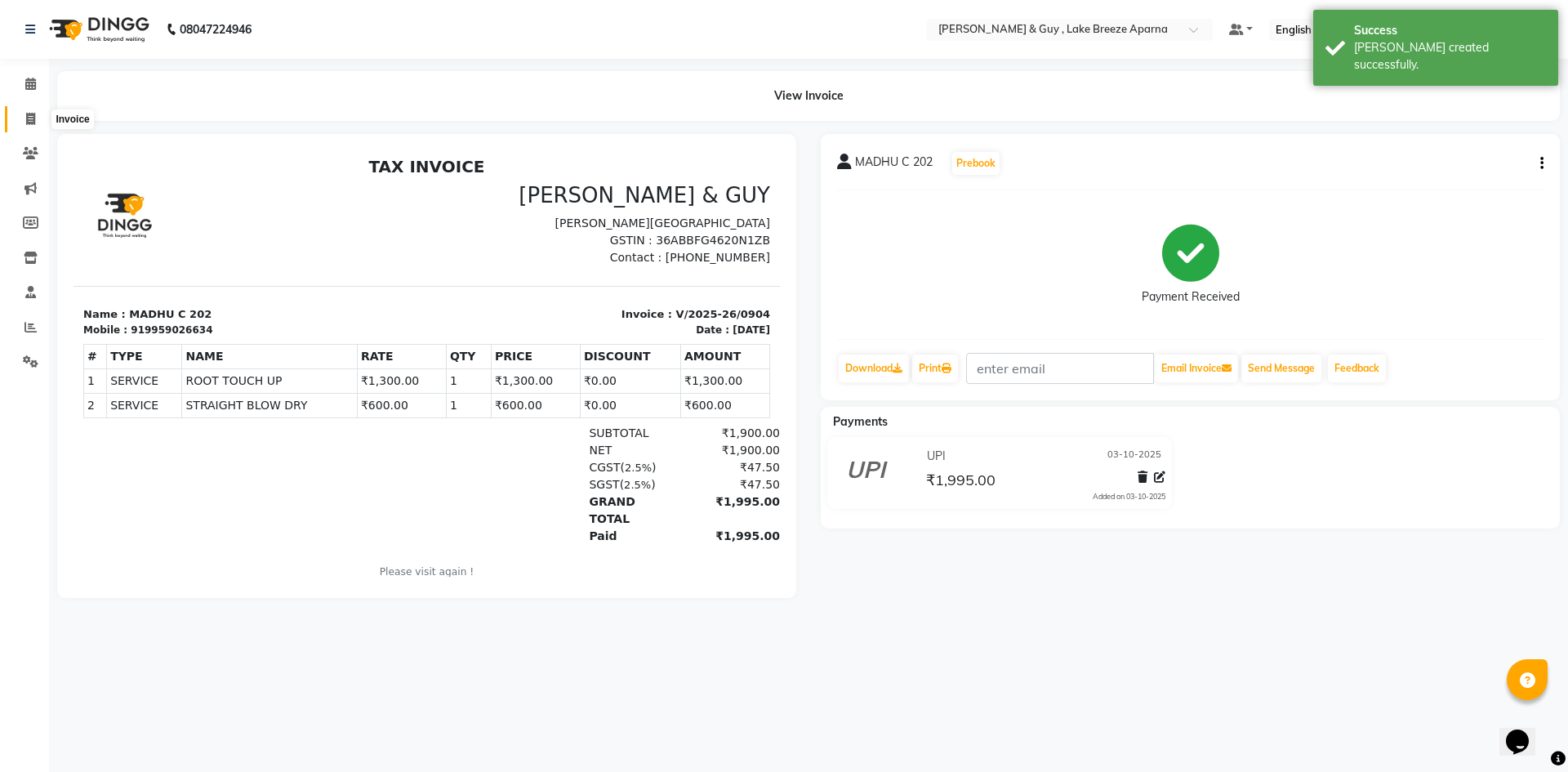
click at [32, 122] on icon at bounding box center [30, 119] width 9 height 12
select select "8690"
select select "service"
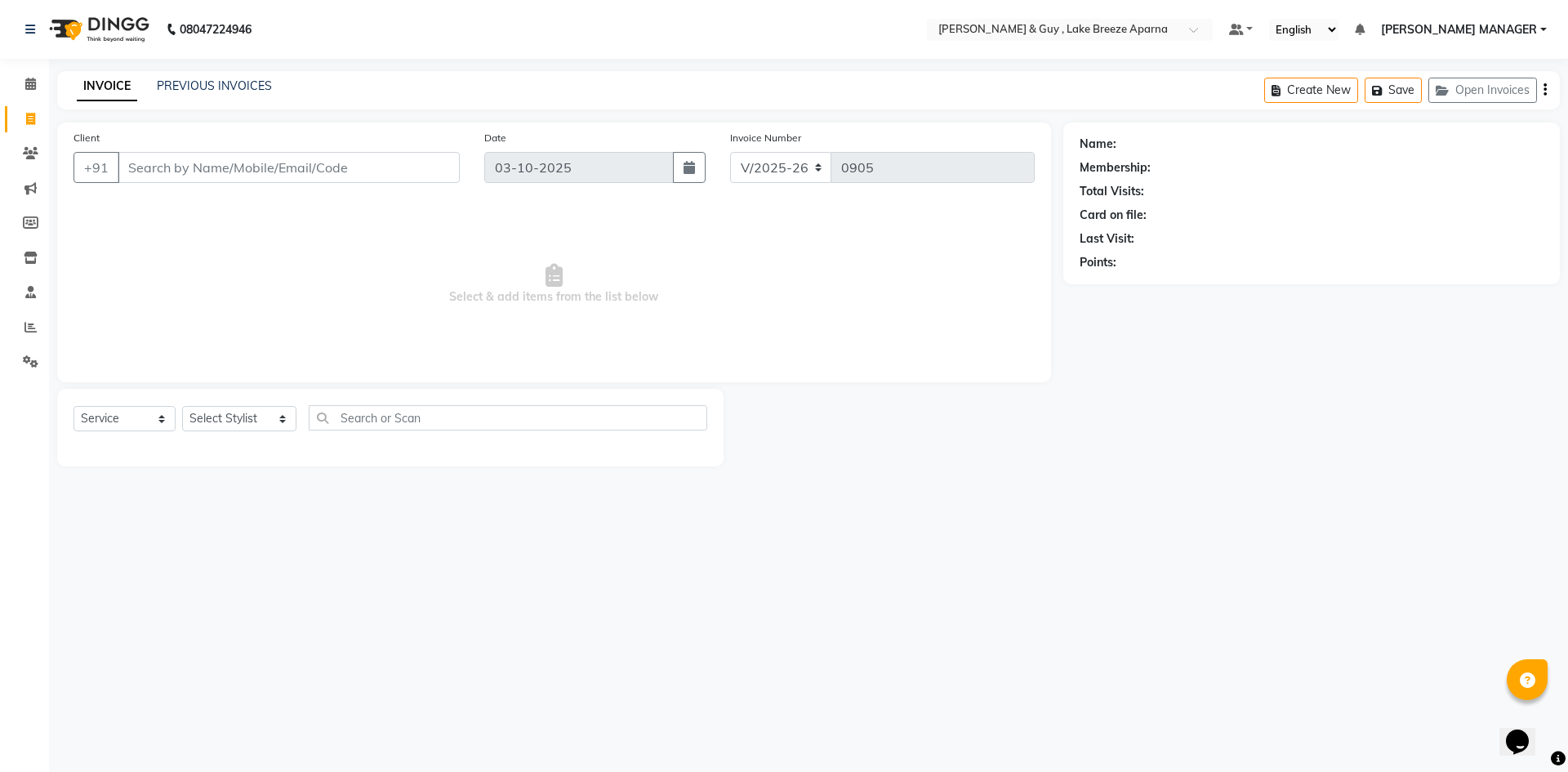
click at [1242, 465] on div "Name: Membership: Total Visits: Card on file: Last Visit: Points:" at bounding box center [1317, 295] width 509 height 344
select select "service"
type input "0905"
select select "8690"
click at [334, 169] on input "Client" at bounding box center [288, 167] width 342 height 31
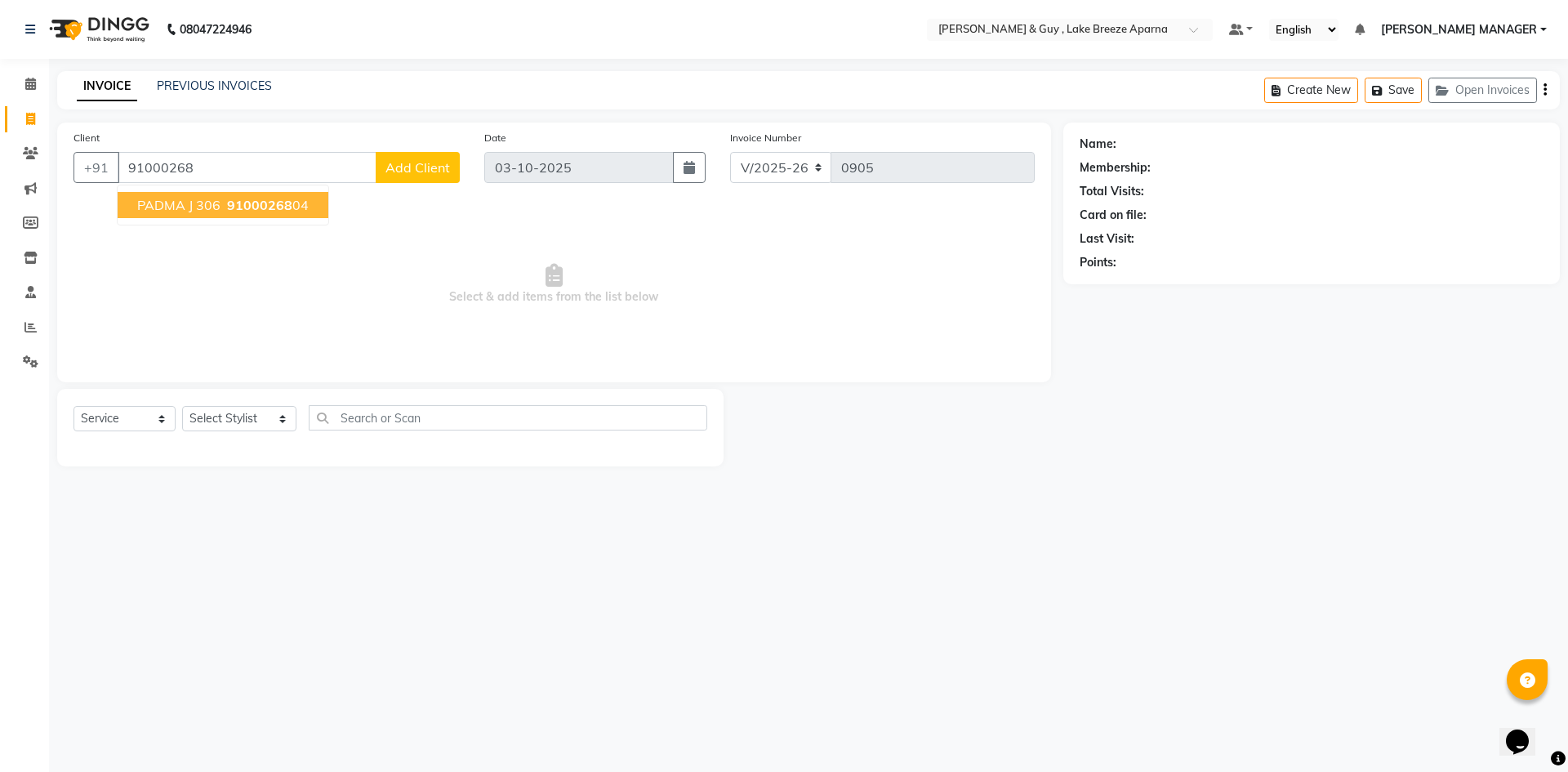
click at [163, 210] on span "PADMA J 306" at bounding box center [179, 204] width 83 height 16
type input "9100026804"
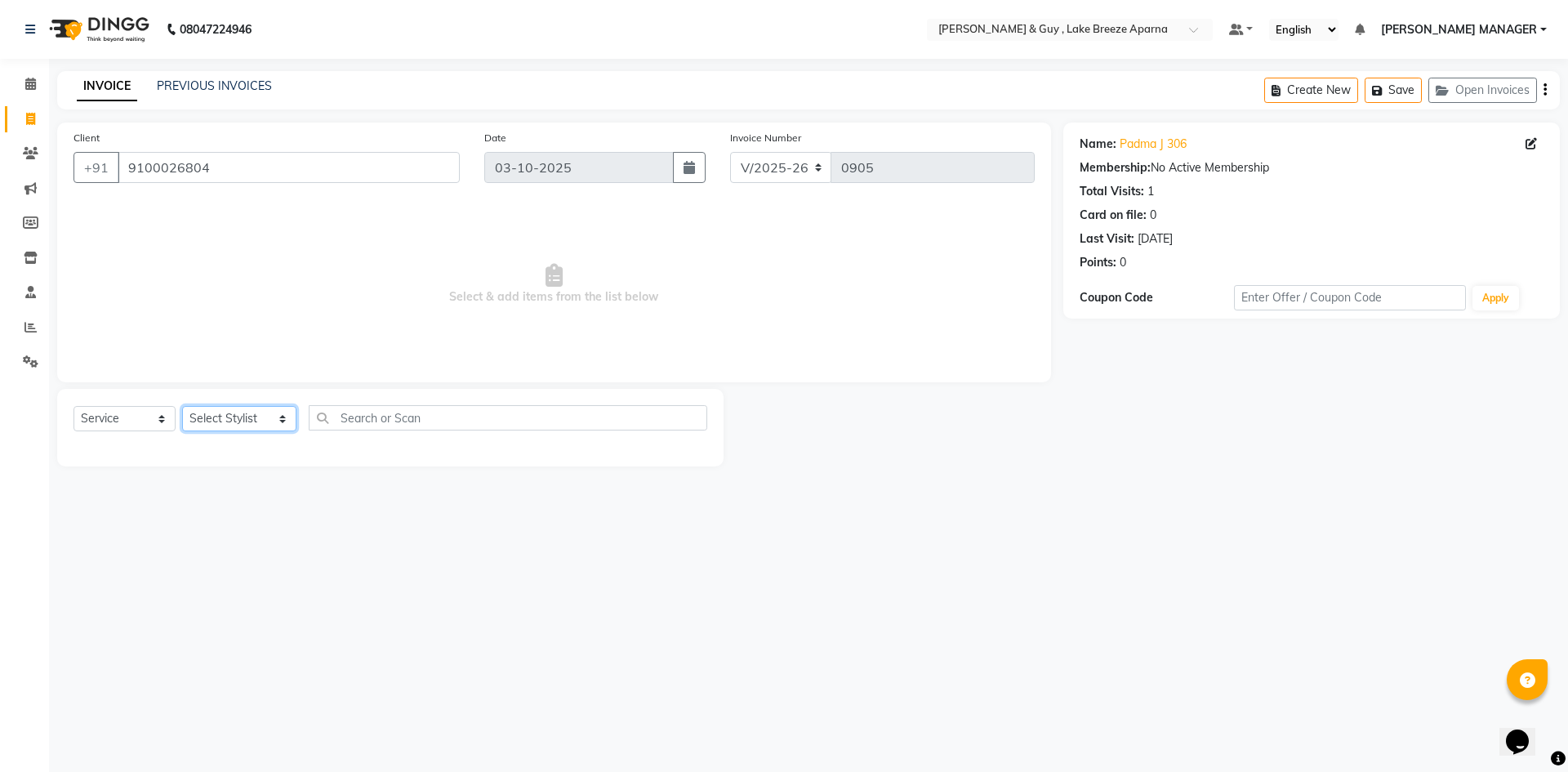
click at [221, 428] on select "Select Stylist [PERSON_NAME] ASLAM [DEMOGRAPHIC_DATA] [PERSON_NAME] MANAGER [PE…" at bounding box center [239, 418] width 114 height 25
select select "87996"
click at [182, 406] on select "Select Stylist [PERSON_NAME] ASLAM [DEMOGRAPHIC_DATA] [PERSON_NAME] MANAGER [PE…" at bounding box center [239, 418] width 114 height 25
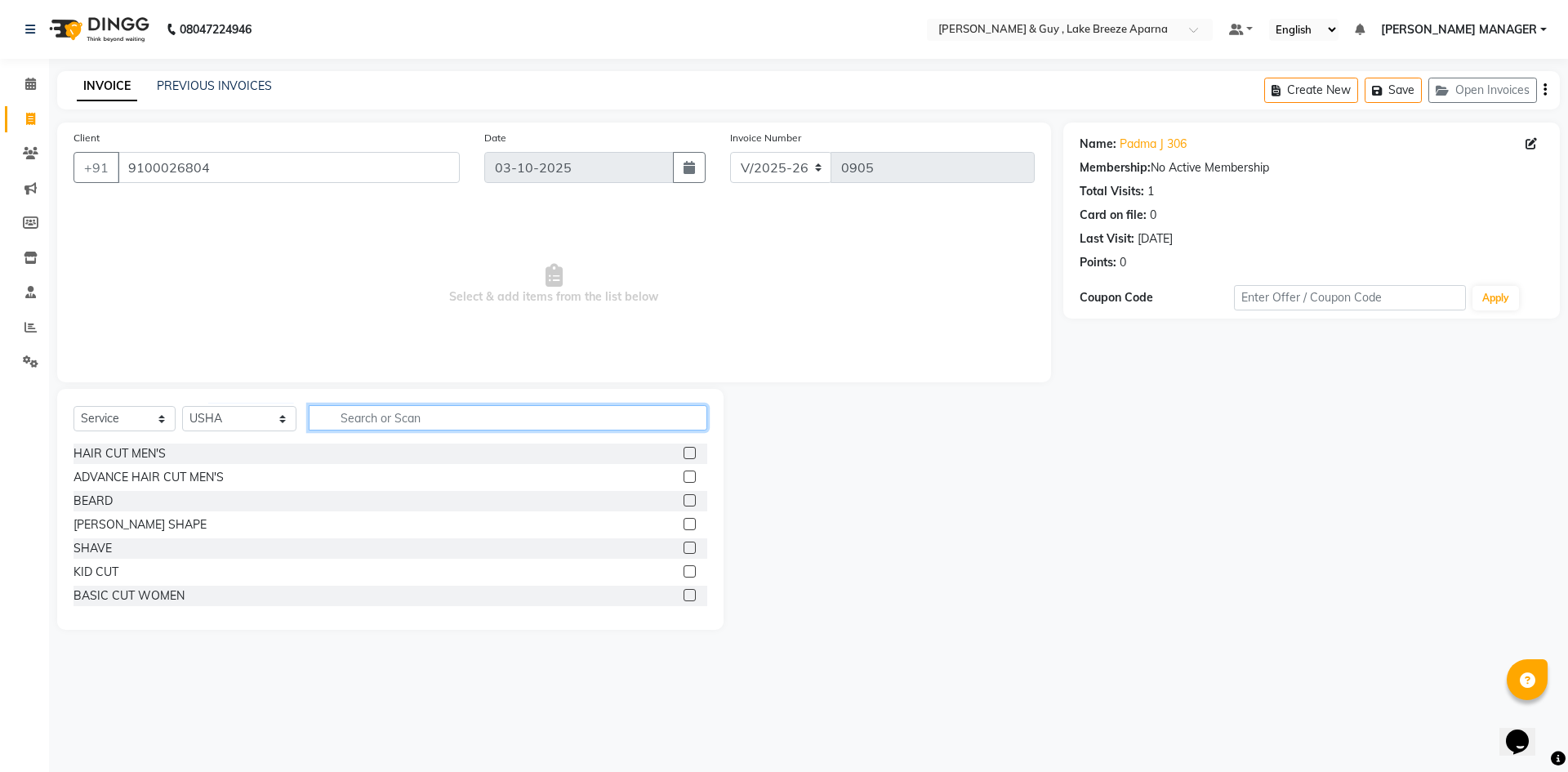
click at [369, 429] on input "text" at bounding box center [508, 417] width 398 height 25
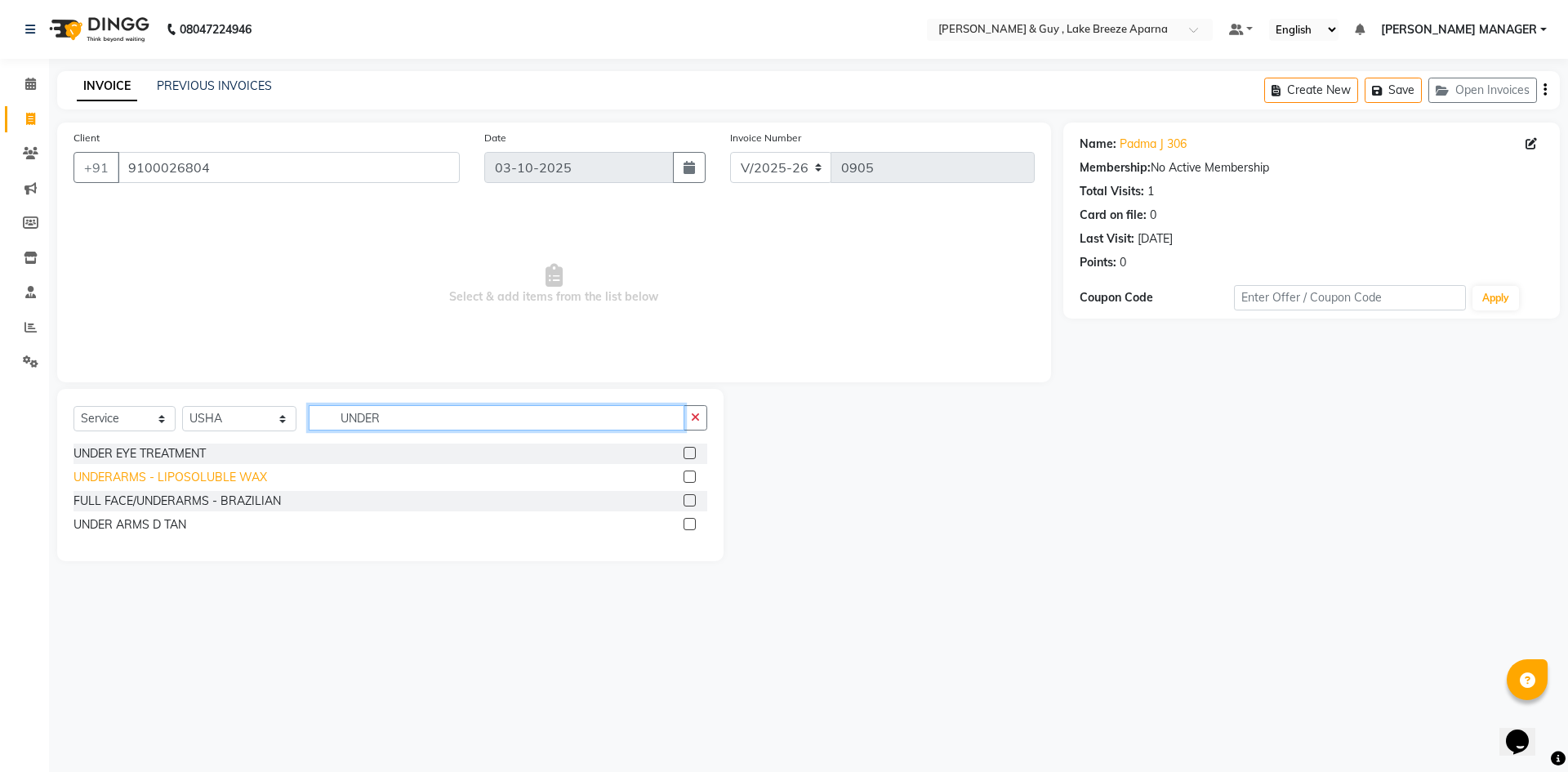
type input "UNDER"
click at [223, 473] on div "UNDERARMS - LIPOSOLUBLE WAX" at bounding box center [171, 477] width 194 height 17
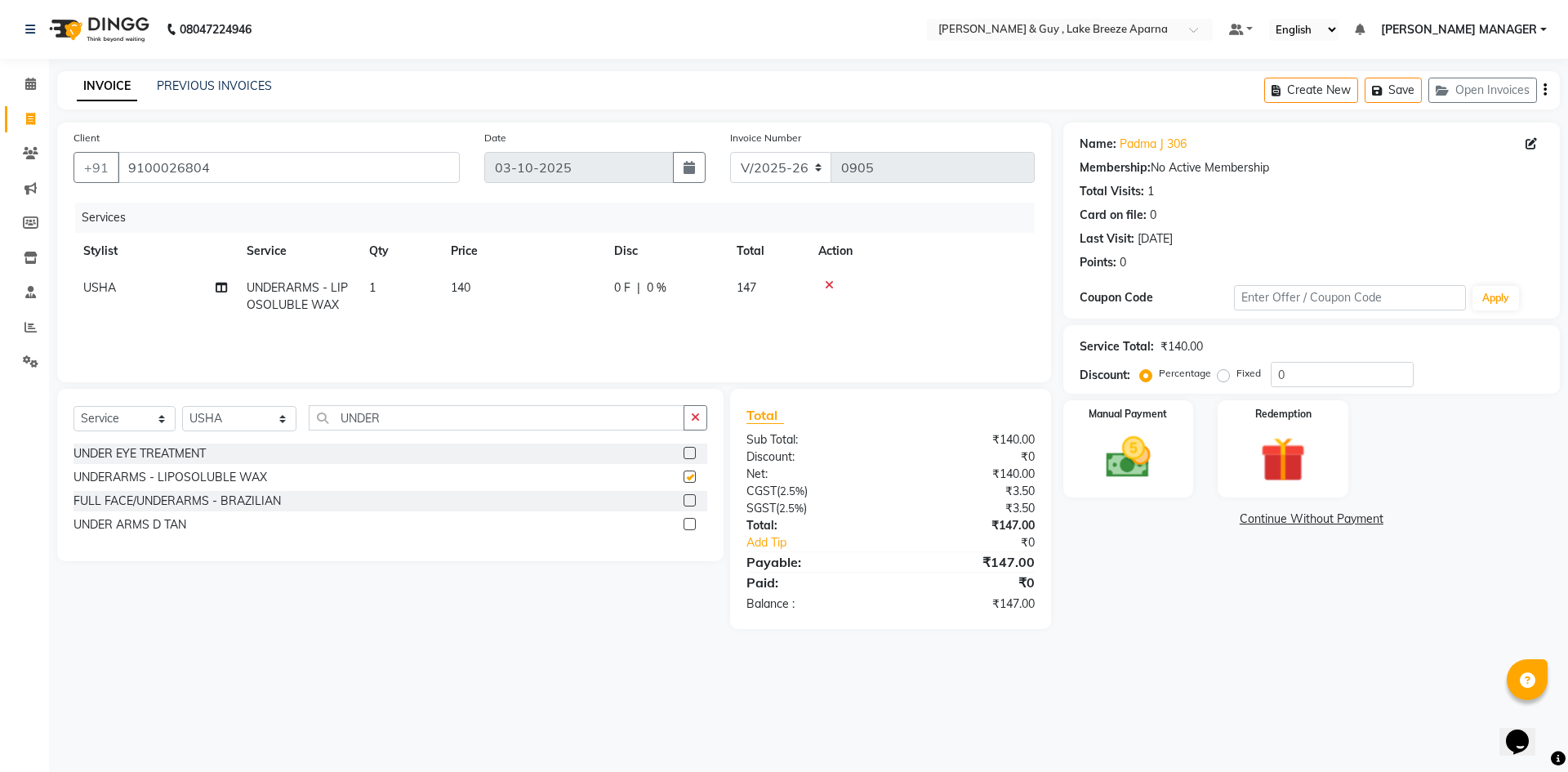
checkbox input "false"
click at [338, 416] on input "UNDER" at bounding box center [497, 417] width 376 height 25
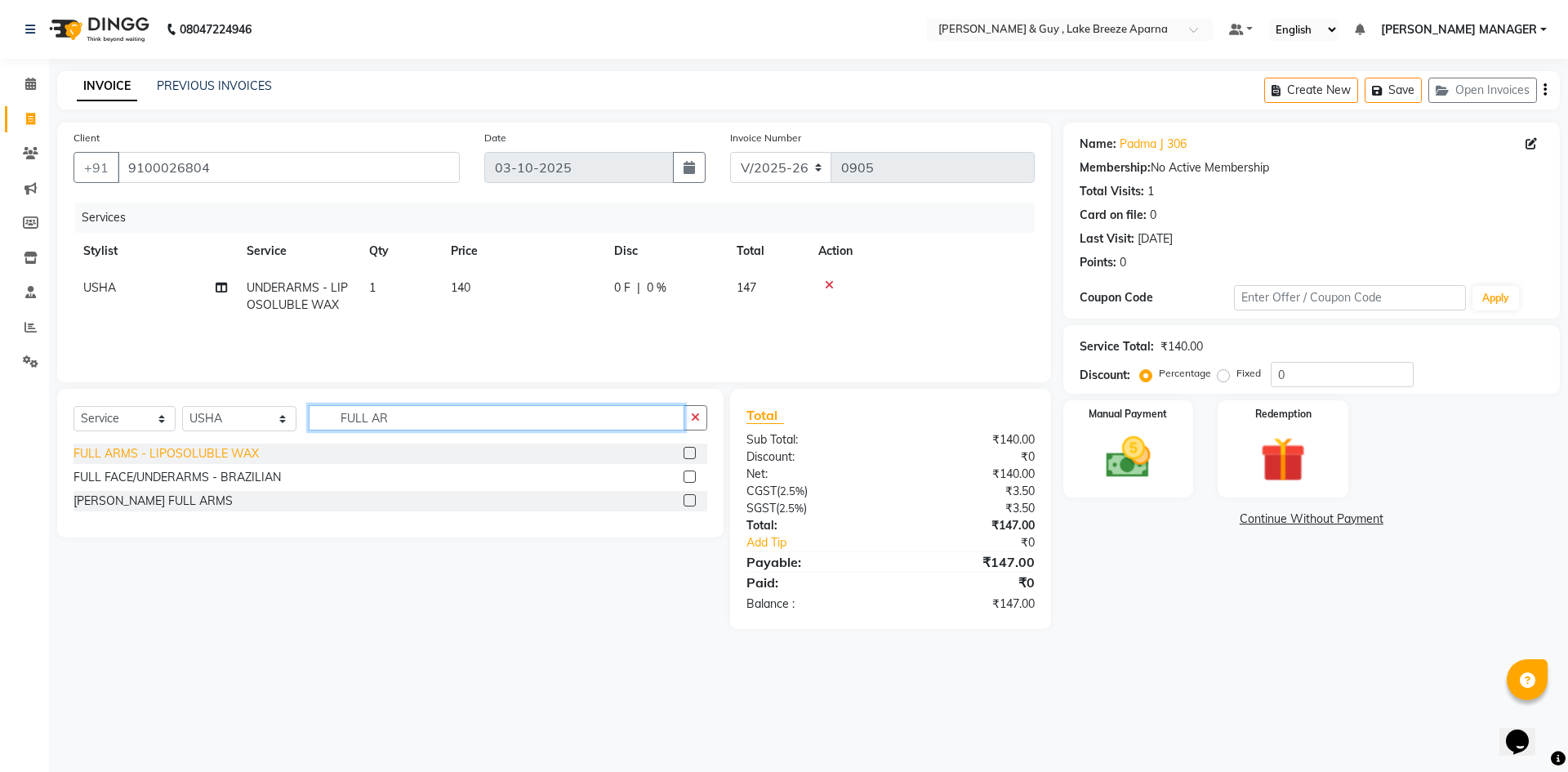
type input "FULL AR"
click at [190, 447] on div "FULL ARMS - LIPOSOLUBLE WAX" at bounding box center [166, 454] width 185 height 17
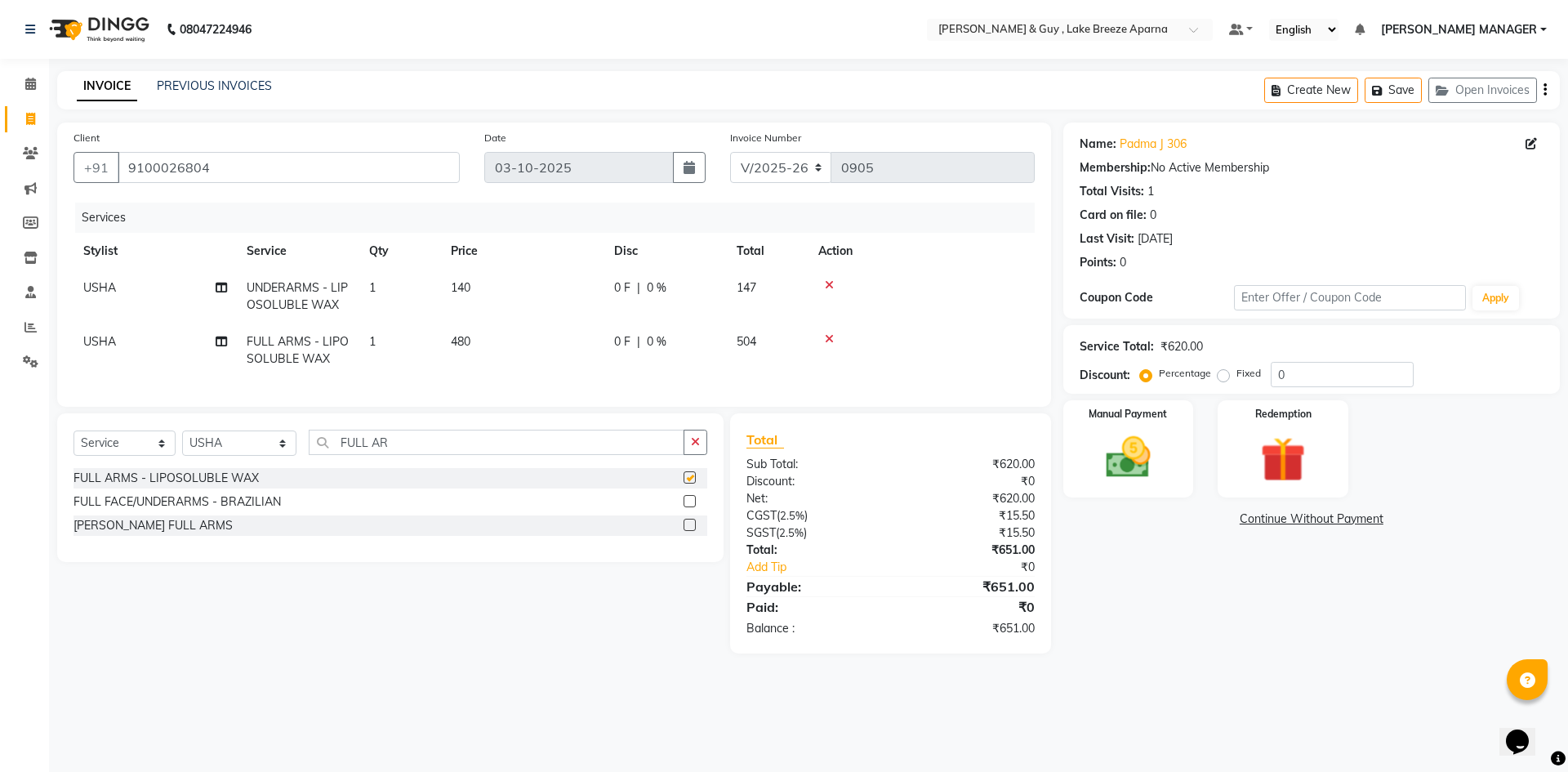
checkbox input "false"
click at [392, 468] on div "Select Service Product Membership Package Voucher Prepaid Gift Card Select Styl…" at bounding box center [390, 448] width 633 height 39
drag, startPoint x: 392, startPoint y: 459, endPoint x: 302, endPoint y: 459, distance: 90.0
click at [309, 455] on input "FULL AR" at bounding box center [497, 441] width 376 height 25
type input "HALF"
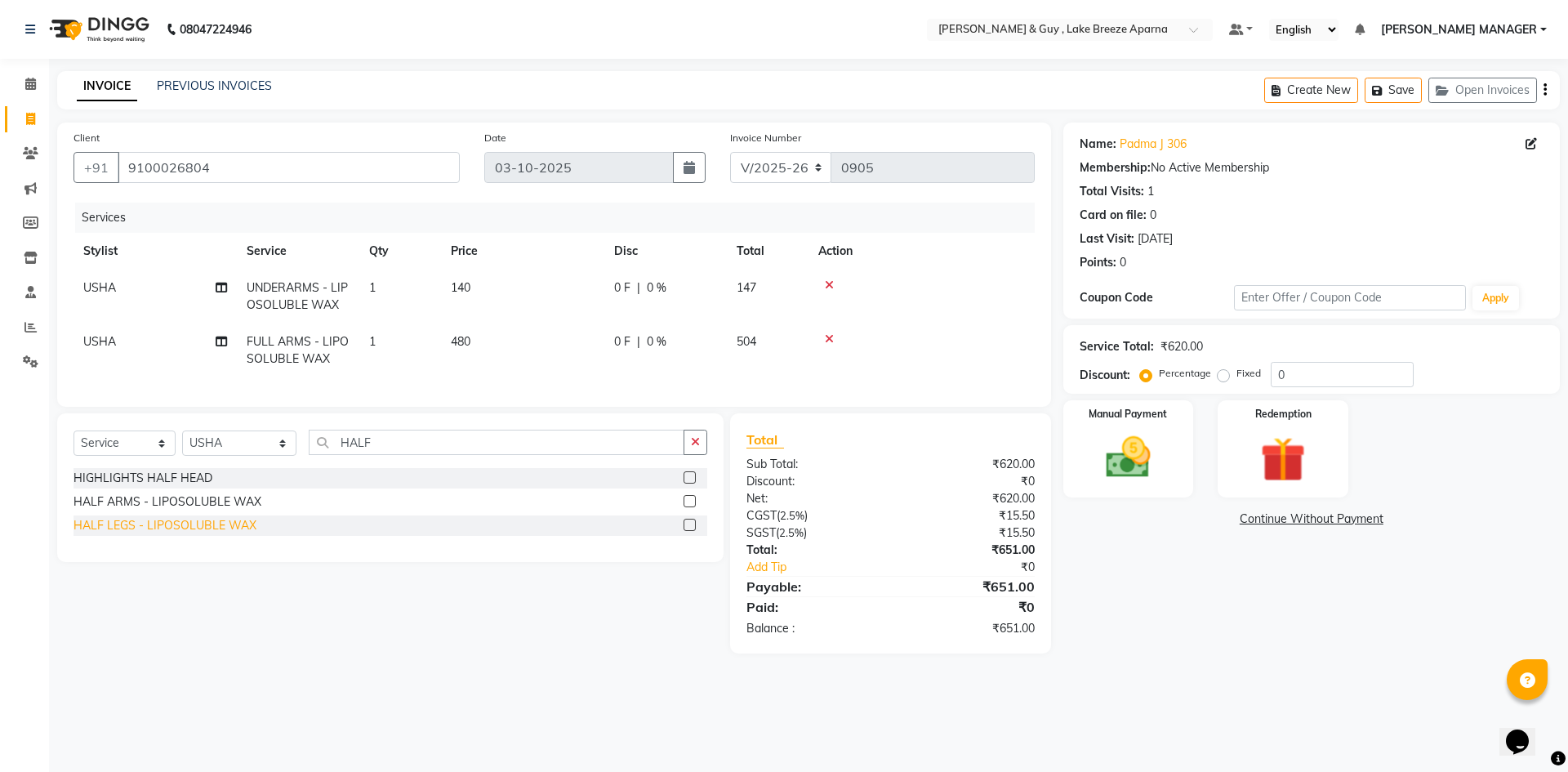
click at [184, 534] on div "HALF LEGS - LIPOSOLUBLE WAX" at bounding box center [165, 526] width 183 height 17
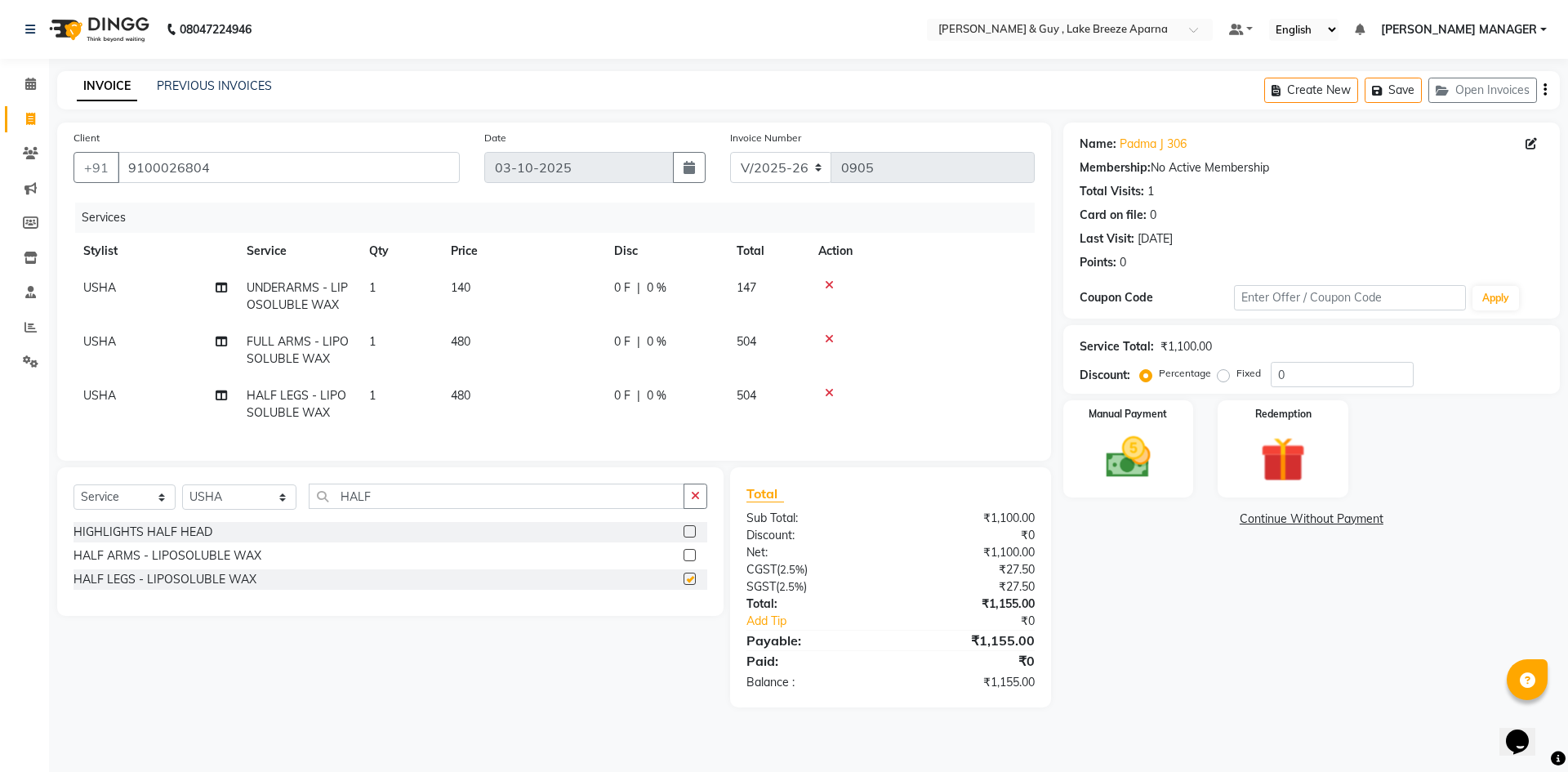
checkbox input "false"
click at [382, 708] on div "Select Service Product Membership Package Voucher Prepaid Gift Card Select Styl…" at bounding box center [384, 587] width 679 height 240
click at [1124, 451] on img at bounding box center [1128, 457] width 76 height 54
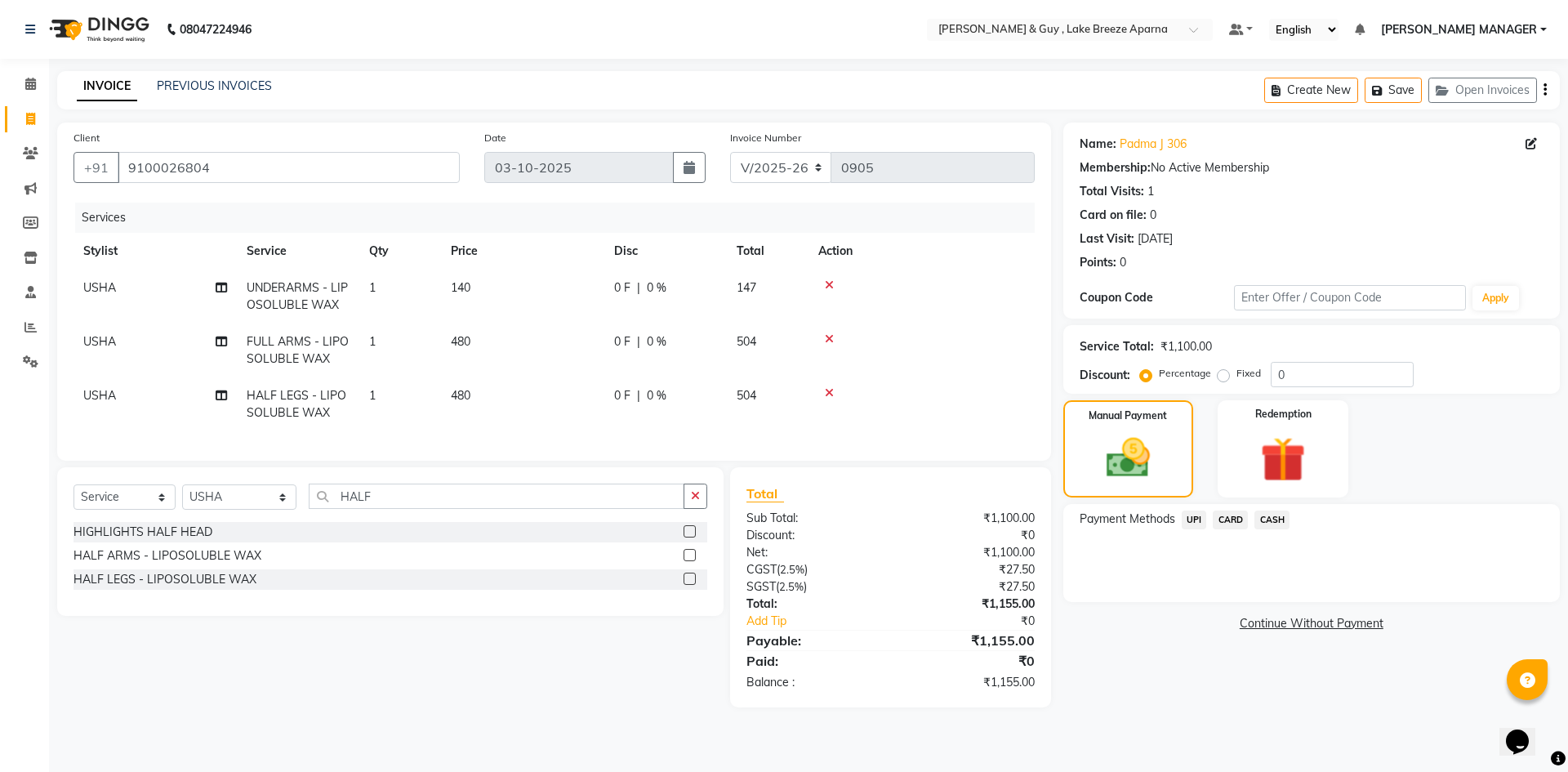
click at [1191, 518] on span "UPI" at bounding box center [1194, 520] width 25 height 19
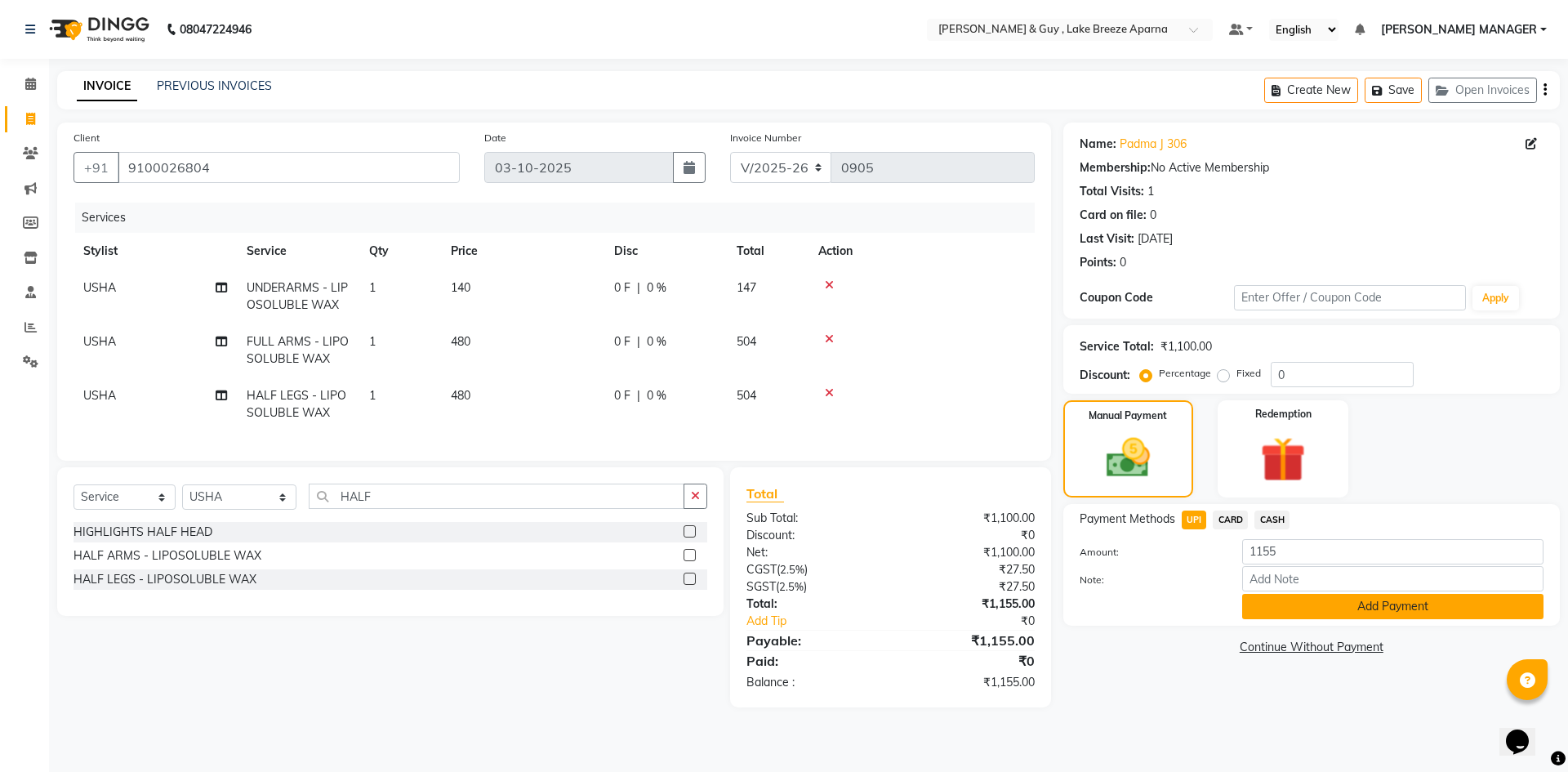
click at [1289, 605] on button "Add Payment" at bounding box center [1392, 606] width 301 height 25
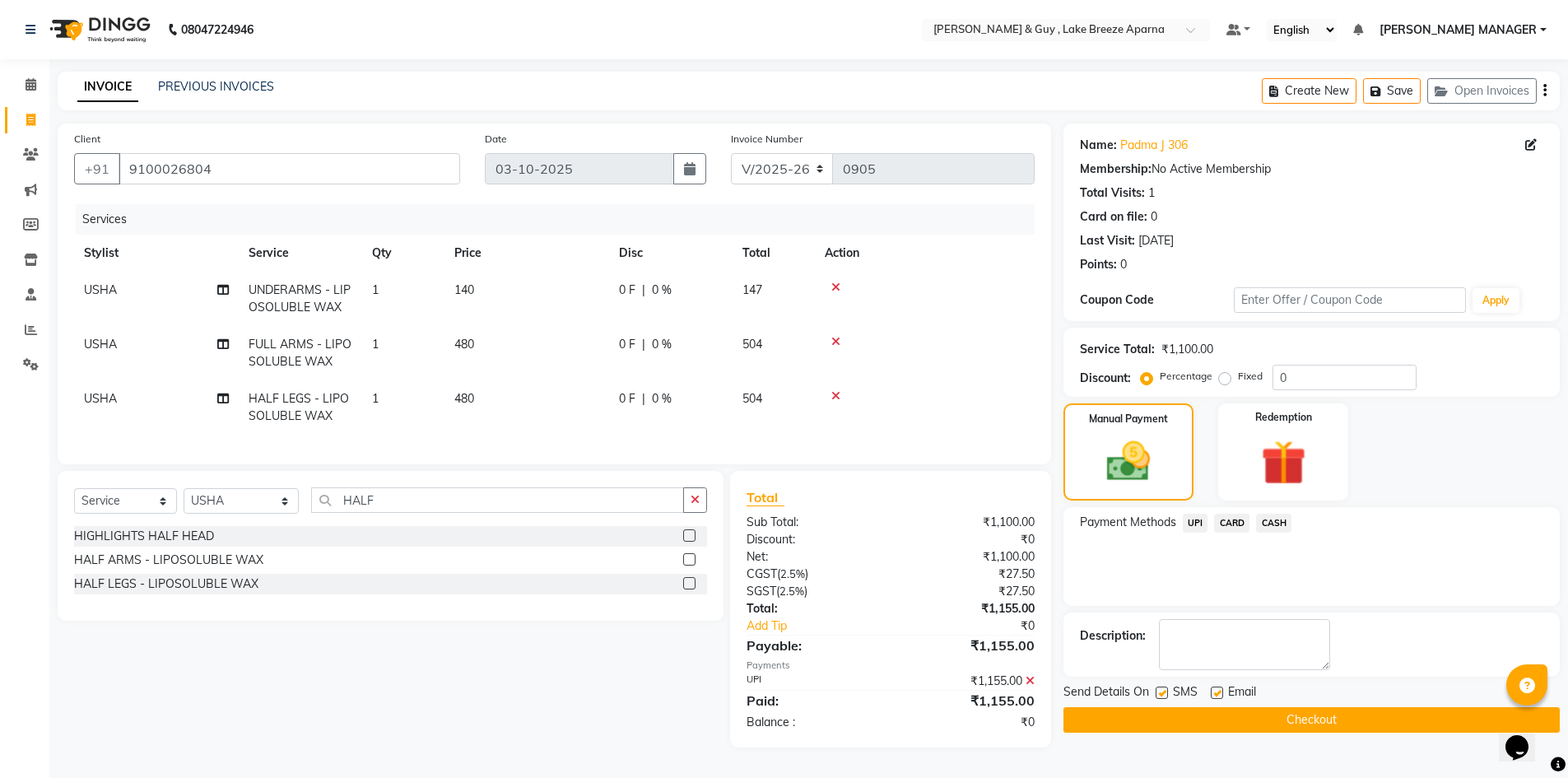
click at [1219, 696] on label at bounding box center [1217, 693] width 12 height 12
click at [1219, 696] on input "checkbox" at bounding box center [1216, 693] width 10 height 10
checkbox input "false"
click at [1219, 719] on button "Checkout" at bounding box center [1311, 719] width 496 height 25
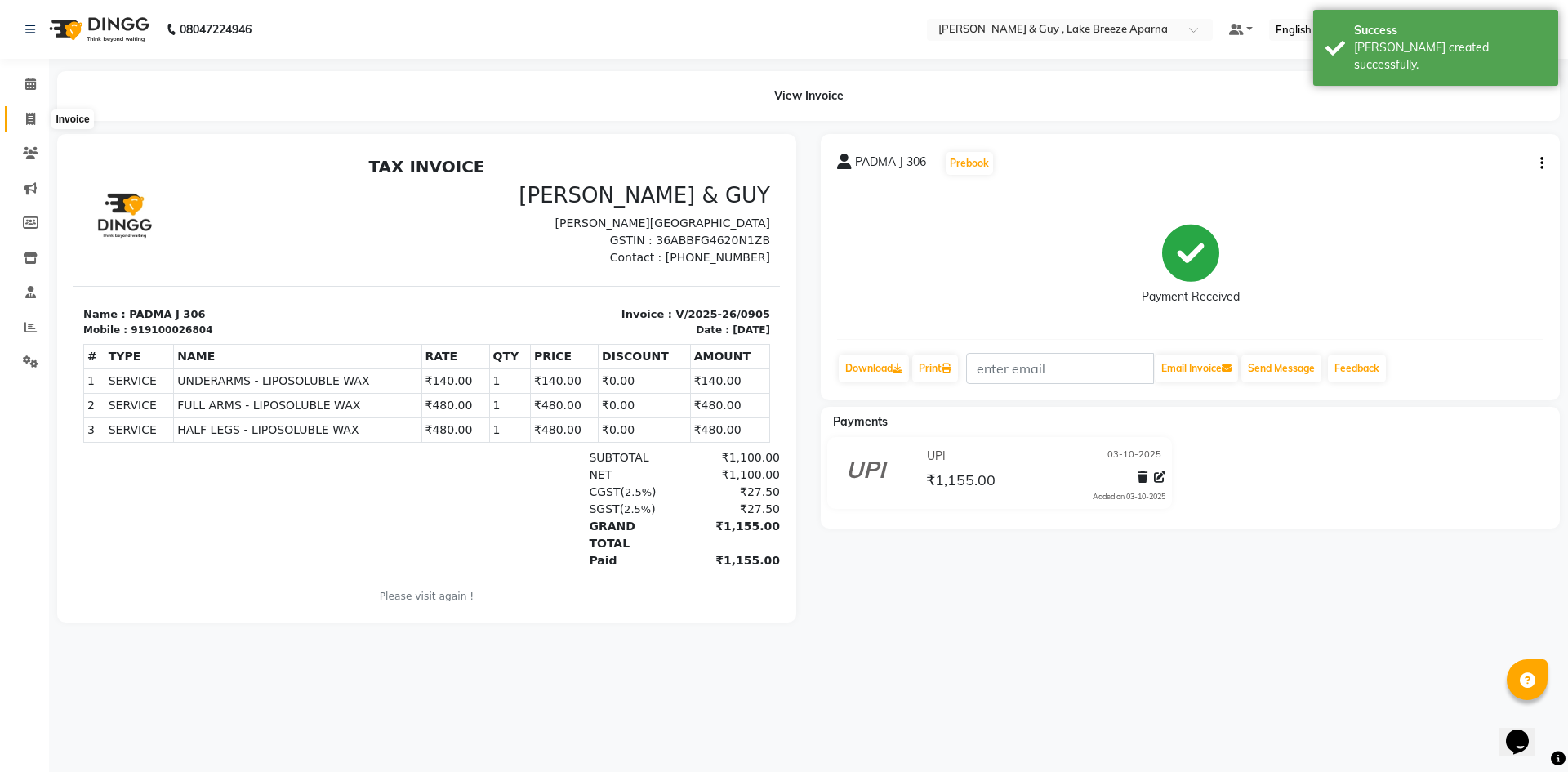
click at [26, 117] on icon at bounding box center [30, 119] width 9 height 12
select select "8690"
select select "service"
